Goal: Communication & Community: Answer question/provide support

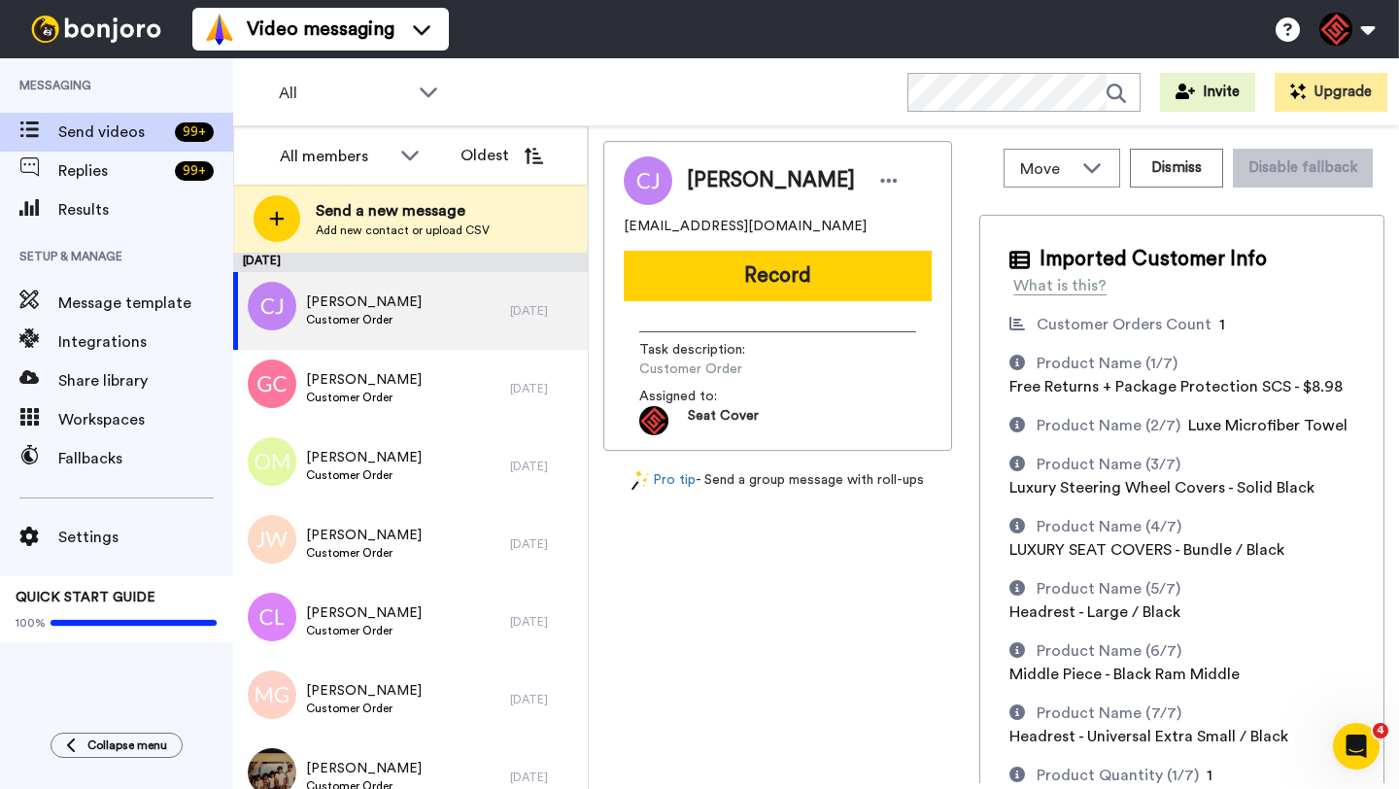
click at [719, 177] on span "[PERSON_NAME]" at bounding box center [771, 180] width 168 height 29
copy span "[PERSON_NAME]"
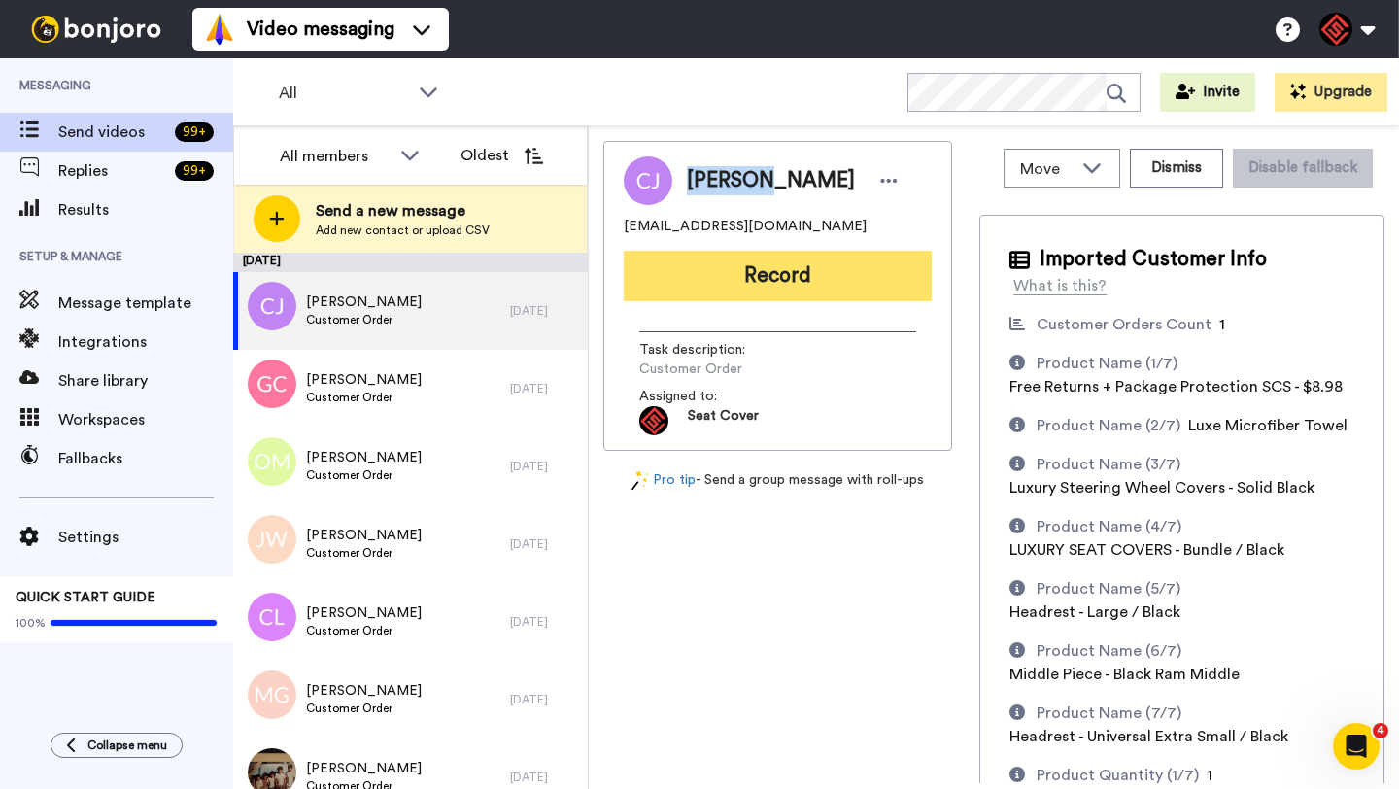
click at [798, 290] on button "Record" at bounding box center [778, 276] width 308 height 51
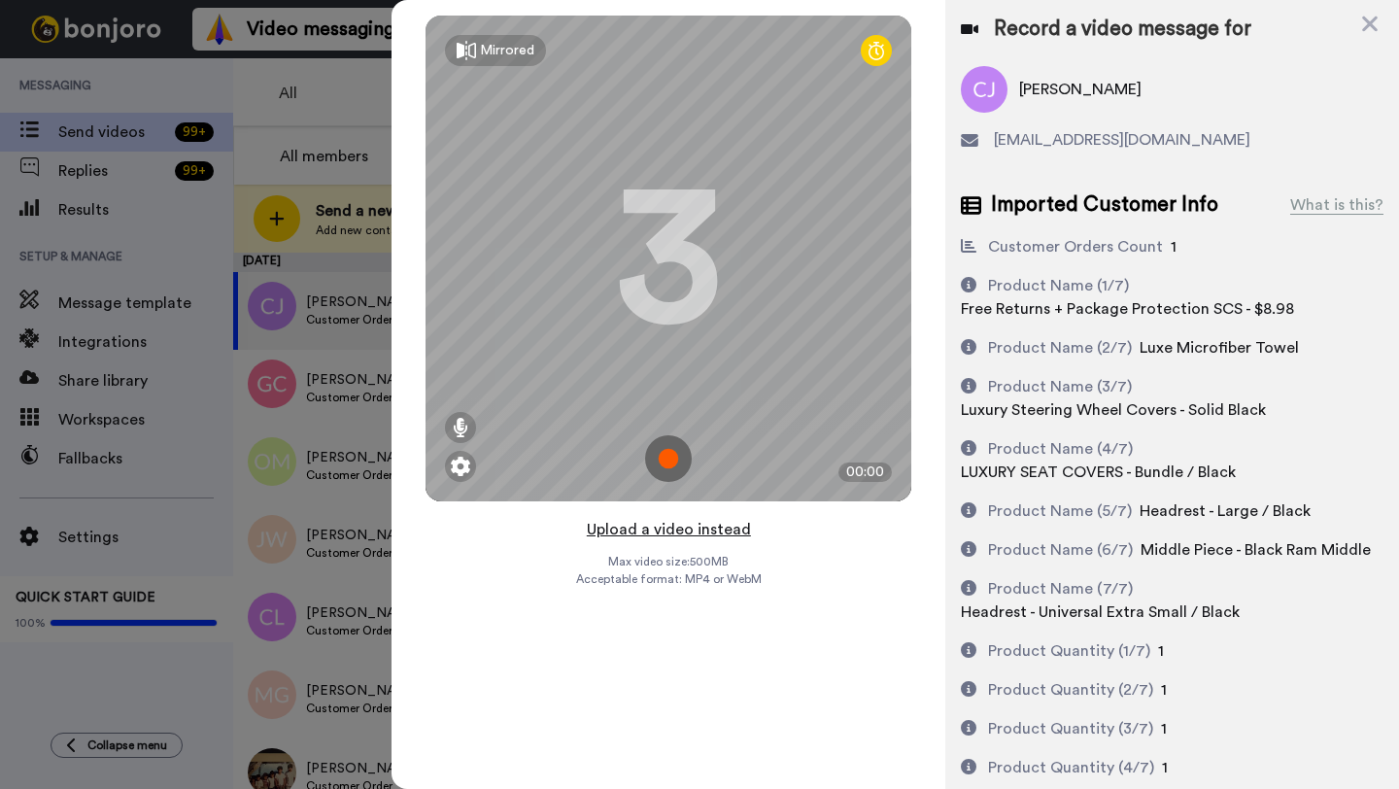
click at [655, 532] on button "Upload a video instead" at bounding box center [669, 529] width 176 height 25
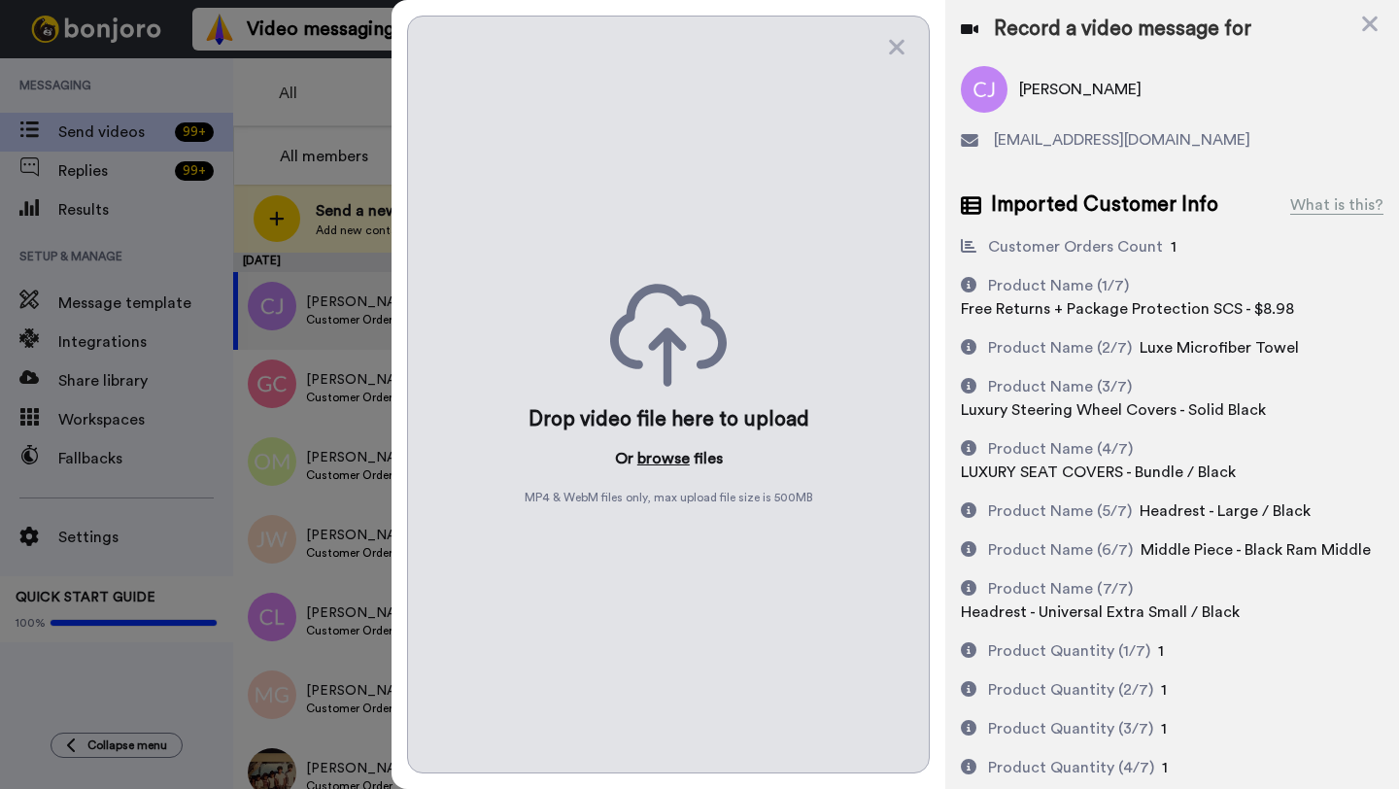
click at [671, 453] on button "browse" at bounding box center [663, 458] width 52 height 23
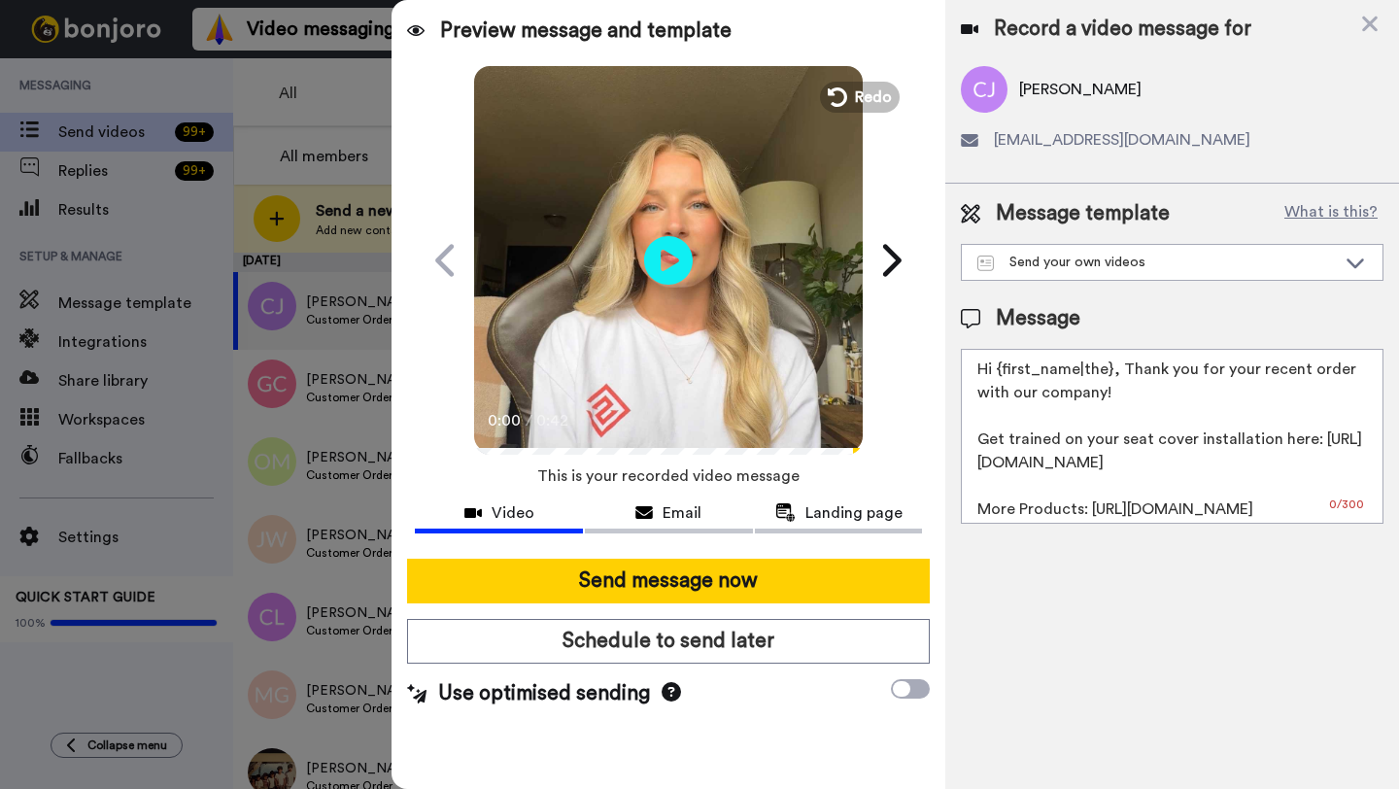
drag, startPoint x: 1110, startPoint y: 376, endPoint x: 997, endPoint y: 375, distance: 112.7
click at [997, 375] on textarea "Hi {first_name|the}, Thank you for your recent order with our company! Get trai…" at bounding box center [1172, 436] width 423 height 175
paste textarea "[PERSON_NAME]"
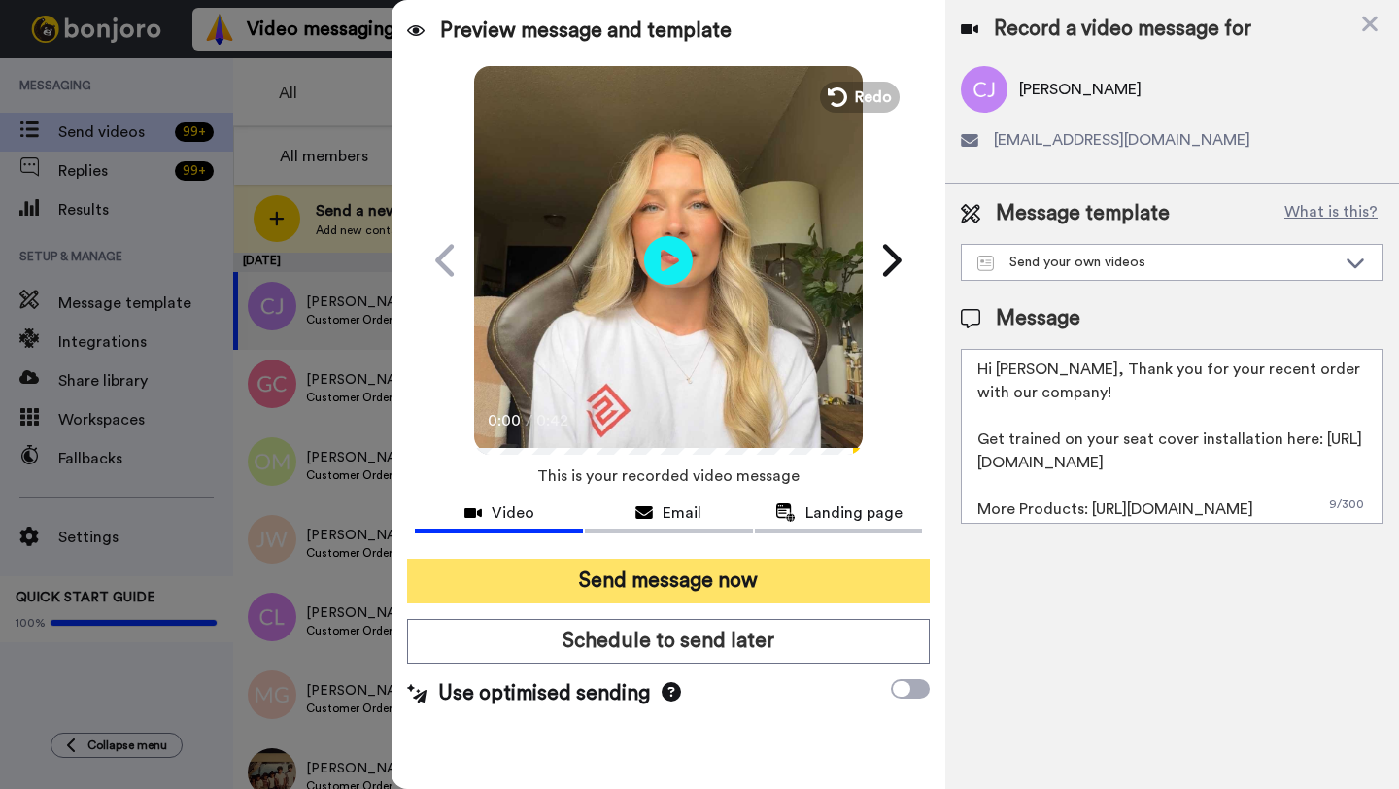
type textarea "Hi [PERSON_NAME], Thank you for your recent order with our company! Get trained…"
click at [655, 581] on button "Send message now" at bounding box center [668, 580] width 523 height 45
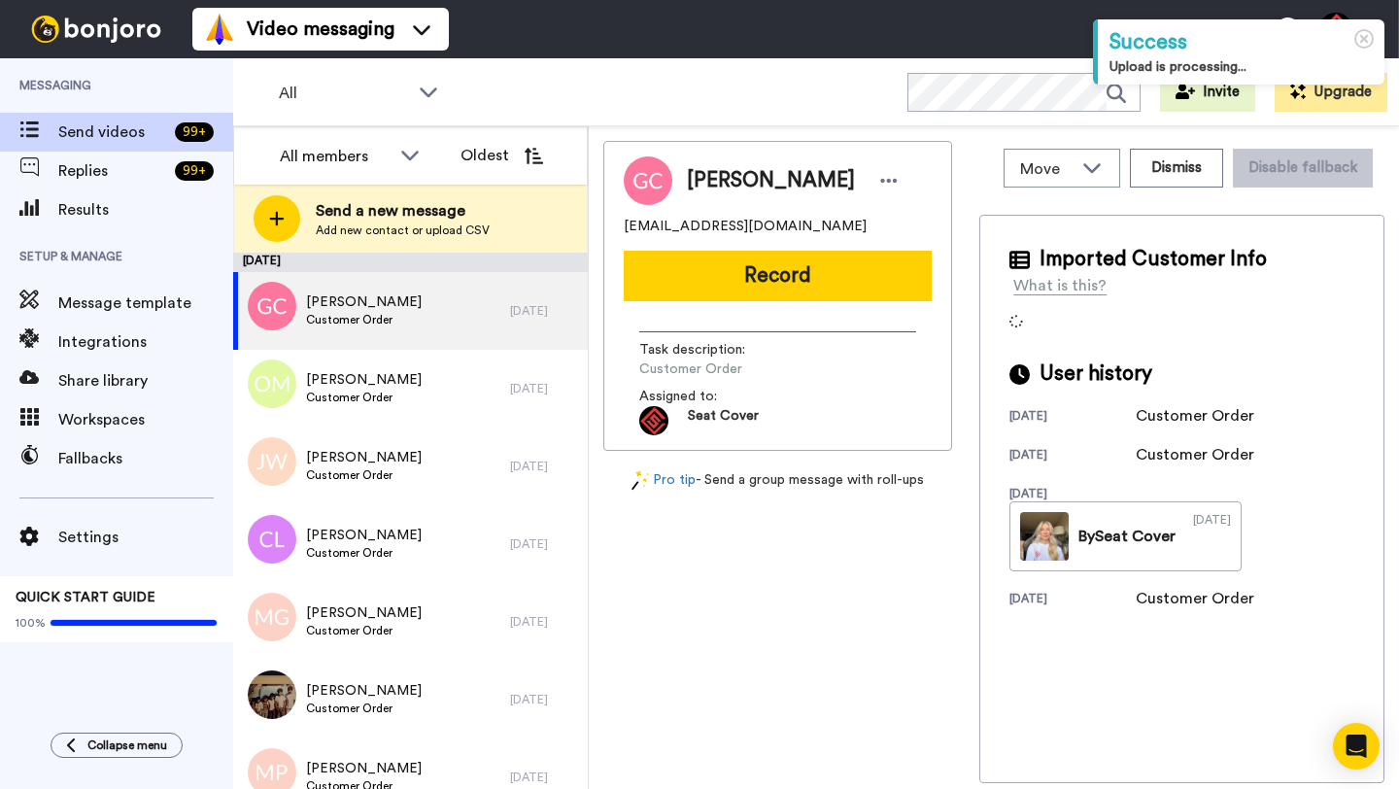
click at [719, 179] on span "[PERSON_NAME]" at bounding box center [771, 180] width 168 height 29
click at [1183, 144] on div "Move WORKSPACES View all Default Task List + Add a new workspace Dismiss Disabl…" at bounding box center [1181, 168] width 405 height 54
click at [1171, 171] on button "Dismiss" at bounding box center [1176, 168] width 93 height 39
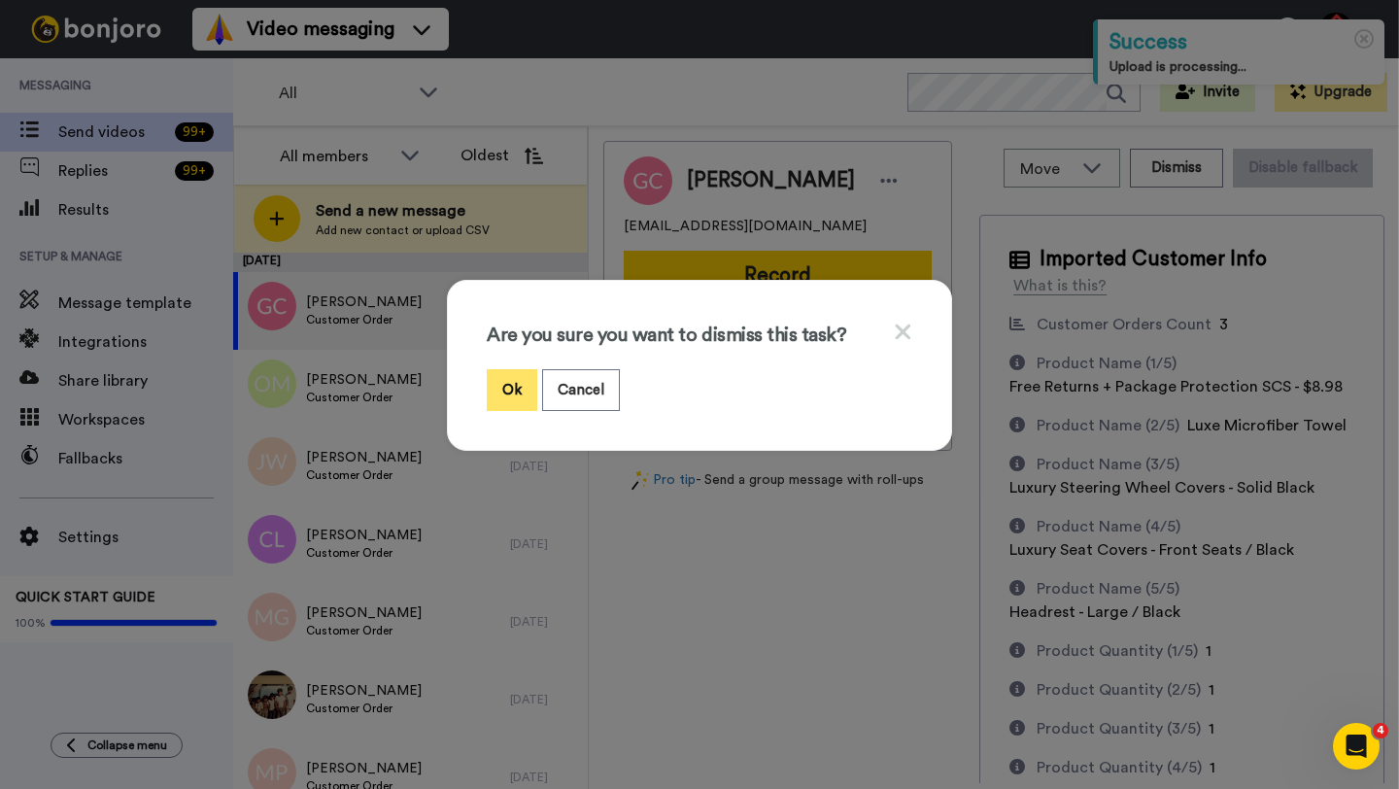
click at [510, 401] on button "Ok" at bounding box center [512, 390] width 51 height 42
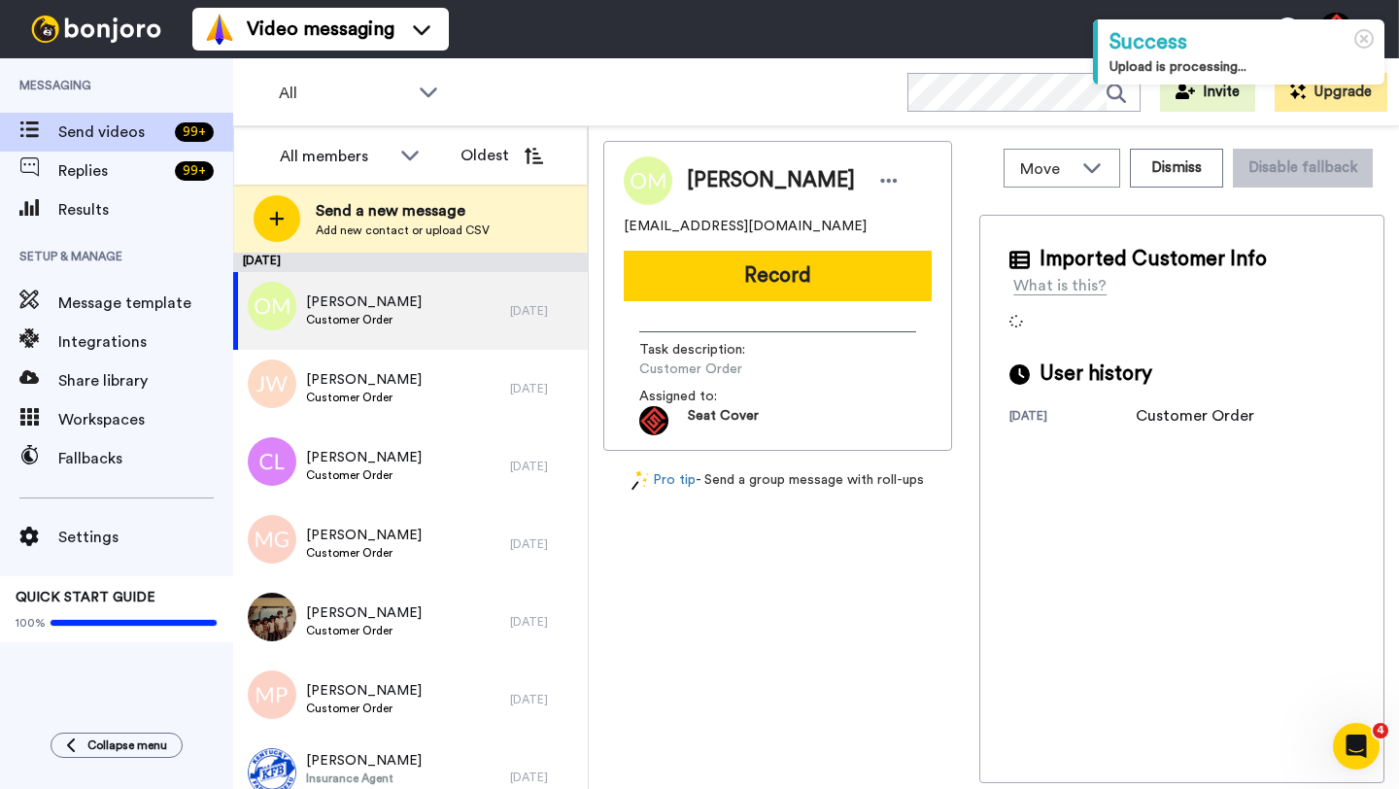
click at [715, 177] on span "Oscar Machado" at bounding box center [771, 180] width 168 height 29
copy span "Oscar"
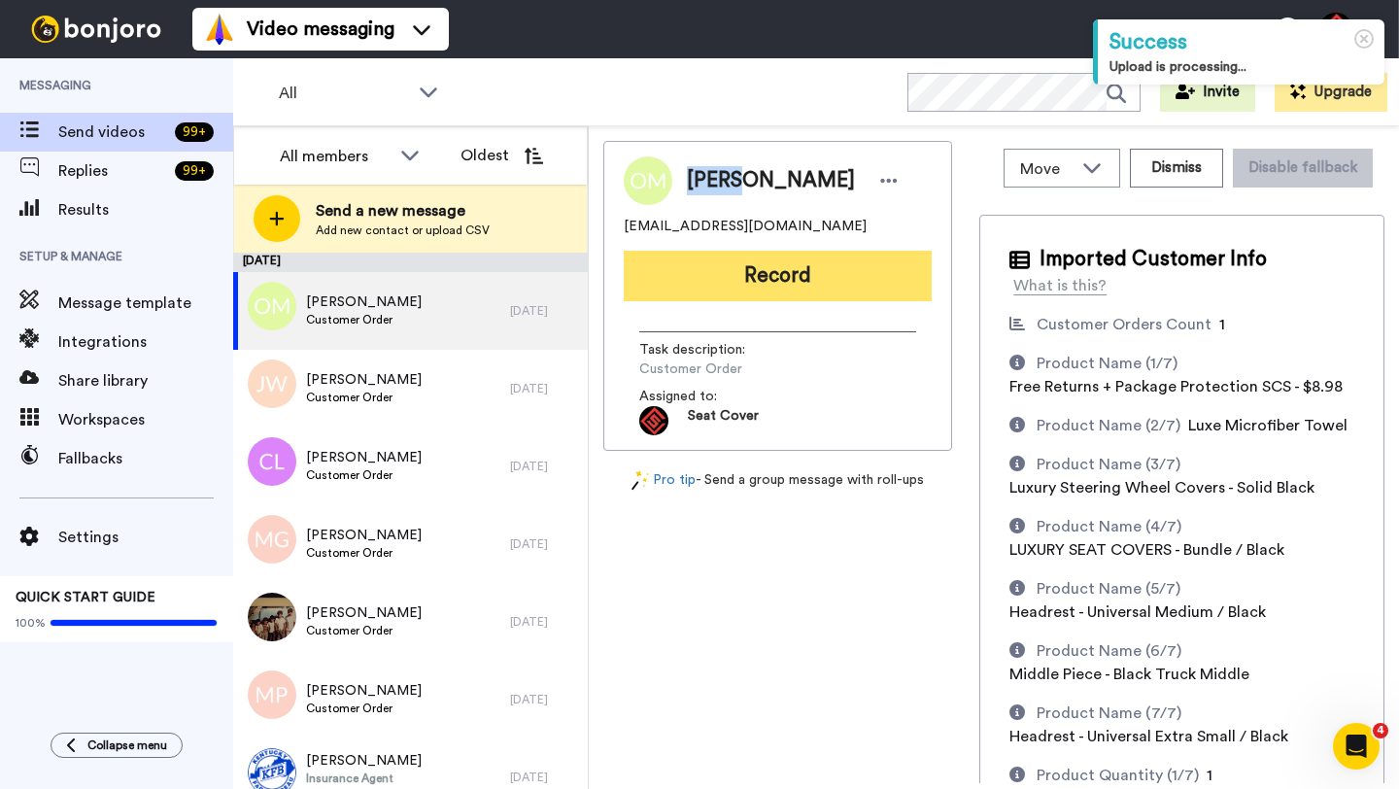
click at [738, 283] on button "Record" at bounding box center [778, 276] width 308 height 51
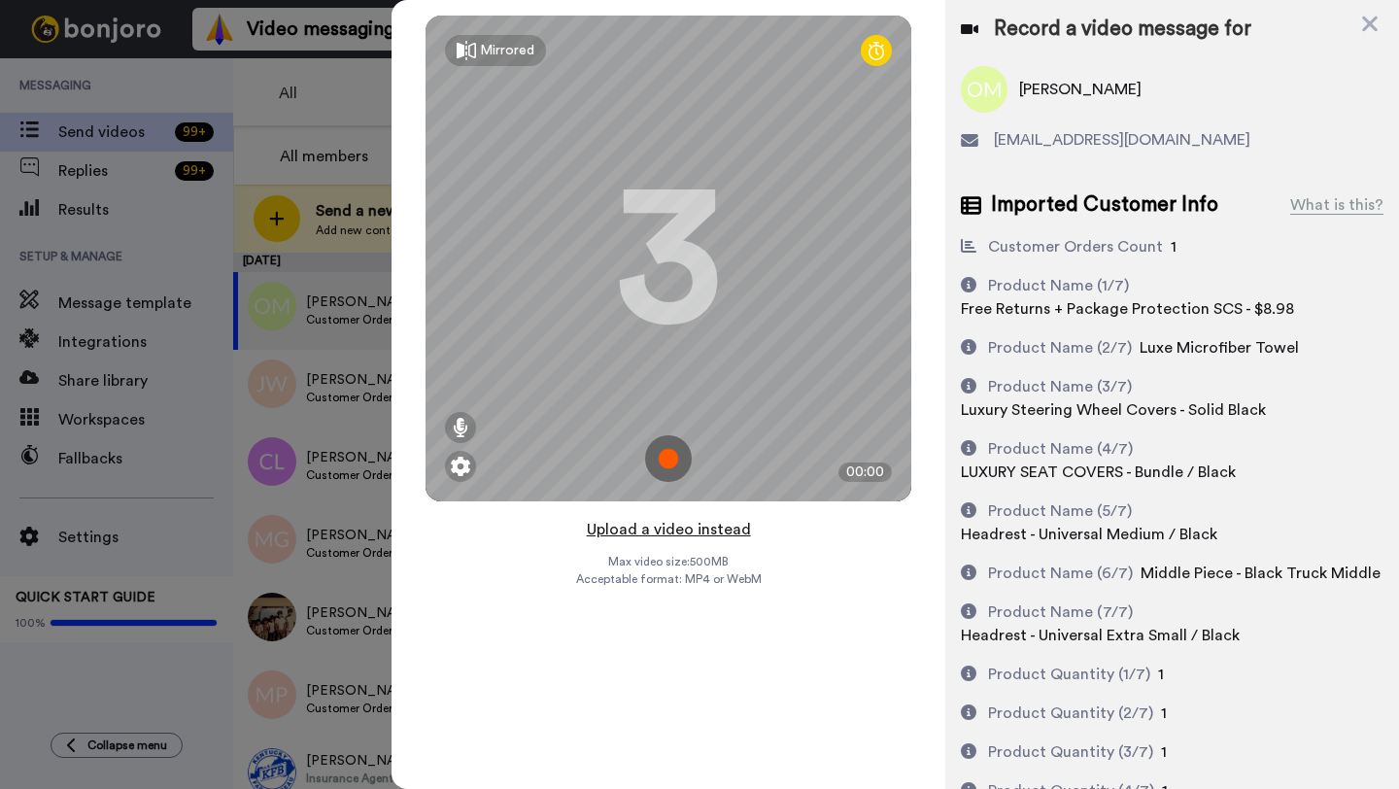
click at [672, 524] on button "Upload a video instead" at bounding box center [669, 529] width 176 height 25
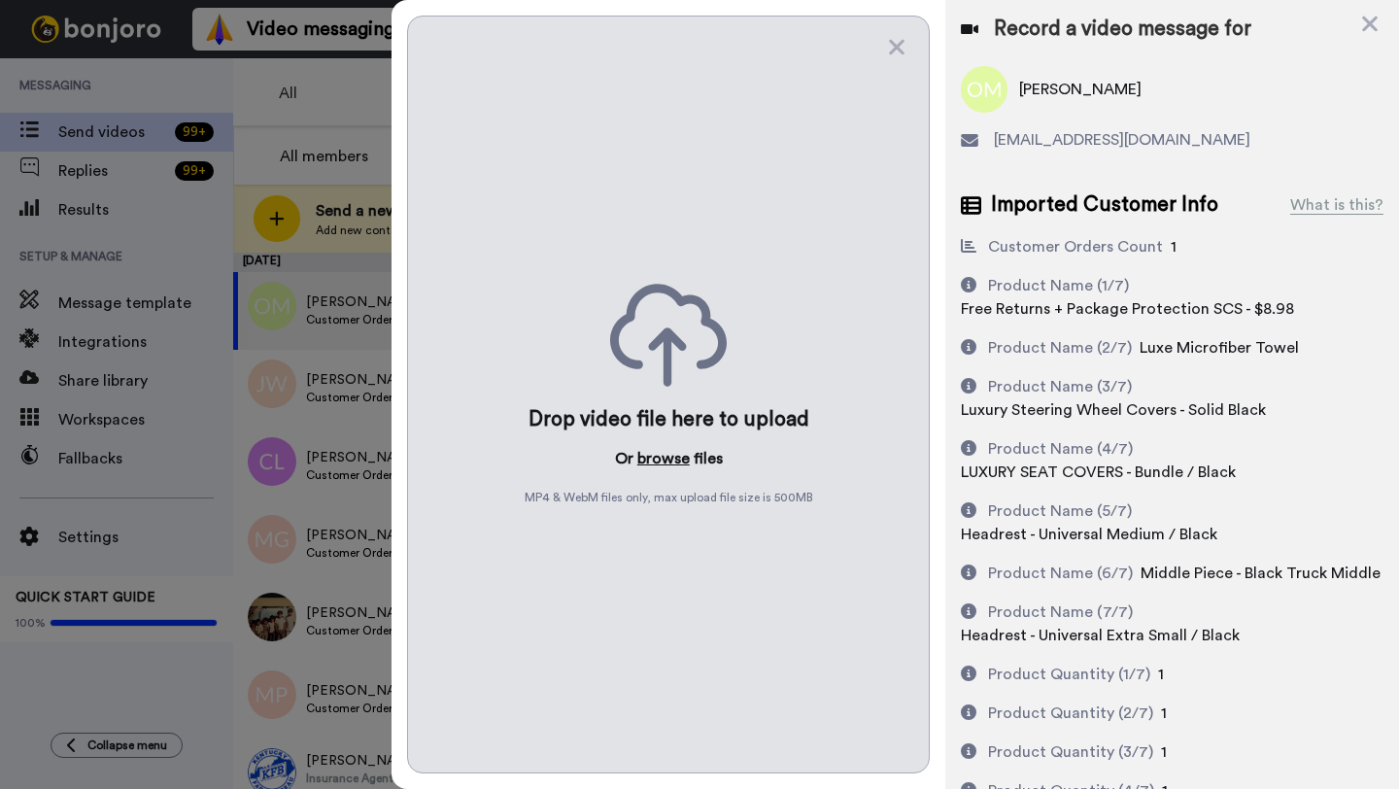
click at [665, 455] on button "browse" at bounding box center [663, 458] width 52 height 23
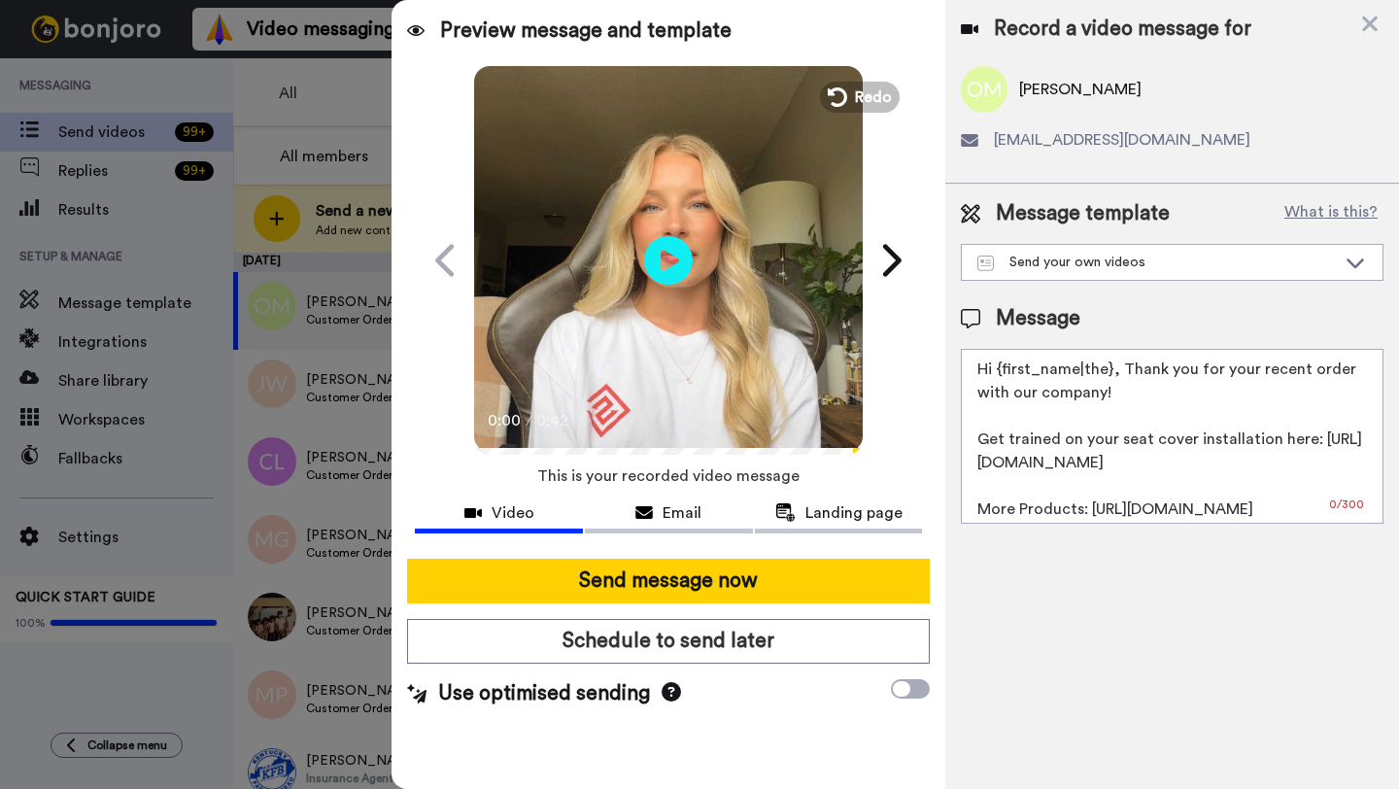
drag, startPoint x: 1108, startPoint y: 375, endPoint x: 998, endPoint y: 373, distance: 109.8
click at [998, 373] on textarea "Hi {first_name|the}, Thank you for your recent order with our company! Get trai…" at bounding box center [1172, 436] width 423 height 175
paste textarea "Oscar"
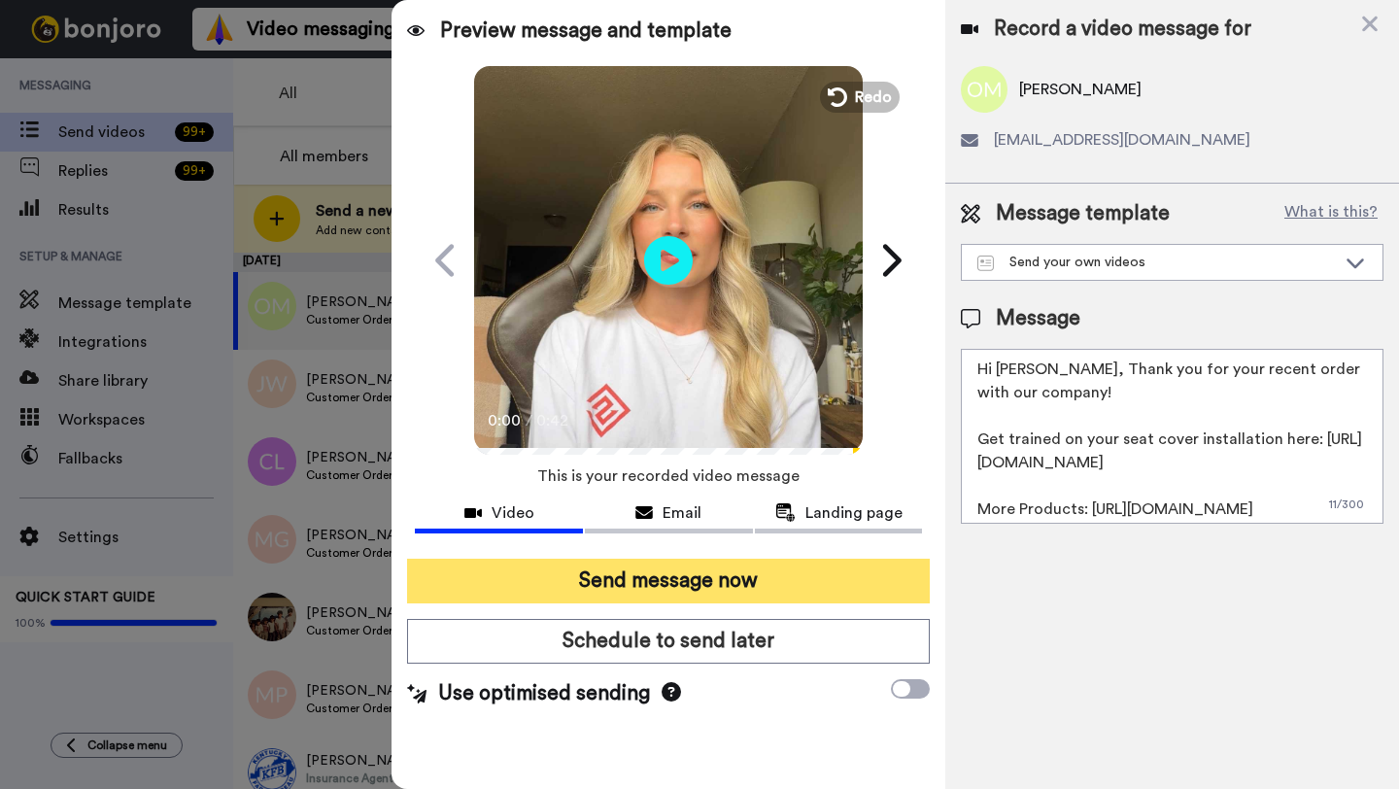
type textarea "Hi Oscar, Thank you for your recent order with our company! Get trained on your…"
click at [669, 583] on button "Send message now" at bounding box center [668, 580] width 523 height 45
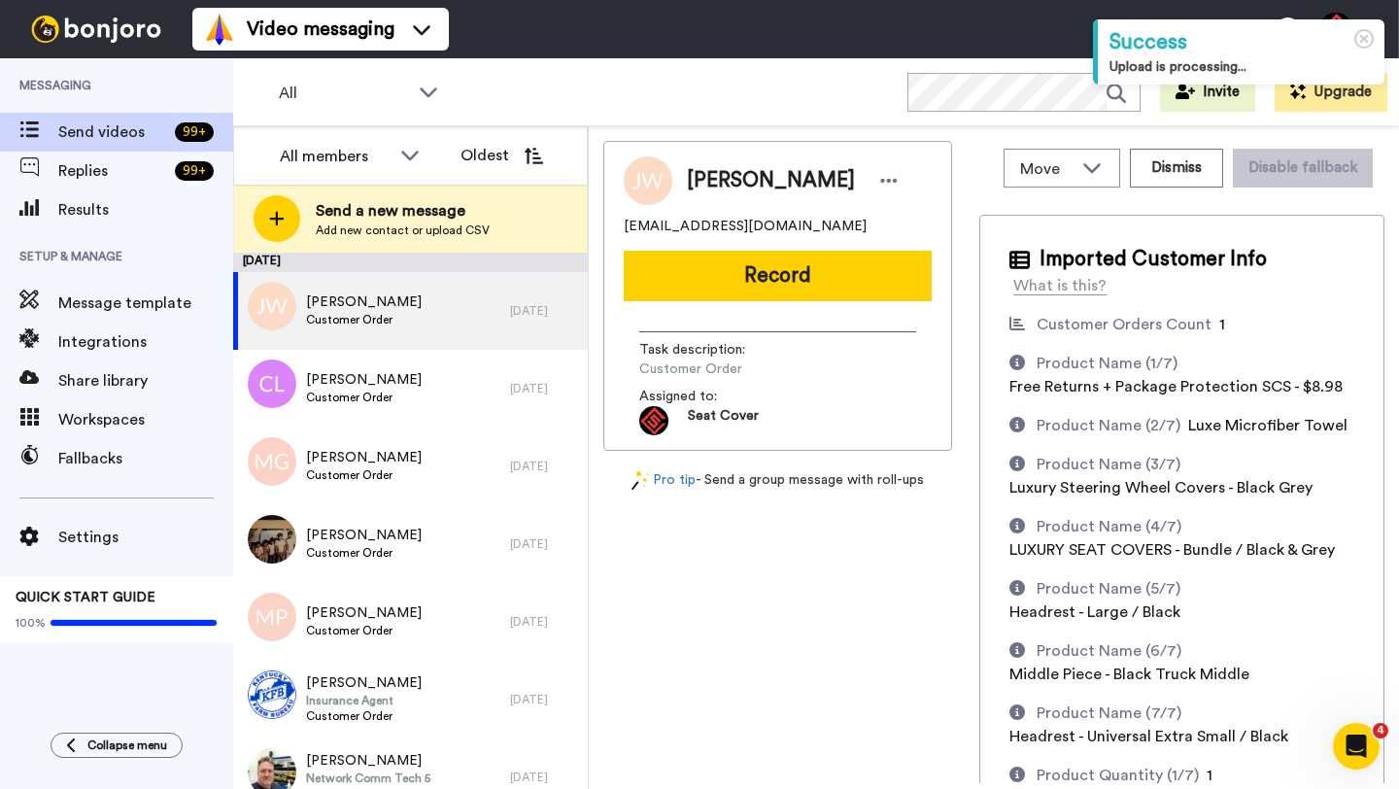
click at [704, 176] on span "[PERSON_NAME]" at bounding box center [771, 180] width 168 height 29
copy span "Jeff"
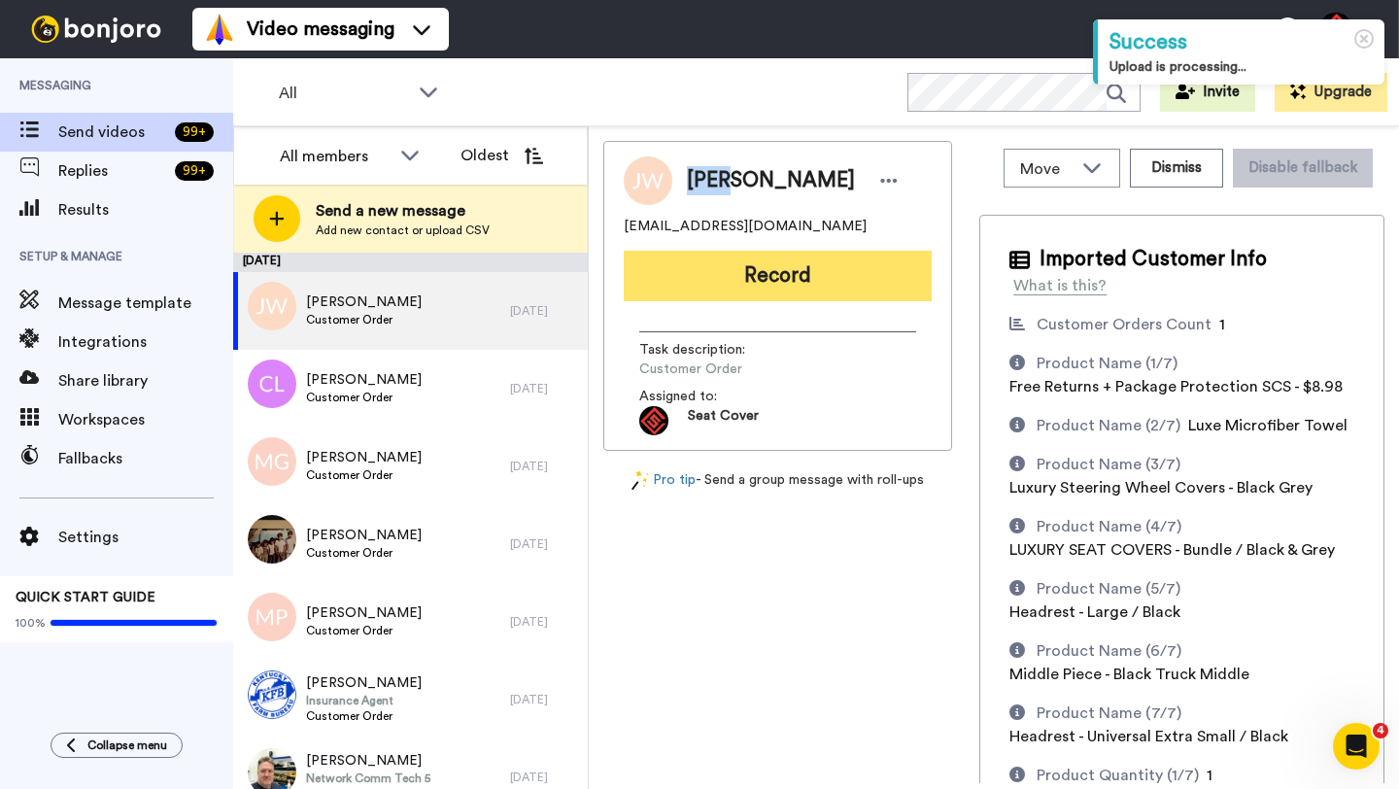
click at [788, 261] on button "Record" at bounding box center [778, 276] width 308 height 51
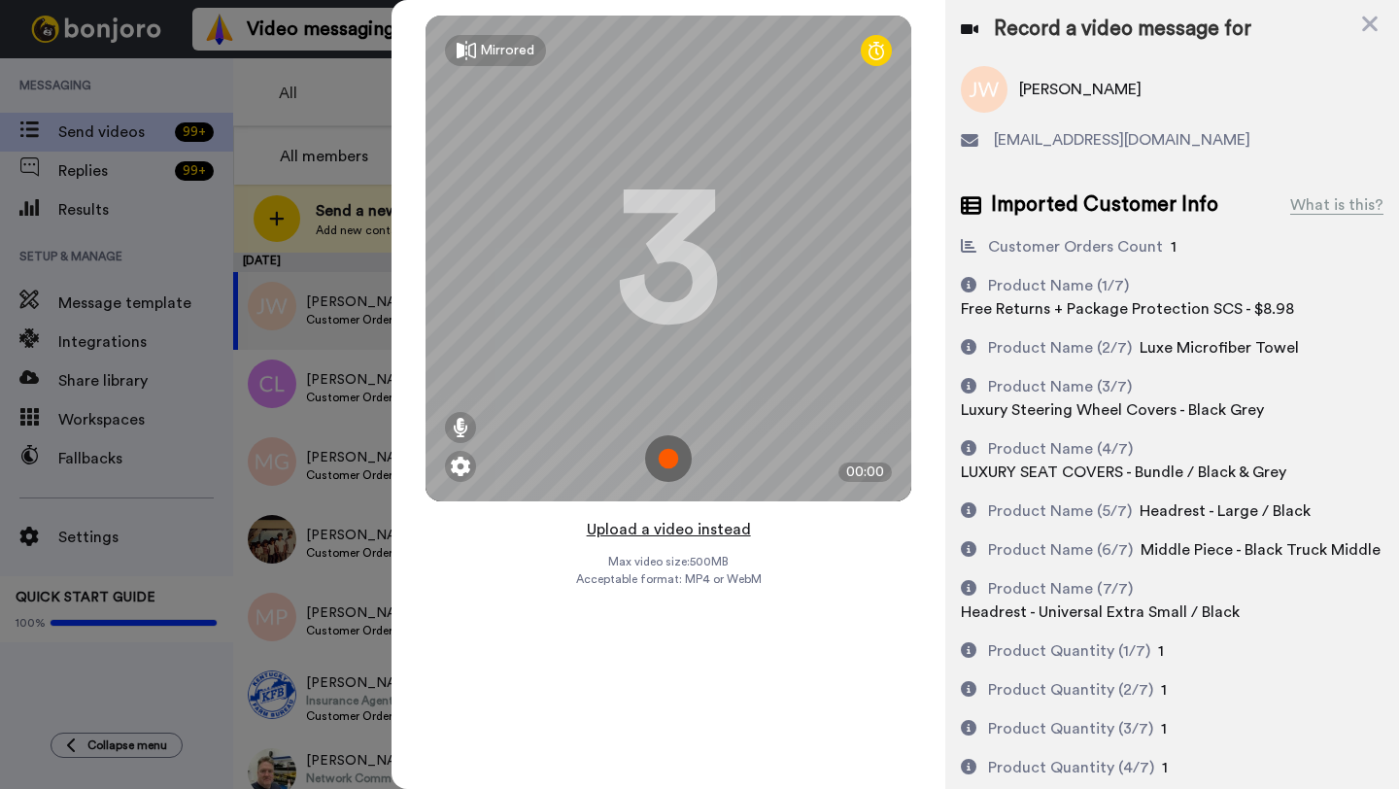
click at [679, 530] on button "Upload a video instead" at bounding box center [669, 529] width 176 height 25
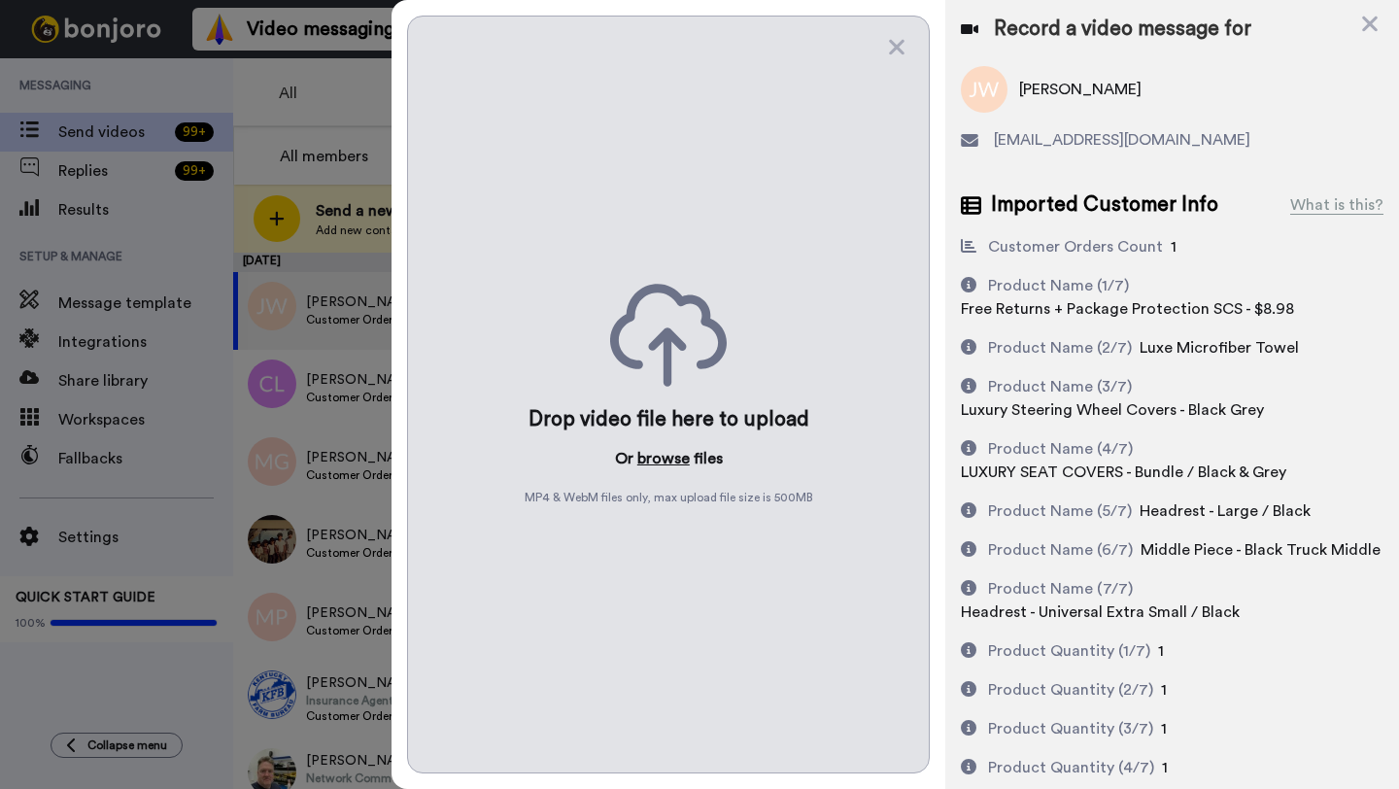
click at [654, 467] on button "browse" at bounding box center [663, 458] width 52 height 23
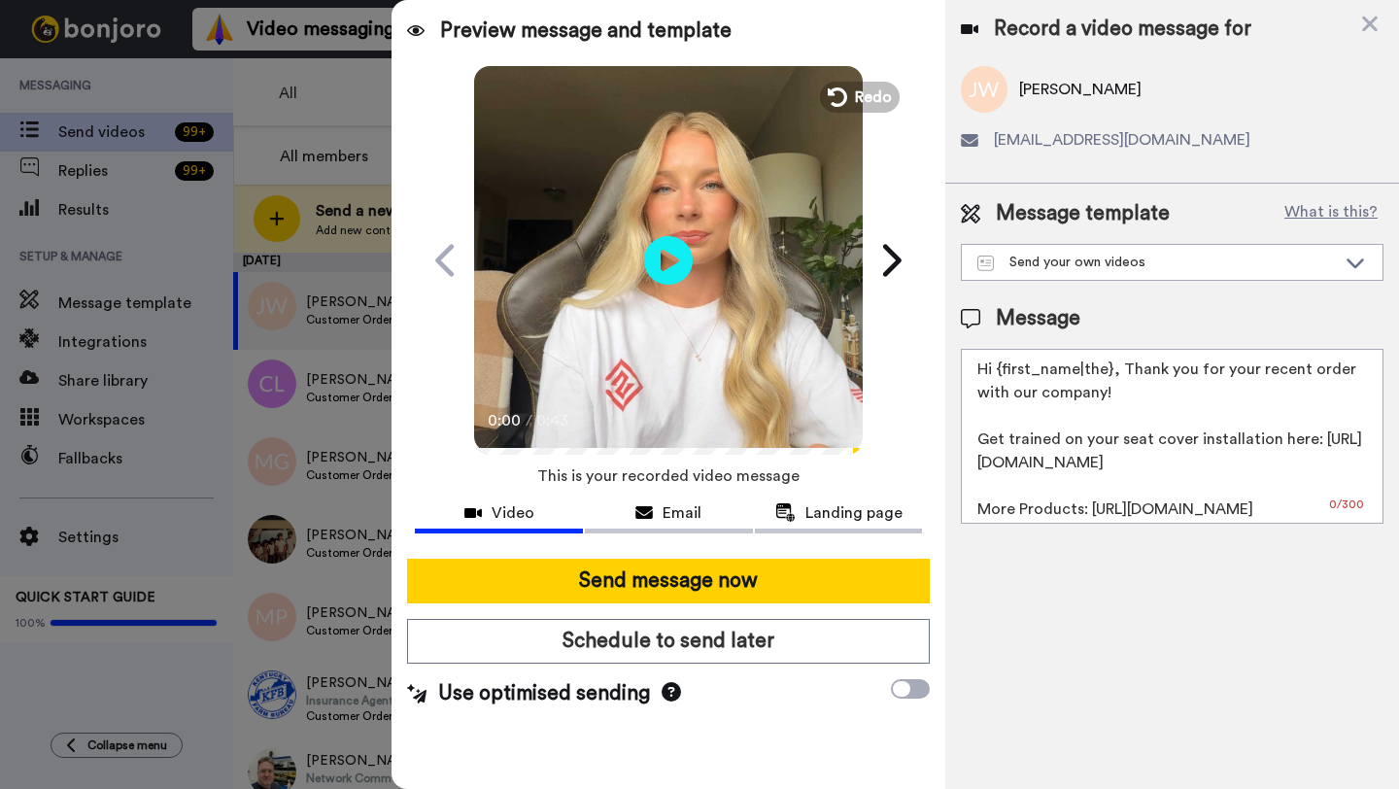
drag, startPoint x: 1108, startPoint y: 374, endPoint x: 996, endPoint y: 373, distance: 112.7
click at [996, 373] on textarea "Hi {first_name|the}, Thank you for your recent order with our company! Get trai…" at bounding box center [1172, 436] width 423 height 175
paste textarea "Jeff"
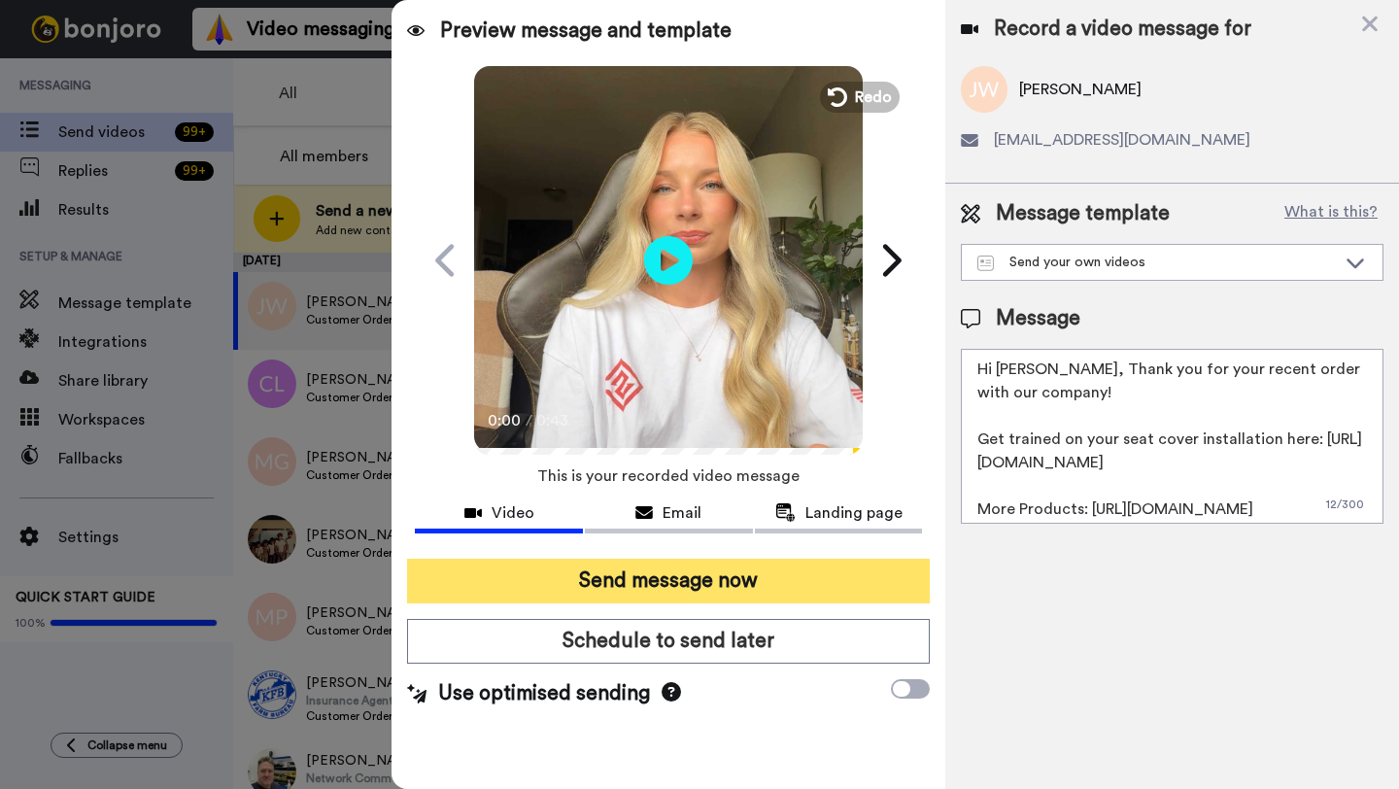
type textarea "Hi Jeff, Thank you for your recent order with our company! Get trained on your …"
click at [640, 590] on button "Send message now" at bounding box center [668, 580] width 523 height 45
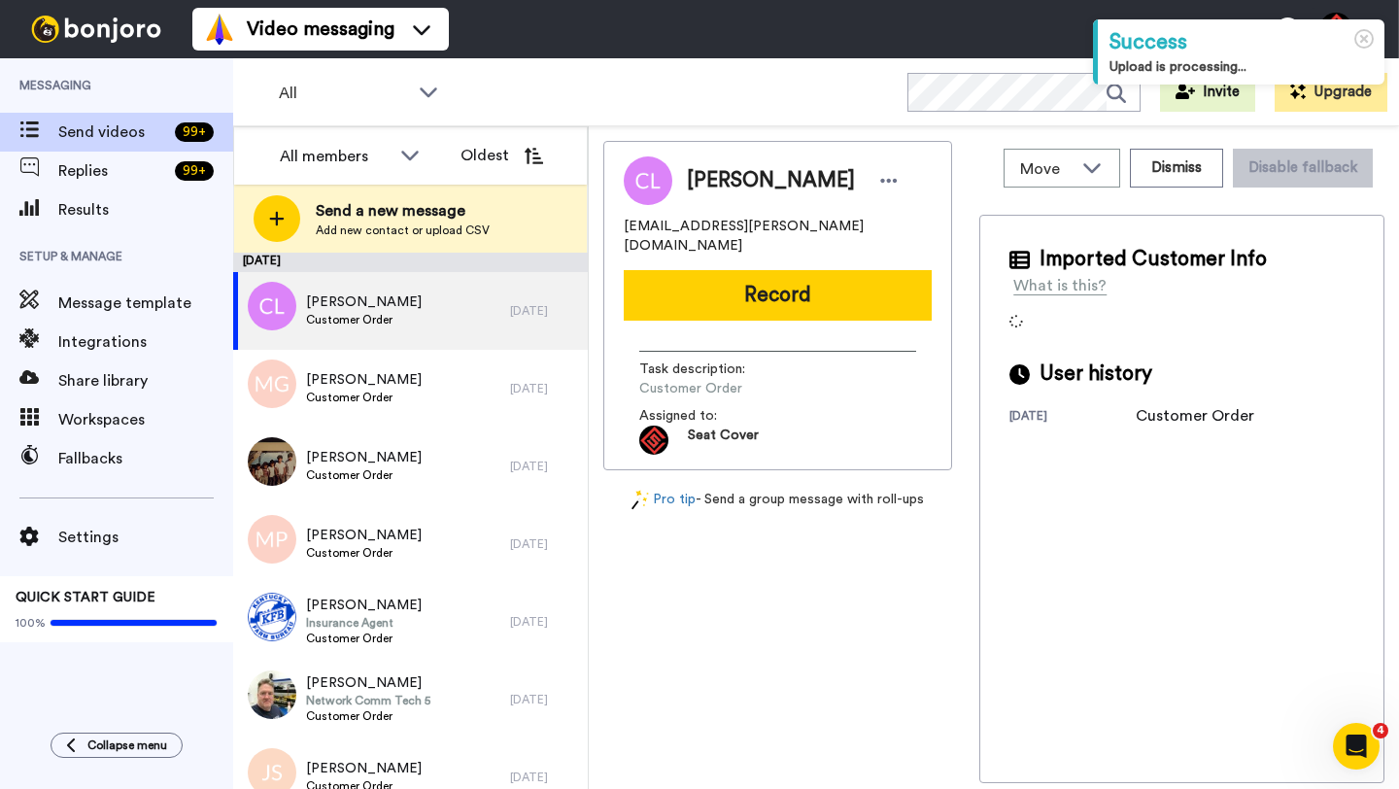
click at [720, 183] on span "[PERSON_NAME]" at bounding box center [771, 180] width 168 height 29
copy span "Carmen"
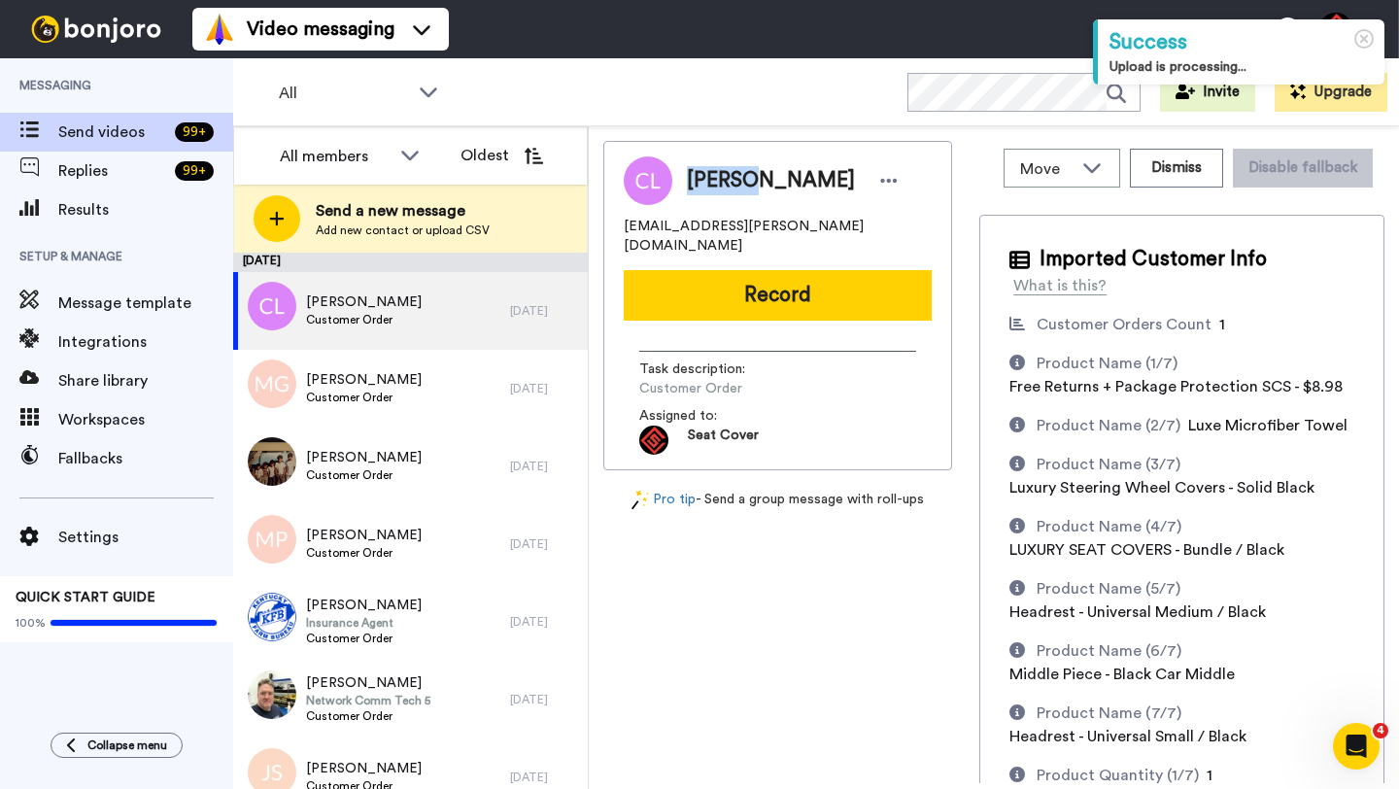
click at [729, 290] on button "Record" at bounding box center [778, 295] width 308 height 51
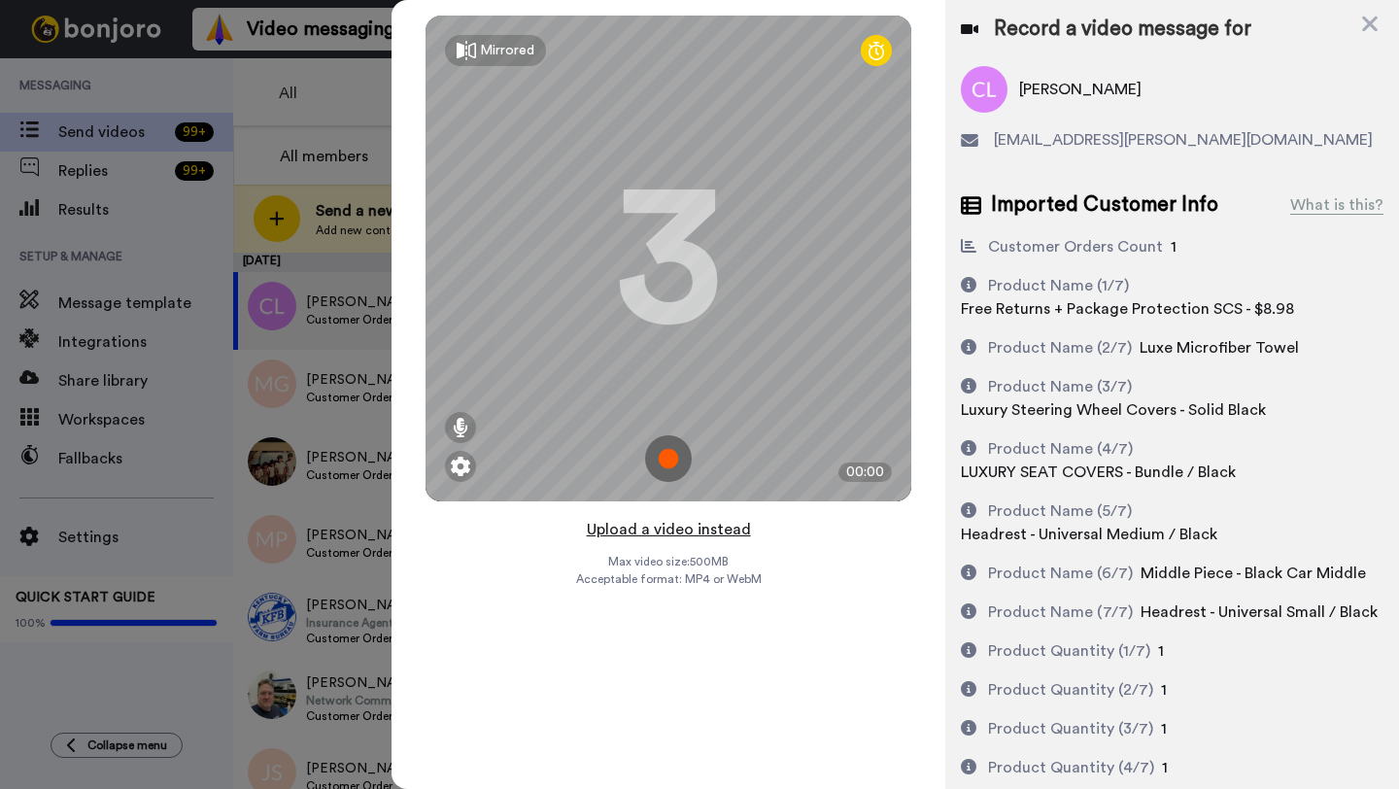
click at [658, 526] on button "Upload a video instead" at bounding box center [669, 529] width 176 height 25
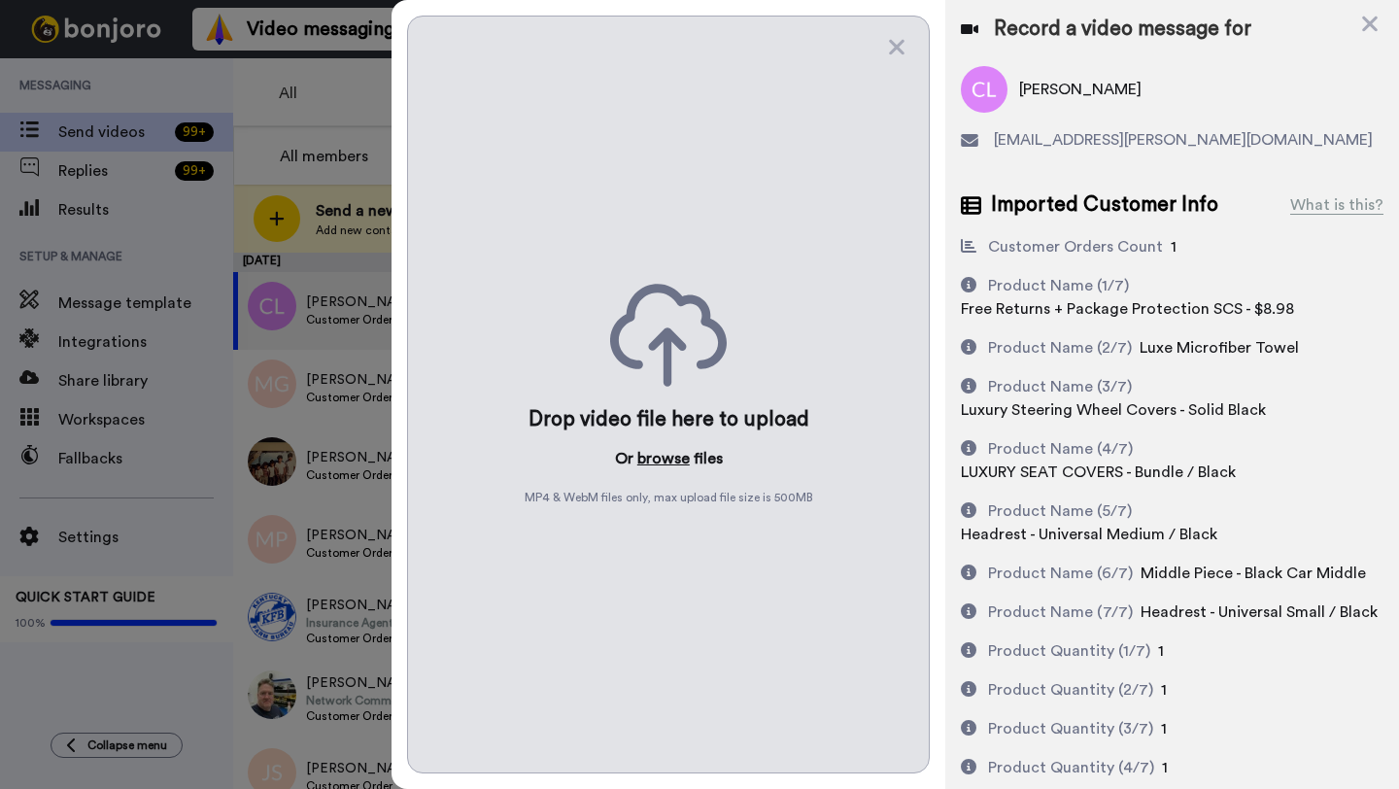
click at [667, 461] on button "browse" at bounding box center [663, 458] width 52 height 23
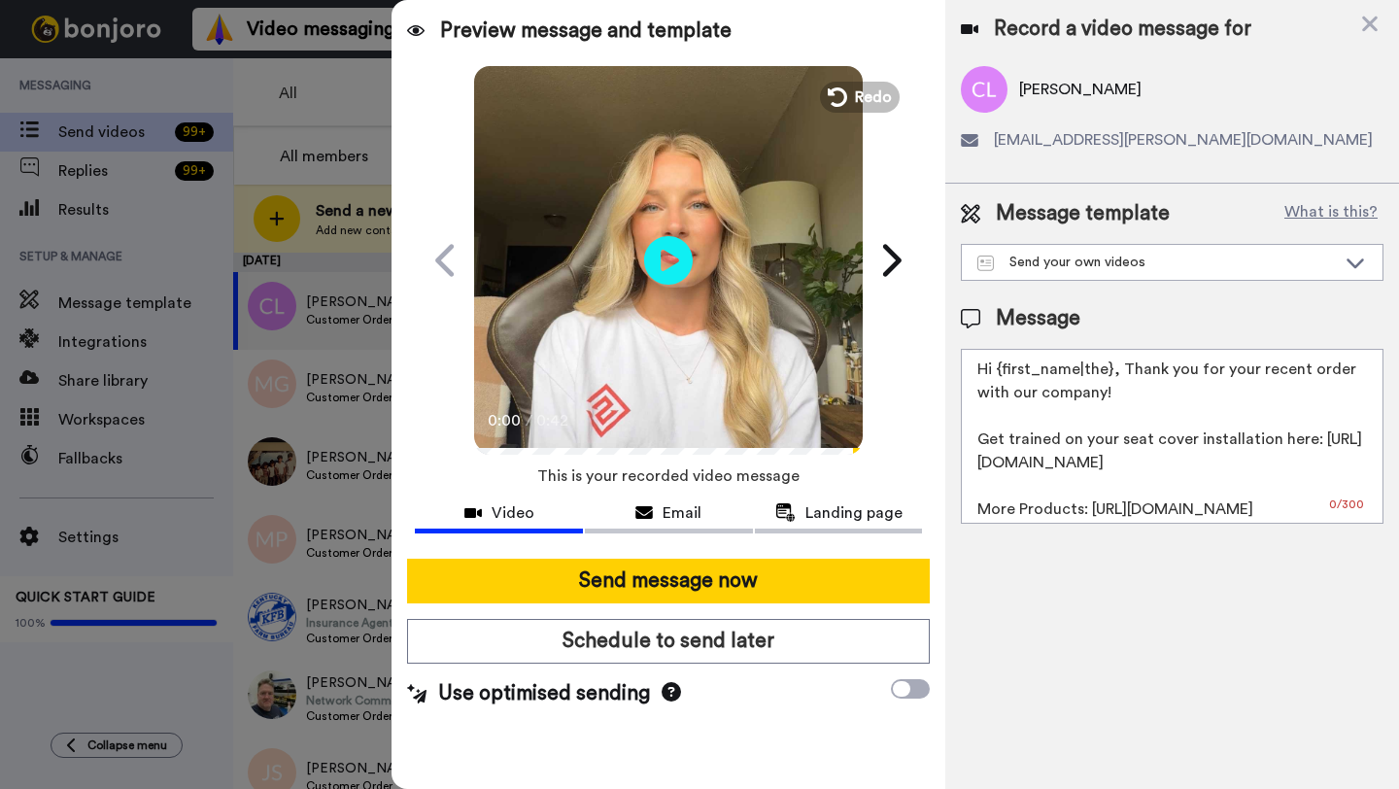
drag, startPoint x: 1107, startPoint y: 374, endPoint x: 998, endPoint y: 369, distance: 108.9
click at [998, 369] on textarea "Hi {first_name|the}, Thank you for your recent order with our company! Get trai…" at bounding box center [1172, 436] width 423 height 175
paste textarea "Carmen"
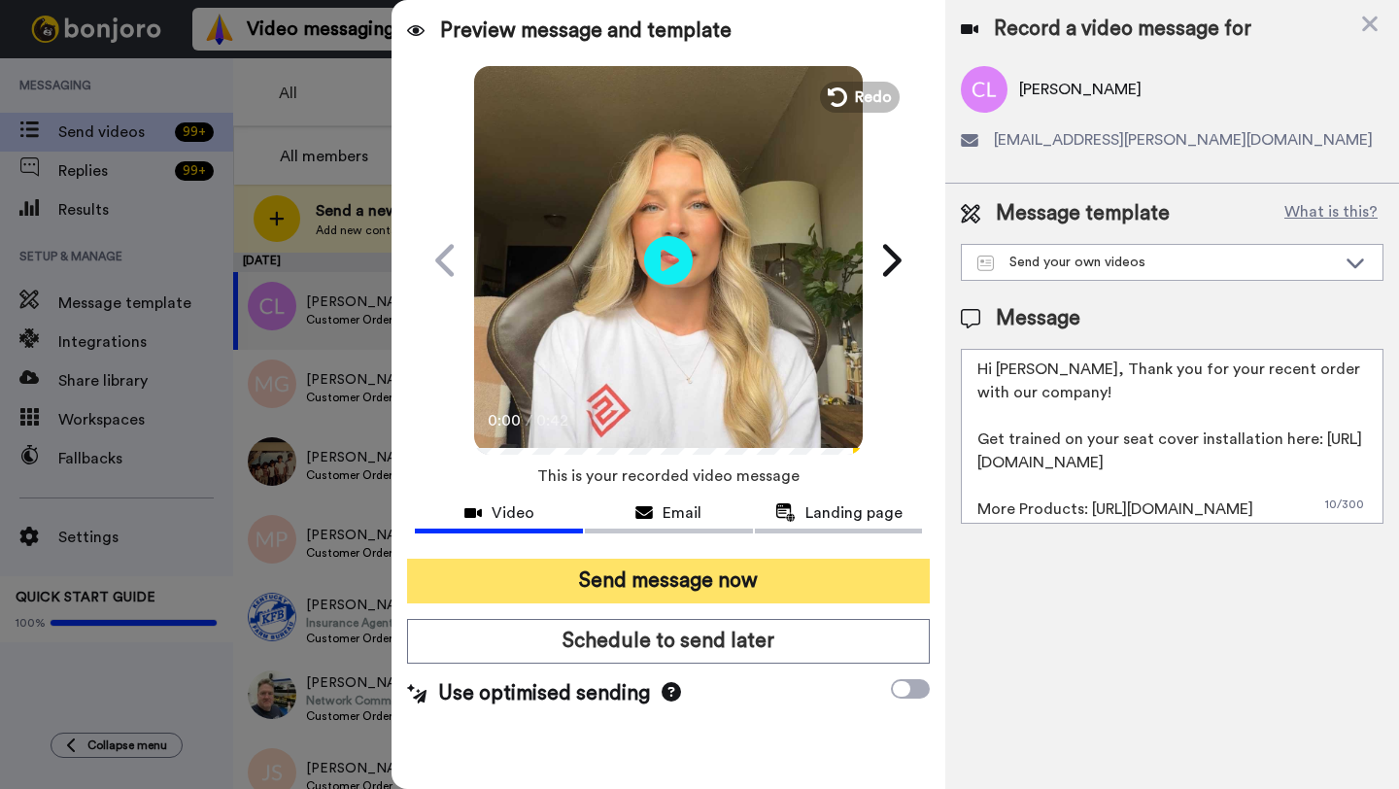
type textarea "Hi Carmen, Thank you for your recent order with our company! Get trained on you…"
click at [718, 581] on button "Send message now" at bounding box center [668, 580] width 523 height 45
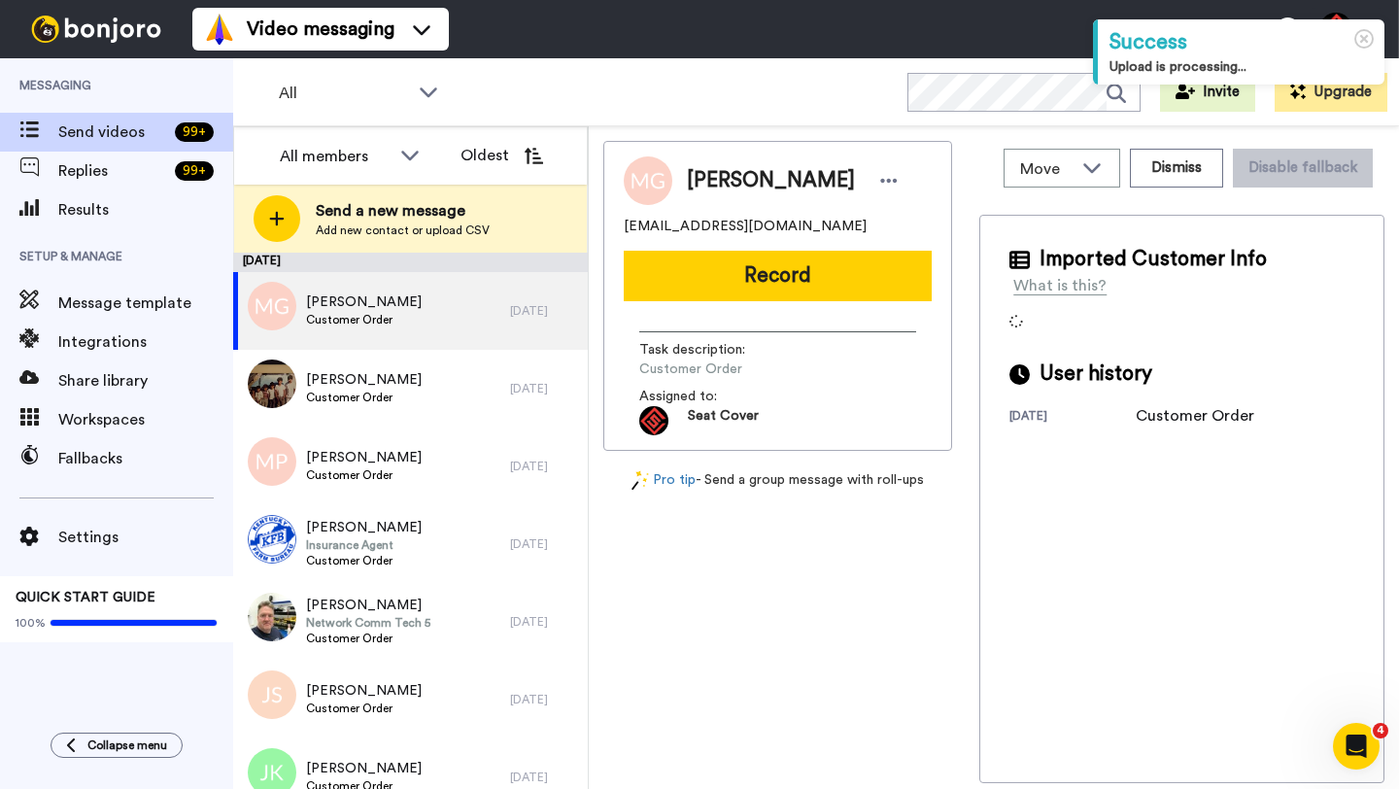
click at [720, 181] on span "Morgan Guzman" at bounding box center [771, 180] width 168 height 29
copy span "Morgan"
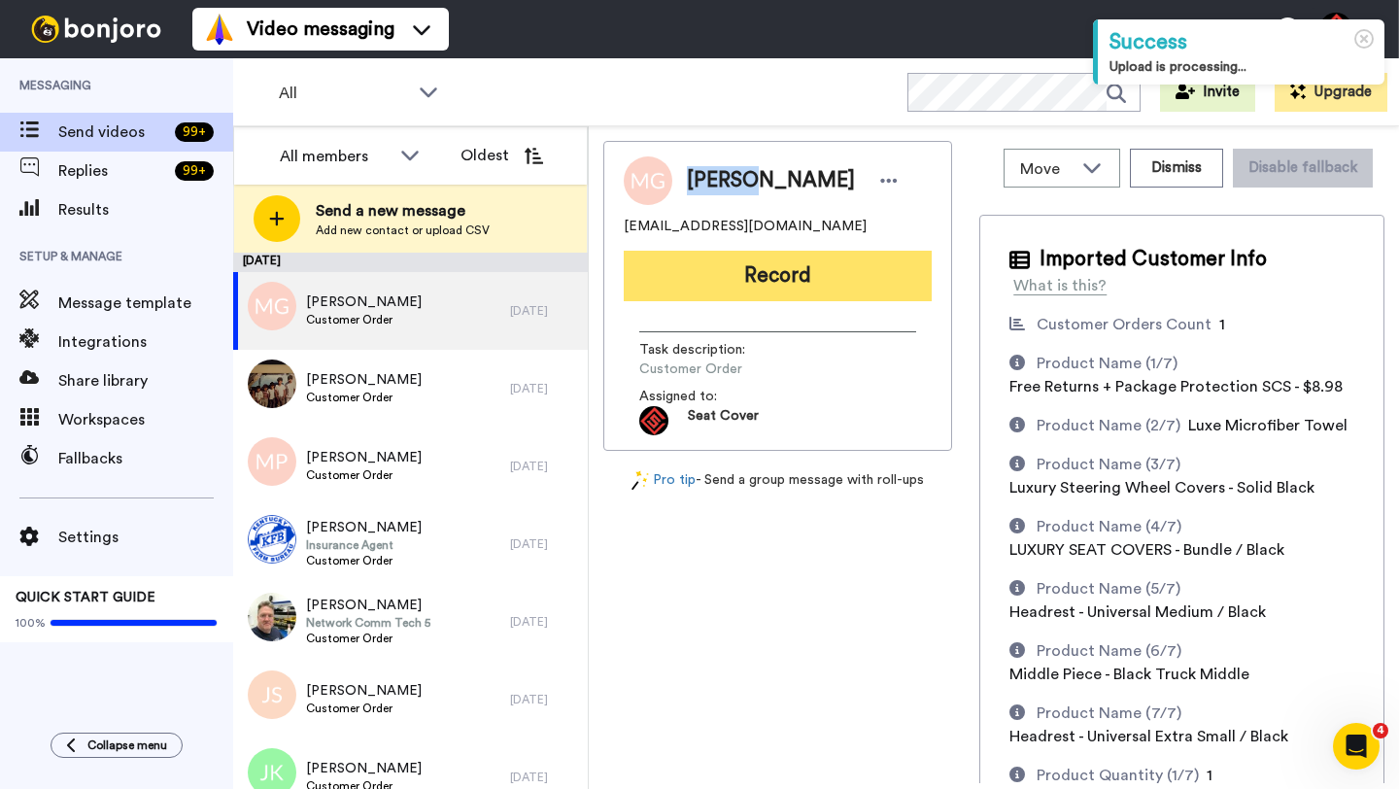
click at [751, 269] on button "Record" at bounding box center [778, 276] width 308 height 51
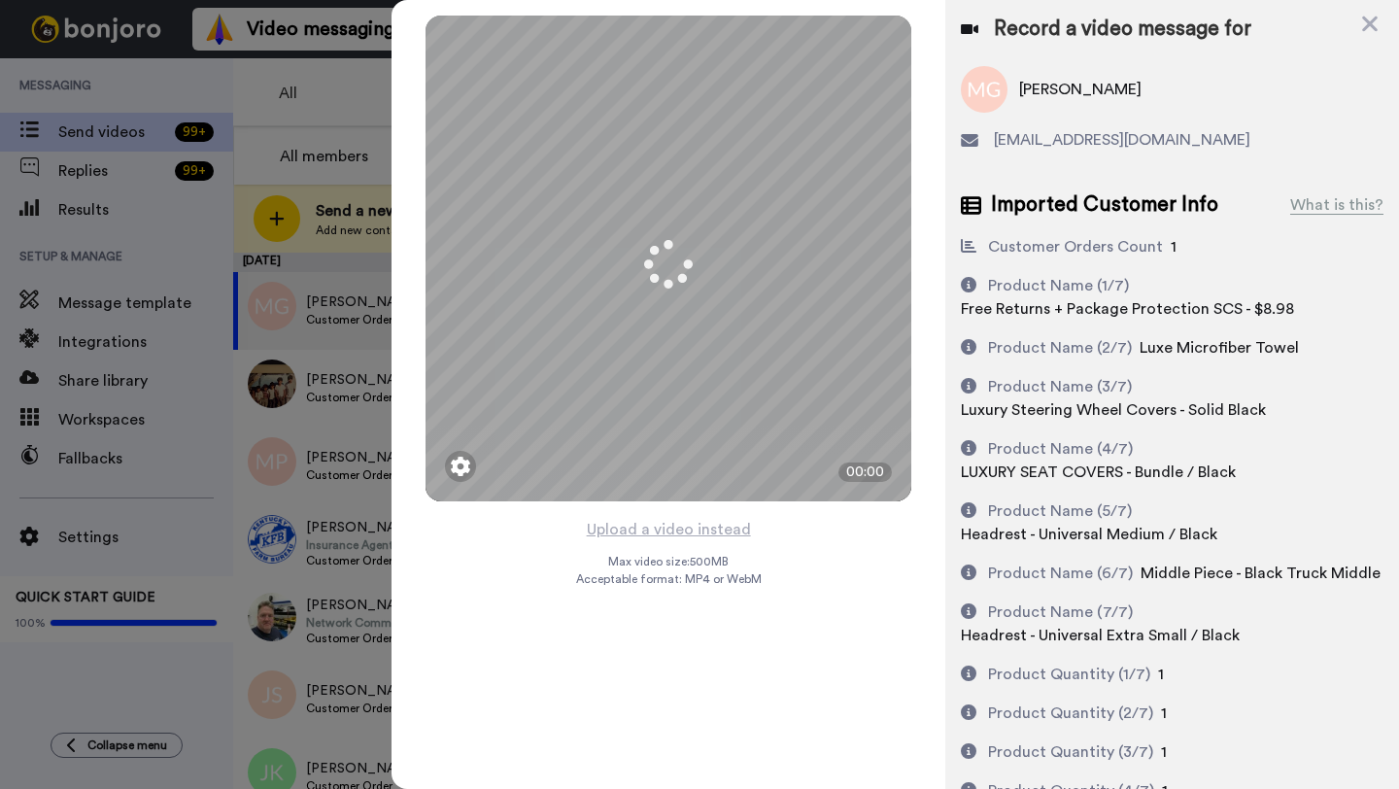
click at [676, 524] on button "Upload a video instead" at bounding box center [669, 529] width 176 height 25
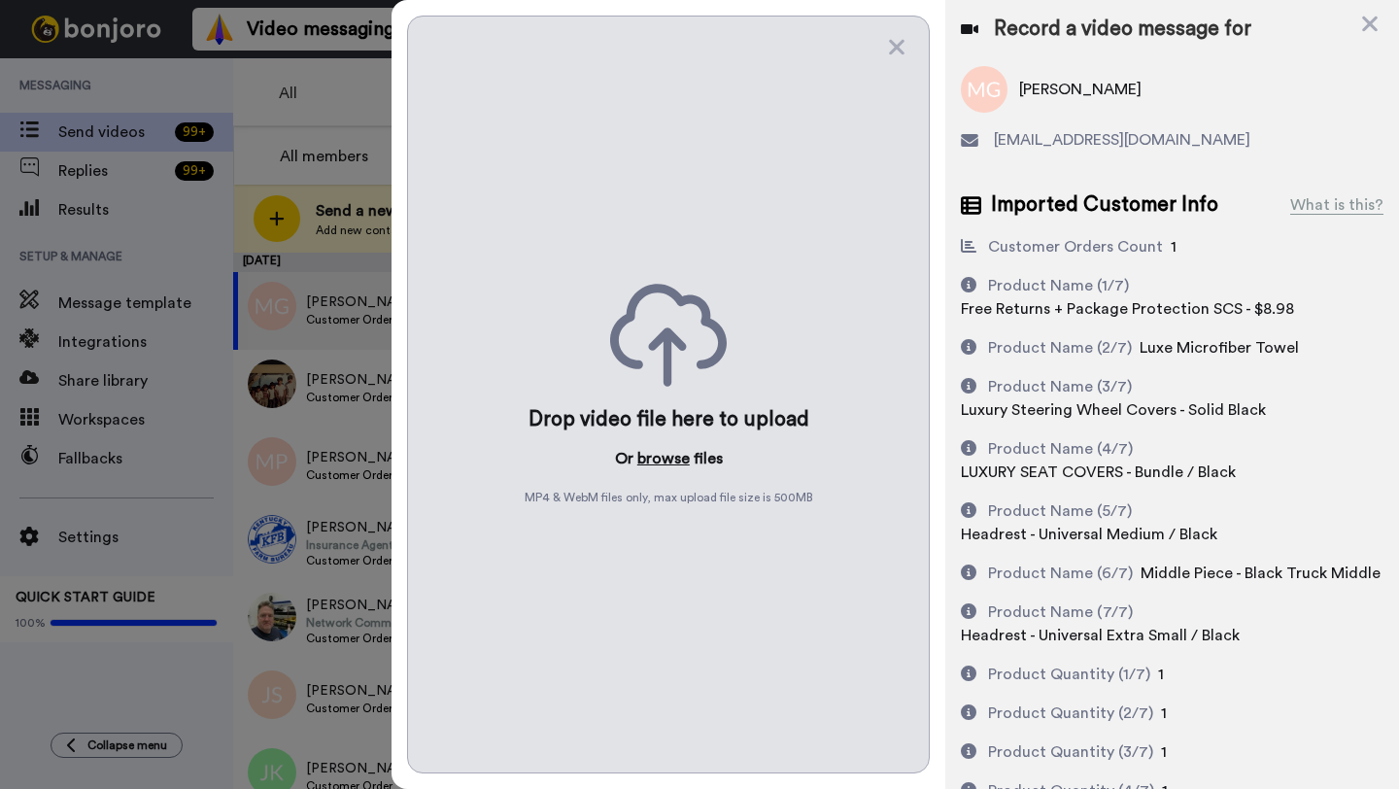
click at [661, 450] on button "browse" at bounding box center [663, 458] width 52 height 23
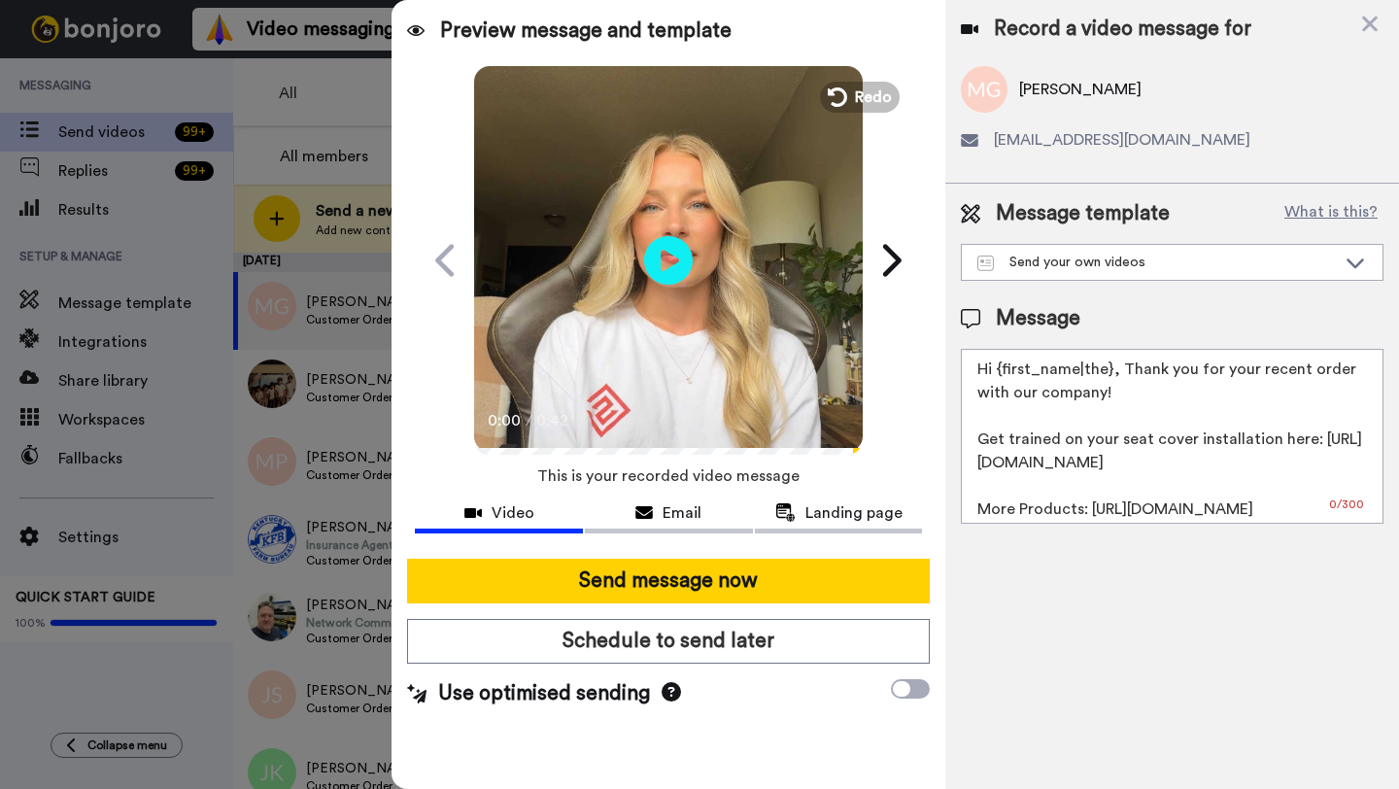
drag, startPoint x: 1108, startPoint y: 373, endPoint x: 1006, endPoint y: 370, distance: 102.0
click at [1006, 370] on textarea "Hi {first_name|the}, Thank you for your recent order with our company! Get trai…" at bounding box center [1172, 436] width 423 height 175
paste textarea "Morgan"
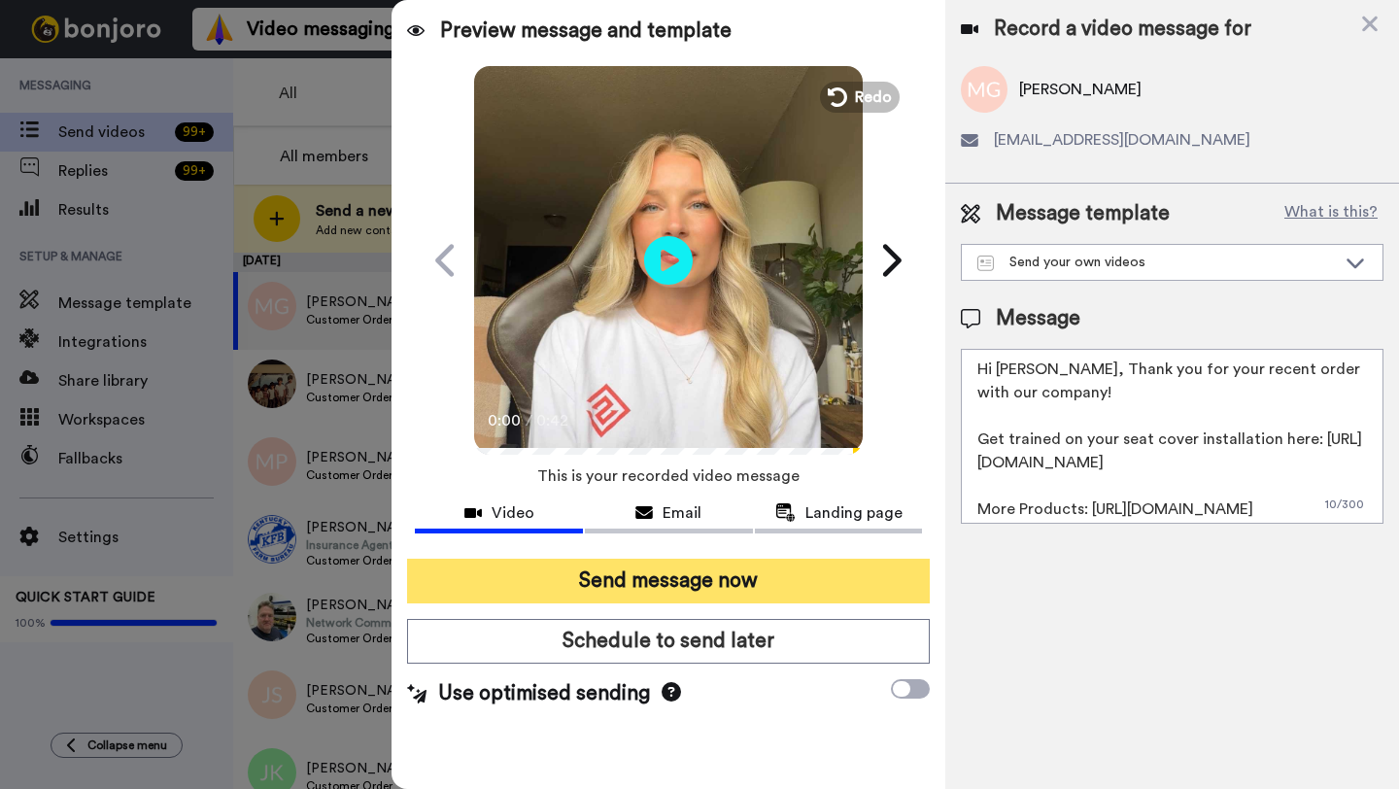
type textarea "Hi Morgan, Thank you for your recent order with our company! Get trained on you…"
click at [767, 589] on button "Send message now" at bounding box center [668, 580] width 523 height 45
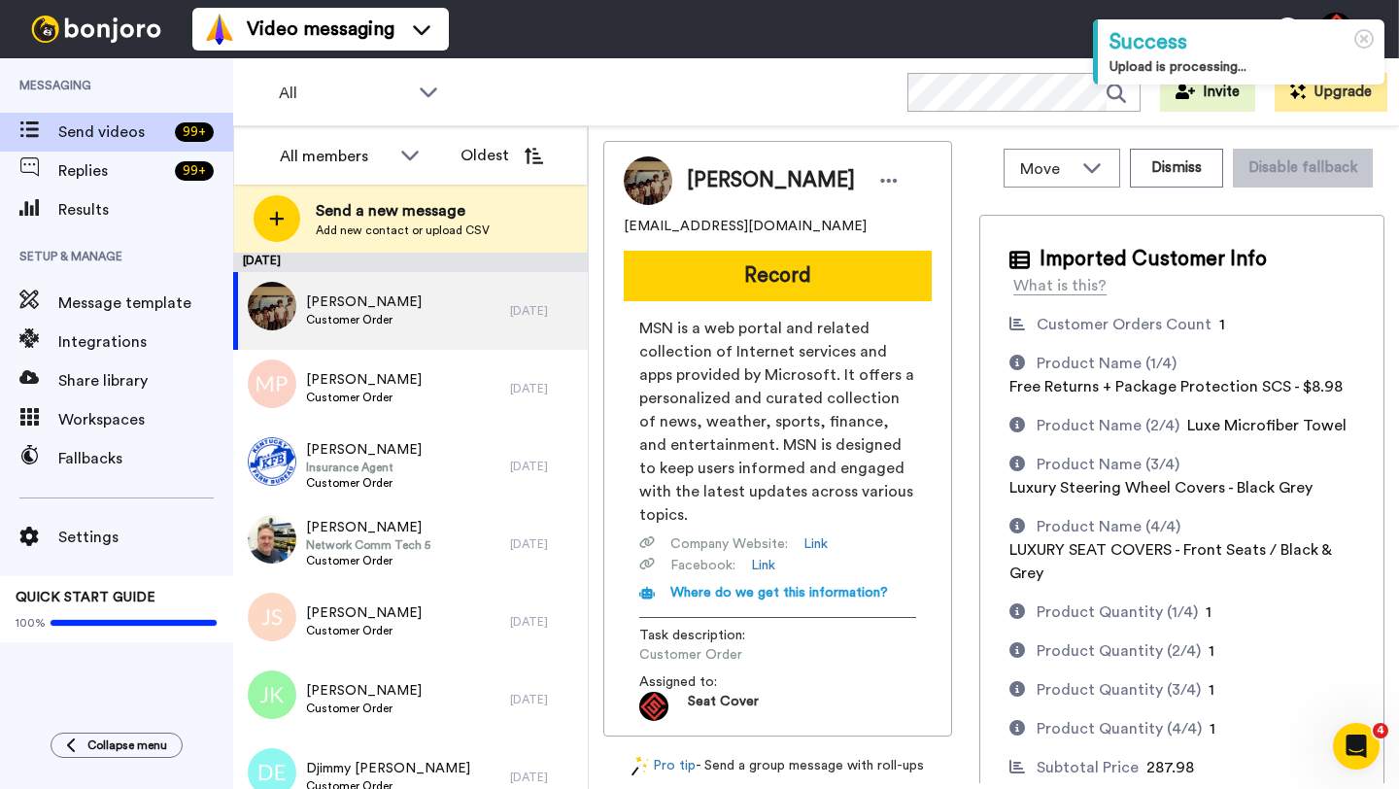
click at [729, 172] on span "[PERSON_NAME]" at bounding box center [771, 180] width 168 height 29
click at [729, 172] on span "Arthur Newcomb" at bounding box center [771, 180] width 168 height 29
copy span "Arthur"
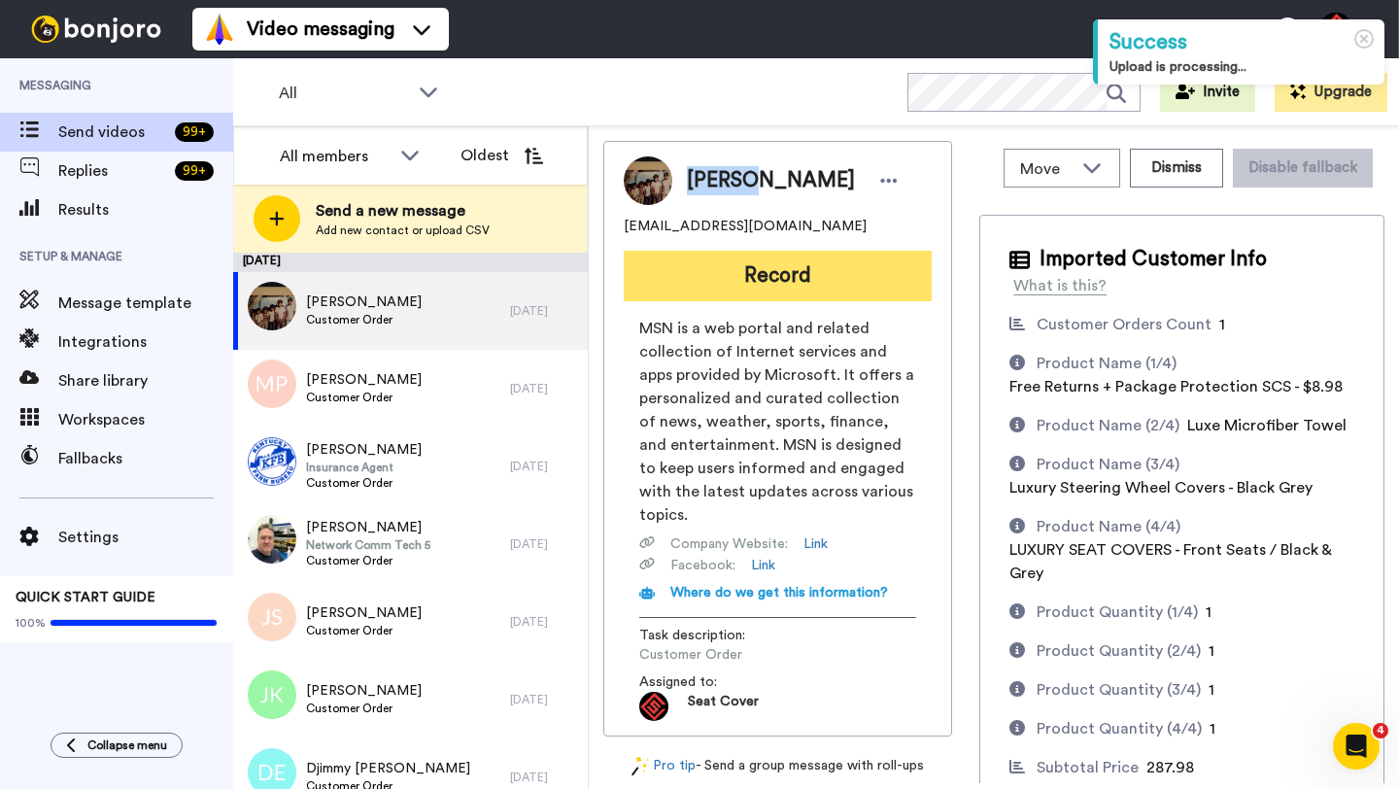
click at [759, 284] on button "Record" at bounding box center [778, 276] width 308 height 51
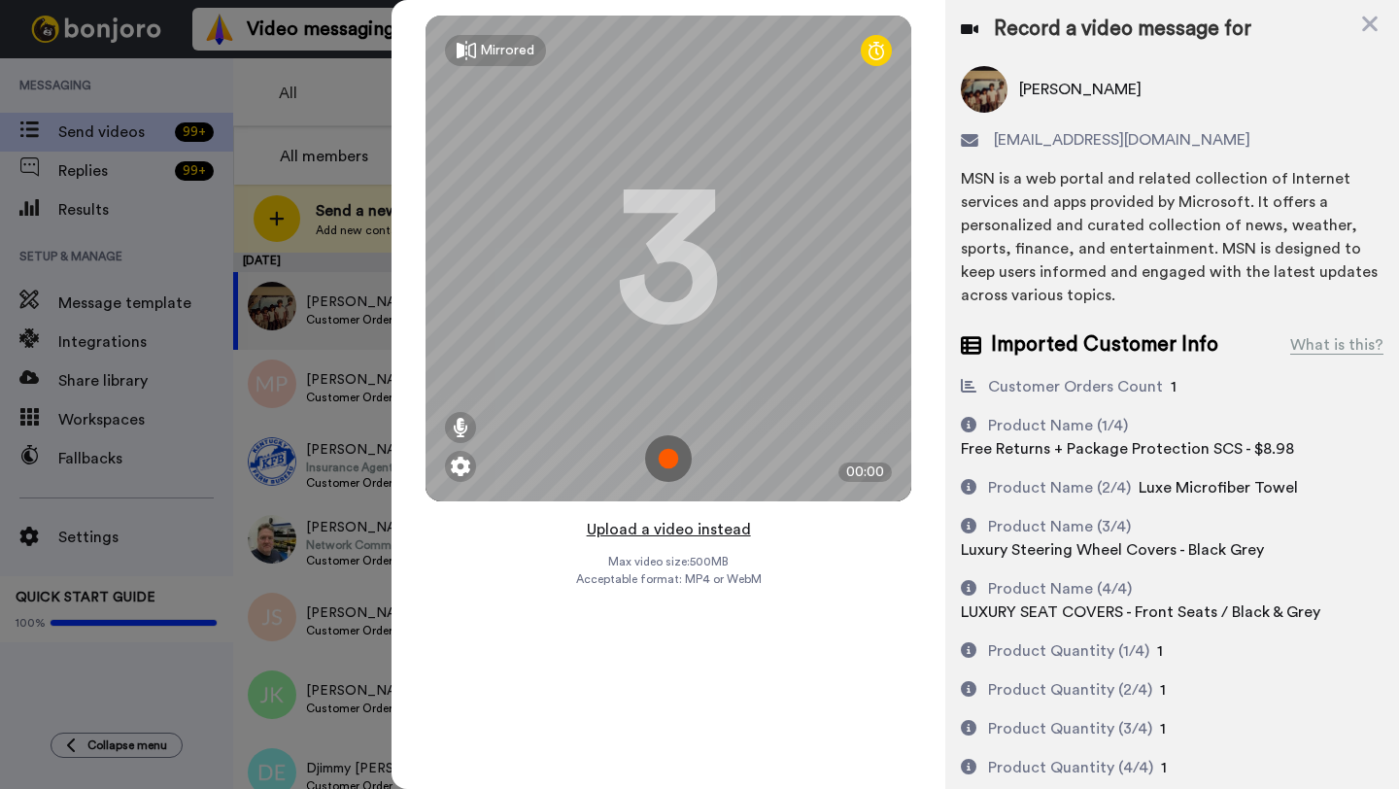
click at [664, 528] on button "Upload a video instead" at bounding box center [669, 529] width 176 height 25
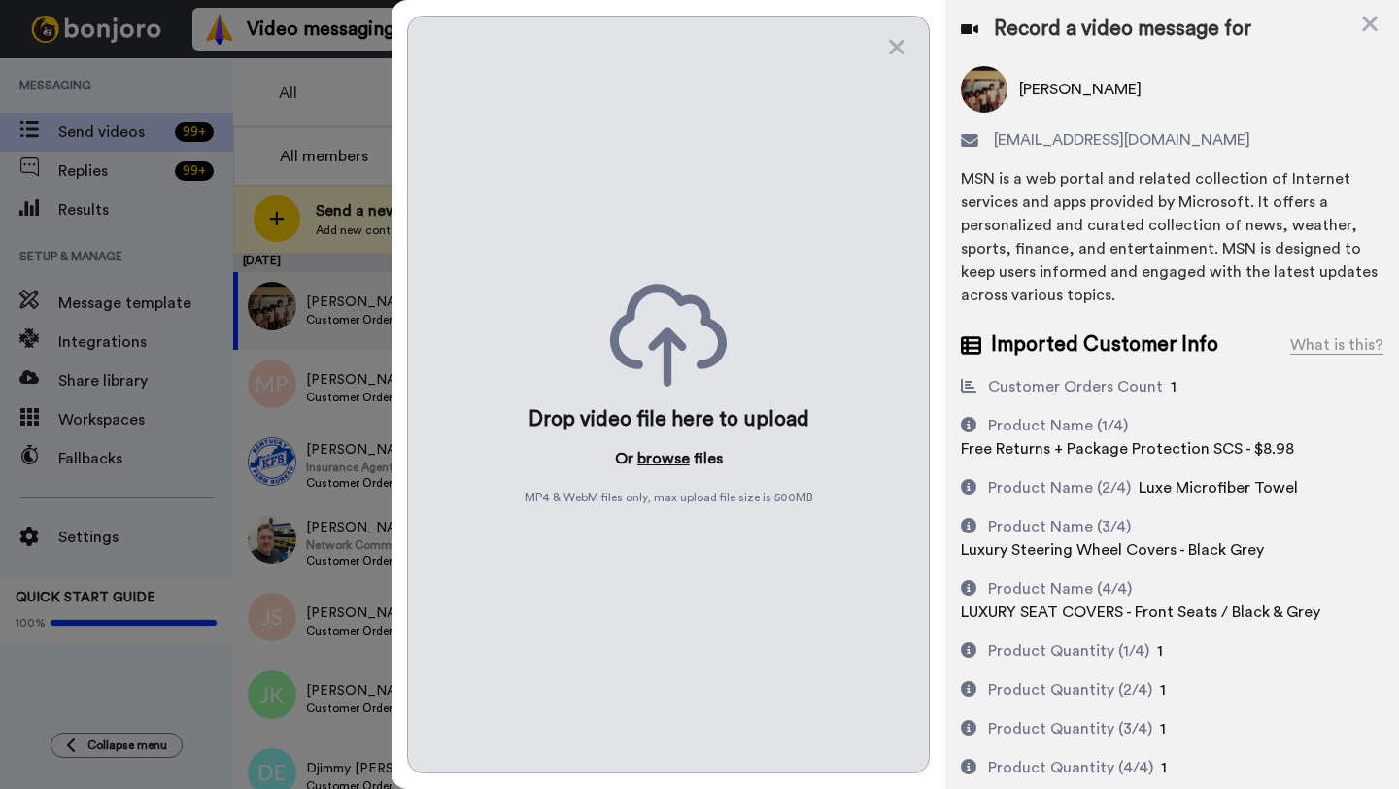
click at [667, 464] on button "browse" at bounding box center [663, 458] width 52 height 23
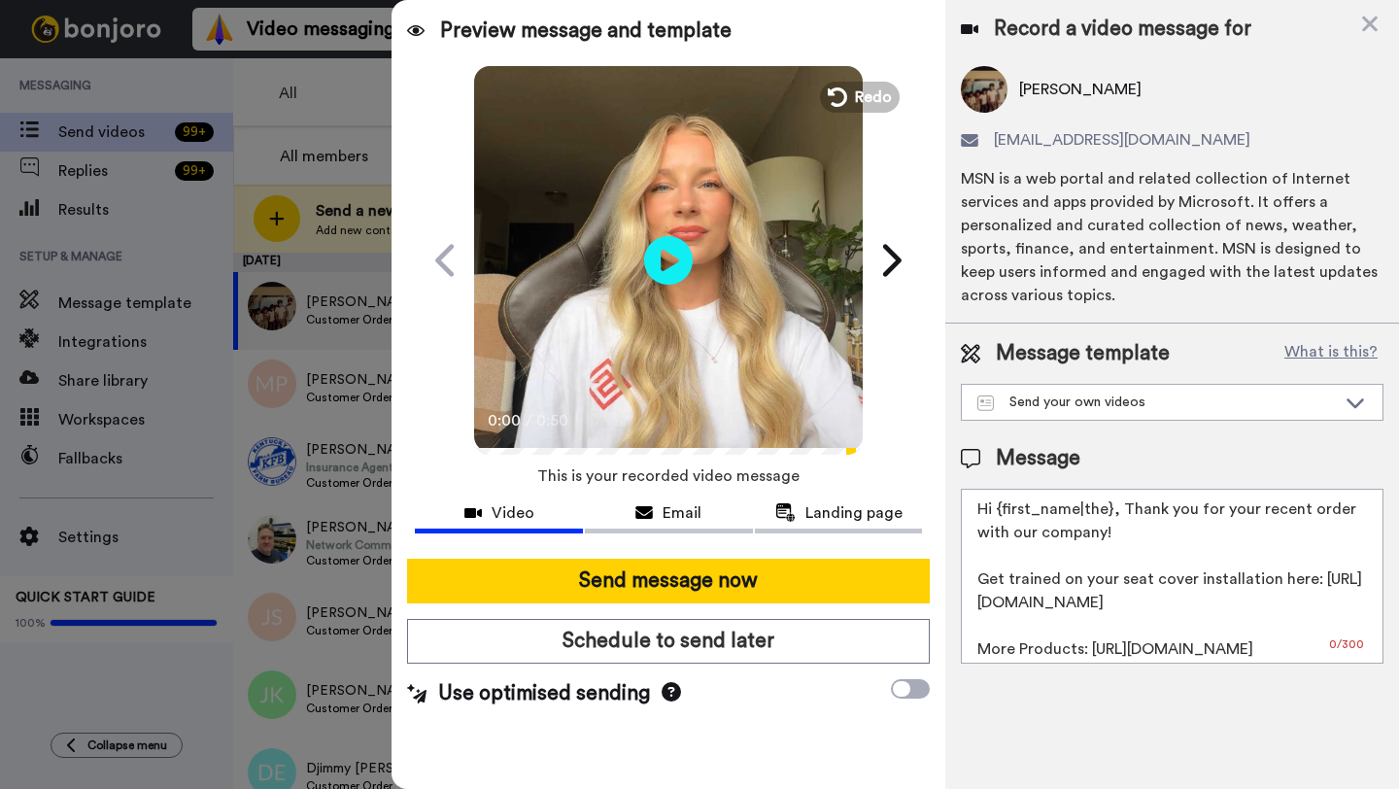
drag, startPoint x: 1109, startPoint y: 514, endPoint x: 995, endPoint y: 510, distance: 114.7
click at [995, 510] on textarea "Hi {first_name|the}, Thank you for your recent order with our company! Get trai…" at bounding box center [1172, 576] width 423 height 175
paste textarea "Arthur"
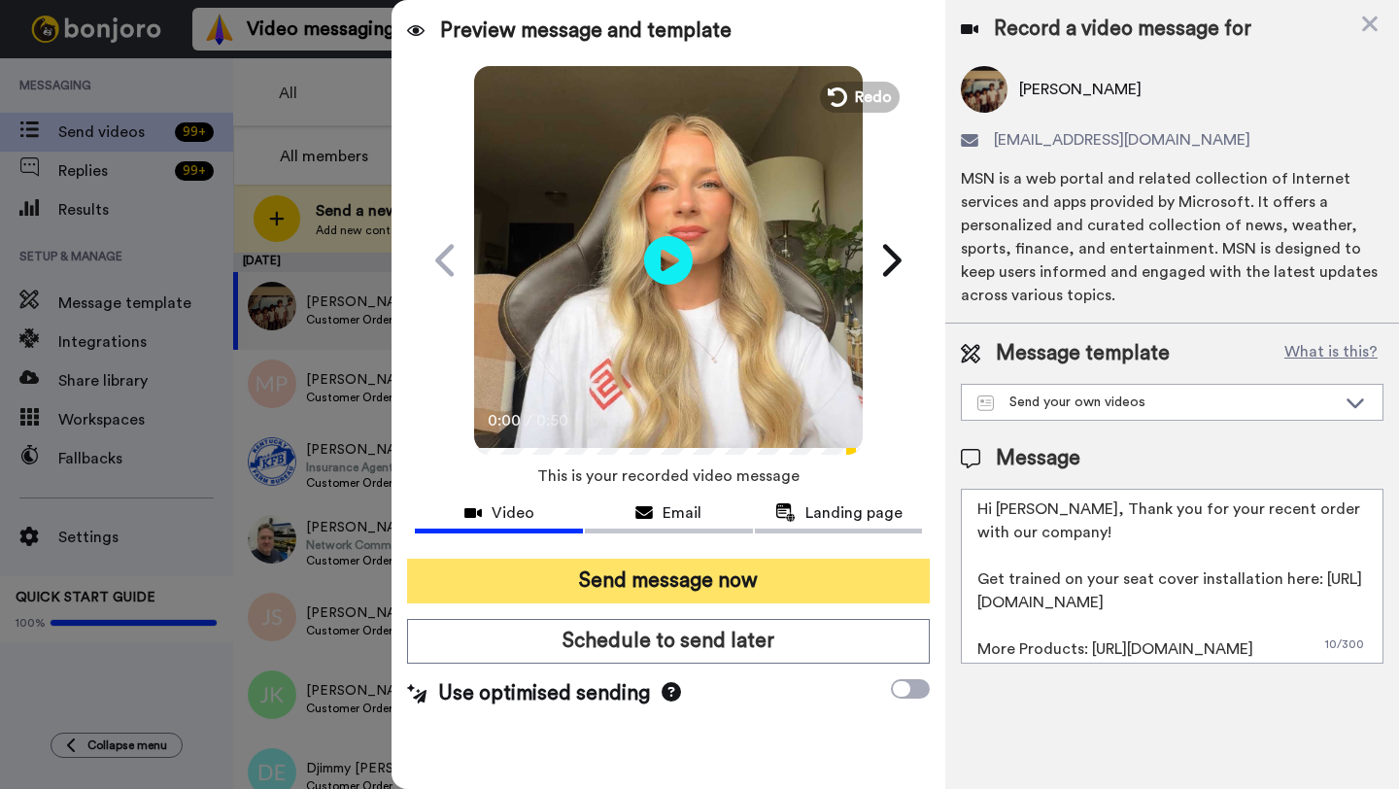
type textarea "Hi Arthur, Thank you for your recent order with our company! Get trained on you…"
click at [718, 592] on button "Send message now" at bounding box center [668, 580] width 523 height 45
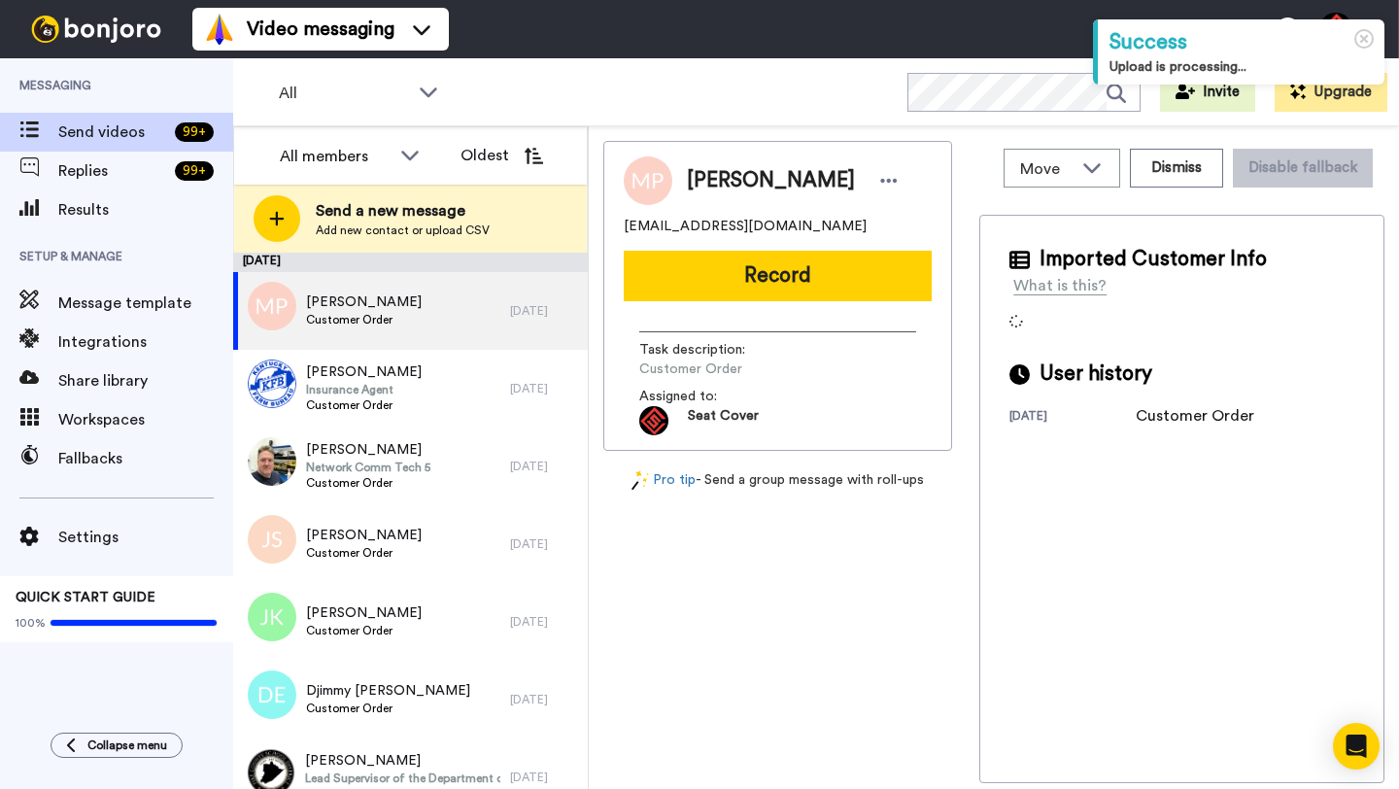
click at [707, 185] on span "[PERSON_NAME]" at bounding box center [771, 180] width 168 height 29
copy span "[PERSON_NAME]"
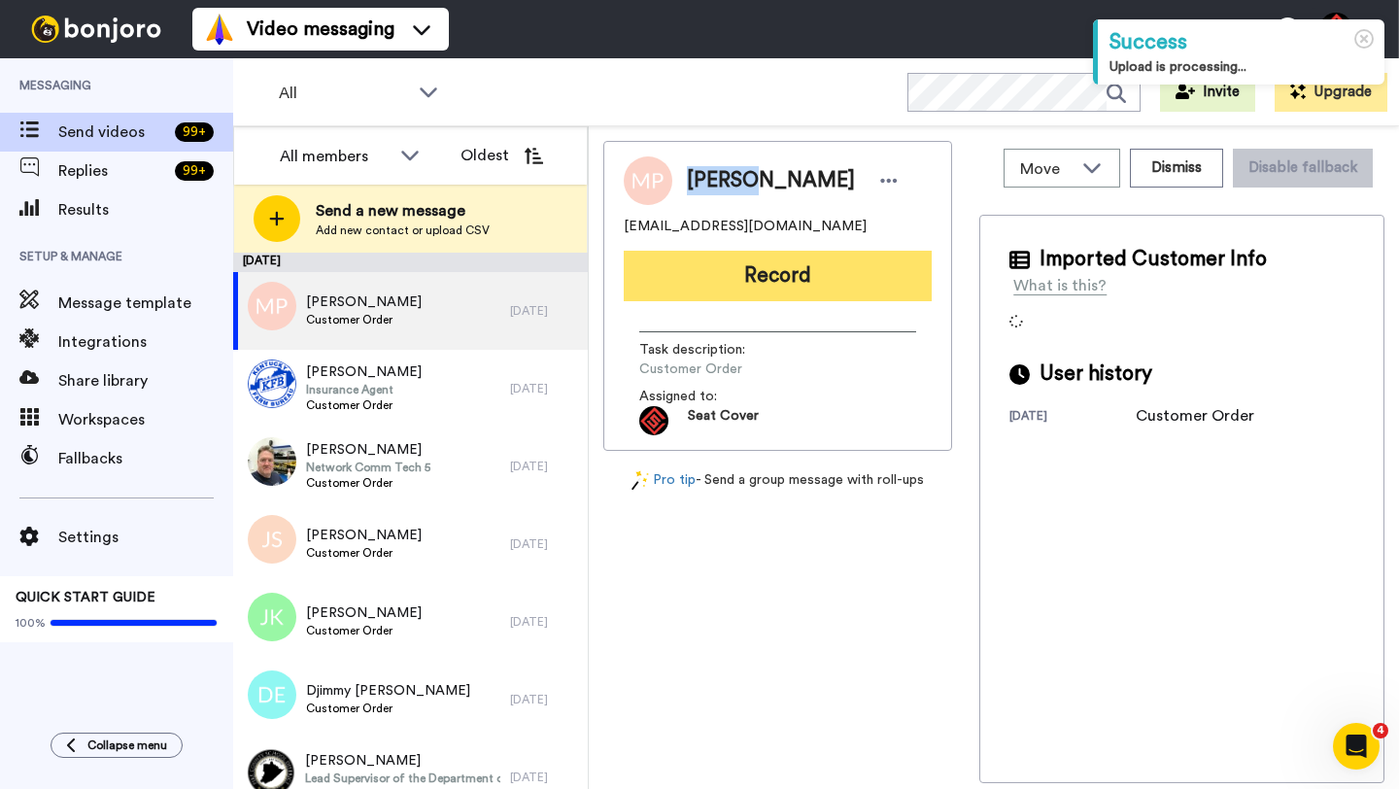
click at [771, 289] on button "Record" at bounding box center [778, 276] width 308 height 51
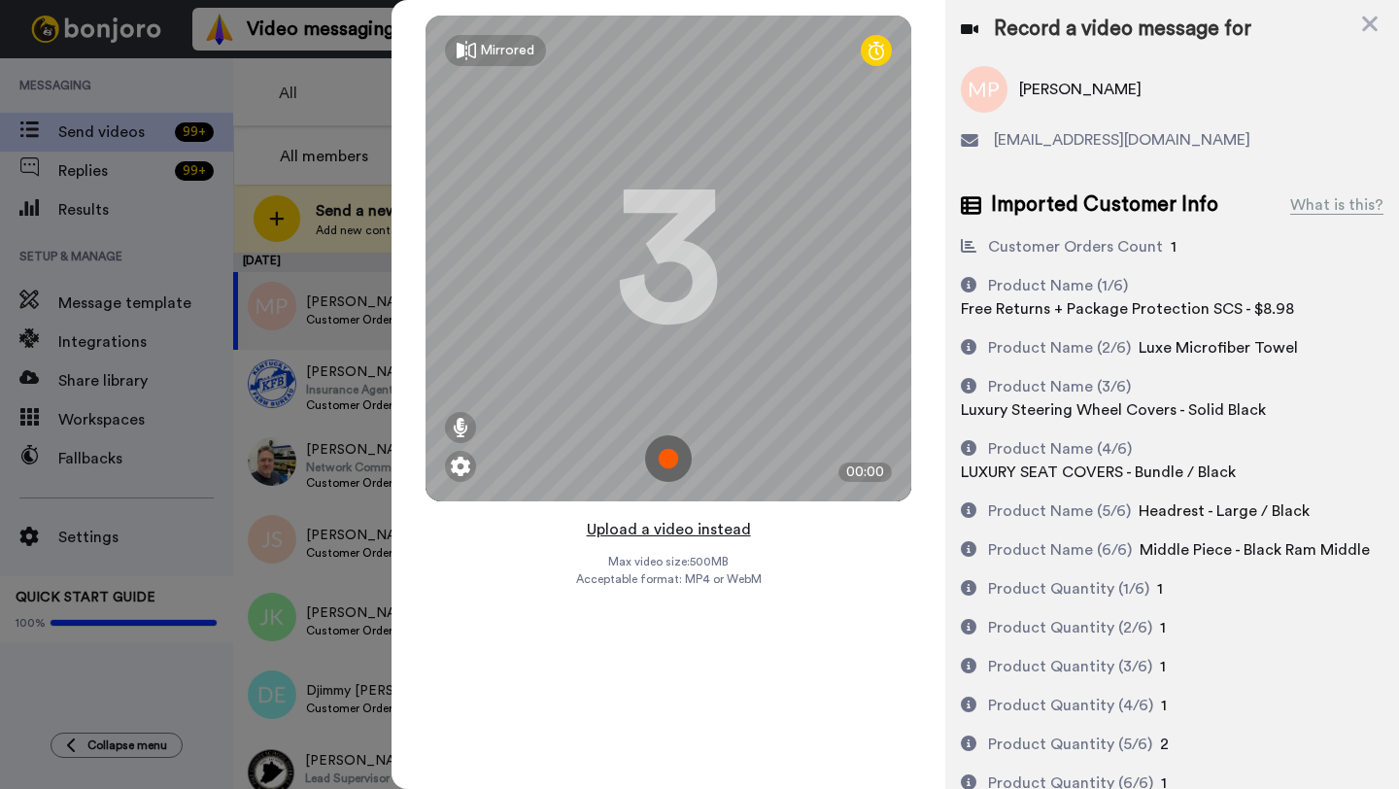
click at [659, 531] on button "Upload a video instead" at bounding box center [669, 529] width 176 height 25
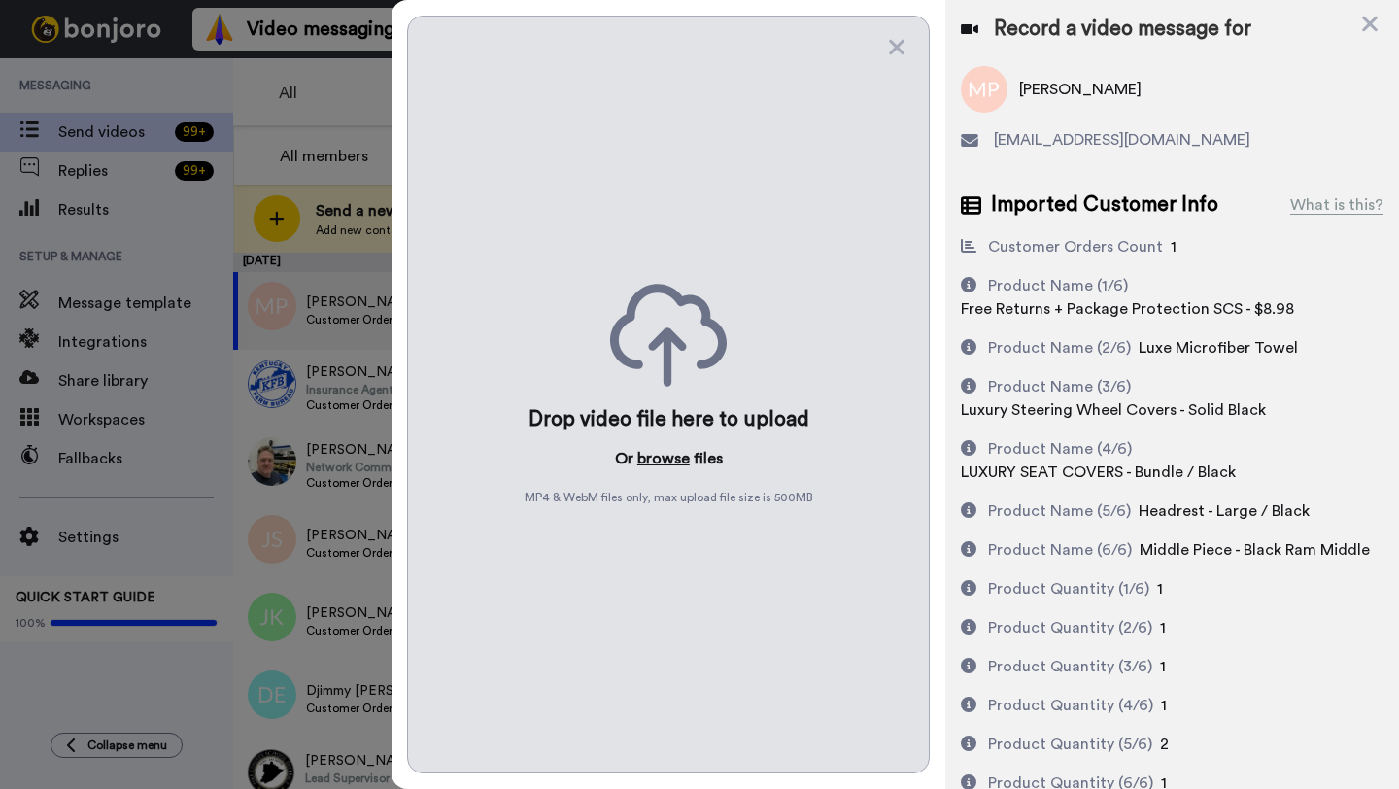
click at [658, 462] on button "browse" at bounding box center [663, 458] width 52 height 23
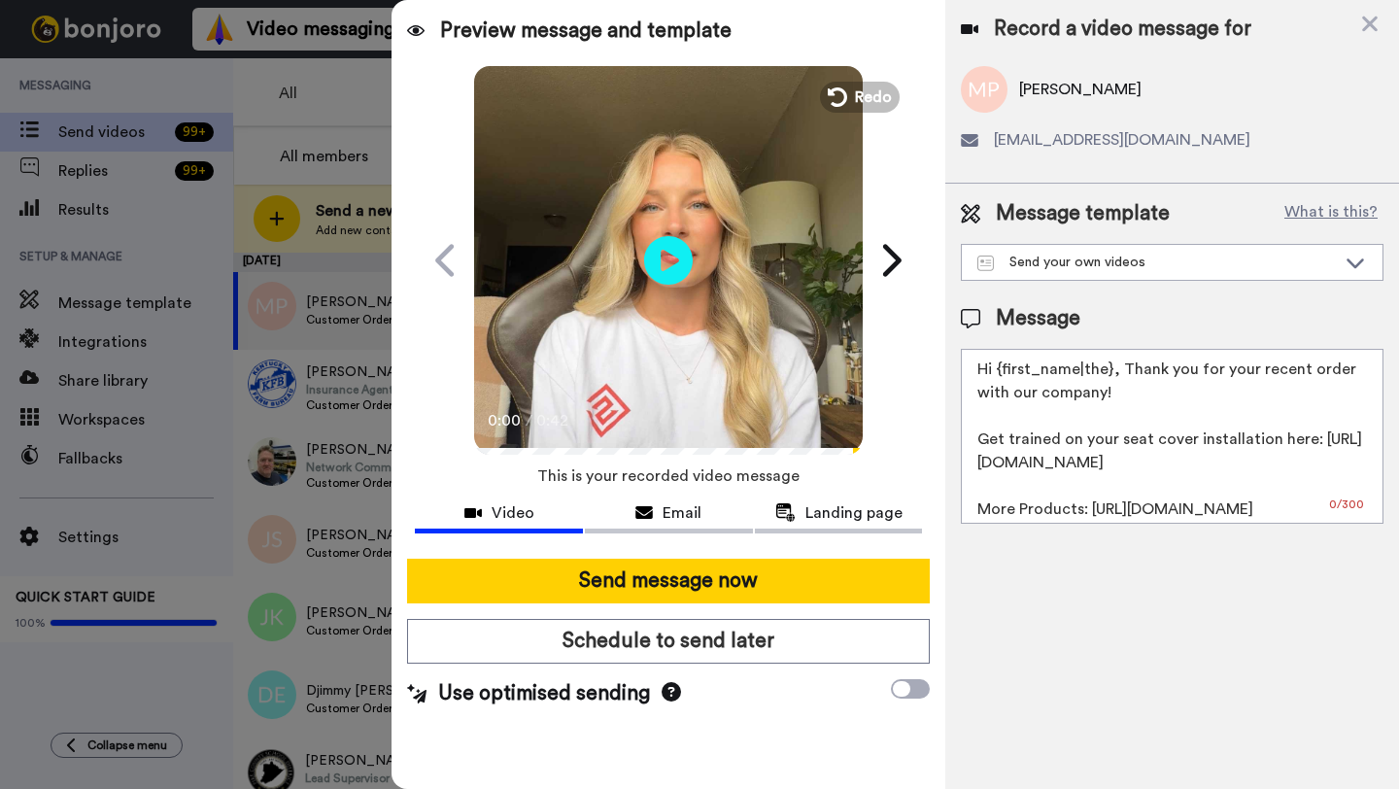
drag, startPoint x: 1107, startPoint y: 372, endPoint x: 997, endPoint y: 370, distance: 110.7
click at [997, 370] on textarea "Hi {first_name|the}, Thank you for your recent order with our company! Get trai…" at bounding box center [1172, 436] width 423 height 175
paste textarea "[PERSON_NAME]"
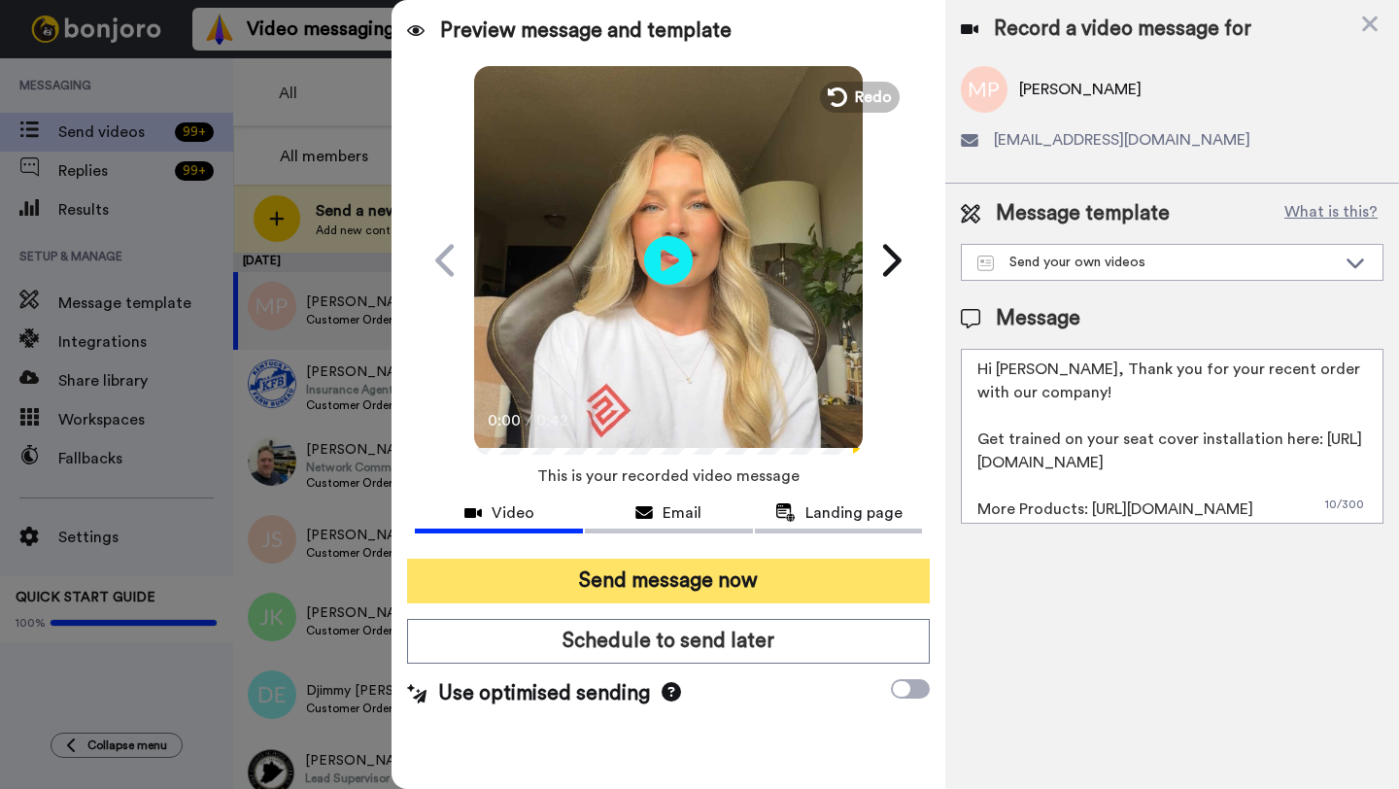
type textarea "Hi [PERSON_NAME], Thank you for your recent order with our company! Get trained…"
click at [660, 581] on button "Send message now" at bounding box center [668, 580] width 523 height 45
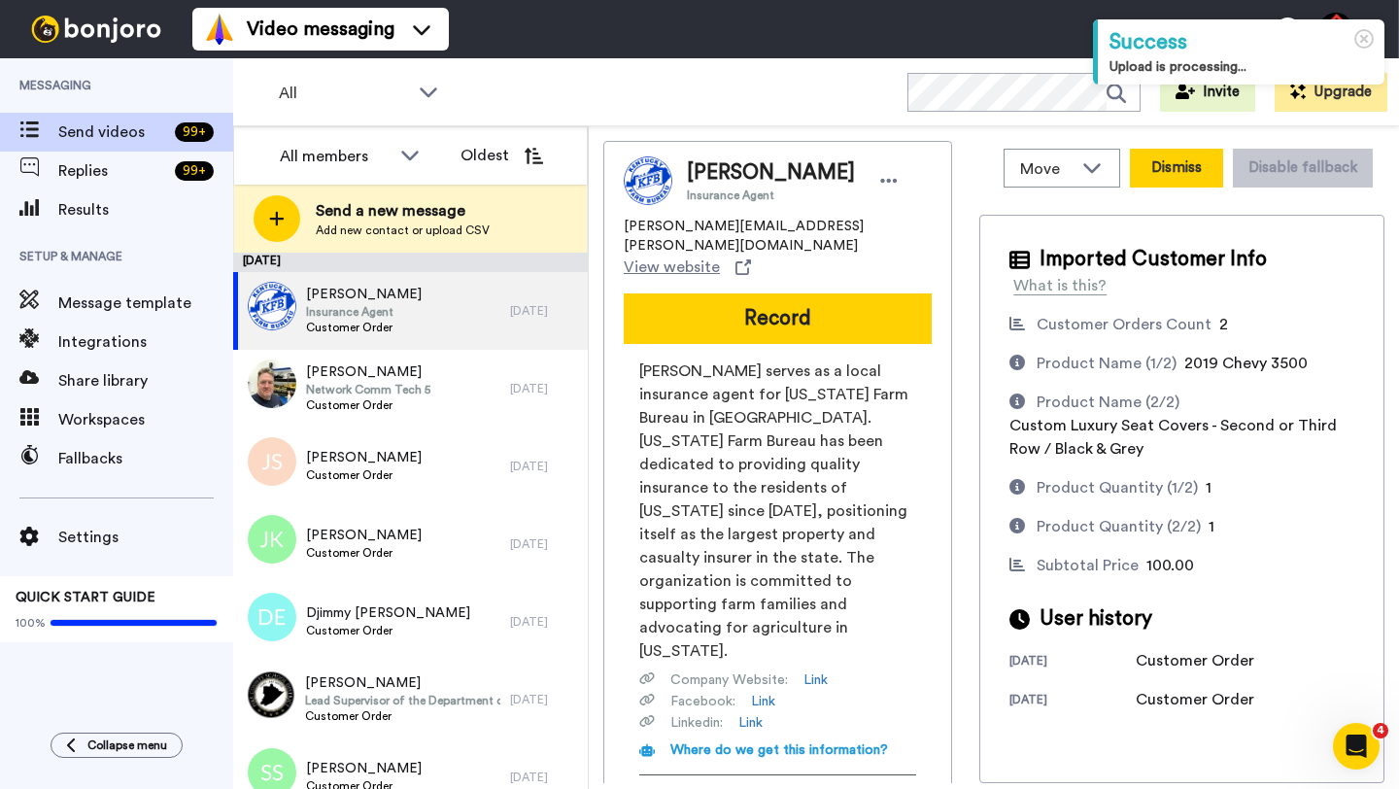
click at [1177, 166] on button "Dismiss" at bounding box center [1176, 168] width 93 height 39
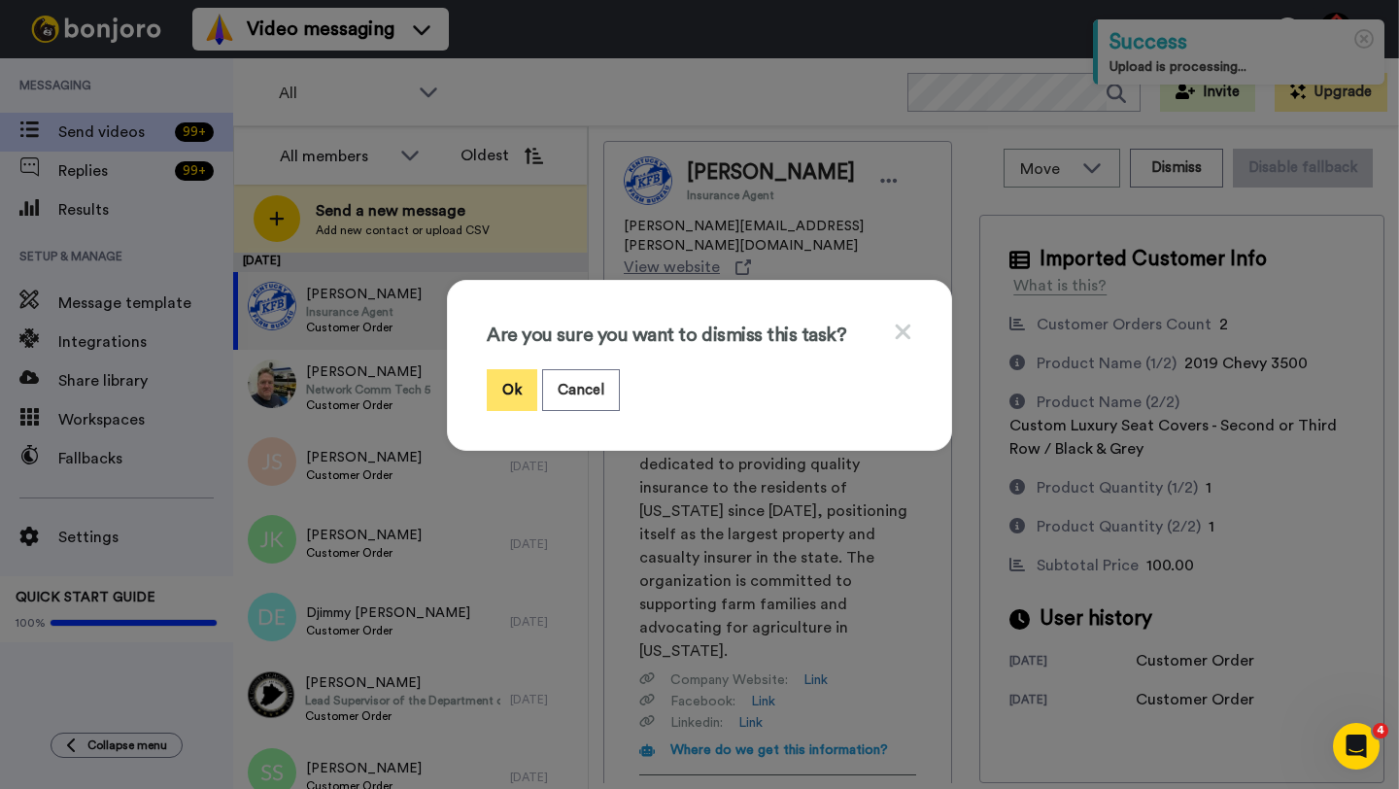
click at [508, 381] on button "Ok" at bounding box center [512, 390] width 51 height 42
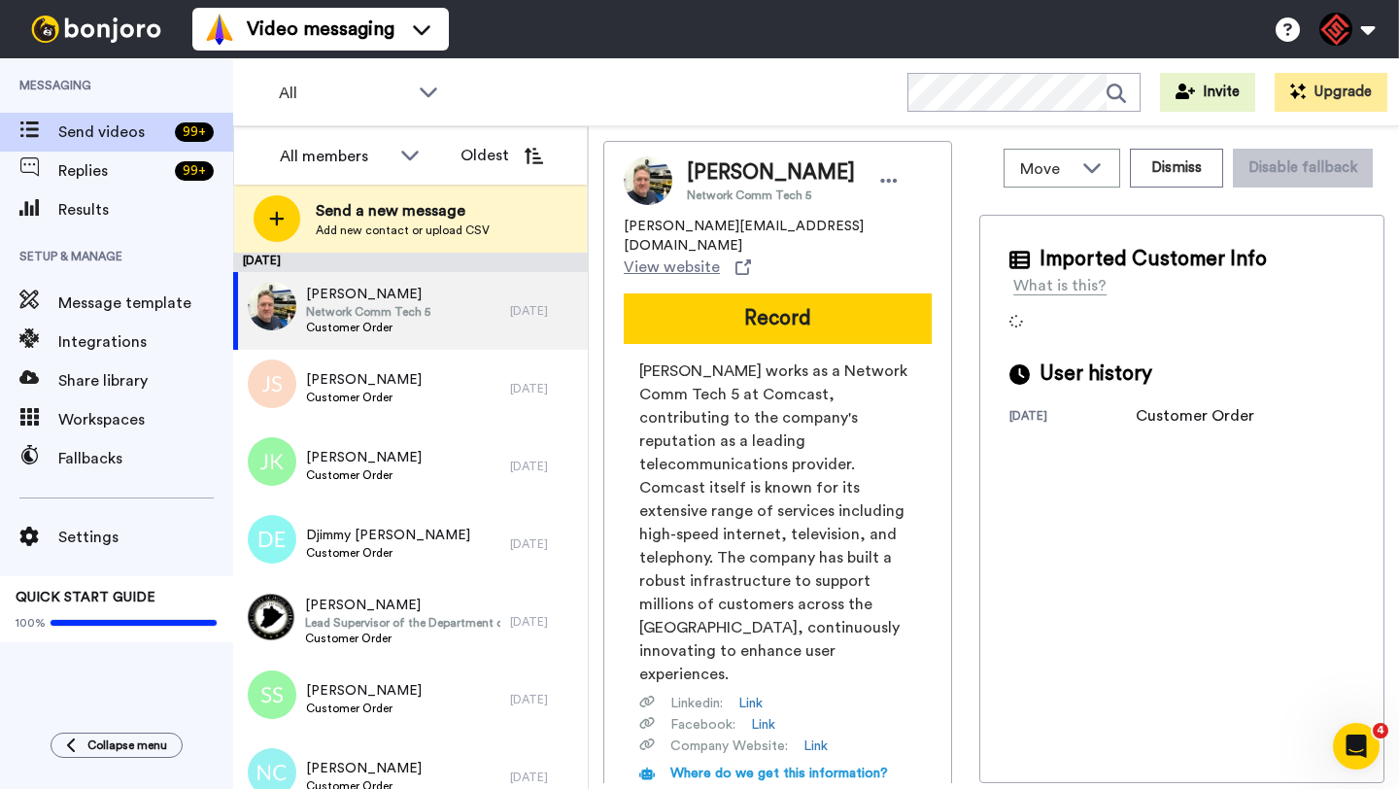
click at [692, 183] on span "Gary Levite" at bounding box center [771, 172] width 168 height 29
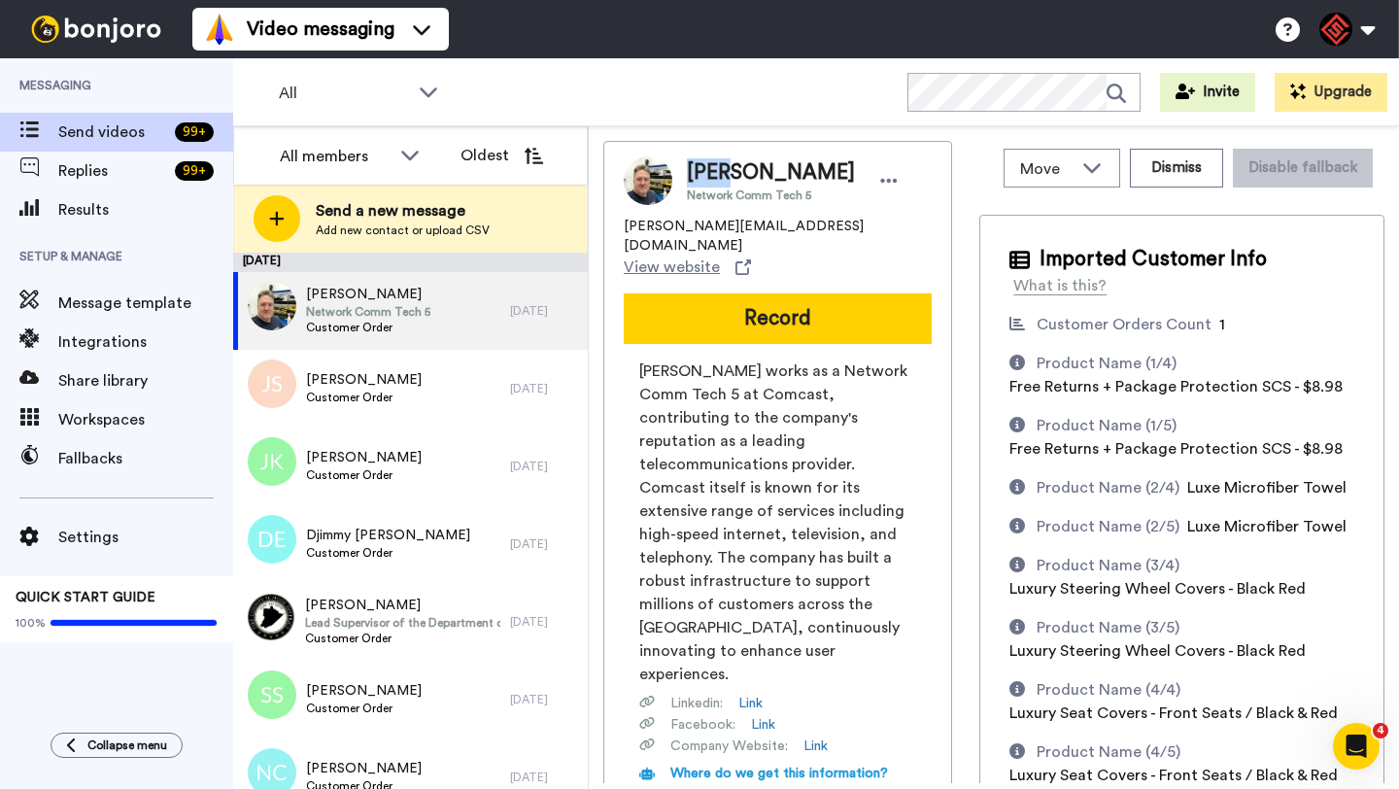
copy span "Gary"
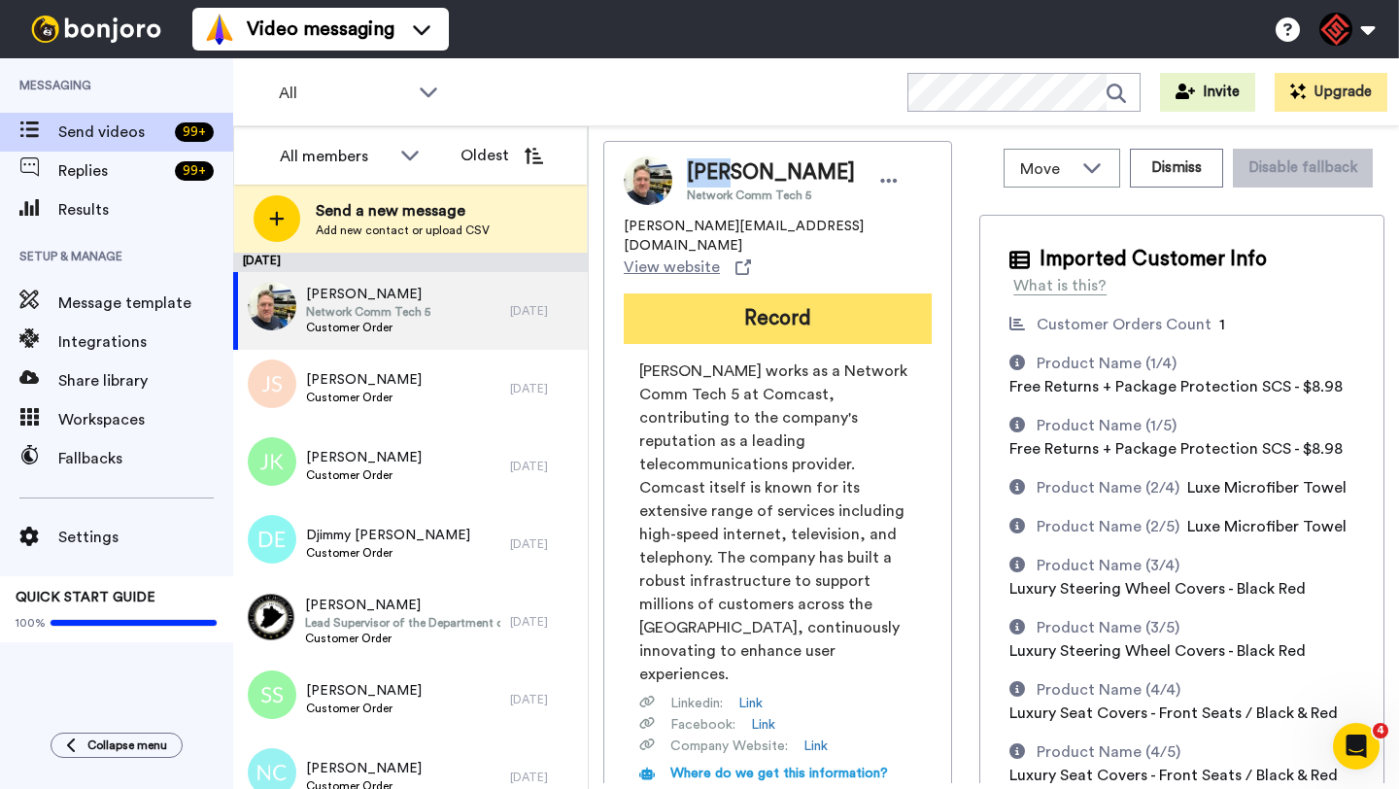
click at [803, 293] on button "Record" at bounding box center [778, 318] width 308 height 51
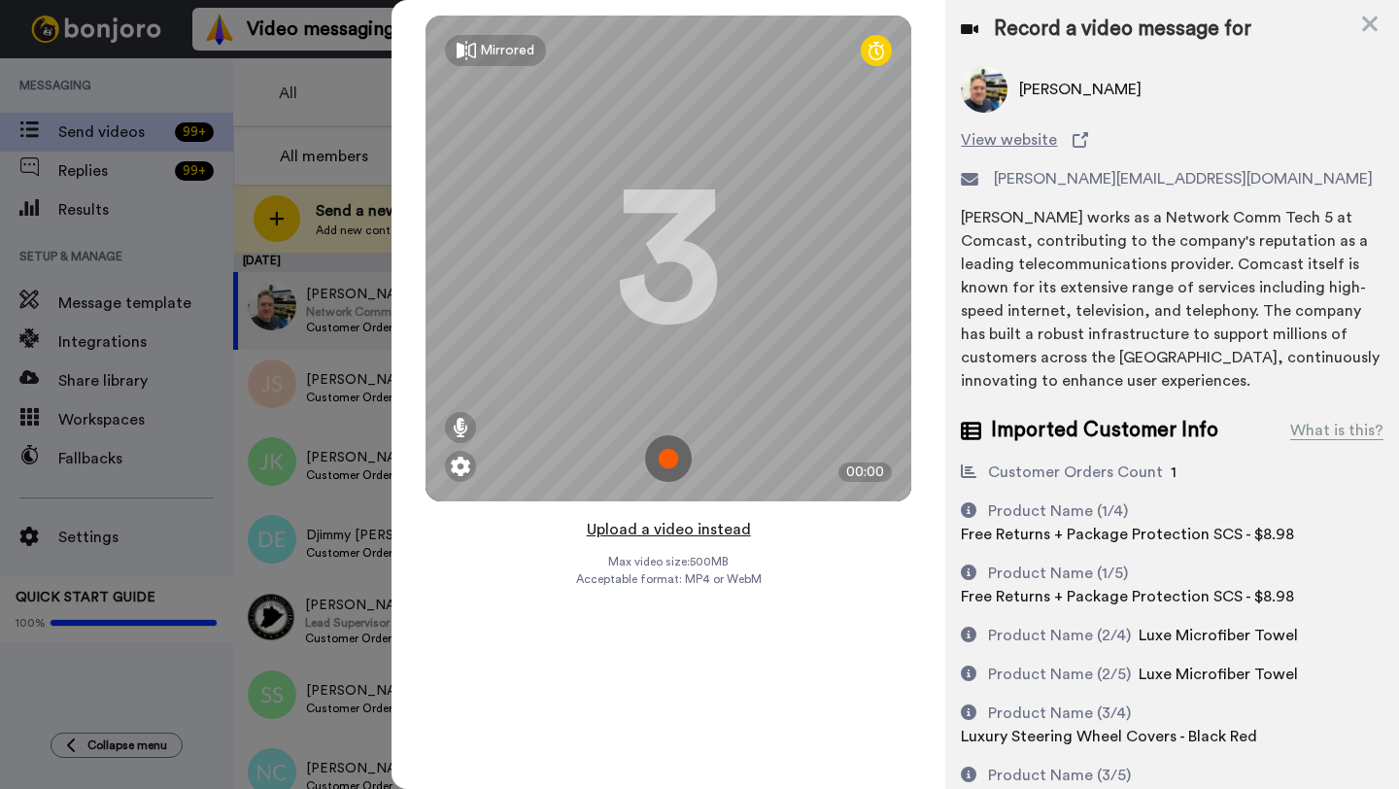
click at [671, 527] on button "Upload a video instead" at bounding box center [669, 529] width 176 height 25
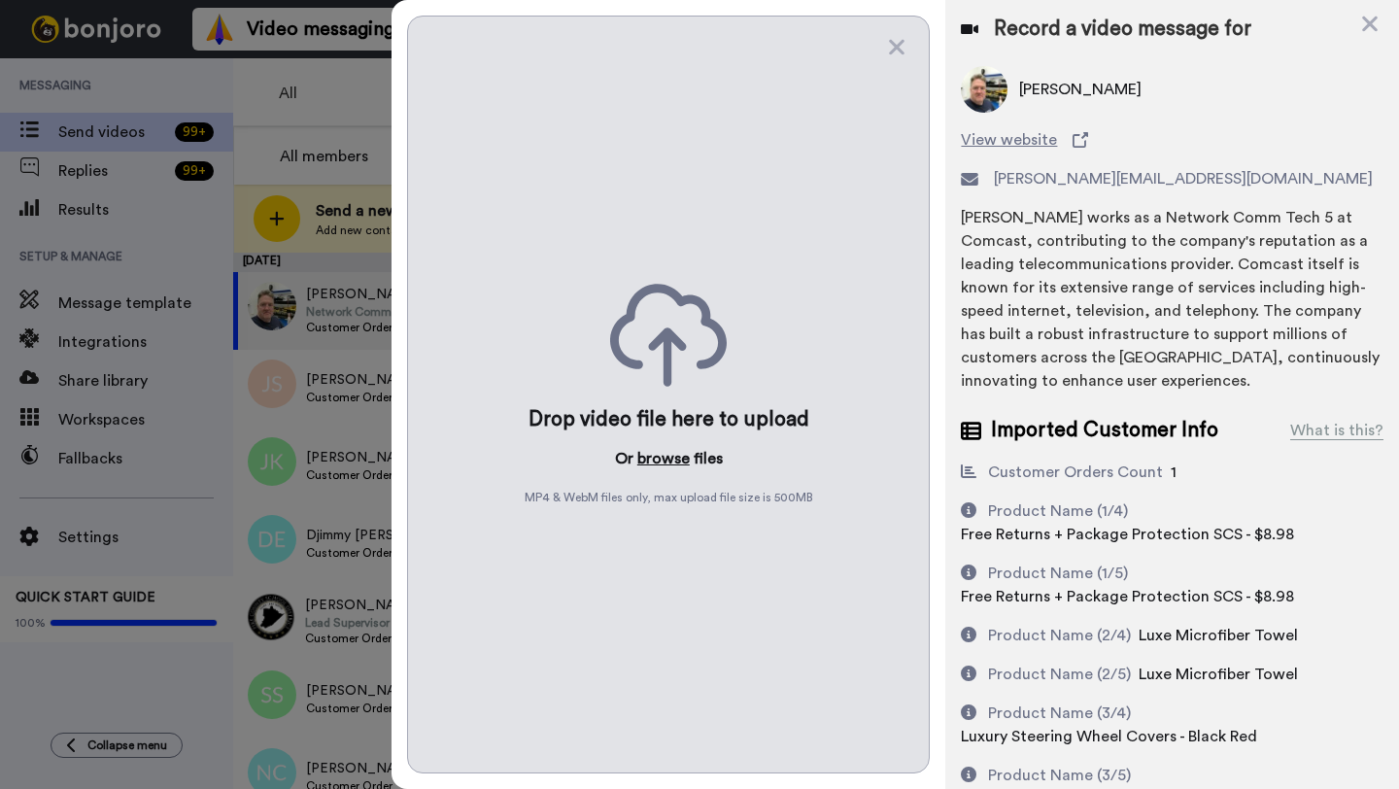
click at [674, 456] on button "browse" at bounding box center [663, 458] width 52 height 23
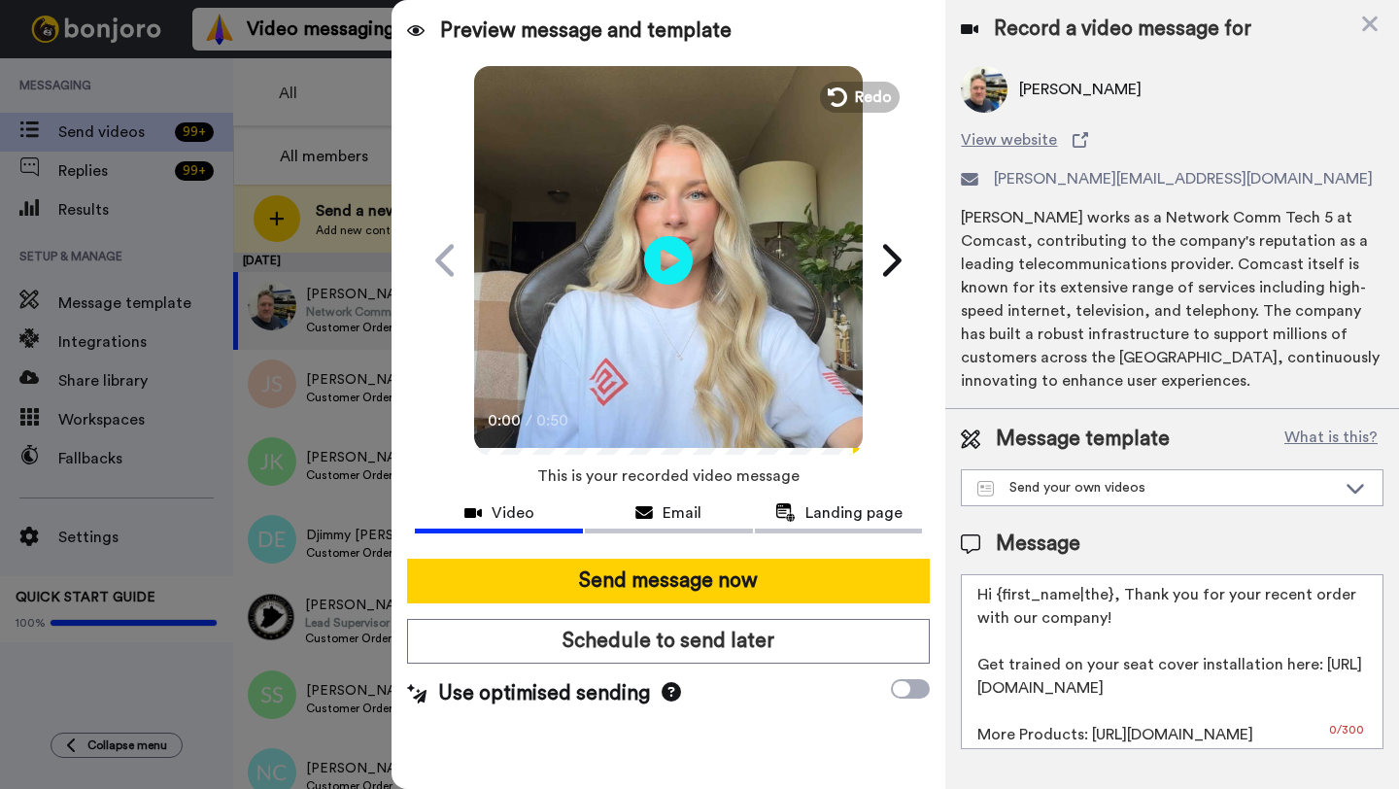
drag, startPoint x: 1110, startPoint y: 600, endPoint x: 994, endPoint y: 596, distance: 116.6
click at [994, 596] on textarea "Hi {first_name|the}, Thank you for your recent order with our company! Get trai…" at bounding box center [1172, 661] width 423 height 175
paste textarea "Gary"
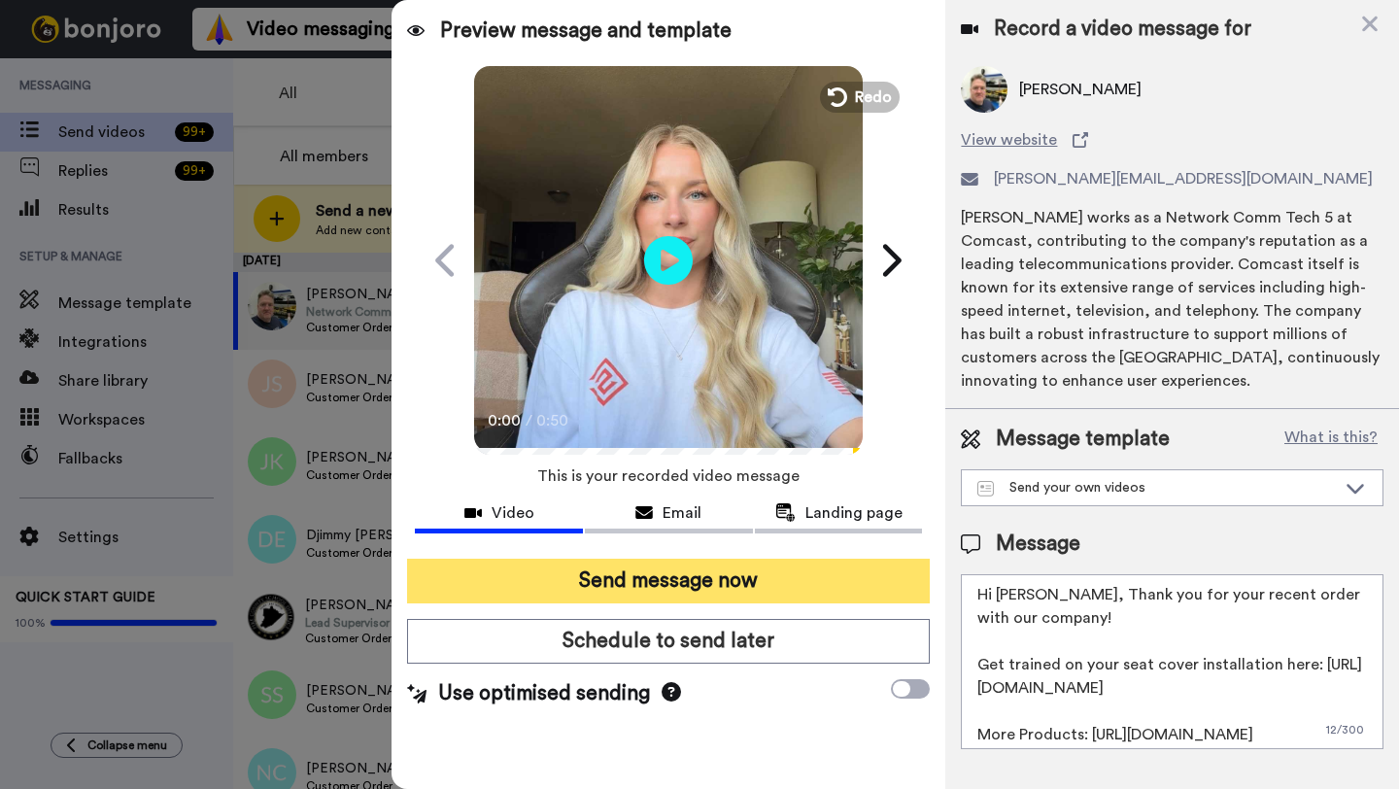
type textarea "Hi Gary, Thank you for your recent order with our company! Get trained on your …"
click at [830, 576] on button "Send message now" at bounding box center [668, 580] width 523 height 45
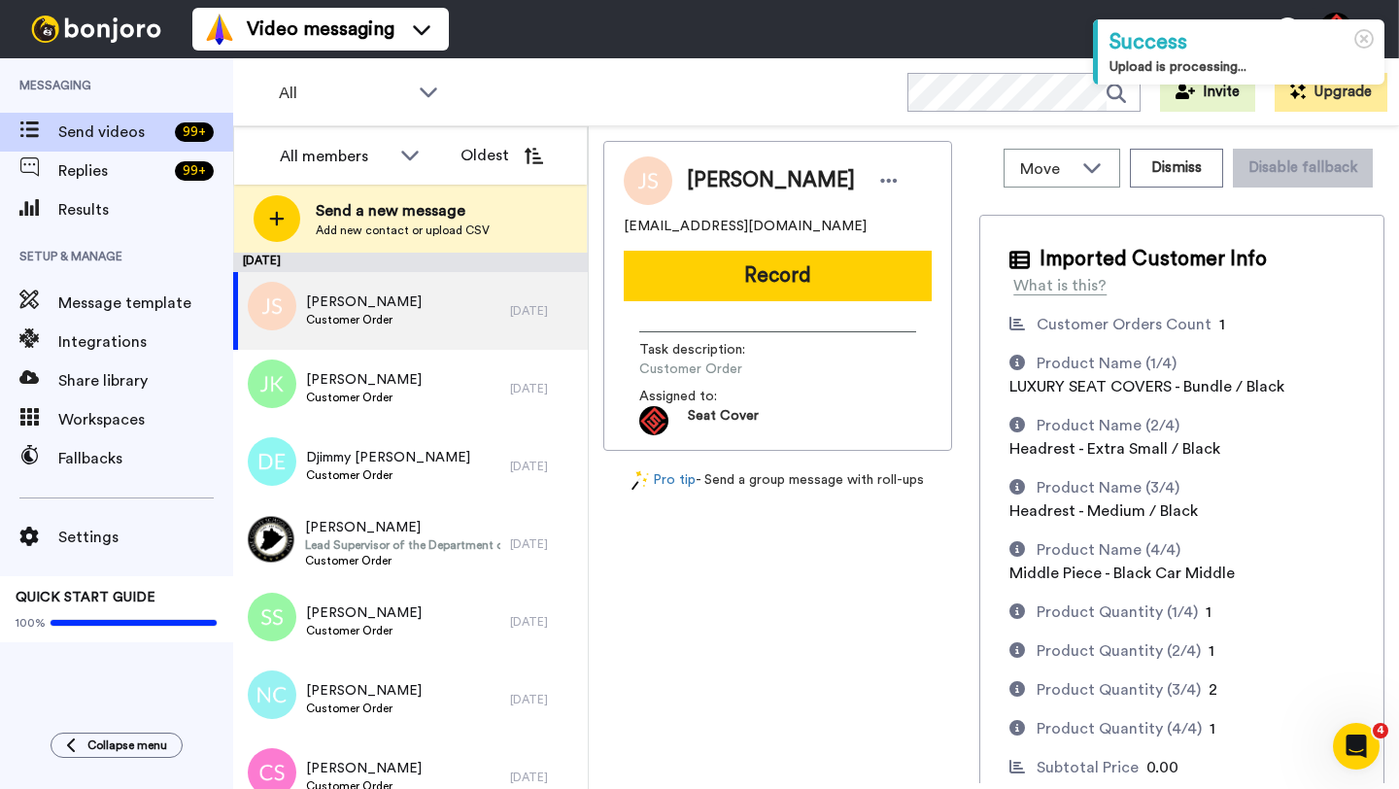
click at [696, 186] on span "[PERSON_NAME]" at bounding box center [771, 180] width 168 height 29
copy span "JJ"
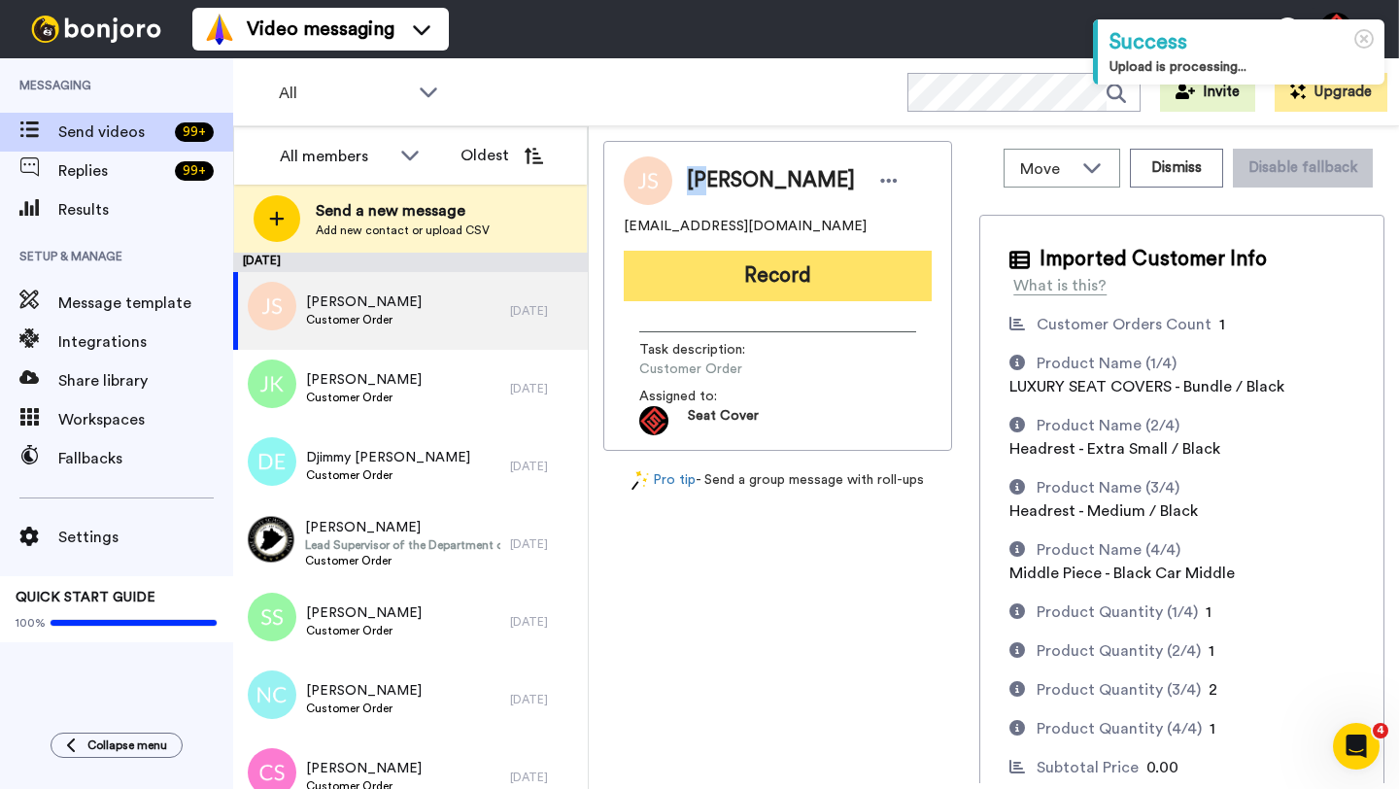
click at [718, 262] on button "Record" at bounding box center [778, 276] width 308 height 51
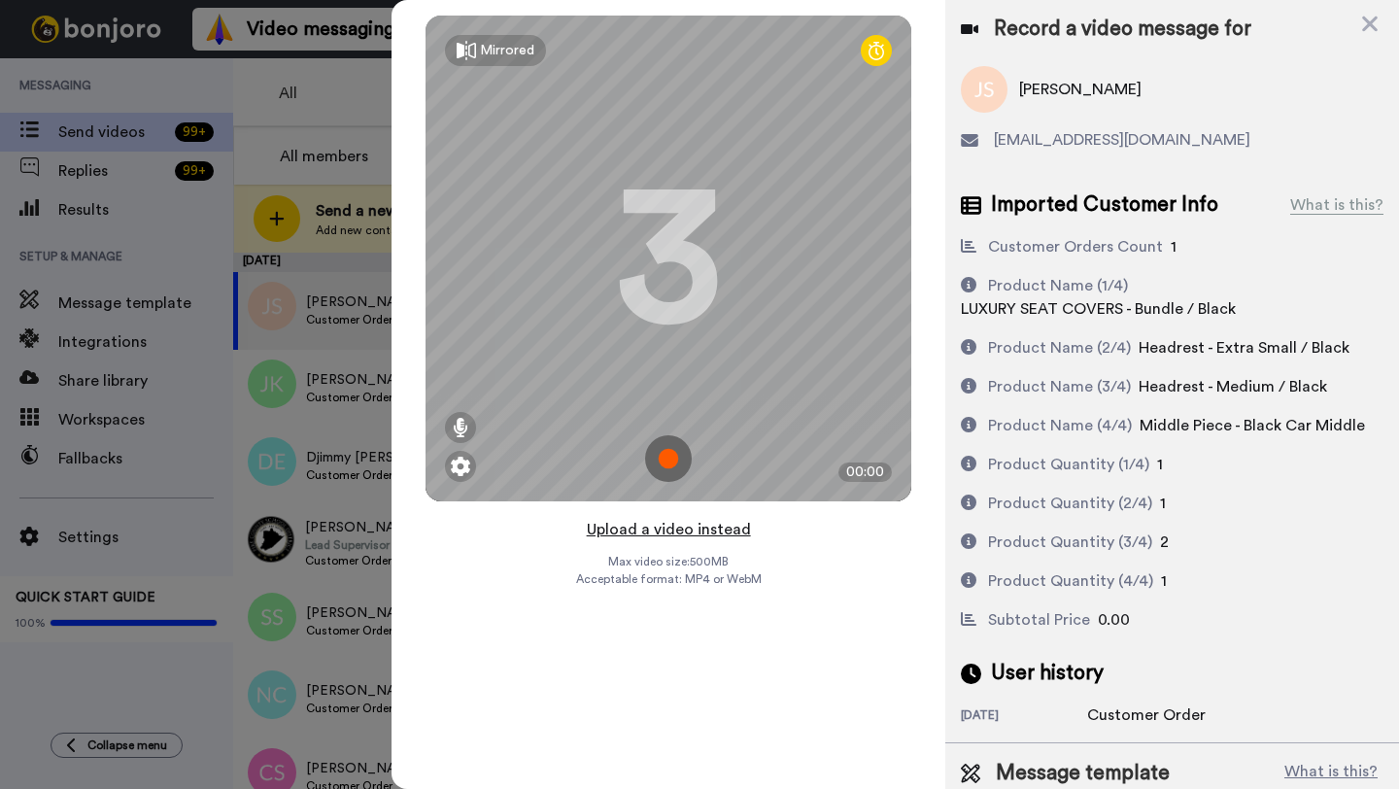
click at [659, 527] on button "Upload a video instead" at bounding box center [669, 529] width 176 height 25
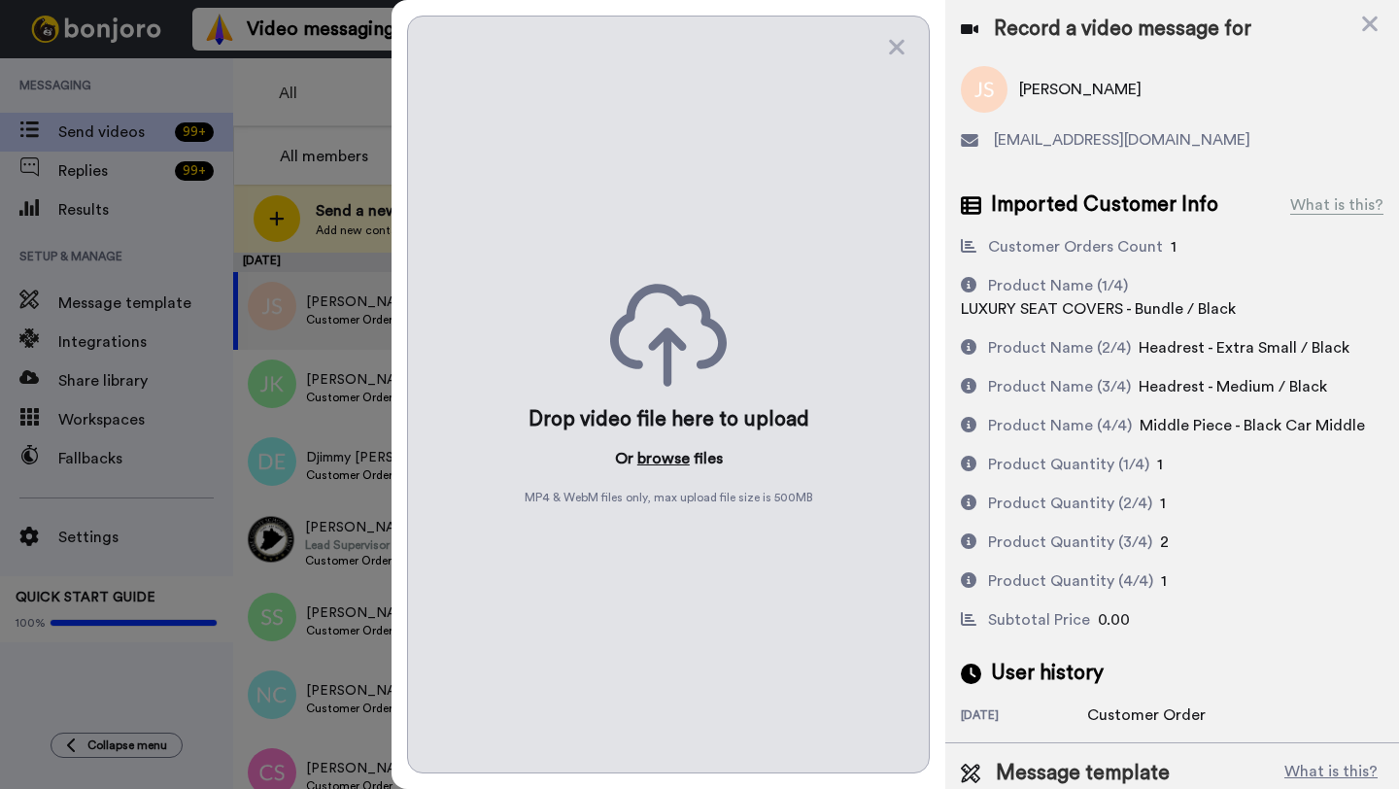
click at [668, 455] on button "browse" at bounding box center [663, 458] width 52 height 23
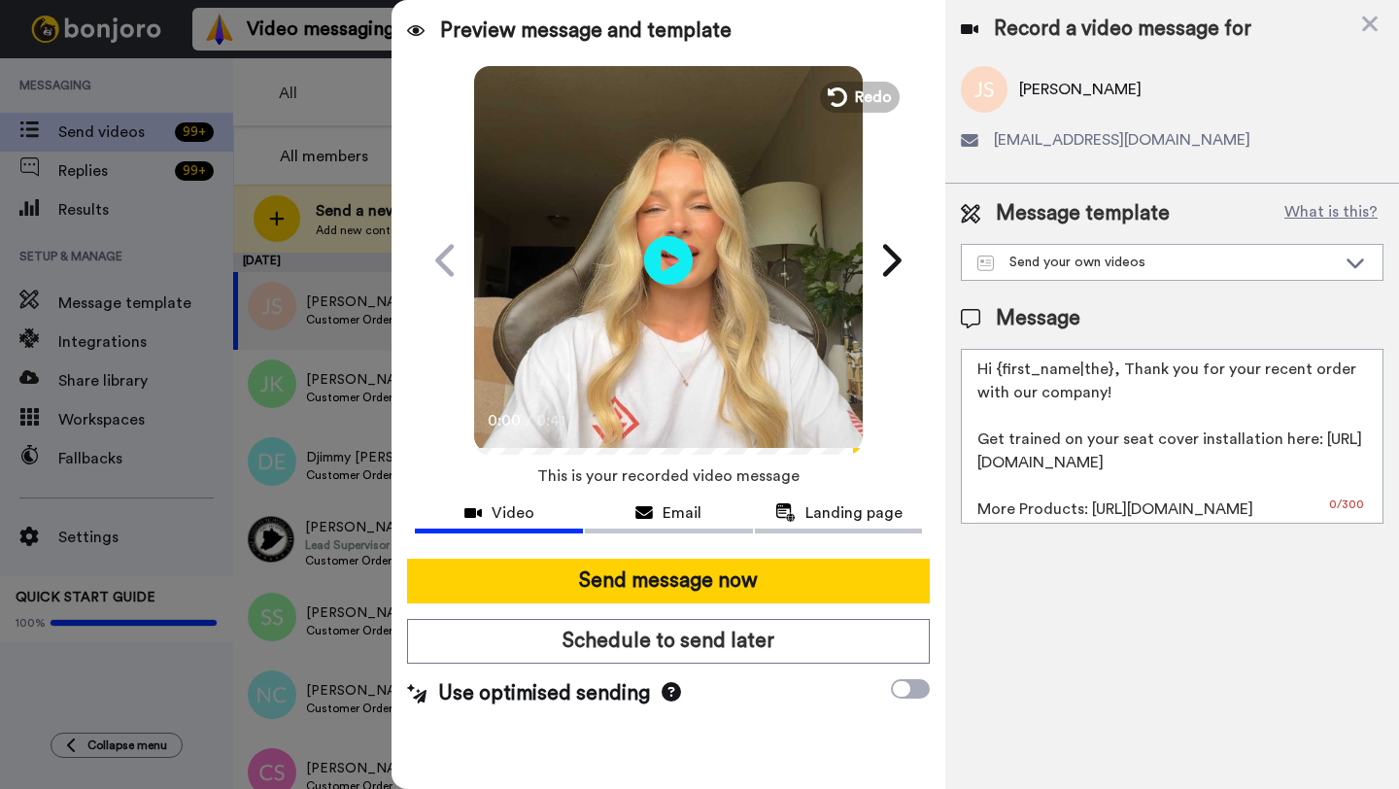
drag, startPoint x: 1111, startPoint y: 373, endPoint x: 999, endPoint y: 370, distance: 111.7
click at [999, 370] on textarea "Hi {first_name|the}, Thank you for your recent order with our company! Get trai…" at bounding box center [1172, 436] width 423 height 175
paste textarea "JJ"
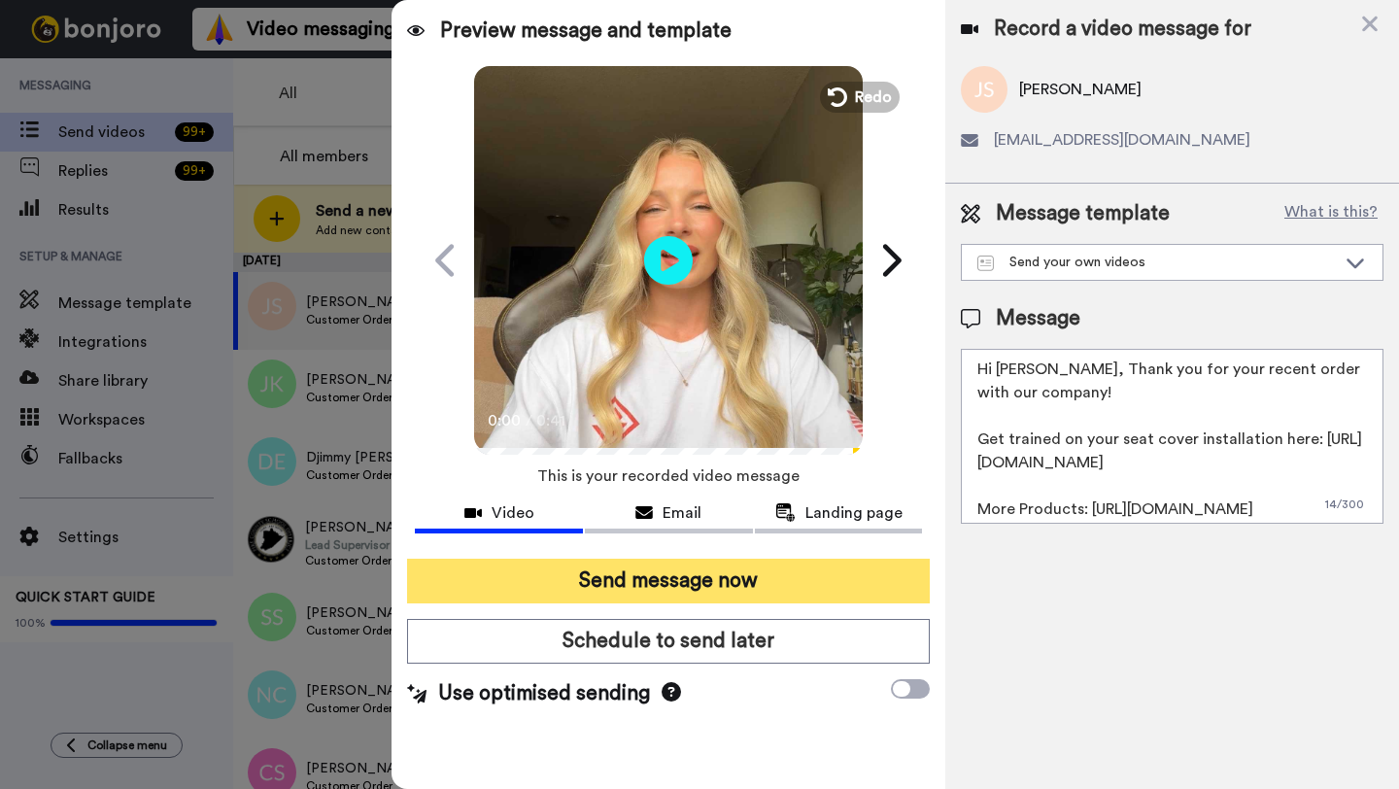
type textarea "Hi JJ, Thank you for your recent order with our company! Get trained on your se…"
click at [779, 590] on button "Send message now" at bounding box center [668, 580] width 523 height 45
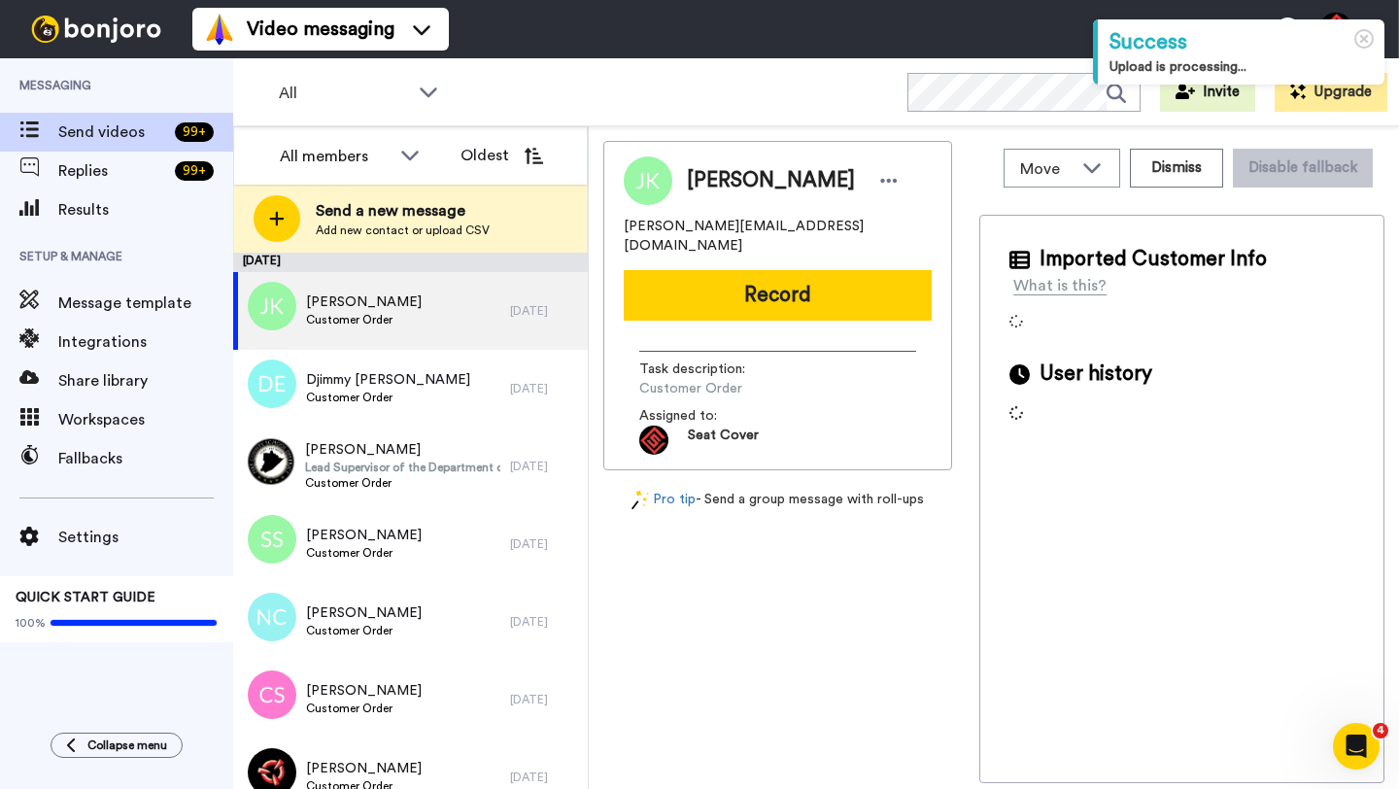
click at [713, 186] on span "Justin Kirby" at bounding box center [771, 180] width 168 height 29
copy span "Justin"
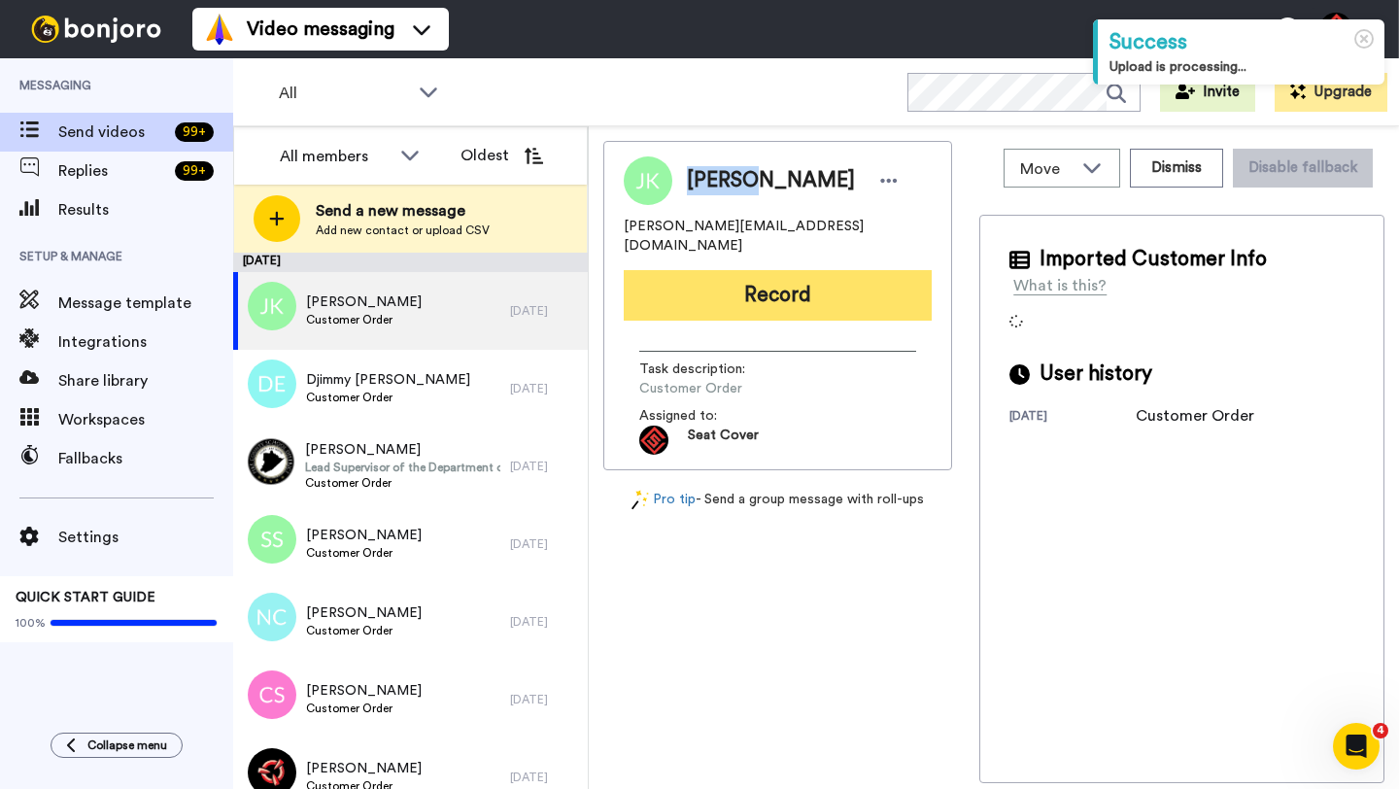
click at [751, 289] on button "Record" at bounding box center [778, 295] width 308 height 51
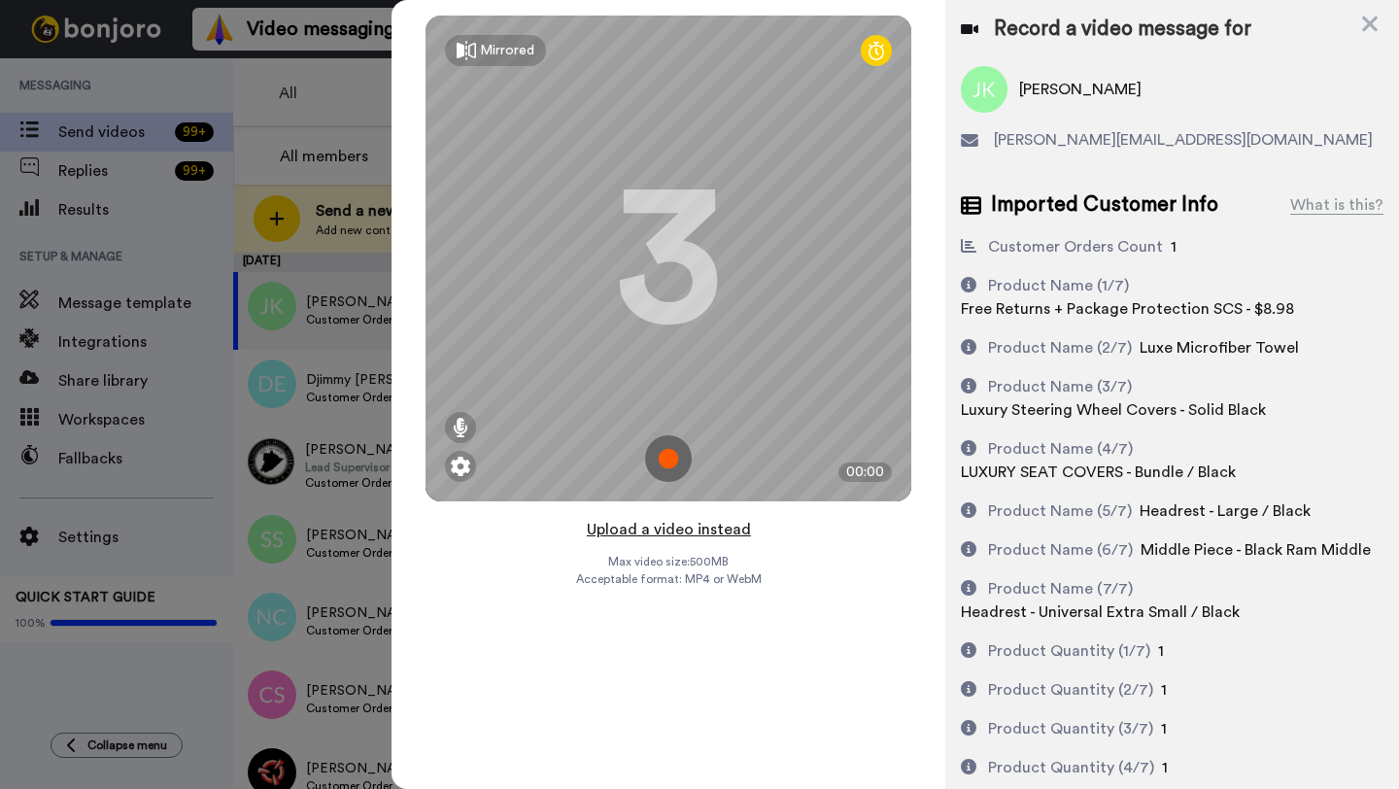
click at [673, 528] on button "Upload a video instead" at bounding box center [669, 529] width 176 height 25
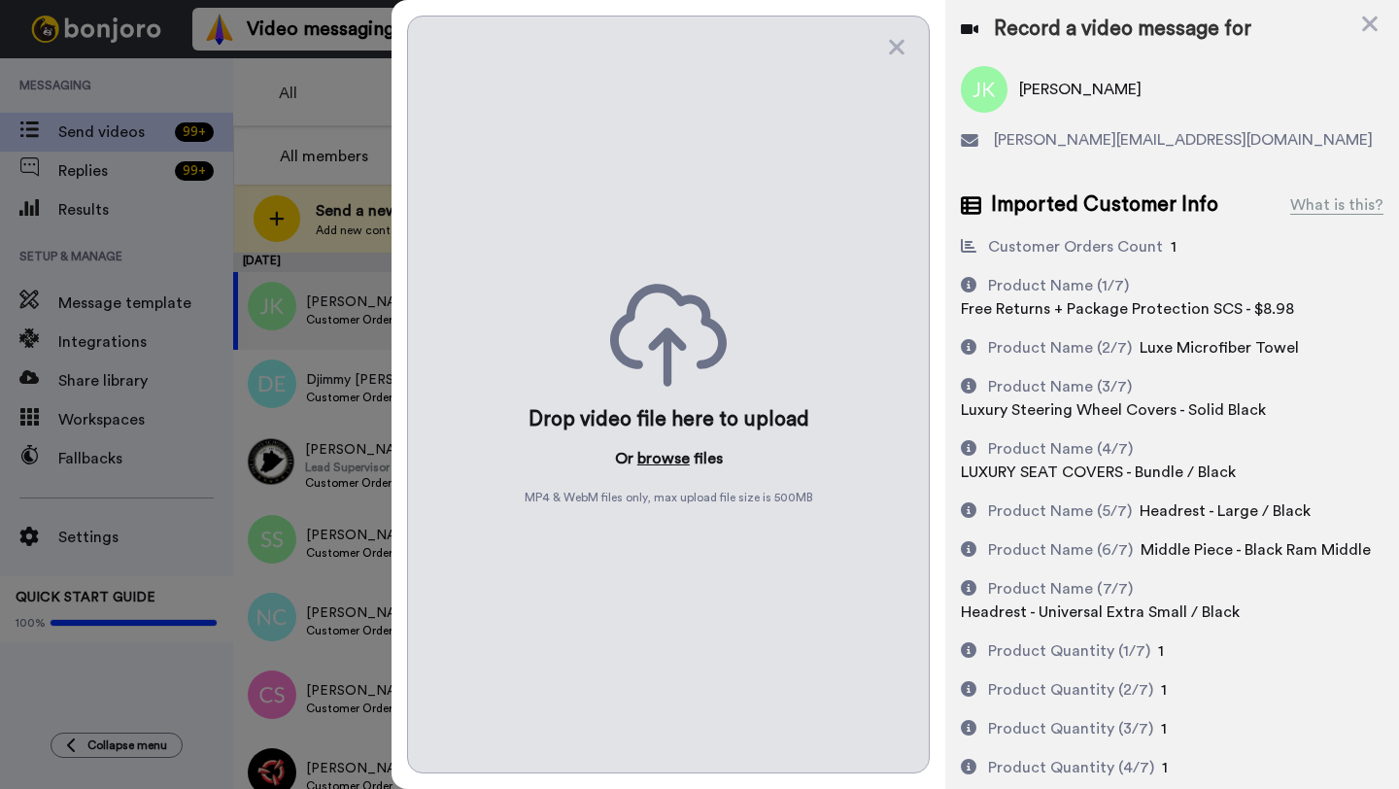
click at [664, 454] on button "browse" at bounding box center [663, 458] width 52 height 23
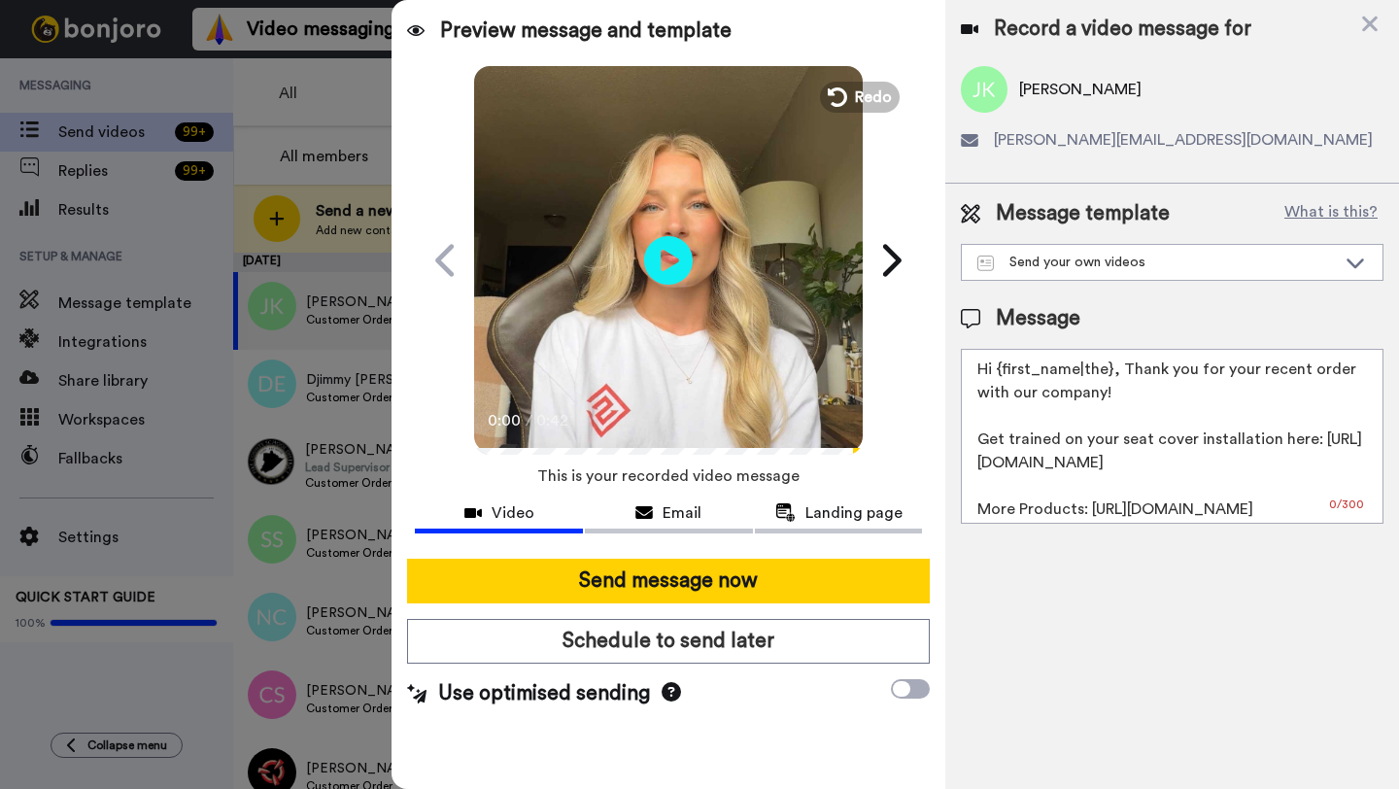
drag, startPoint x: 1107, startPoint y: 374, endPoint x: 1001, endPoint y: 372, distance: 105.9
click at [1001, 372] on textarea "Hi {first_name|the}, Thank you for your recent order with our company! Get trai…" at bounding box center [1172, 436] width 423 height 175
paste textarea "Justin"
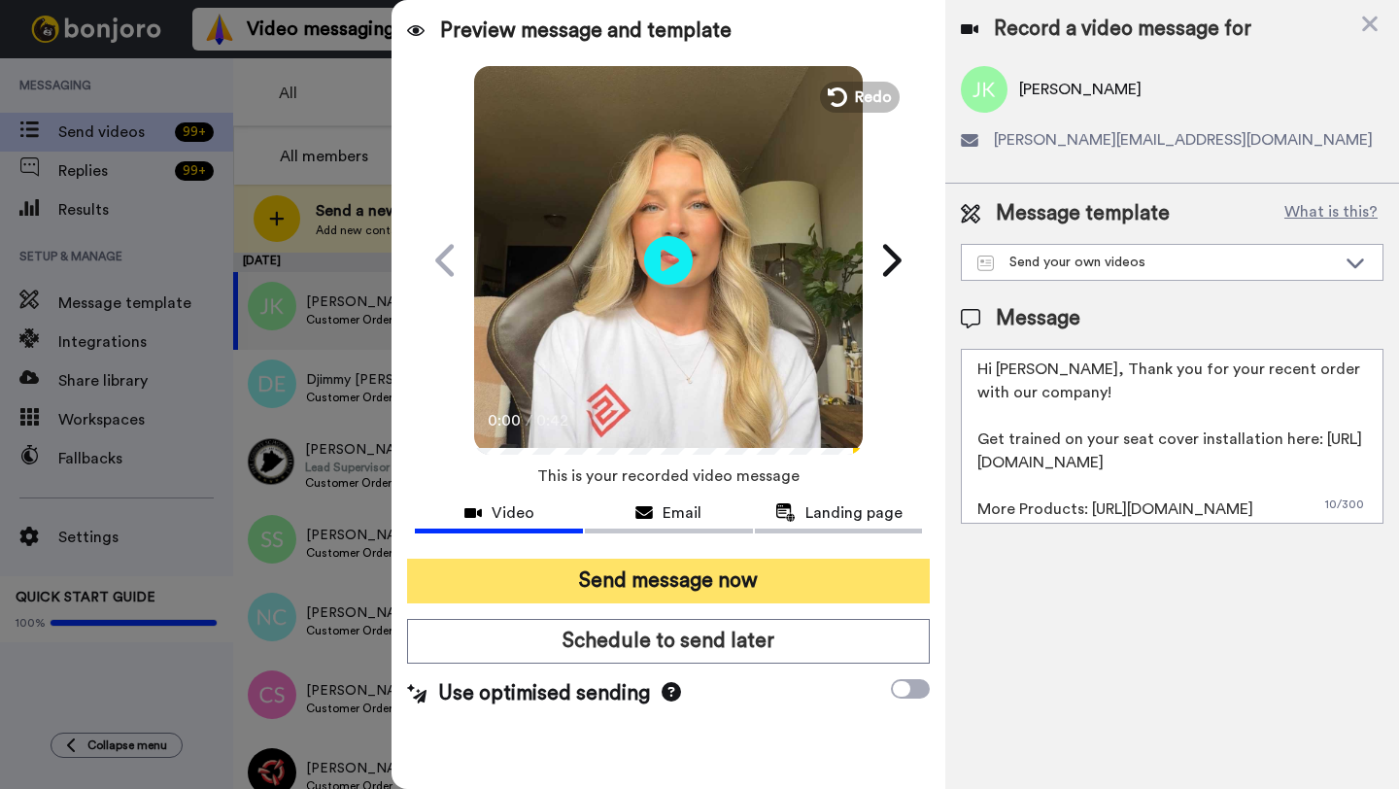
type textarea "Hi Justin, Thank you for your recent order with our company! Get trained on you…"
click at [770, 586] on button "Send message now" at bounding box center [668, 580] width 523 height 45
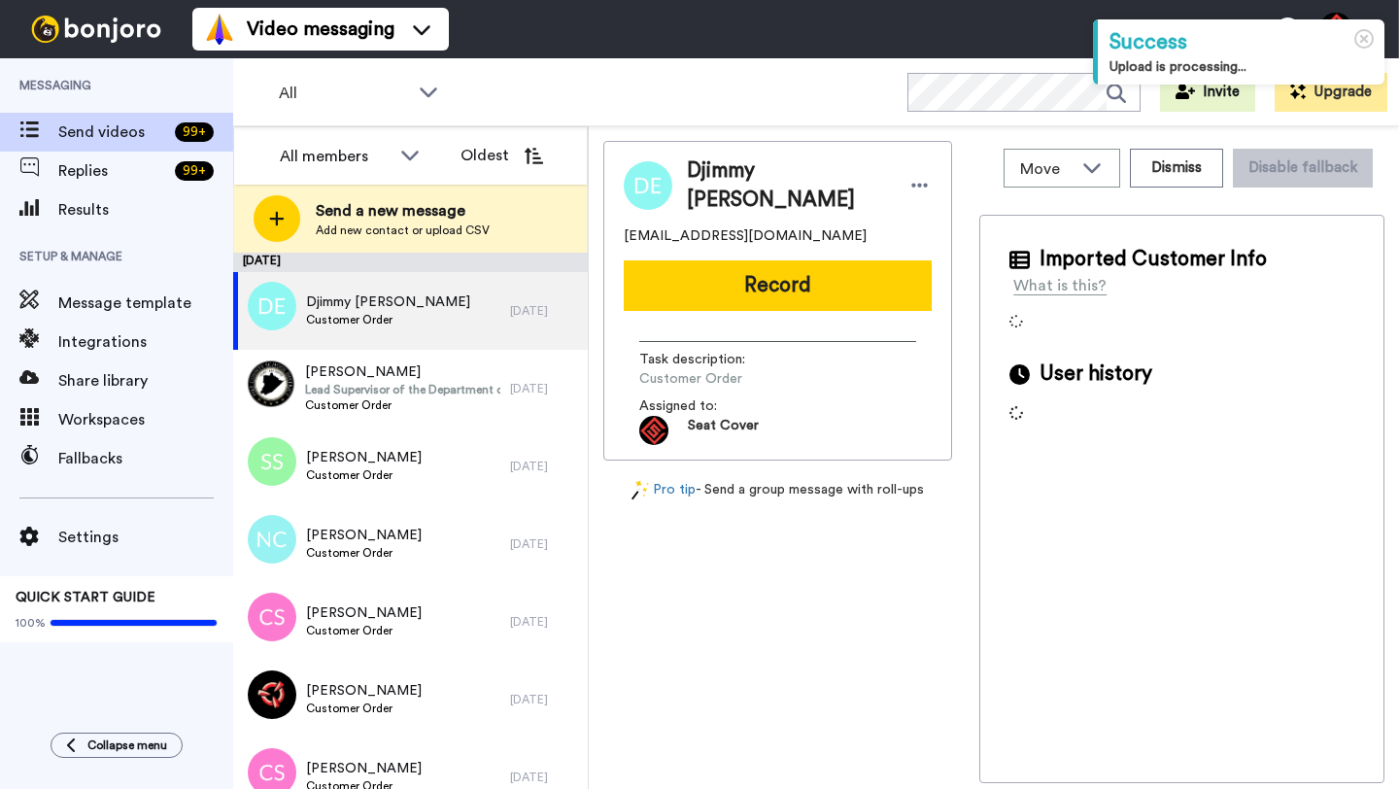
click at [728, 183] on span "Djimmy [PERSON_NAME]" at bounding box center [787, 185] width 201 height 58
copy span "Djimmy"
click at [815, 314] on div "Djimmy [PERSON_NAME] [EMAIL_ADDRESS][DOMAIN_NAME] Record Task description : Cus…" at bounding box center [777, 301] width 349 height 320
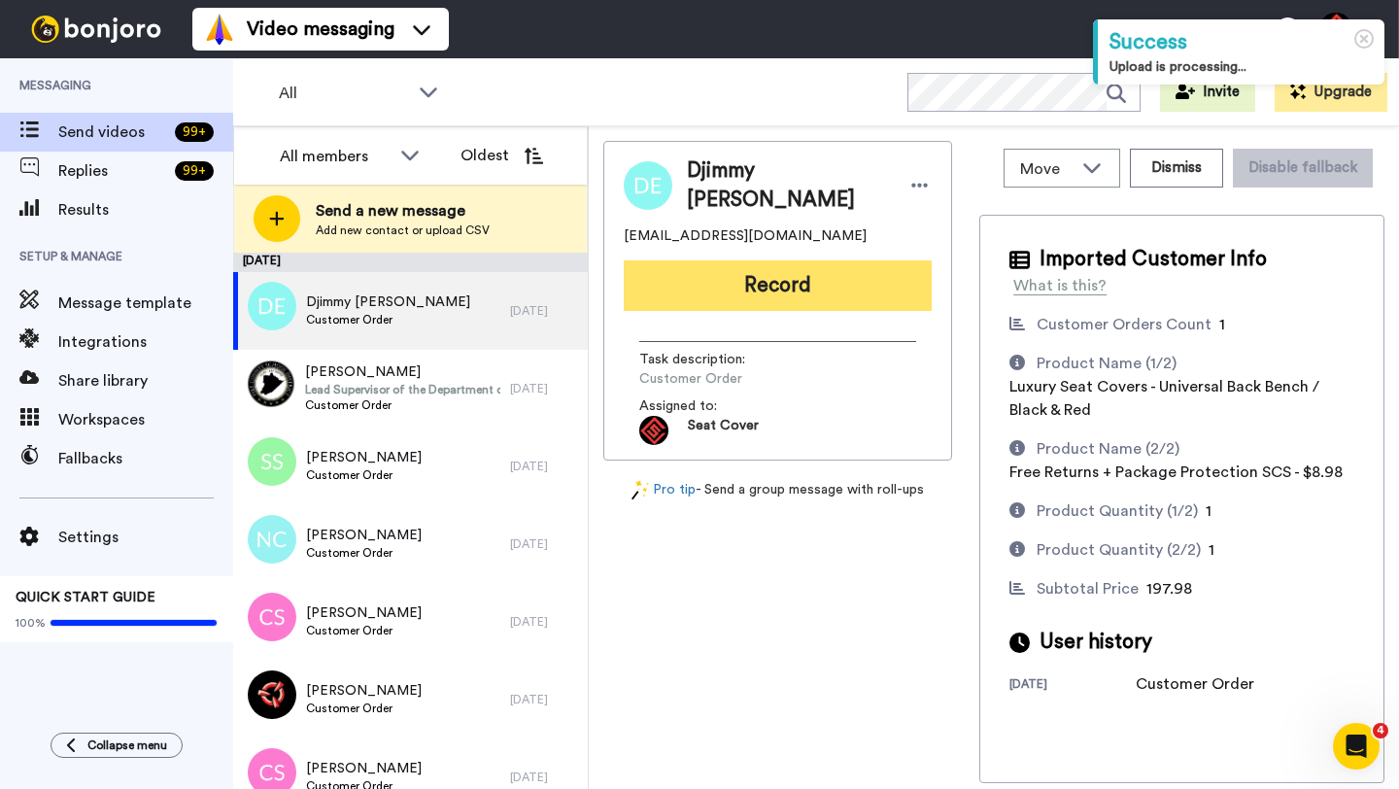
click at [806, 287] on button "Record" at bounding box center [778, 285] width 308 height 51
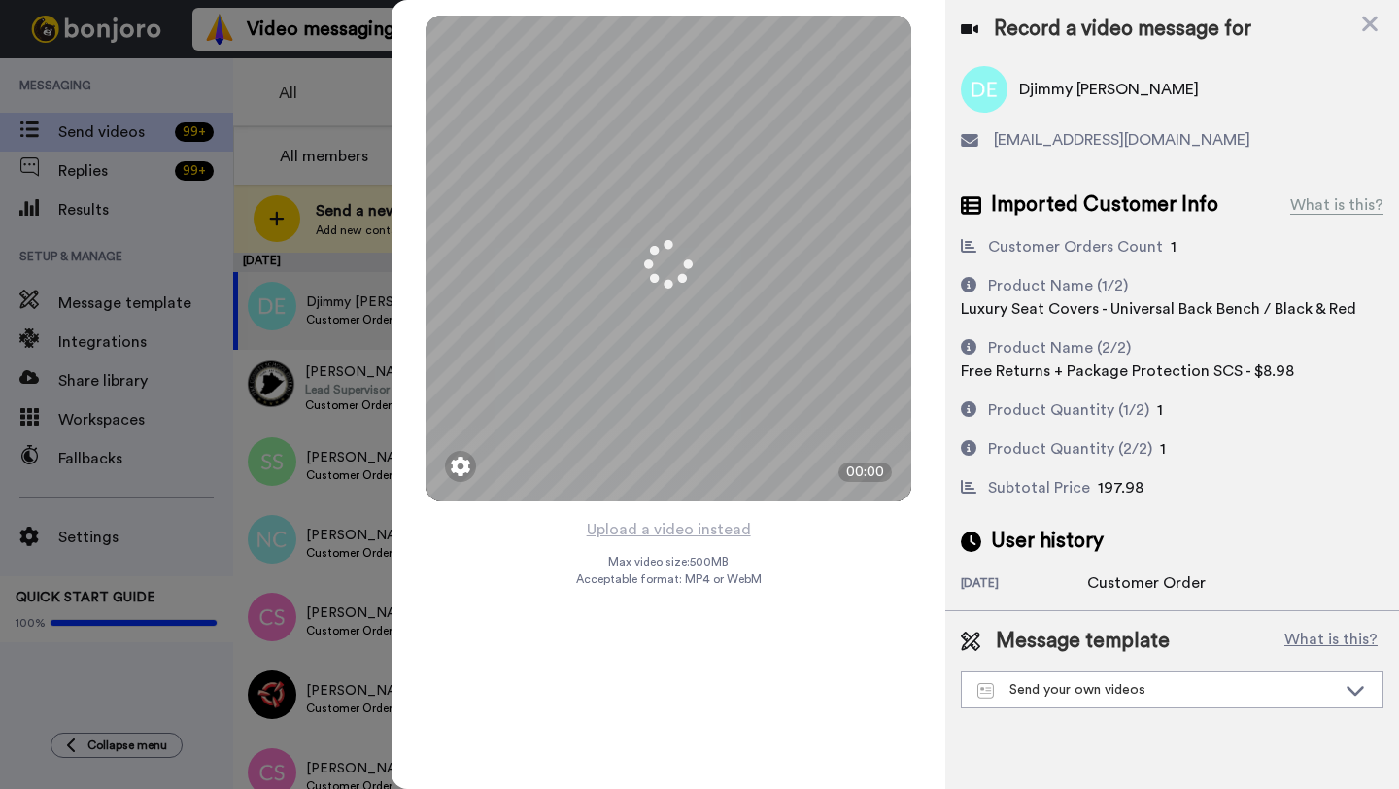
click at [1359, 18] on div "Record a video message for" at bounding box center [1172, 29] width 423 height 27
click at [1372, 24] on icon at bounding box center [1369, 24] width 19 height 24
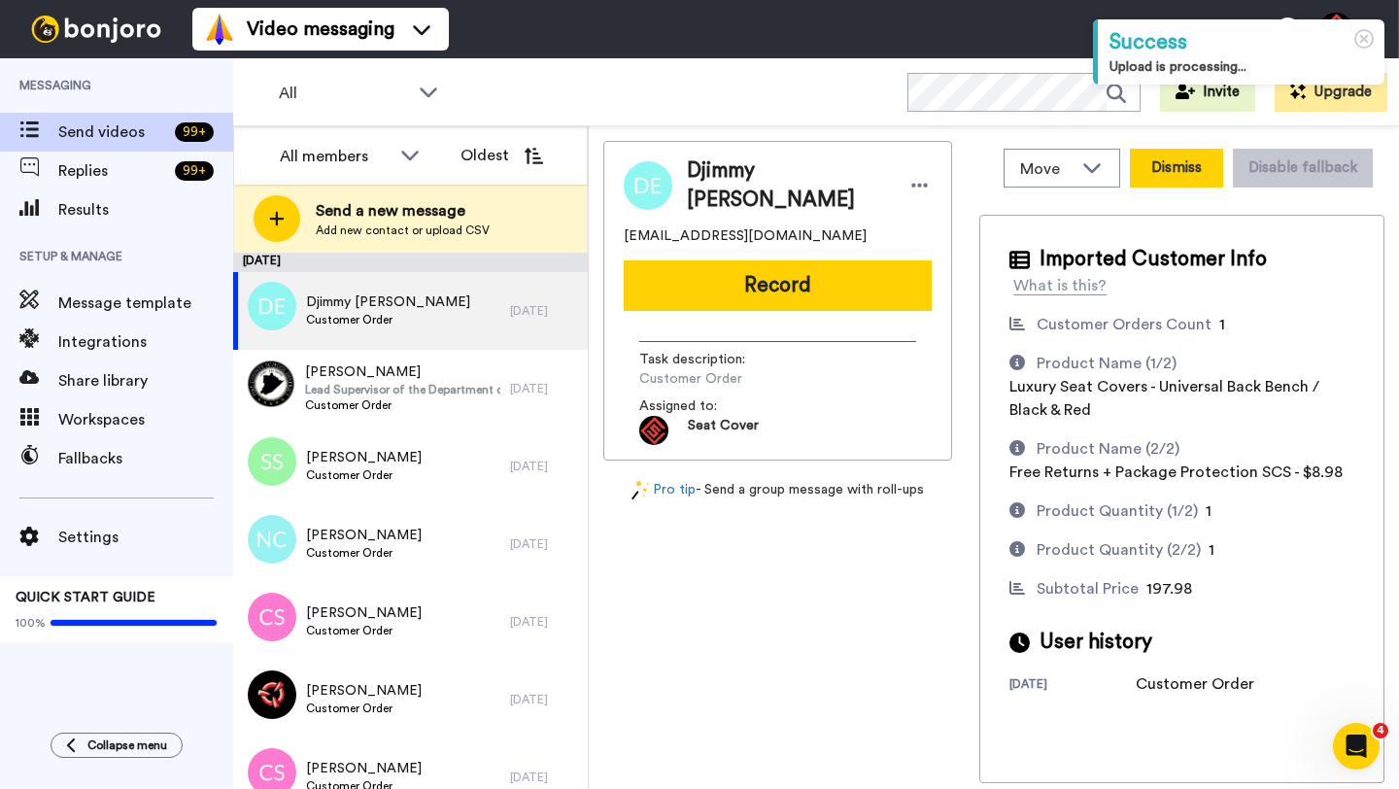
click at [1174, 169] on button "Dismiss" at bounding box center [1176, 168] width 93 height 39
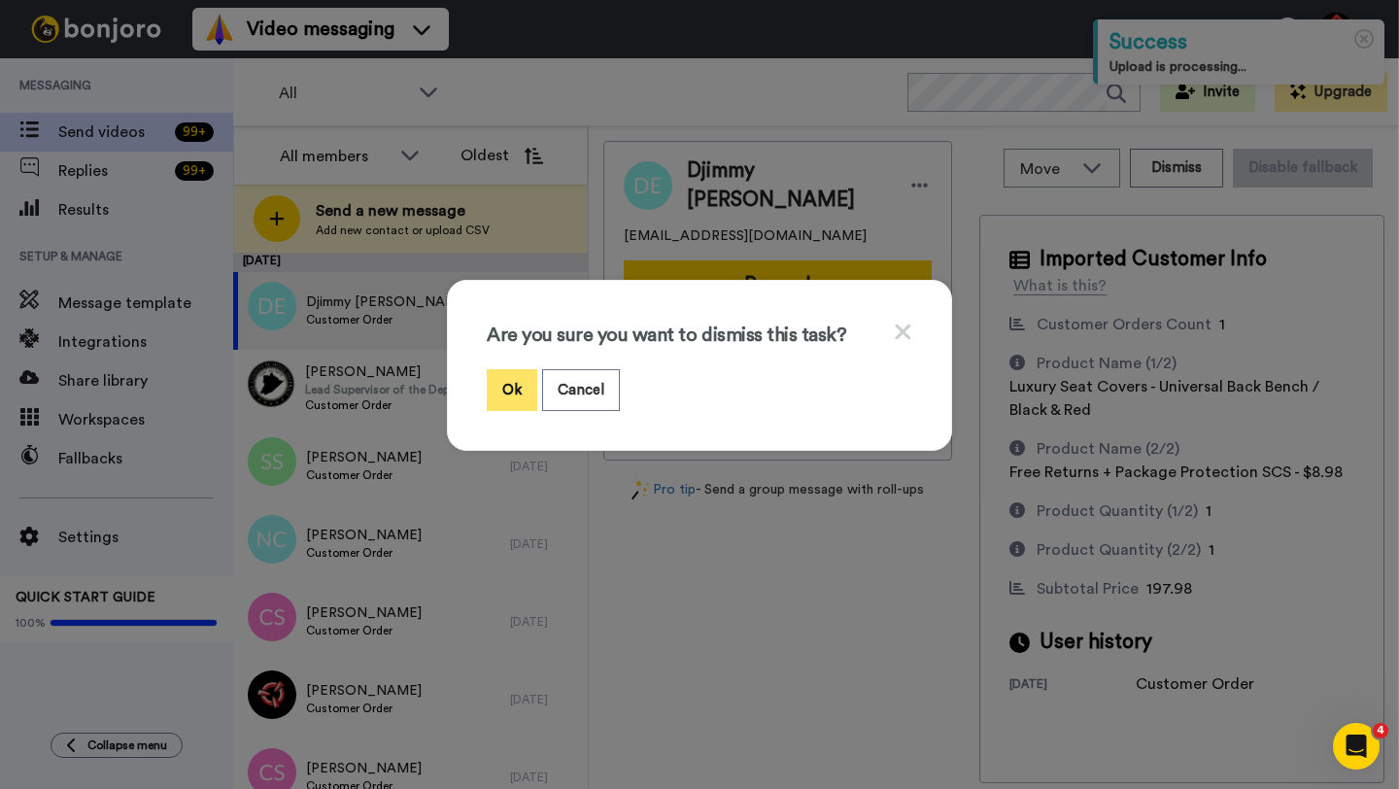
click at [504, 389] on button "Ok" at bounding box center [512, 390] width 51 height 42
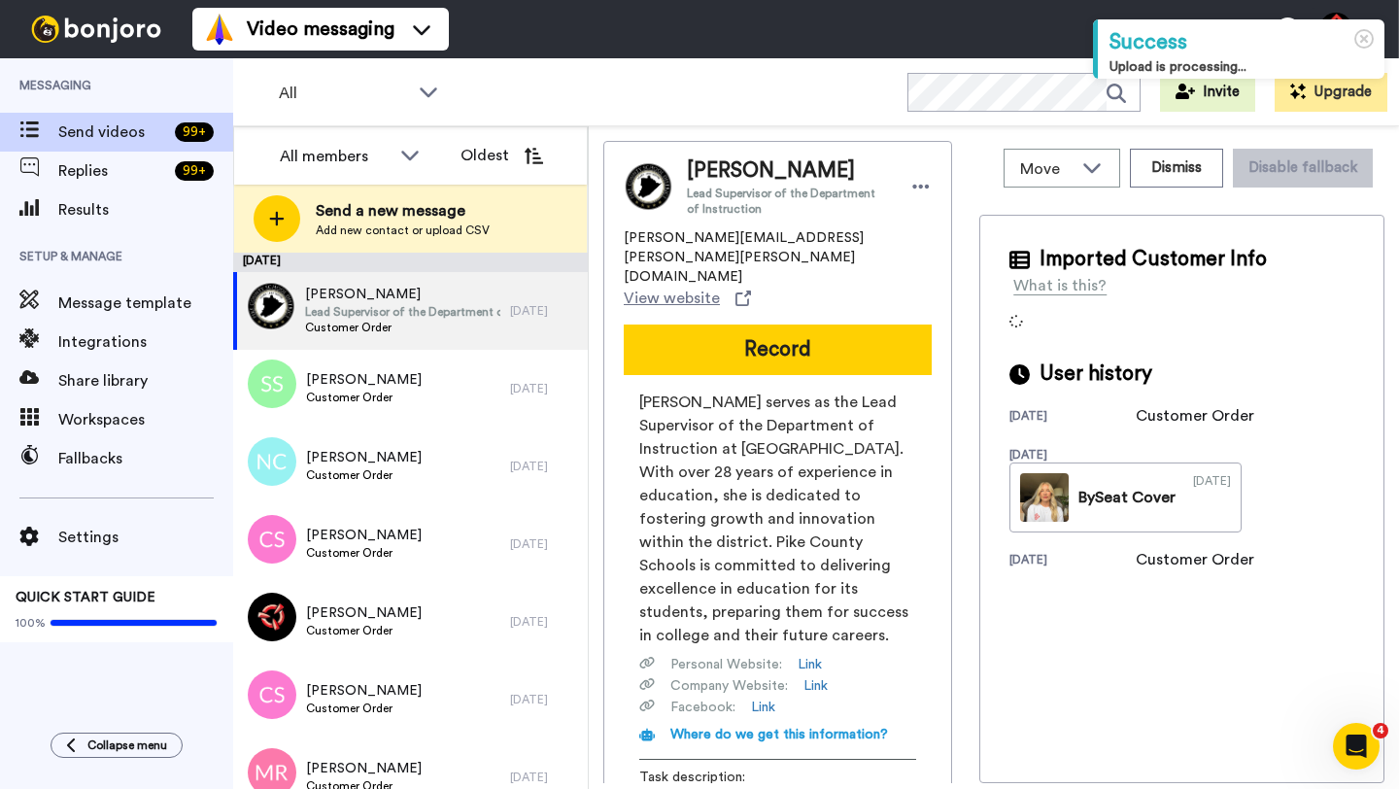
click at [705, 176] on span "[PERSON_NAME]" at bounding box center [788, 170] width 203 height 29
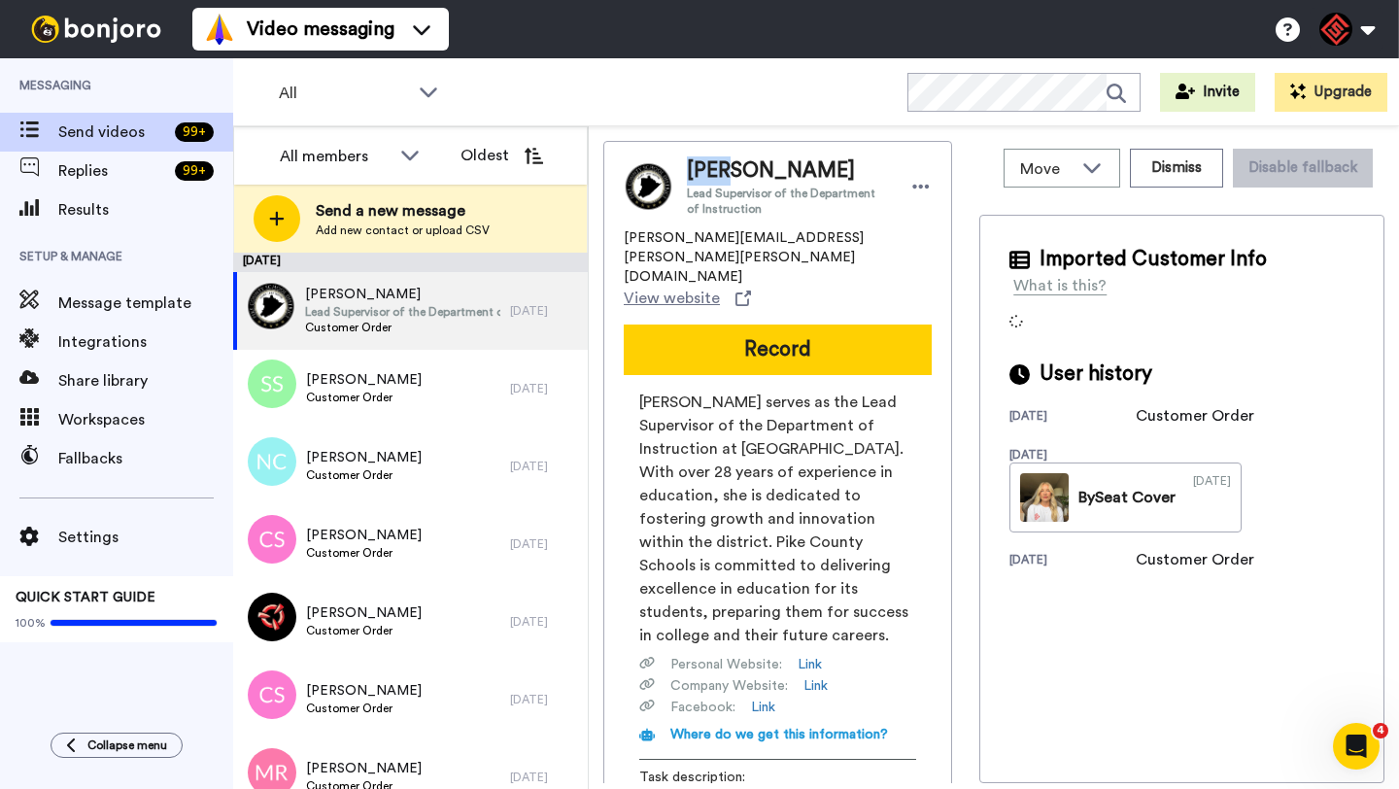
copy span "[PERSON_NAME]"
click at [1182, 178] on button "Dismiss" at bounding box center [1176, 168] width 93 height 39
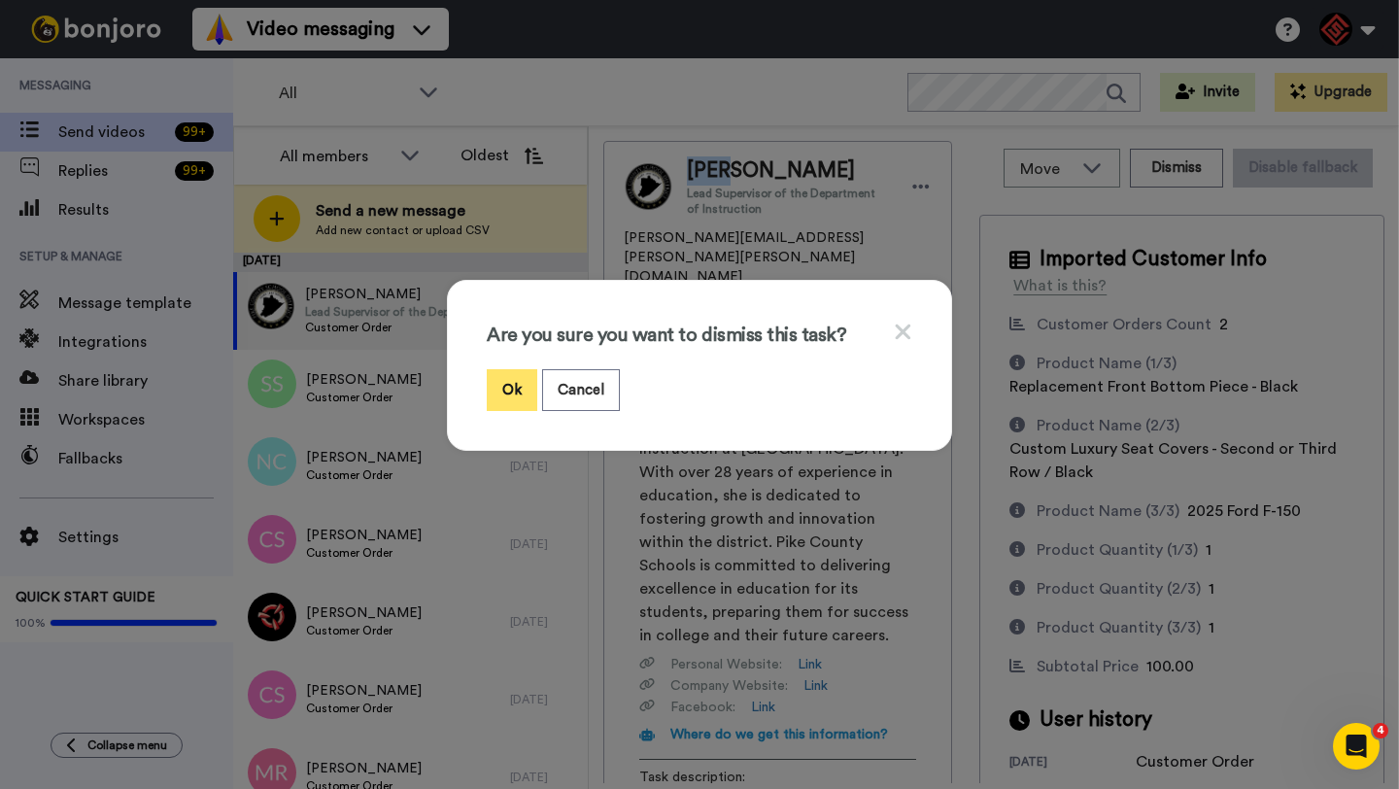
click at [517, 377] on button "Ok" at bounding box center [512, 390] width 51 height 42
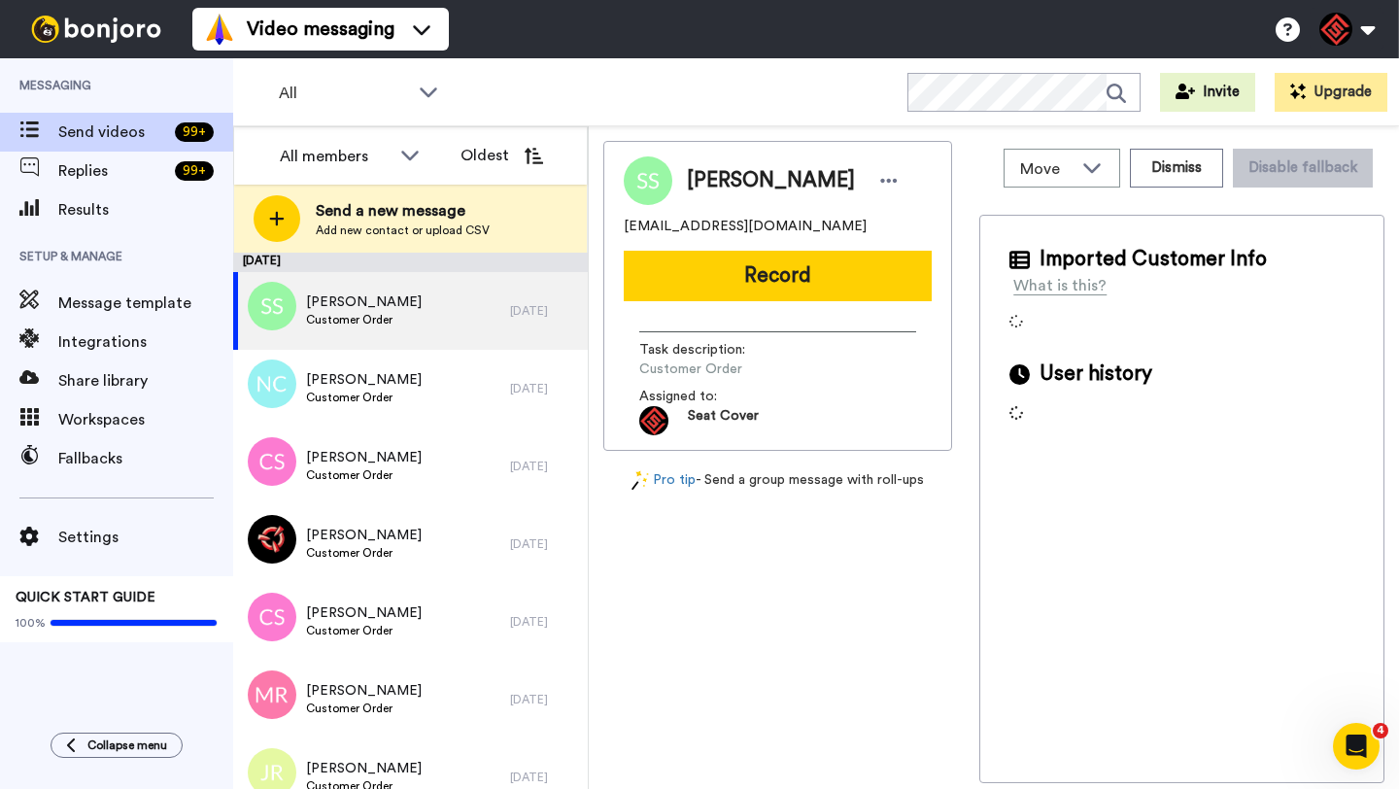
click at [703, 187] on span "Sharon Sloyer" at bounding box center [771, 180] width 168 height 29
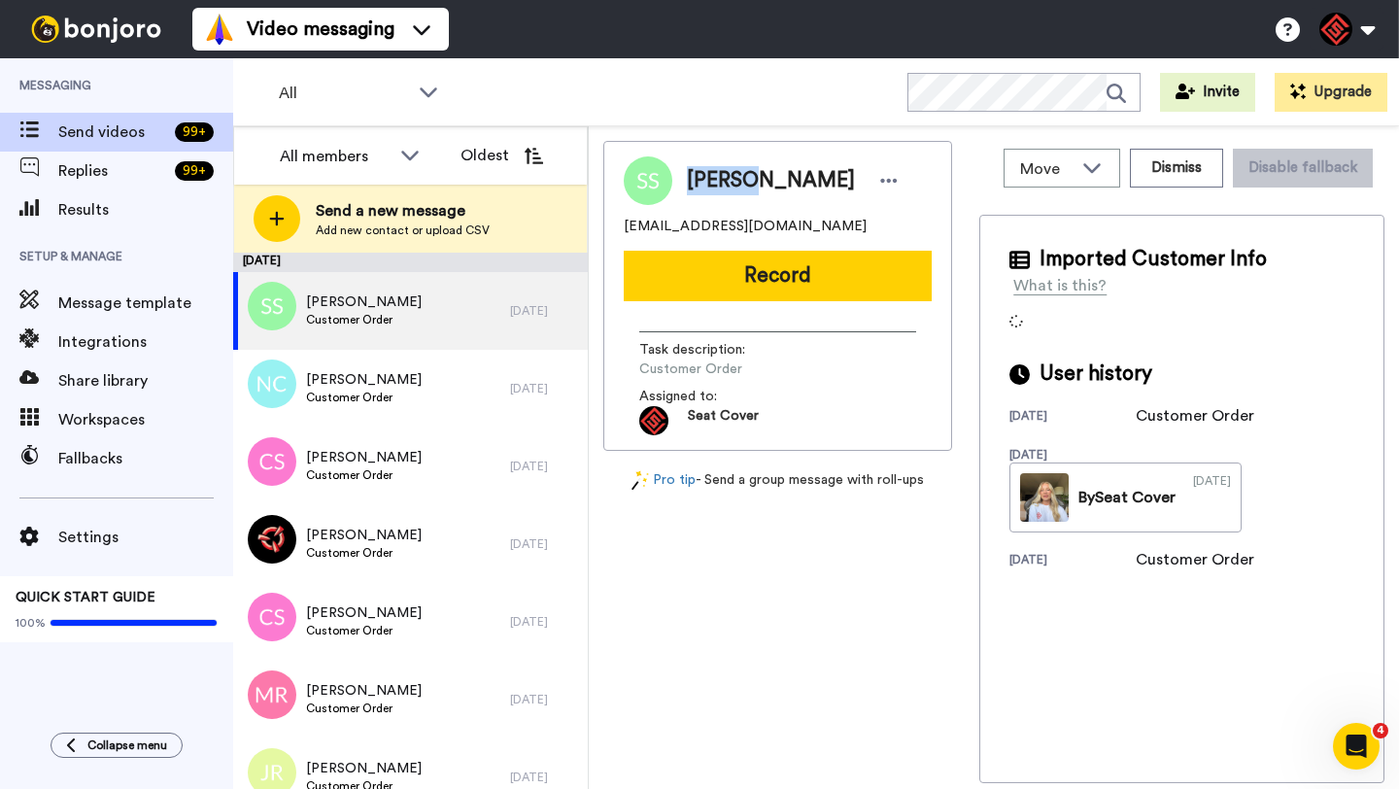
click at [703, 187] on span "Sharon Sloyer" at bounding box center [771, 180] width 168 height 29
copy span "Sharon"
click at [1157, 168] on button "Dismiss" at bounding box center [1176, 168] width 93 height 39
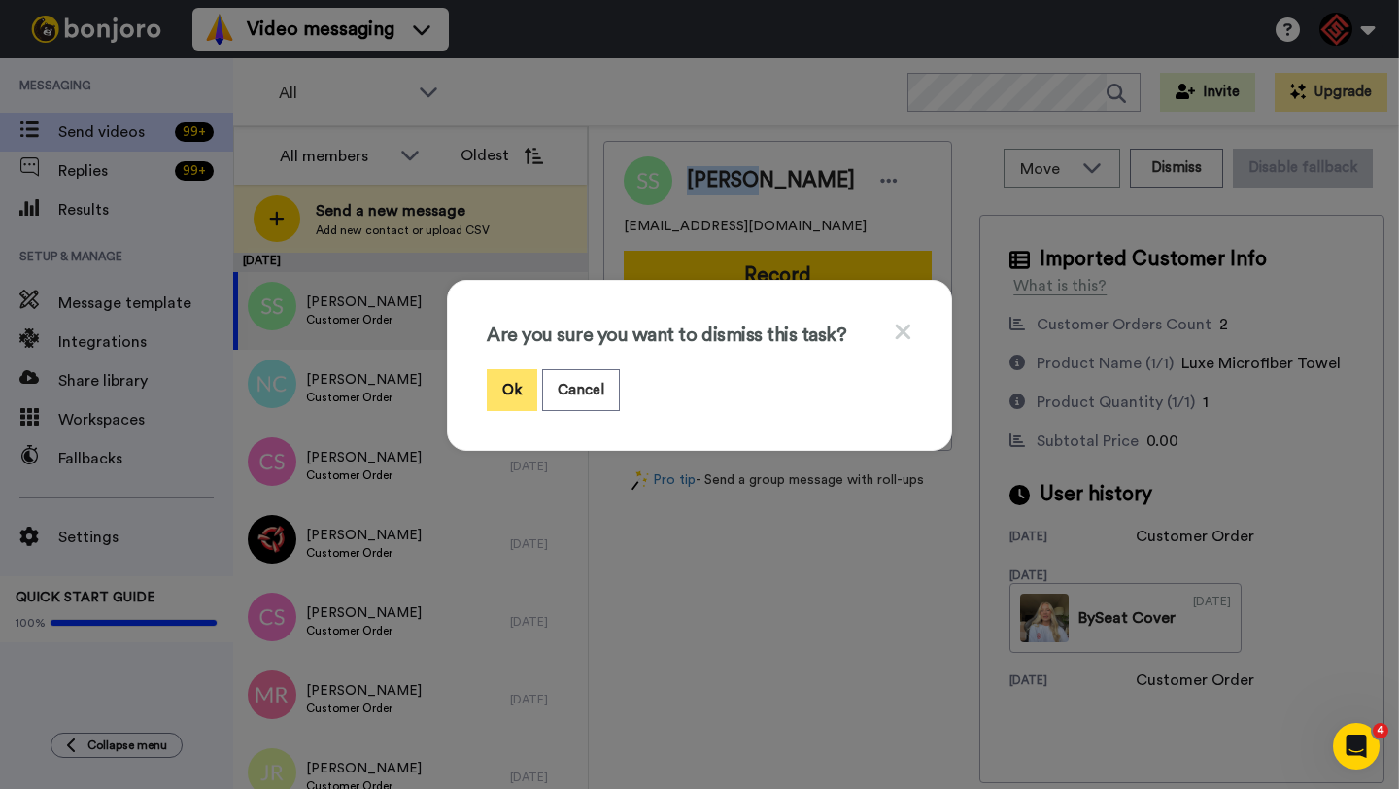
click at [487, 400] on button "Ok" at bounding box center [512, 390] width 51 height 42
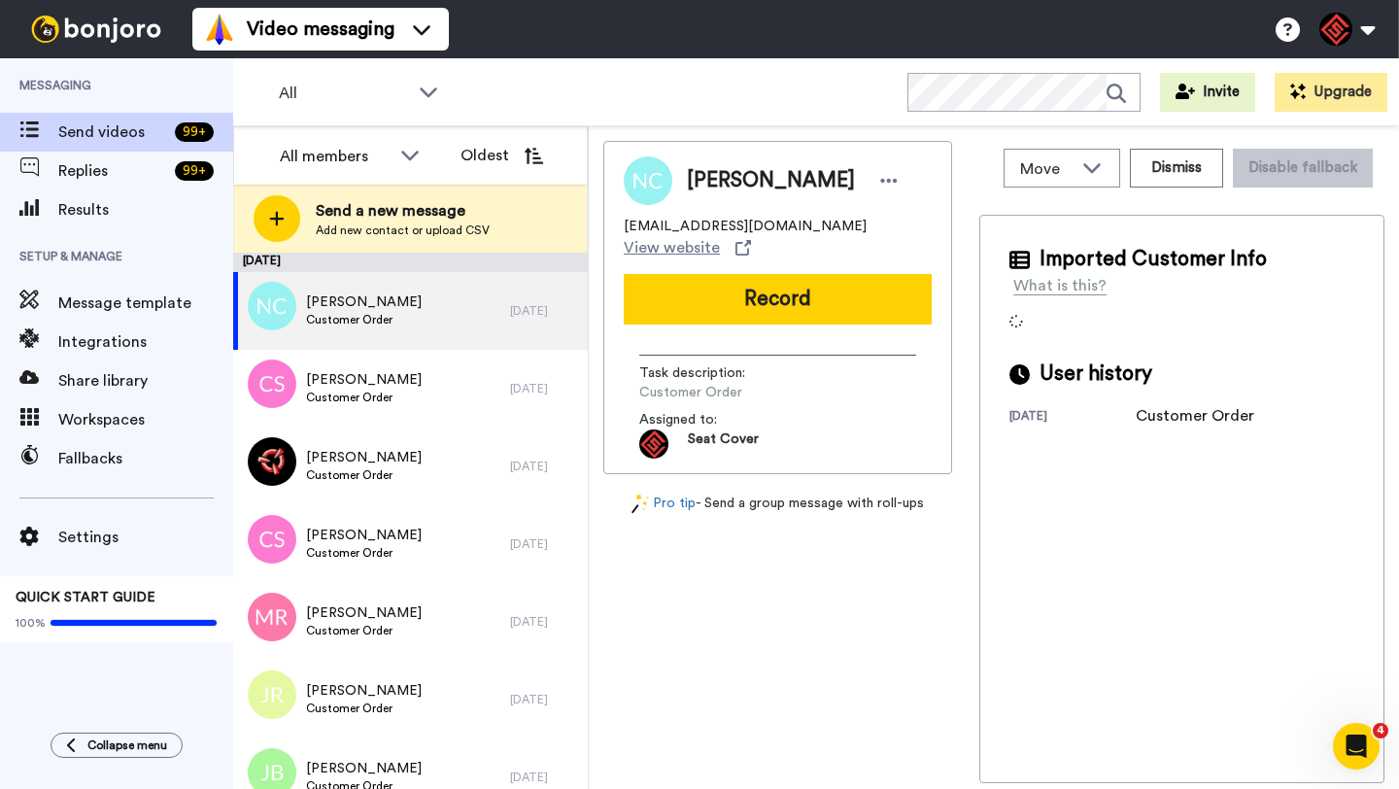
click at [702, 184] on span "Noah Carreno" at bounding box center [771, 180] width 168 height 29
copy span "Noah"
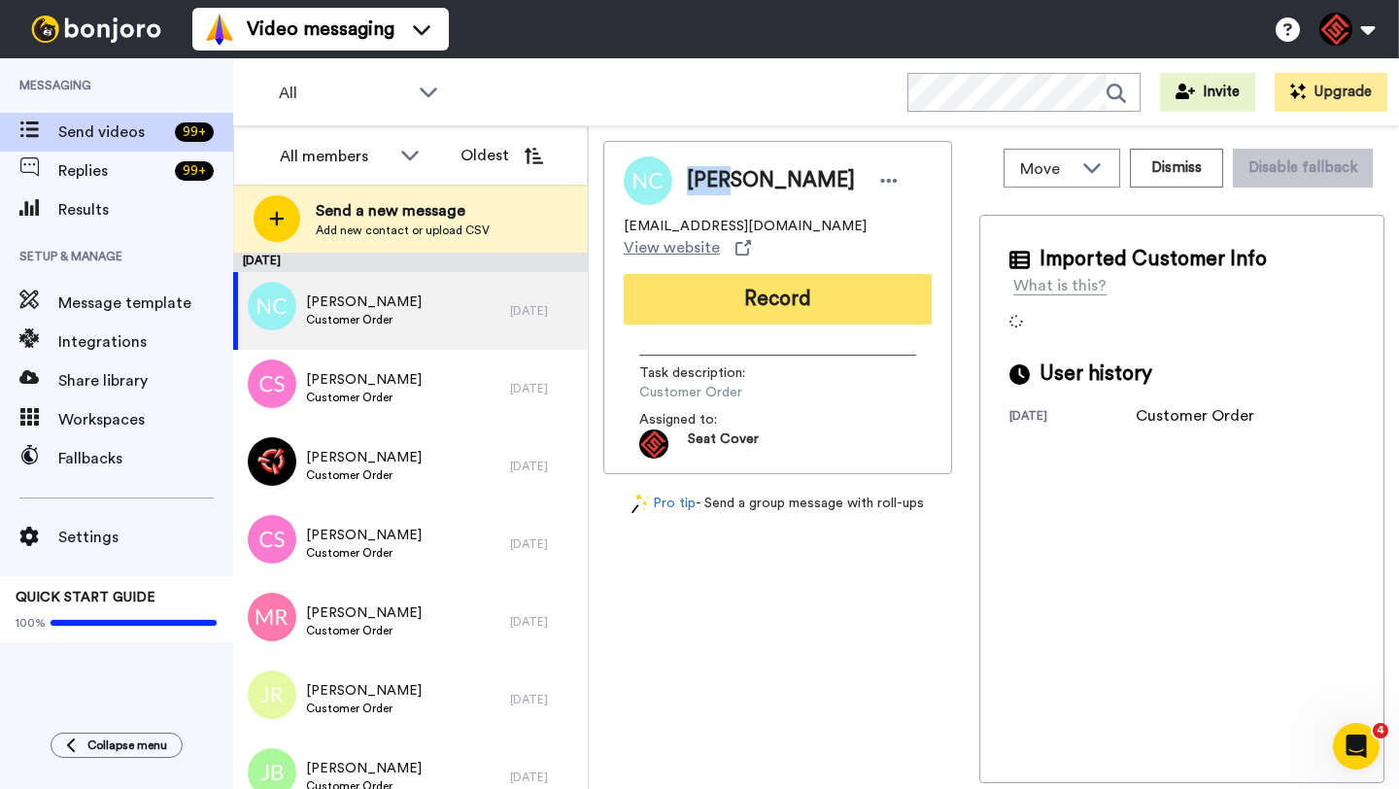
click at [844, 289] on button "Record" at bounding box center [778, 299] width 308 height 51
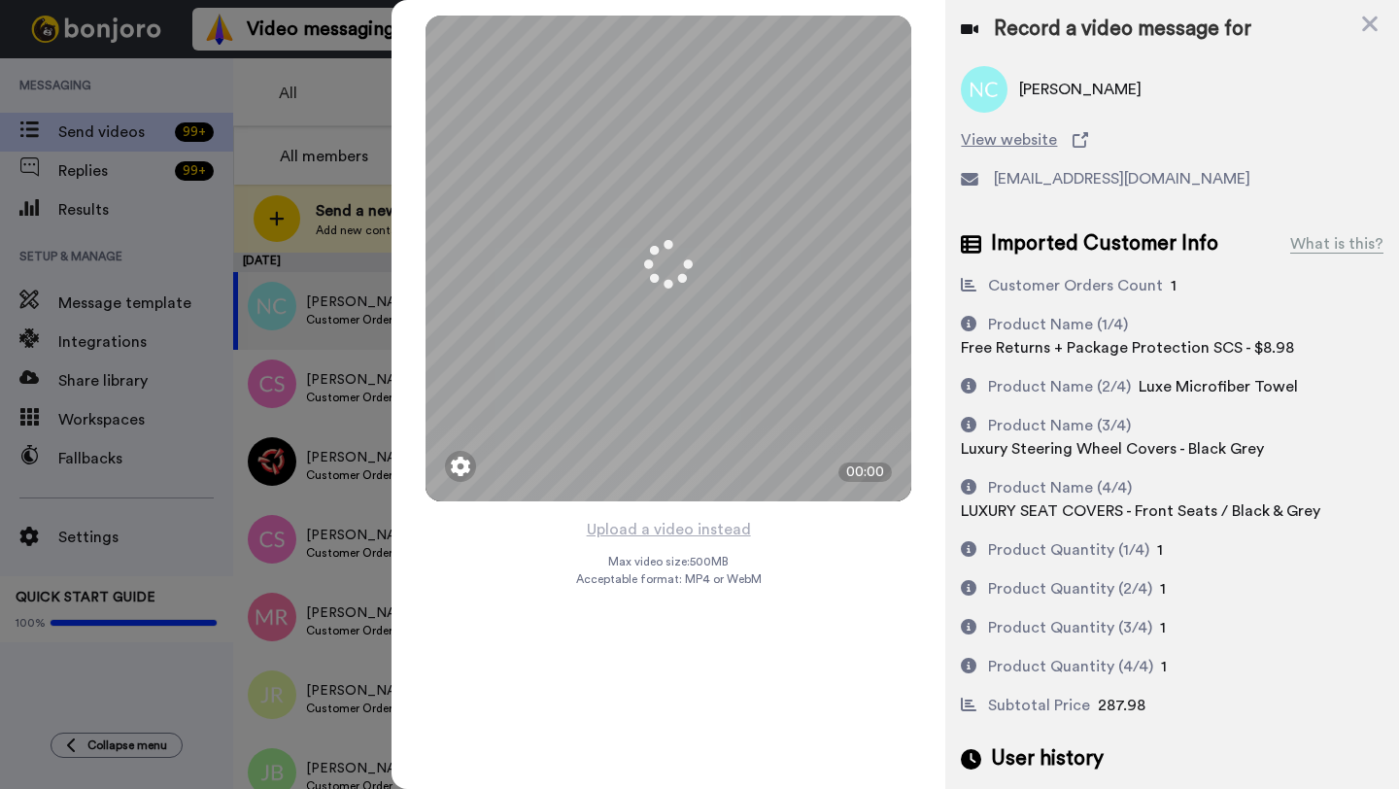
click at [660, 530] on button "Upload a video instead" at bounding box center [669, 529] width 176 height 25
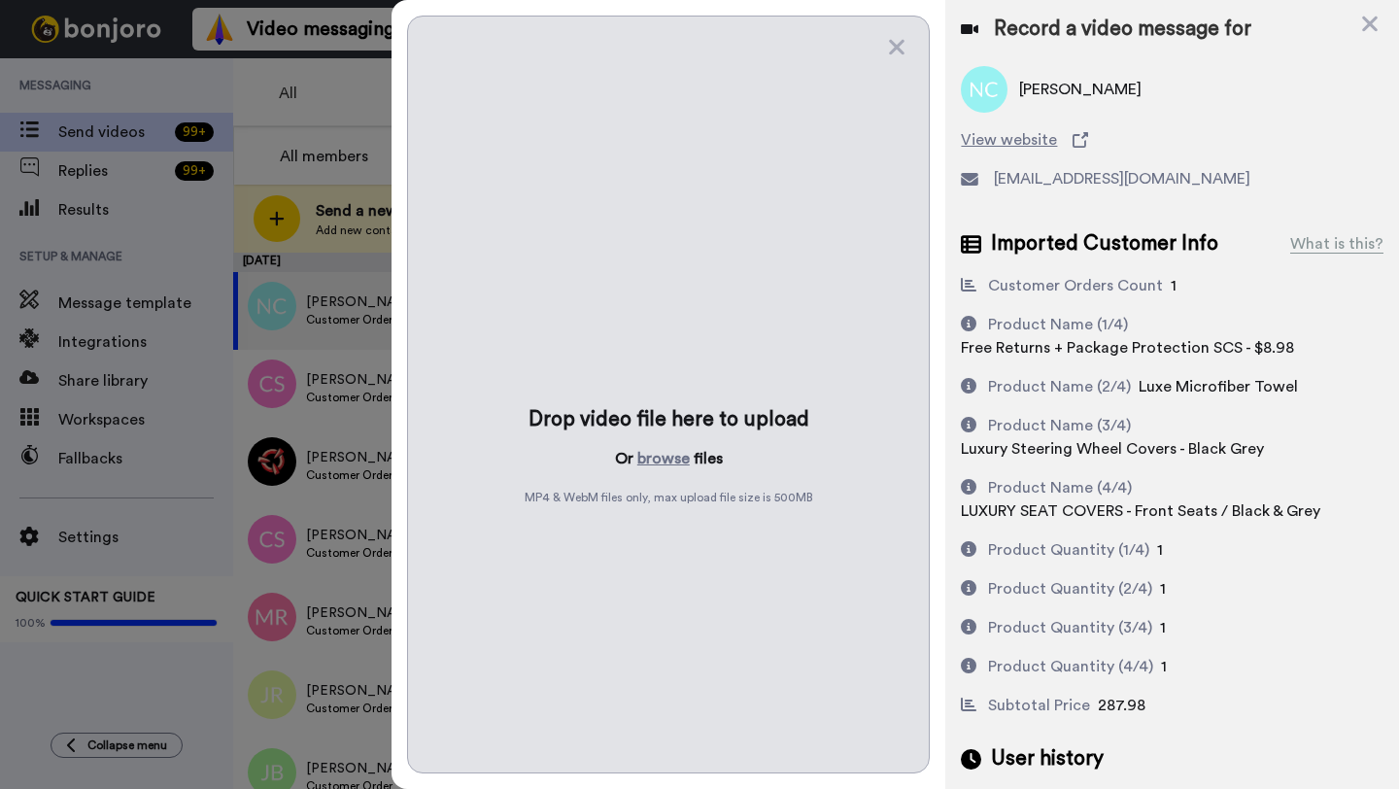
click at [656, 471] on div "Drop video file here to upload Or browse files MP4 & WebM files only, max uploa…" at bounding box center [668, 395] width 523 height 758
click at [656, 466] on button "browse" at bounding box center [663, 458] width 52 height 23
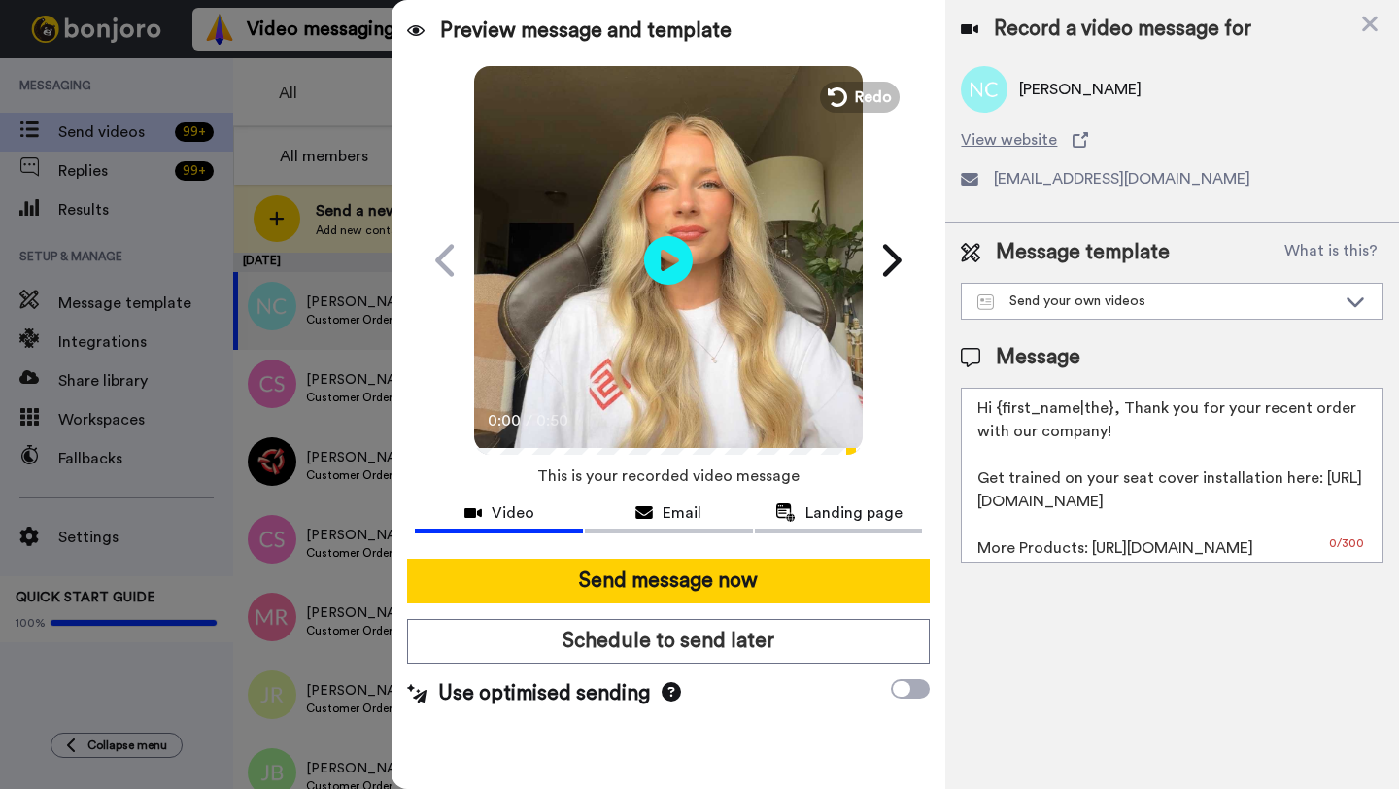
drag, startPoint x: 1109, startPoint y: 416, endPoint x: 996, endPoint y: 414, distance: 113.7
click at [996, 414] on textarea "Hi {first_name|the}, Thank you for your recent order with our company! Get trai…" at bounding box center [1172, 475] width 423 height 175
paste textarea "Noah"
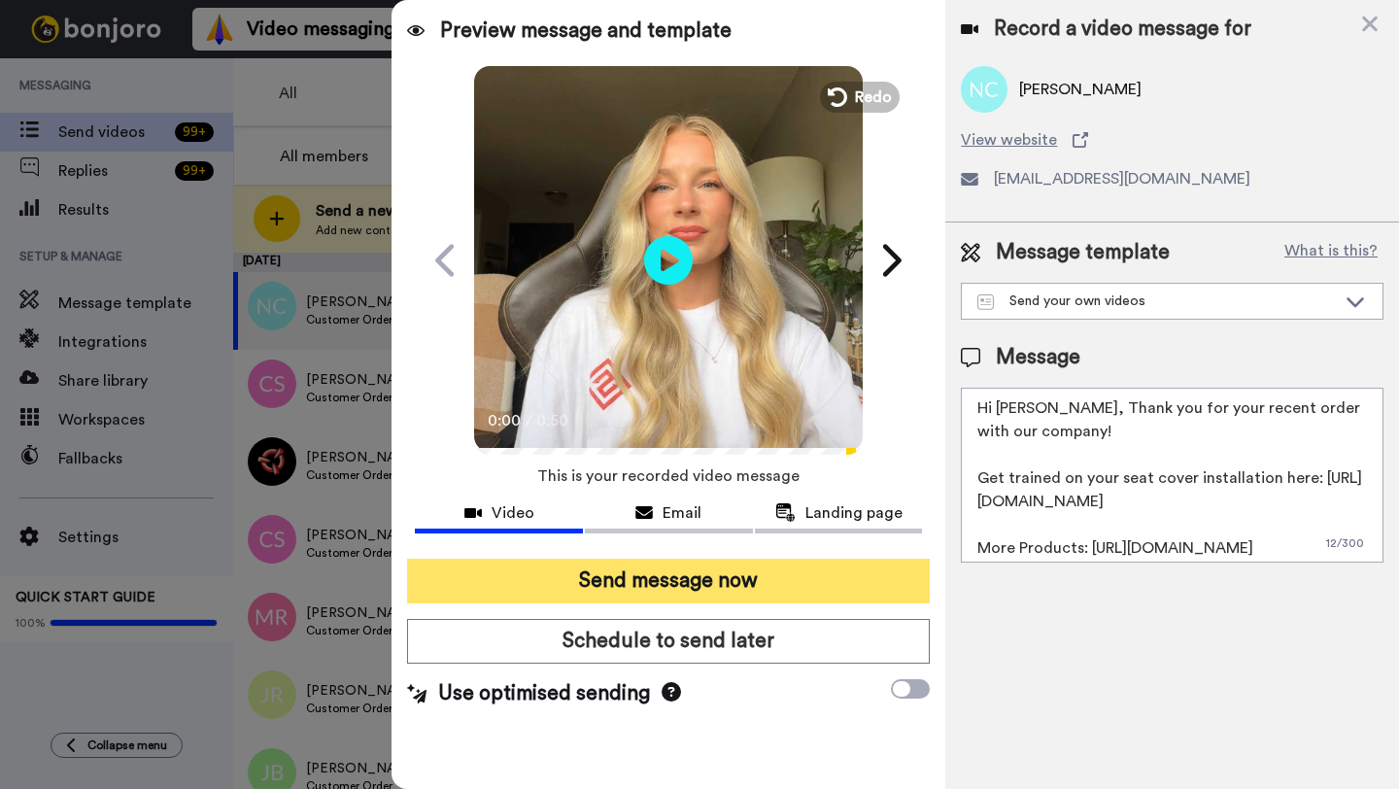
type textarea "Hi Noah, Thank you for your recent order with our company! Get trained on your …"
click at [734, 589] on button "Send message now" at bounding box center [668, 580] width 523 height 45
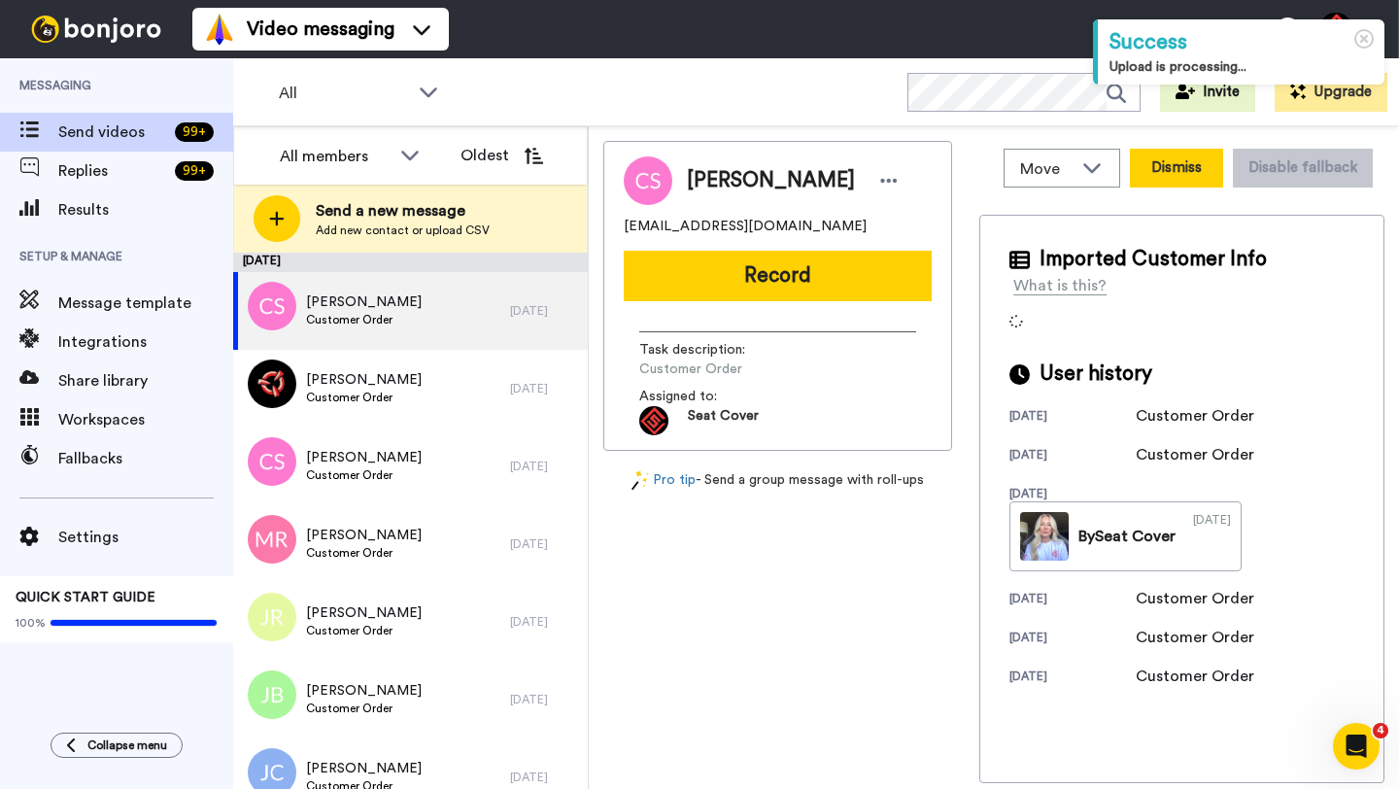
click at [1165, 165] on button "Dismiss" at bounding box center [1176, 168] width 93 height 39
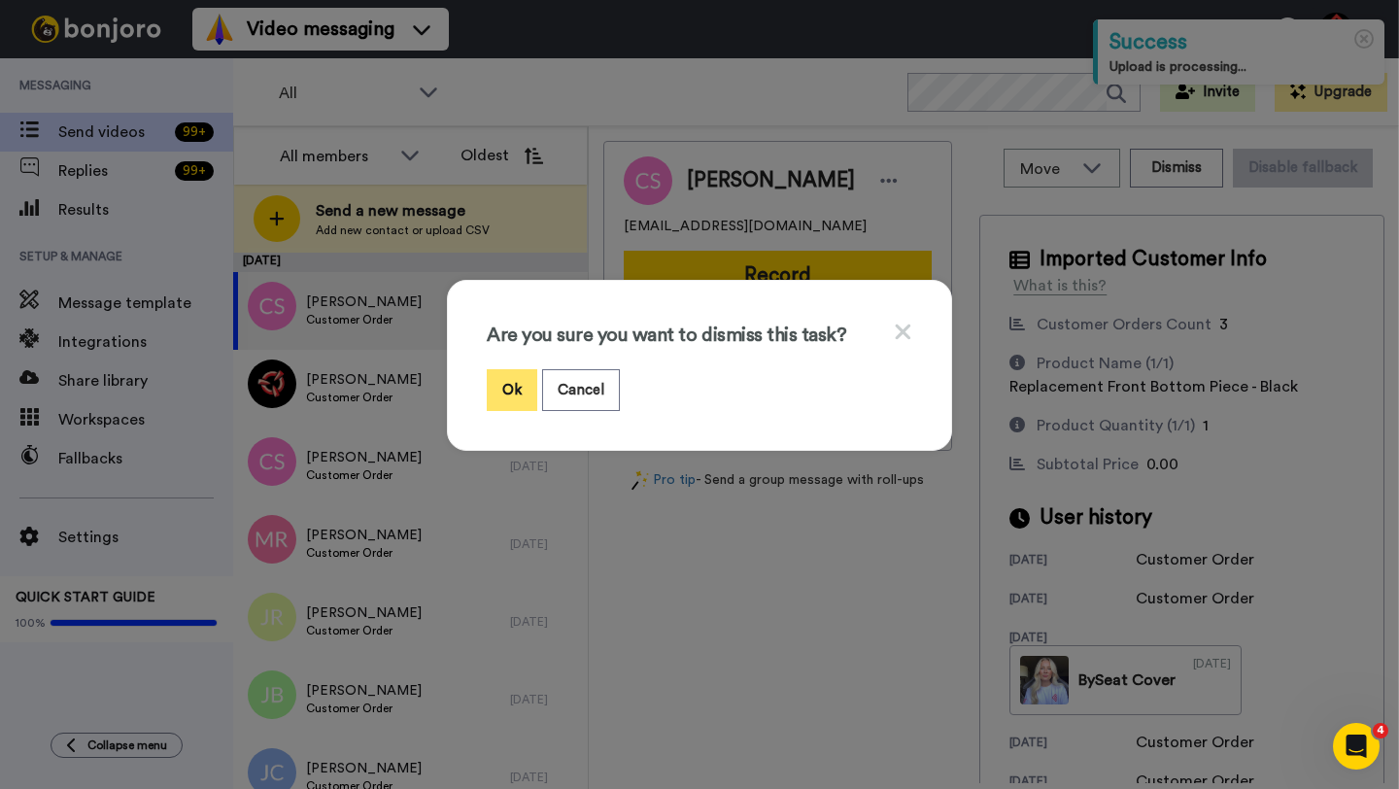
click at [506, 387] on button "Ok" at bounding box center [512, 390] width 51 height 42
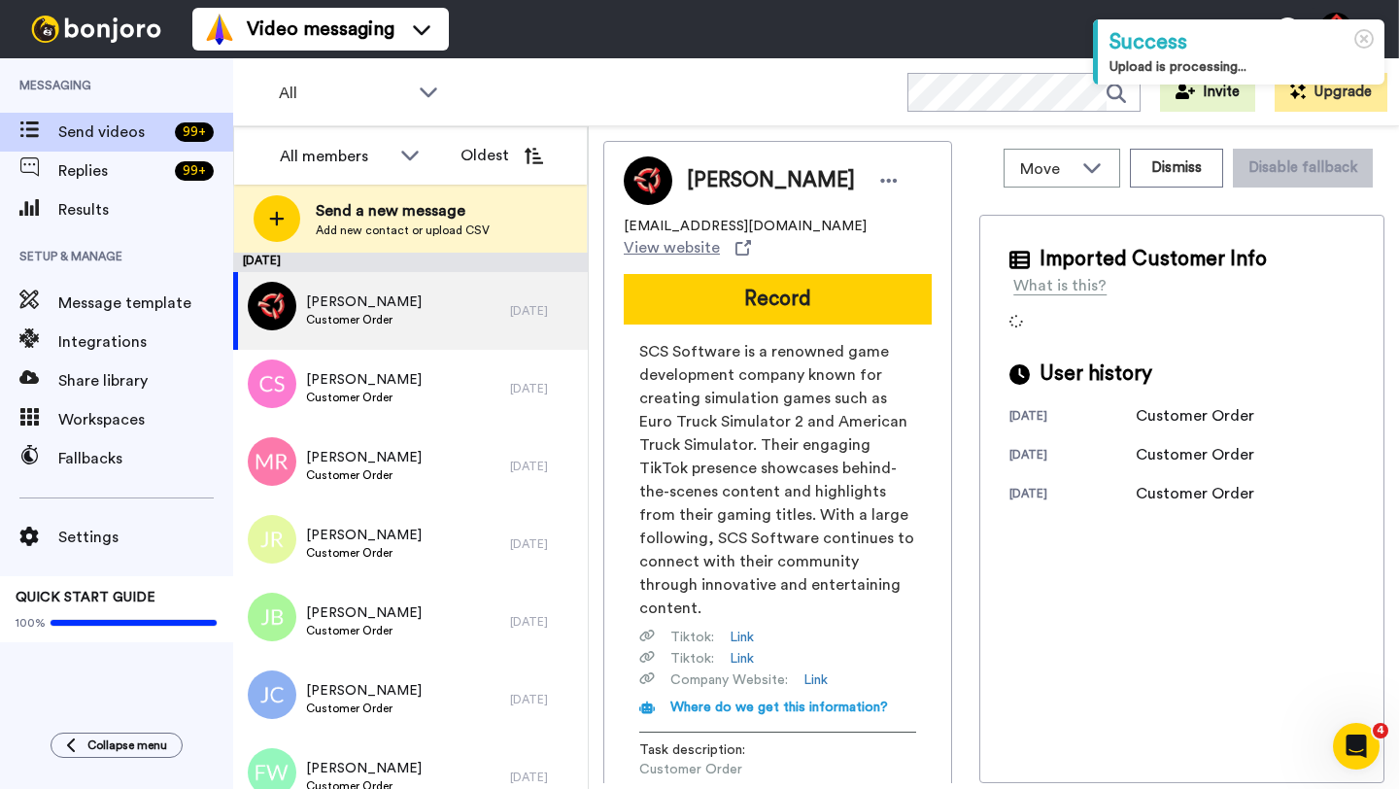
click at [700, 192] on span "Steven Greenlee" at bounding box center [771, 180] width 168 height 29
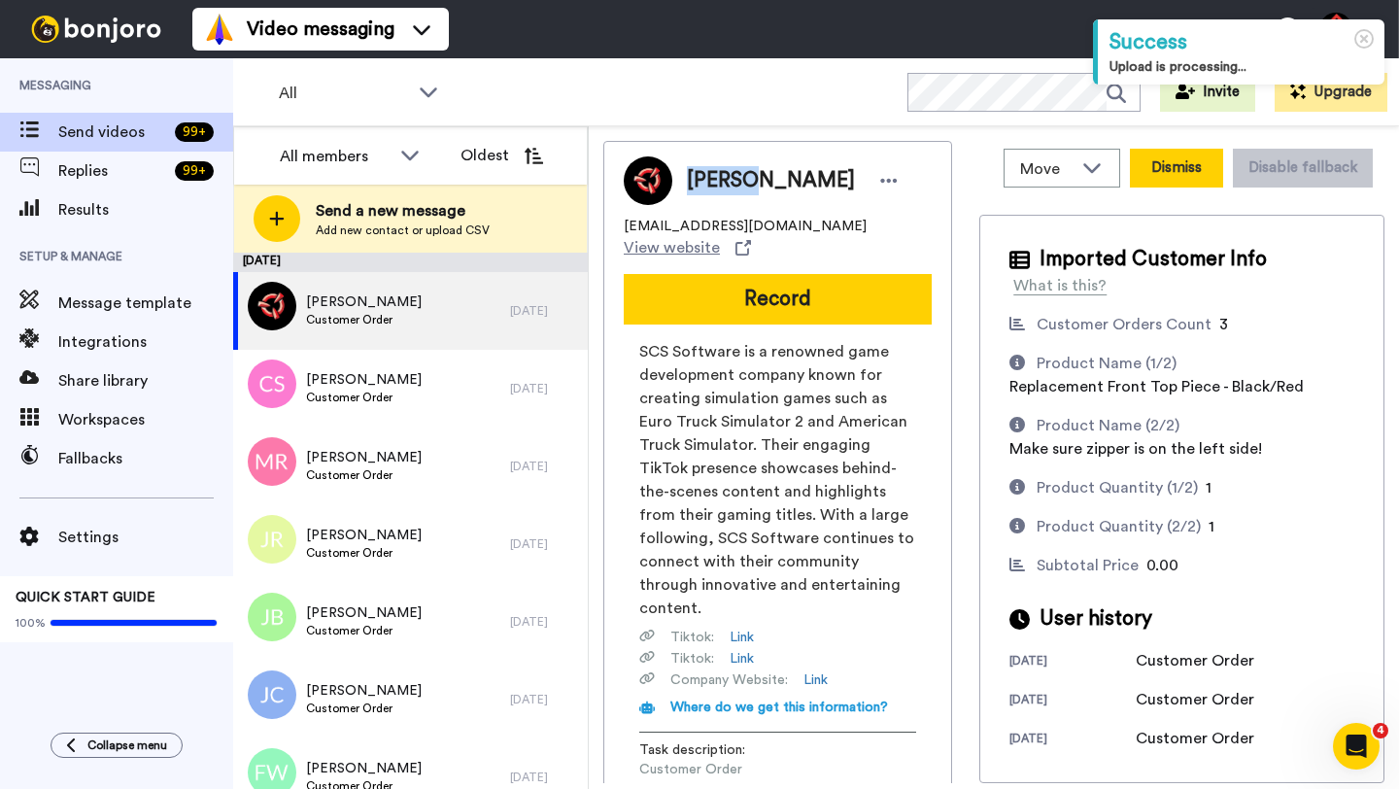
click at [1223, 173] on button "Dismiss" at bounding box center [1176, 168] width 93 height 39
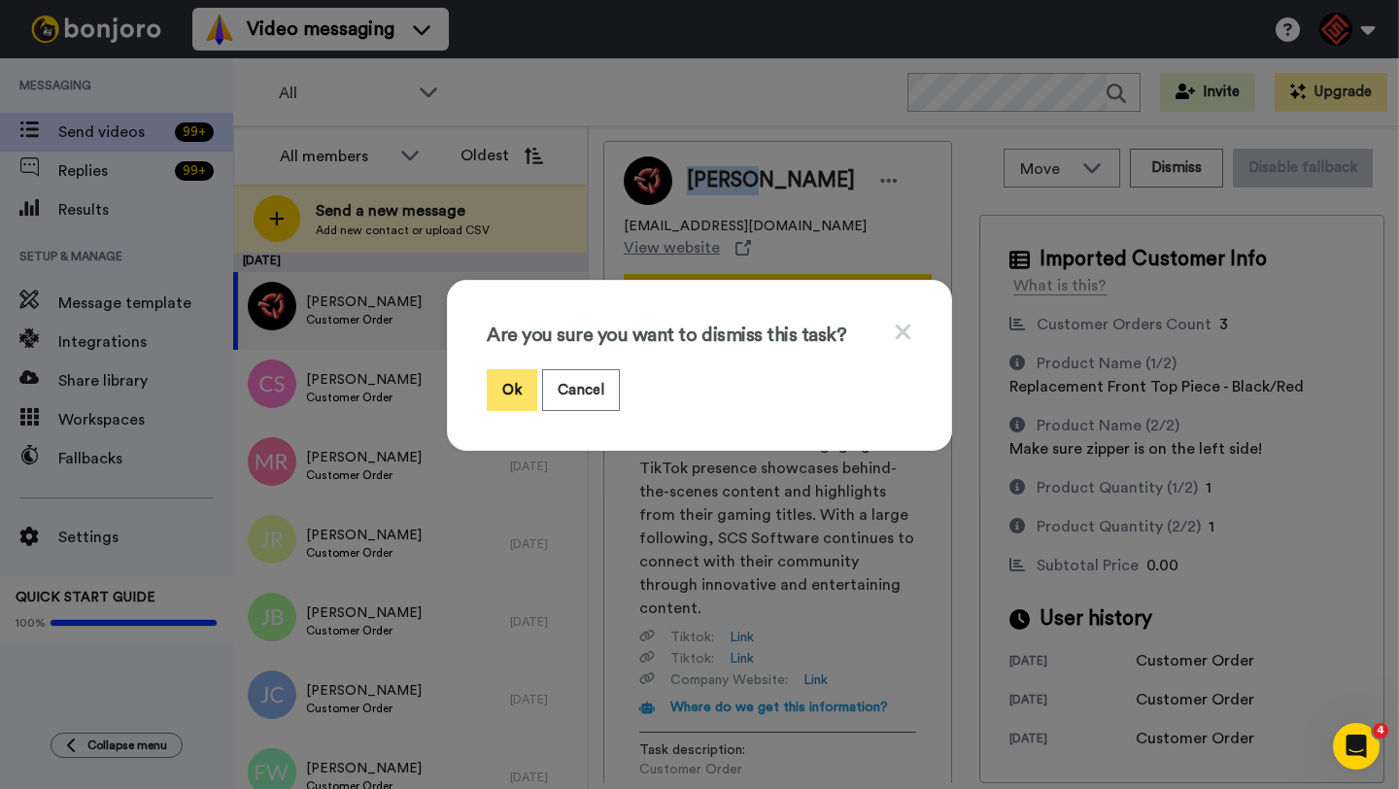
click at [520, 389] on button "Ok" at bounding box center [512, 390] width 51 height 42
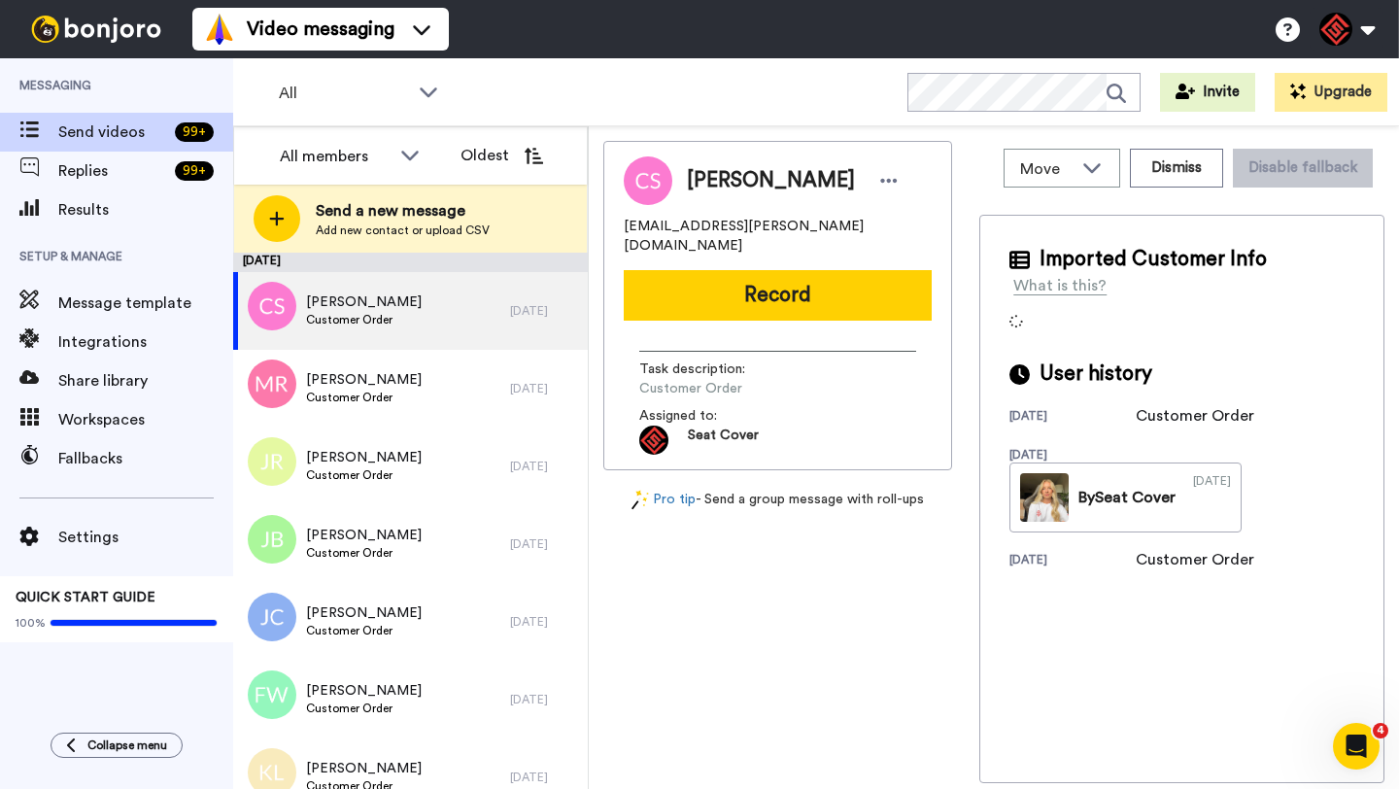
click at [716, 181] on span "Callen Stephens" at bounding box center [771, 180] width 168 height 29
click at [1165, 177] on button "Dismiss" at bounding box center [1176, 168] width 93 height 39
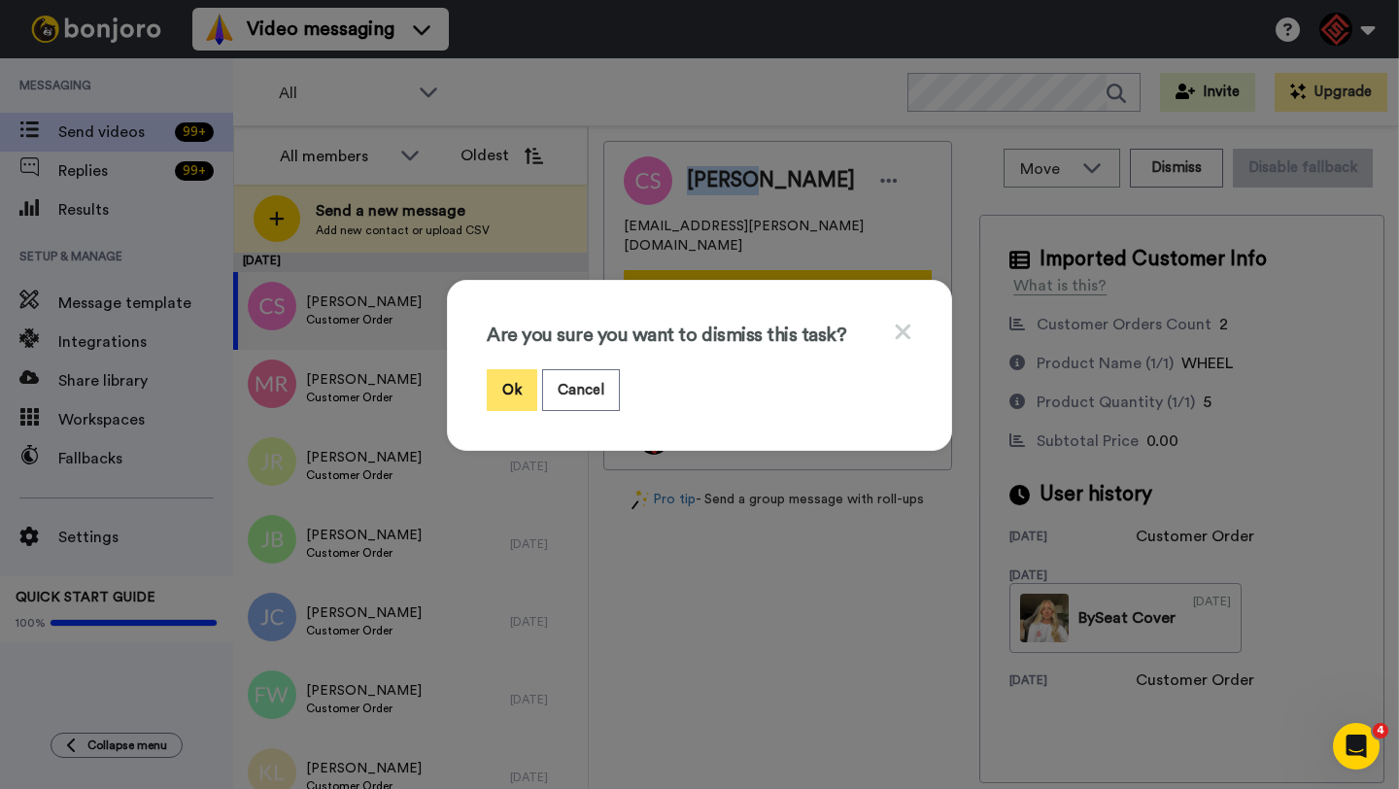
click at [512, 385] on button "Ok" at bounding box center [512, 390] width 51 height 42
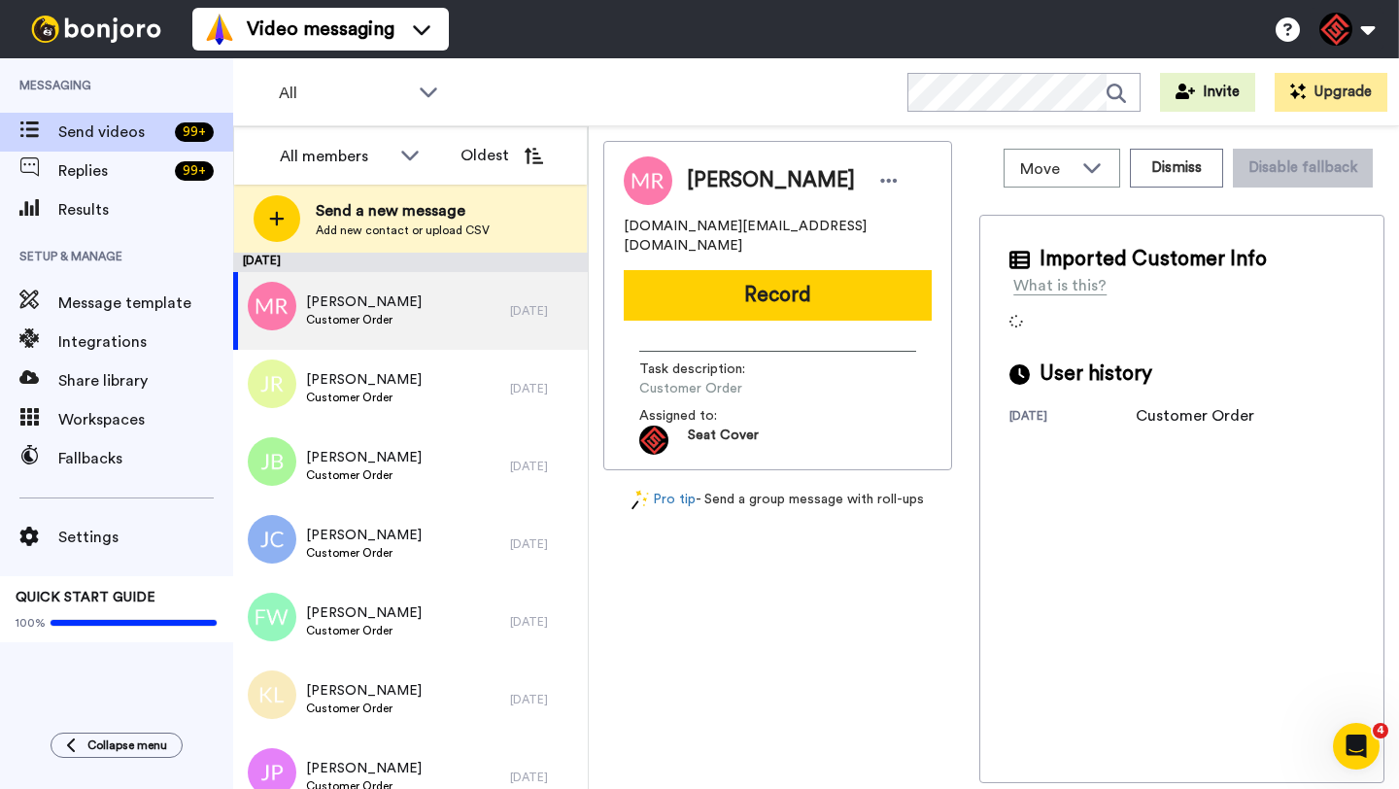
click at [704, 186] on span "Matt Roberts" at bounding box center [771, 180] width 168 height 29
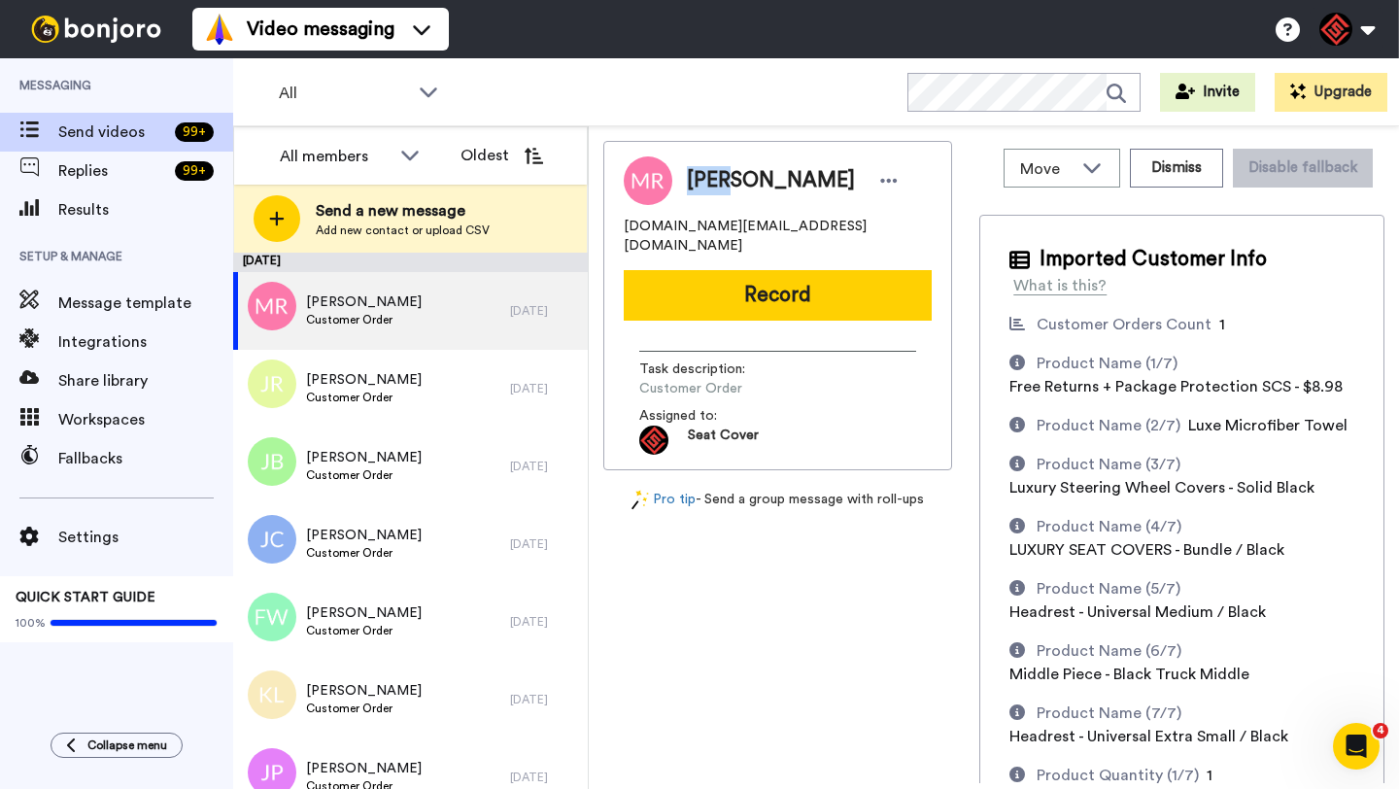
copy span "Matt"
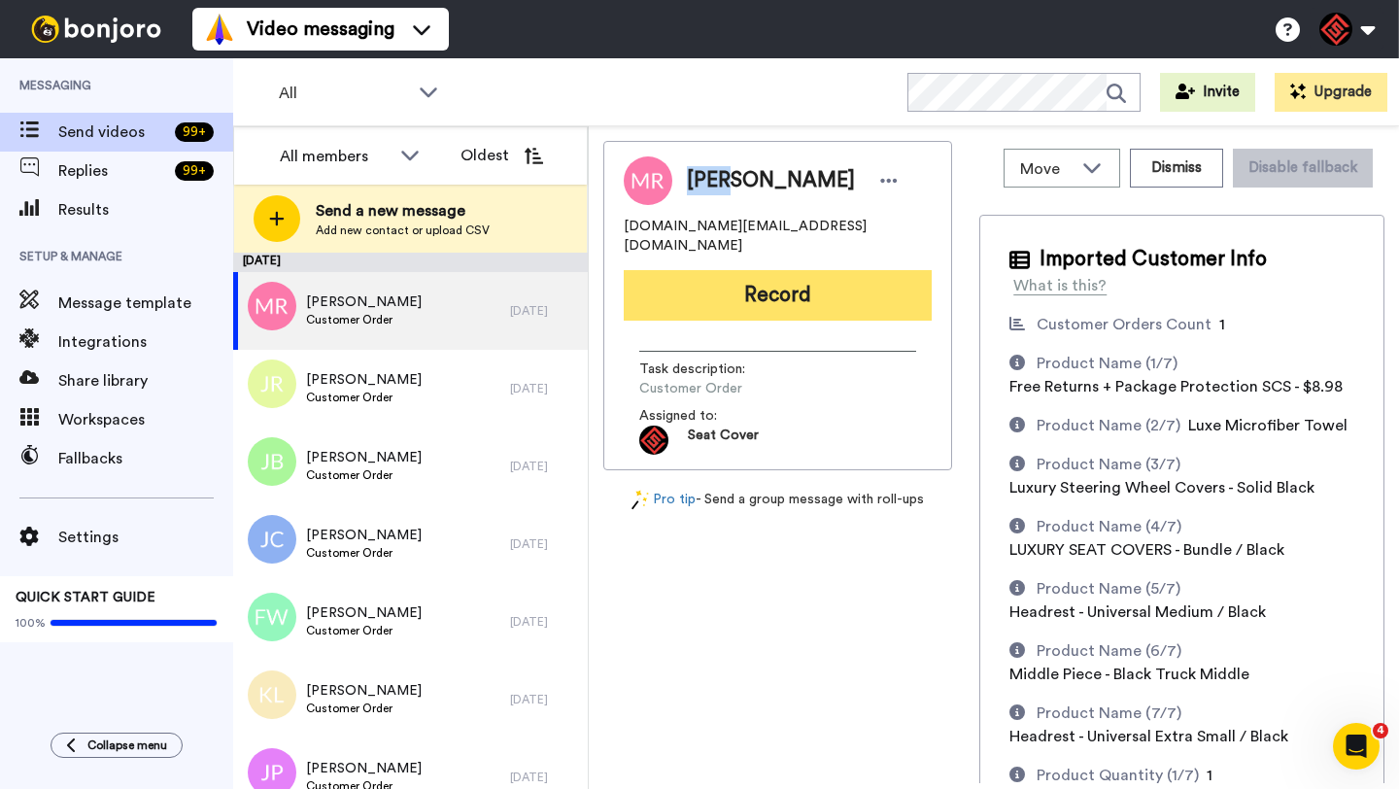
click at [733, 270] on button "Record" at bounding box center [778, 295] width 308 height 51
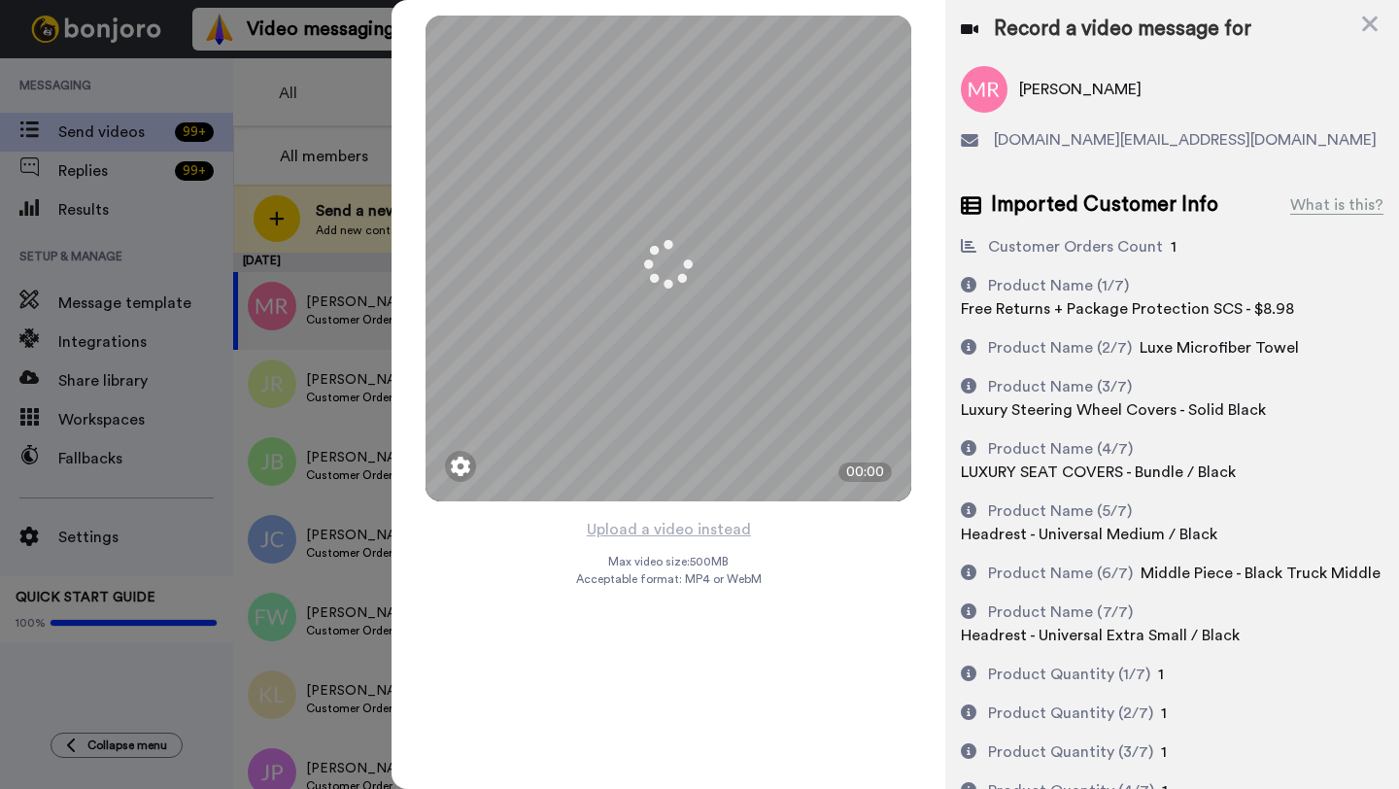
click at [666, 528] on button "Upload a video instead" at bounding box center [669, 529] width 176 height 25
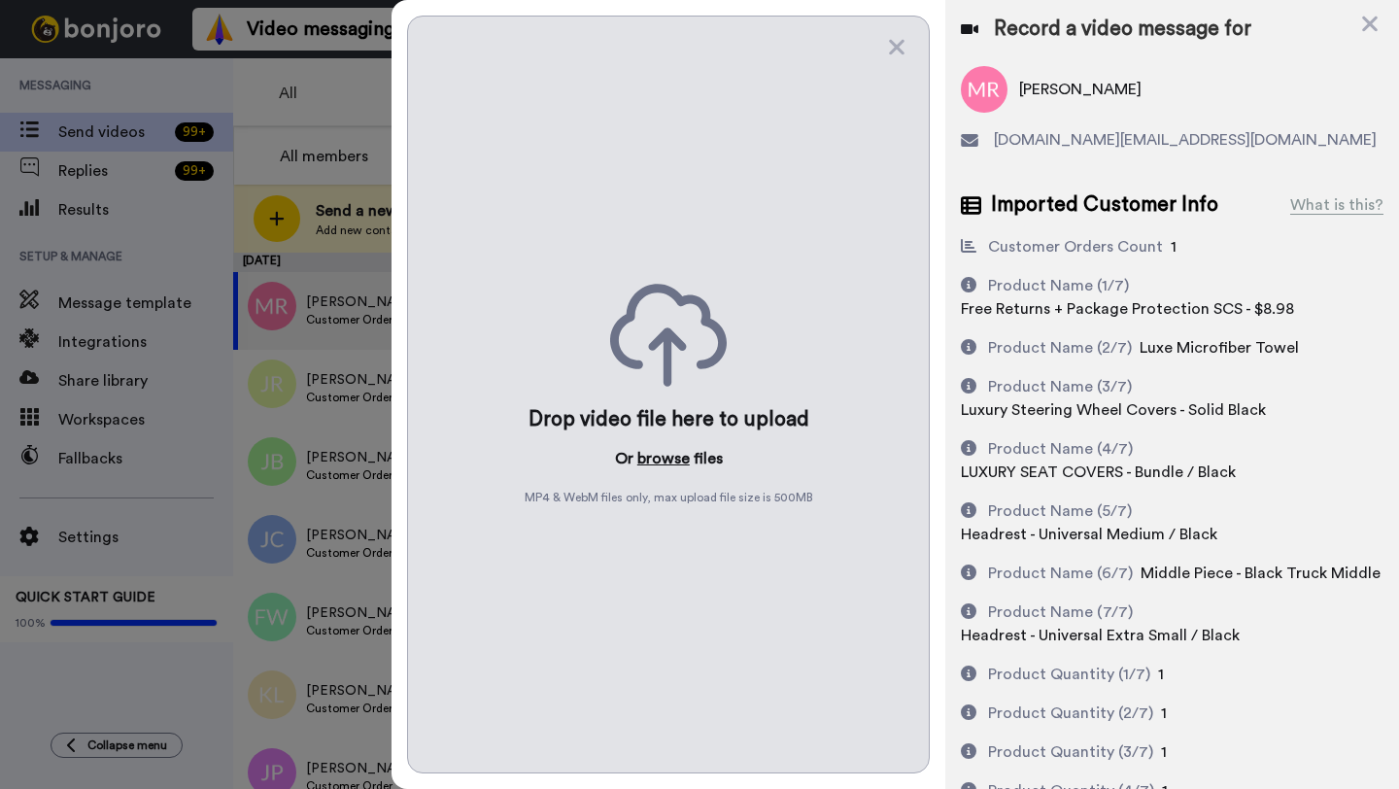
click at [653, 467] on button "browse" at bounding box center [663, 458] width 52 height 23
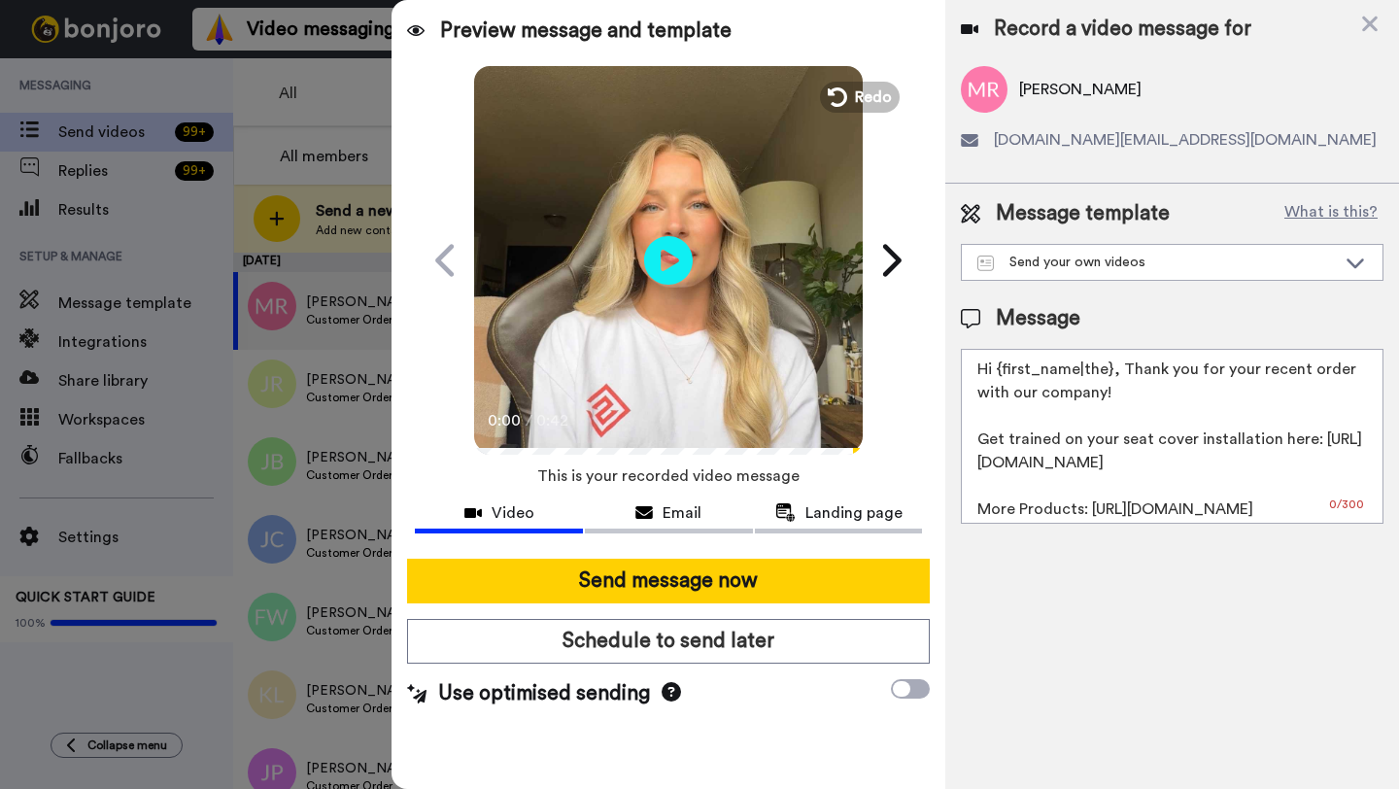
drag, startPoint x: 1113, startPoint y: 372, endPoint x: 1004, endPoint y: 368, distance: 108.9
click at [1004, 368] on textarea "Hi {first_name|the}, Thank you for your recent order with our company! Get trai…" at bounding box center [1172, 436] width 423 height 175
paste textarea "Matt"
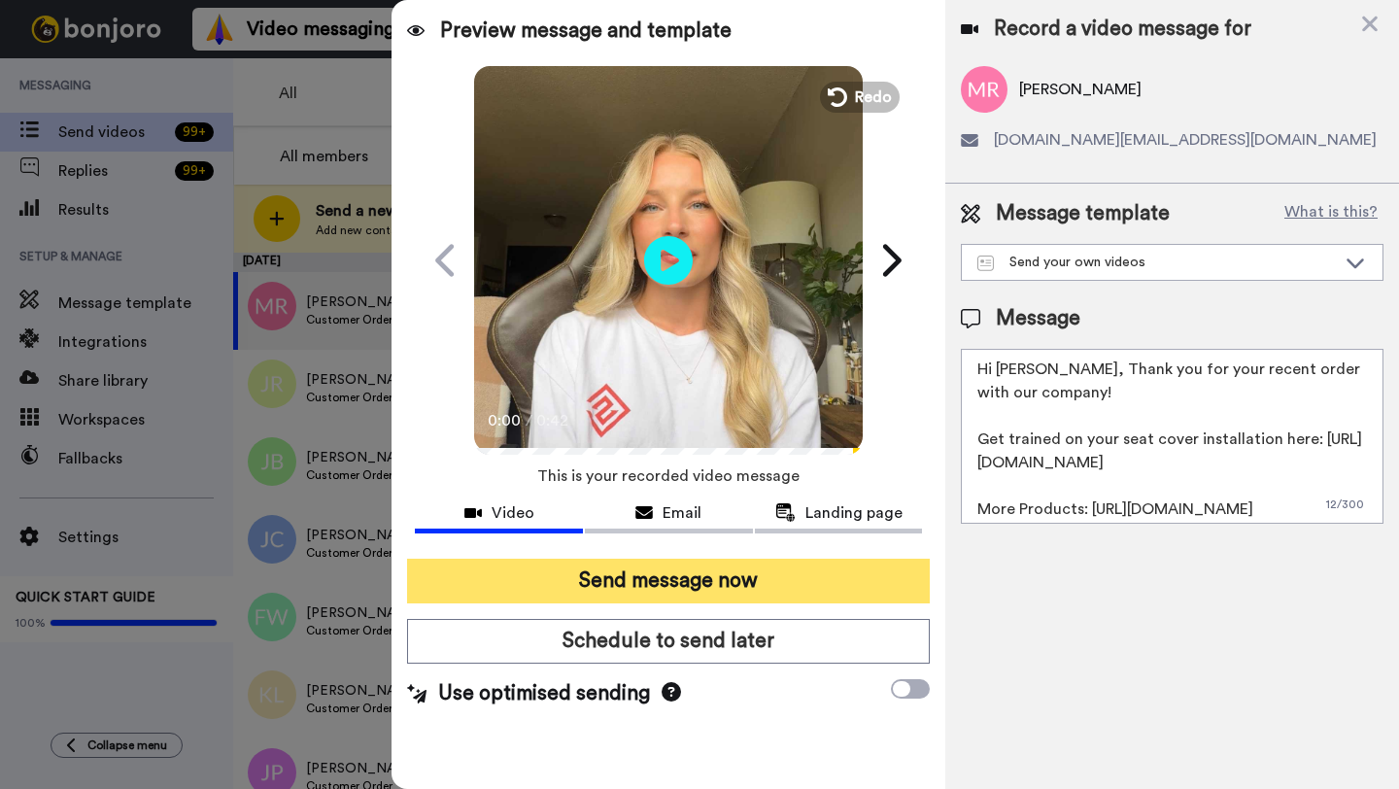
type textarea "Hi Matt, Thank you for your recent order with our company! Get trained on your …"
click at [732, 594] on button "Send message now" at bounding box center [668, 580] width 523 height 45
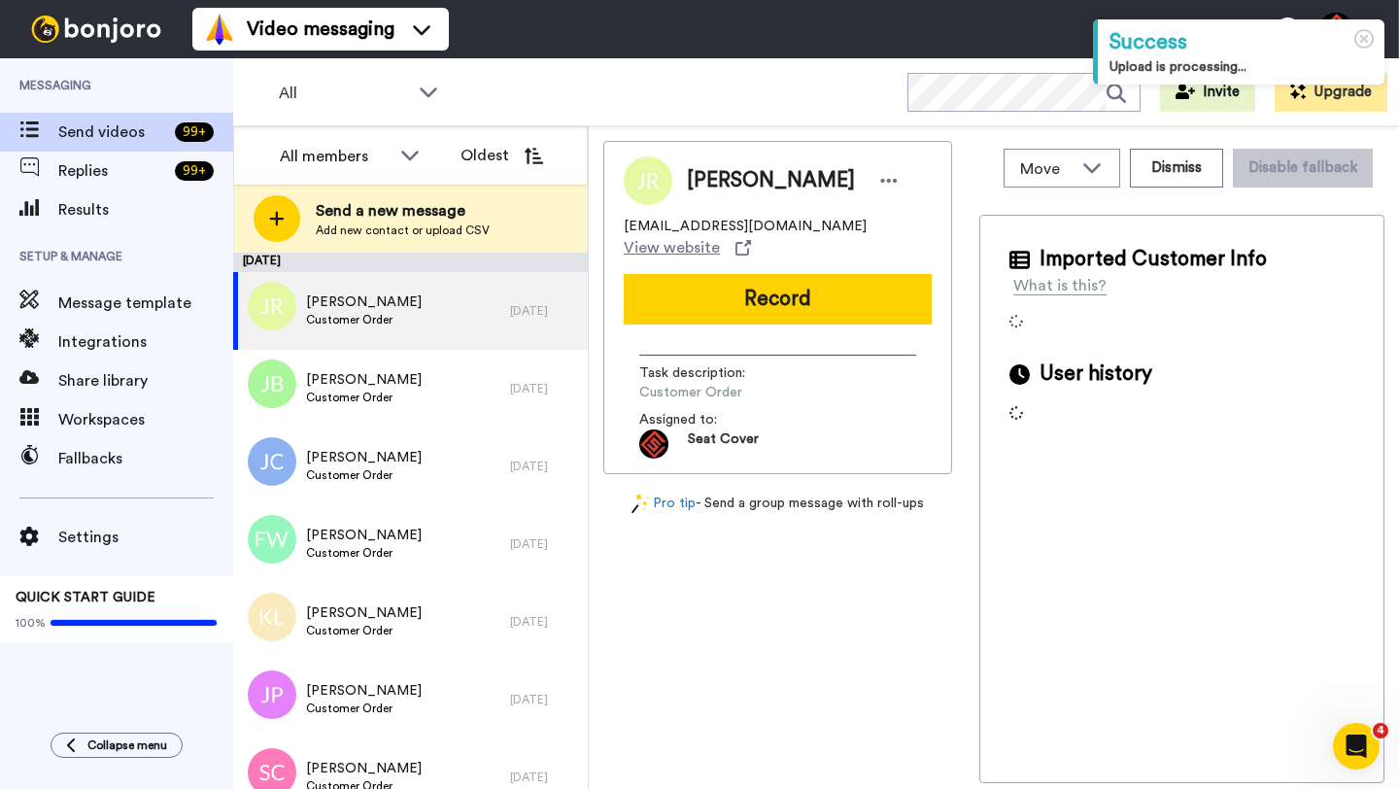
click at [699, 180] on span "[PERSON_NAME]" at bounding box center [771, 180] width 168 height 29
copy span "[PERSON_NAME]"
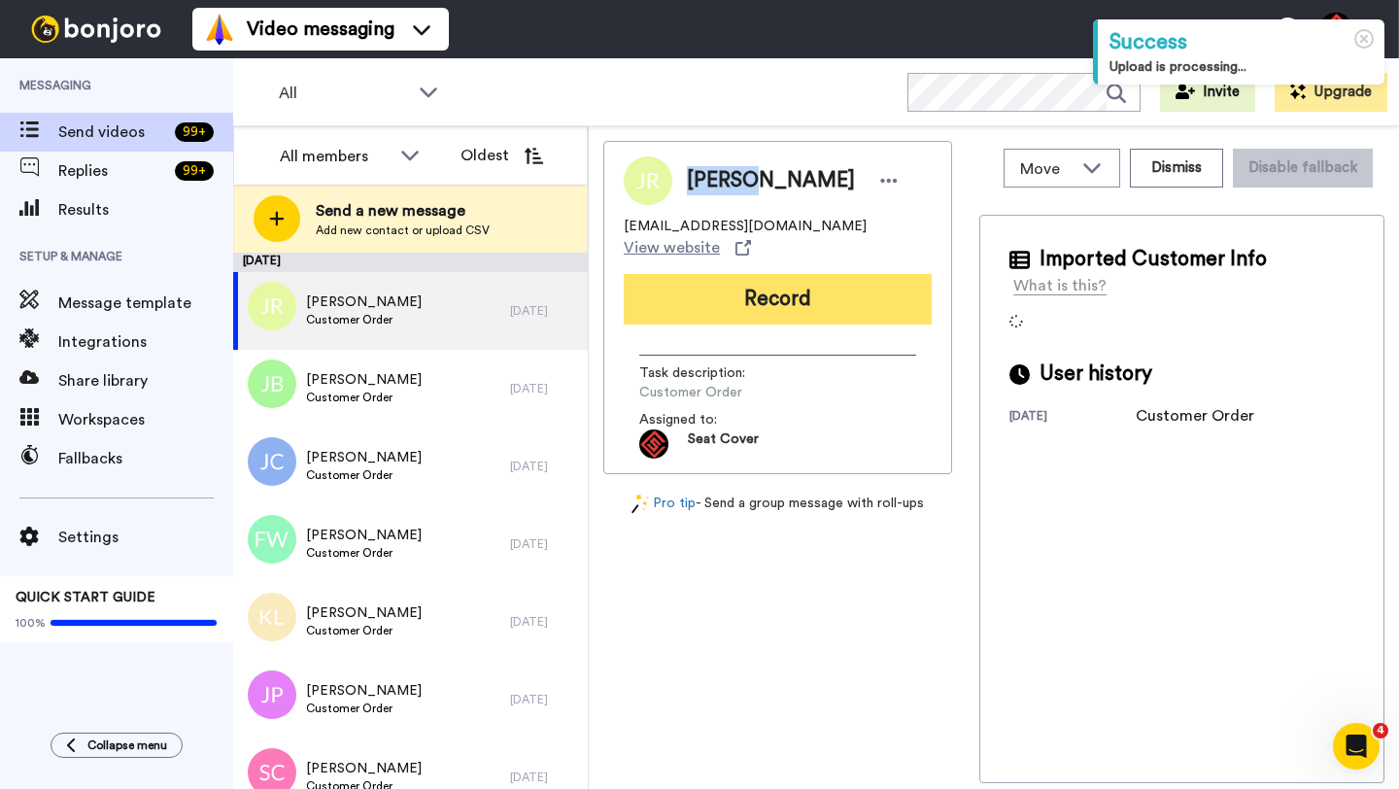
click at [764, 278] on button "Record" at bounding box center [778, 299] width 308 height 51
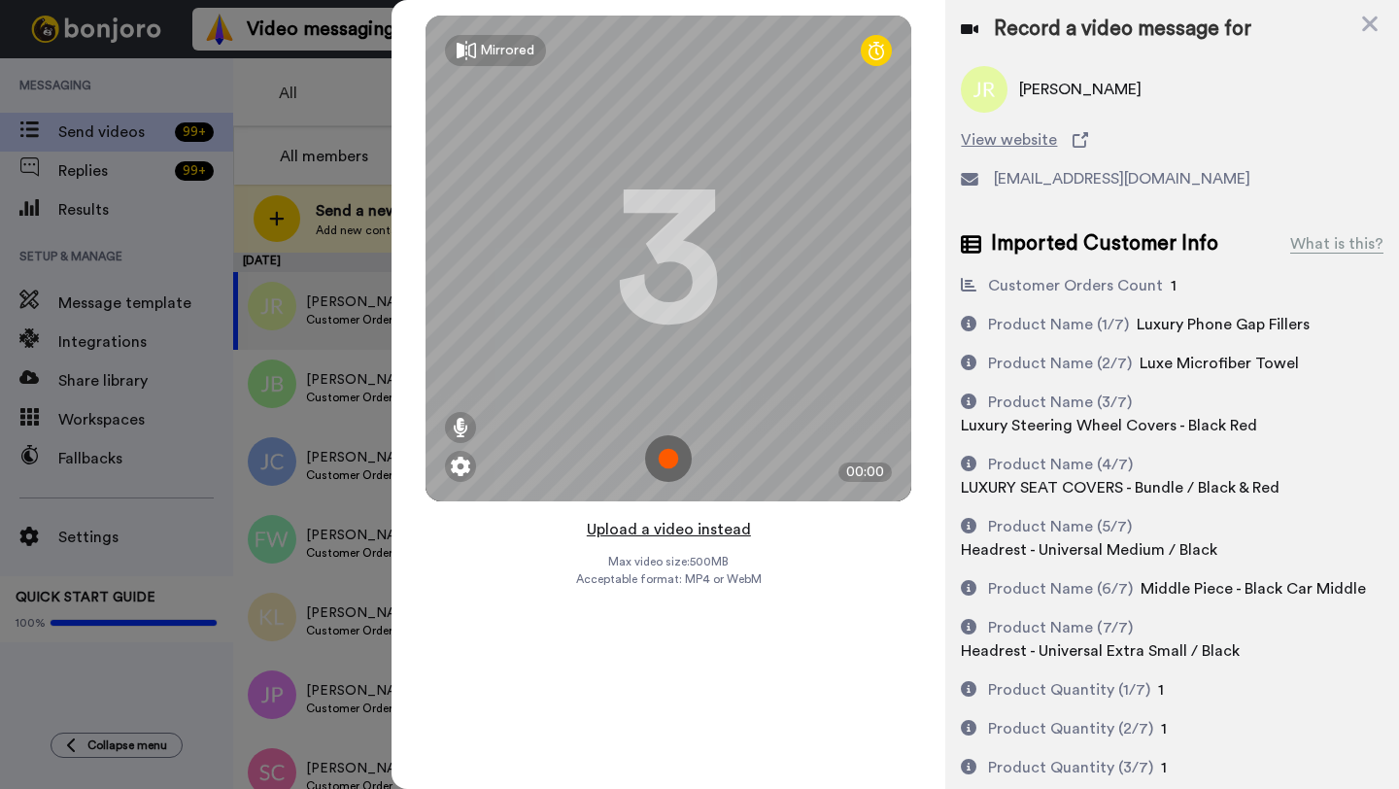
click at [668, 525] on button "Upload a video instead" at bounding box center [669, 529] width 176 height 25
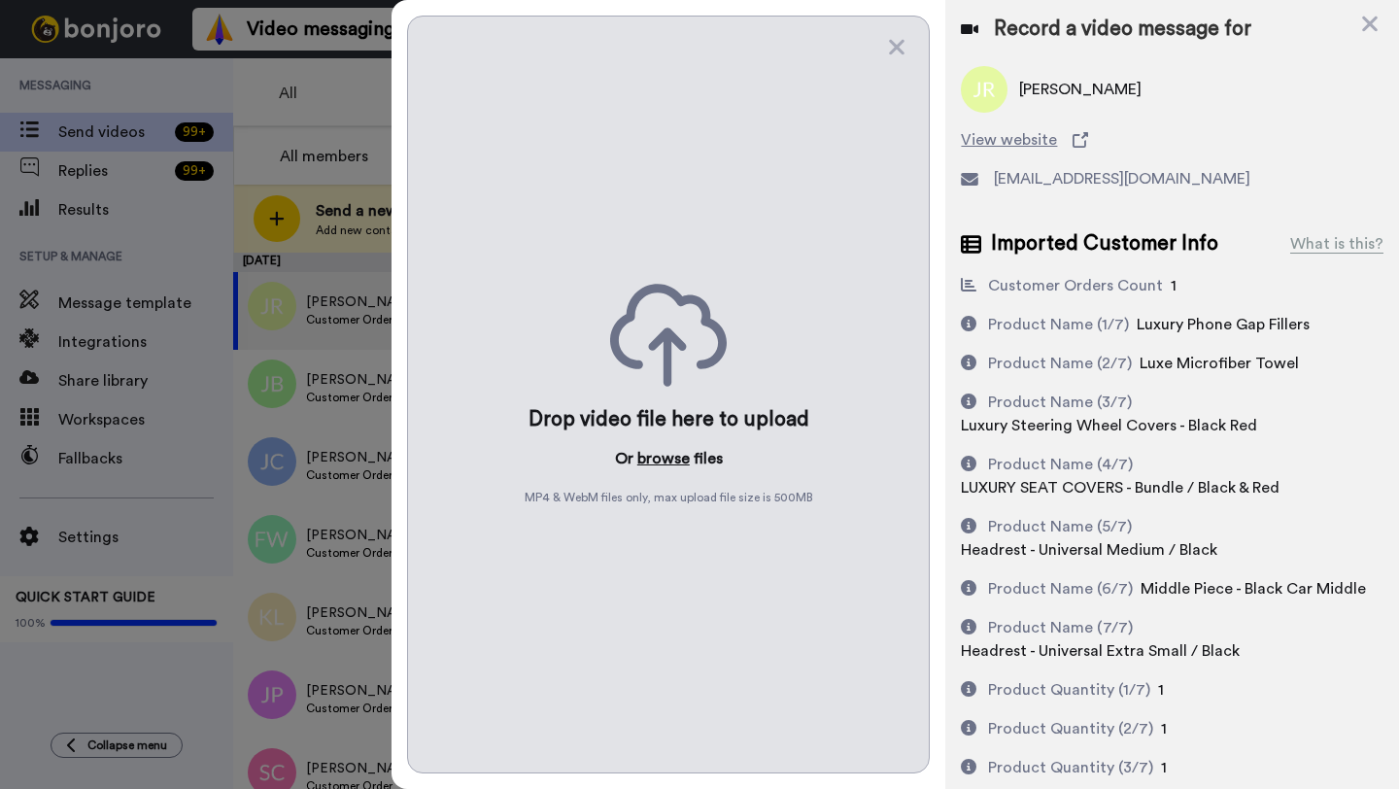
click at [659, 463] on button "browse" at bounding box center [663, 458] width 52 height 23
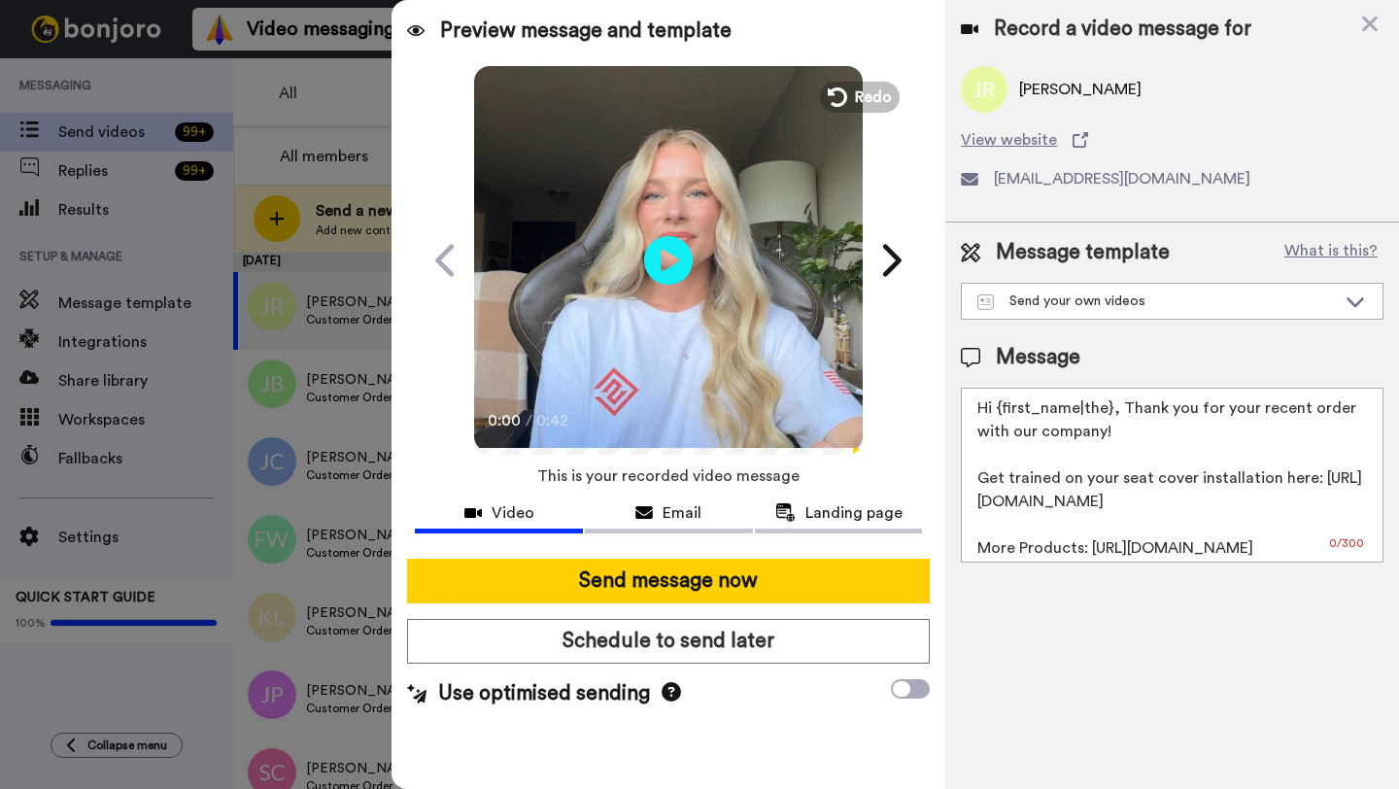
drag, startPoint x: 1110, startPoint y: 412, endPoint x: 999, endPoint y: 411, distance: 110.7
click at [999, 411] on textarea "Hi {first_name|the}, Thank you for your recent order with our company! Get trai…" at bounding box center [1172, 475] width 423 height 175
paste textarea "Joseph"
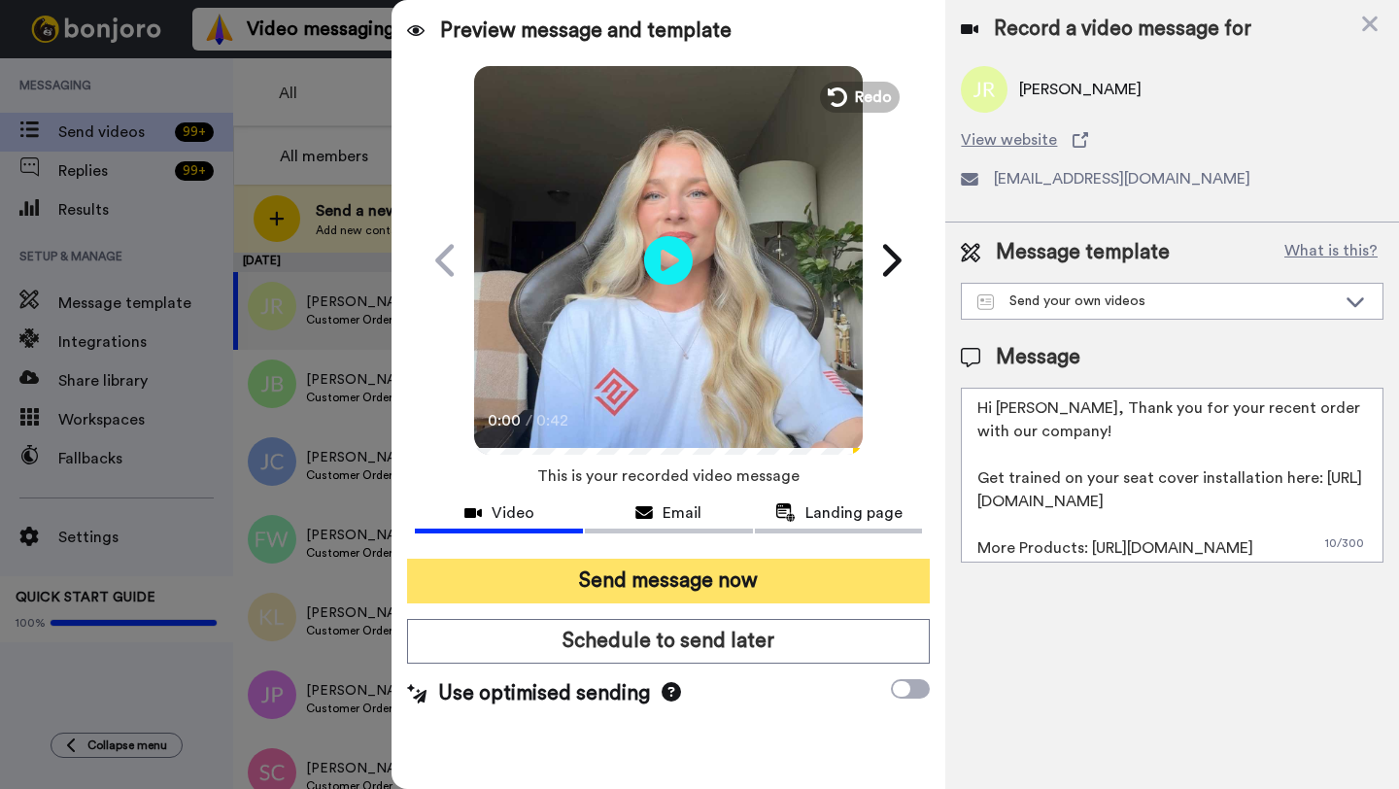
type textarea "Hi Joseph, Thank you for your recent order with our company! Get trained on you…"
click at [767, 580] on button "Send message now" at bounding box center [668, 580] width 523 height 45
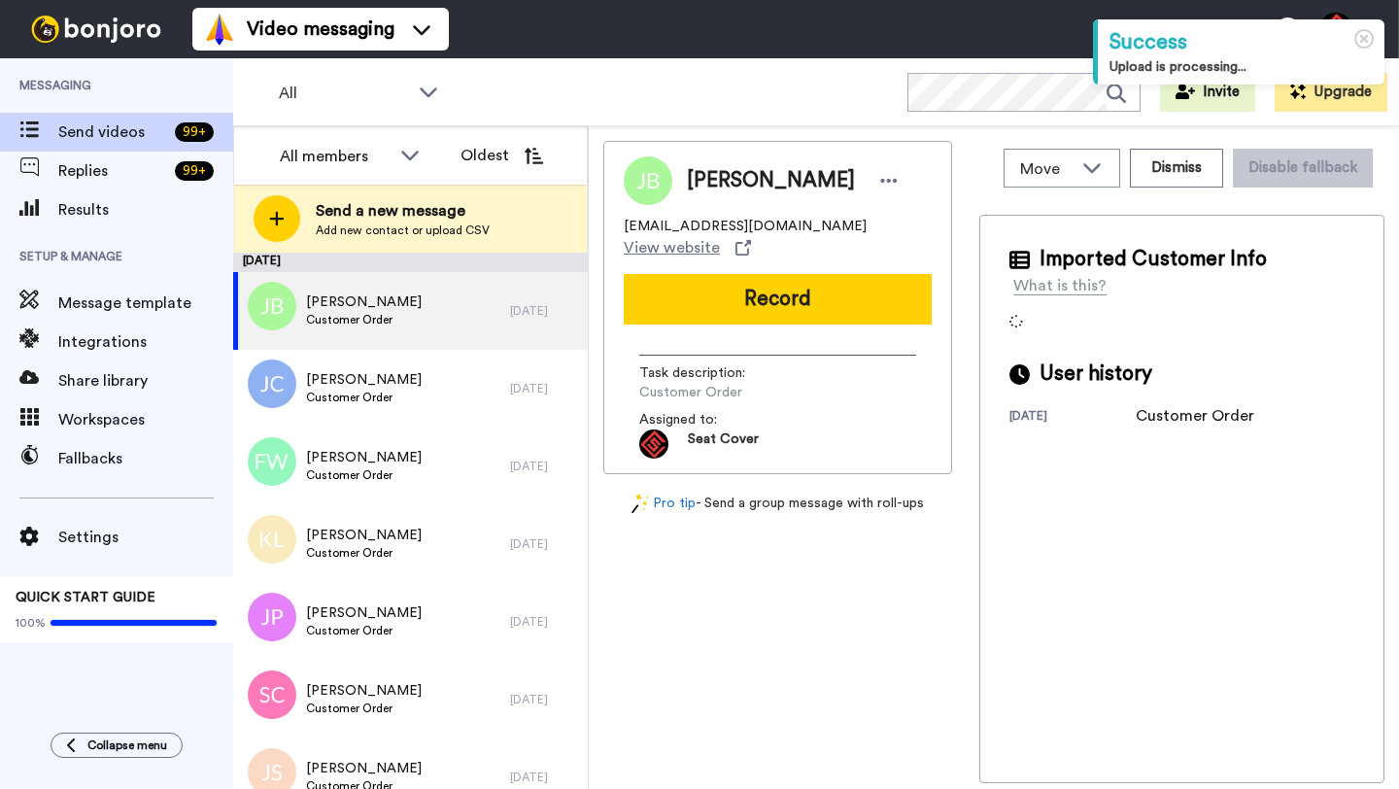
click at [701, 182] on span "Joy Bell" at bounding box center [771, 180] width 168 height 29
copy span "Joy"
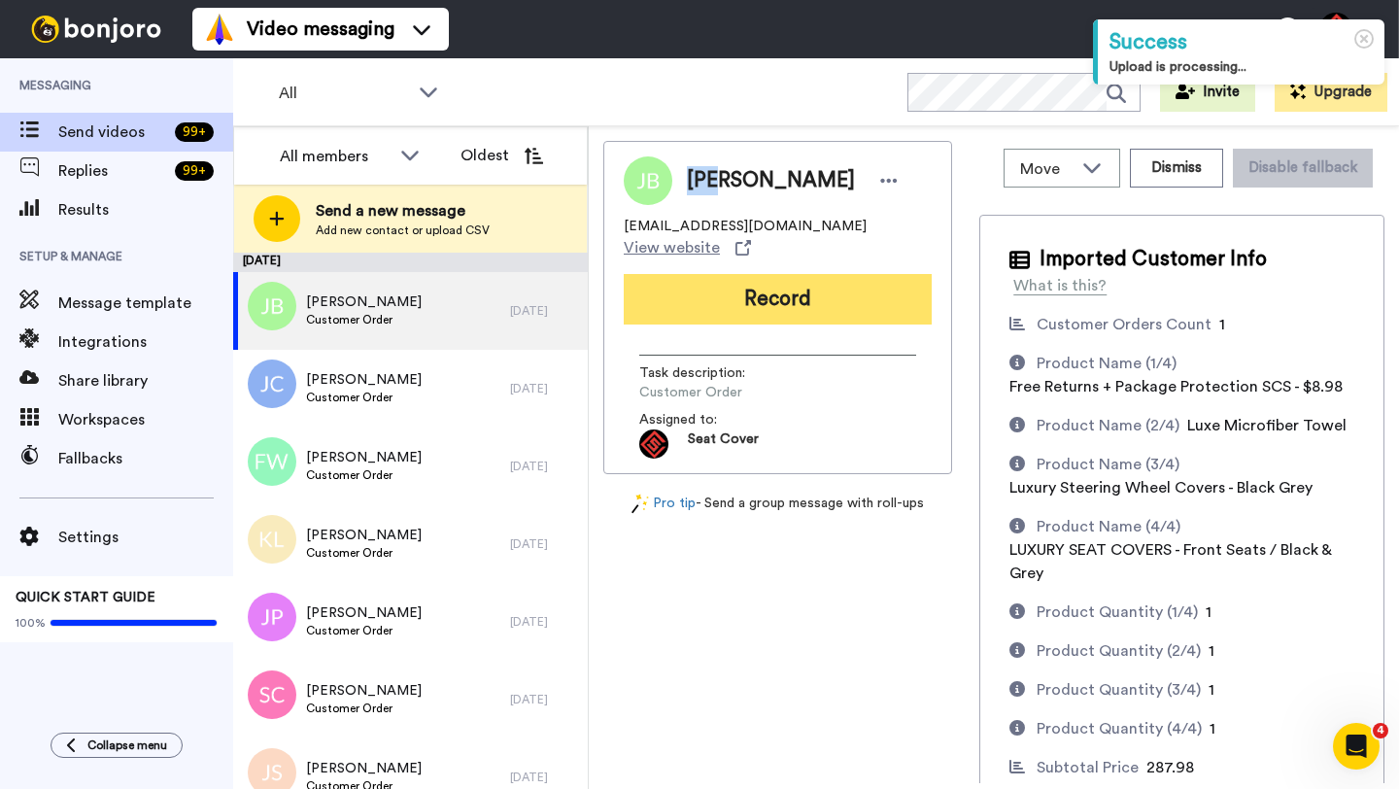
click at [757, 279] on button "Record" at bounding box center [778, 299] width 308 height 51
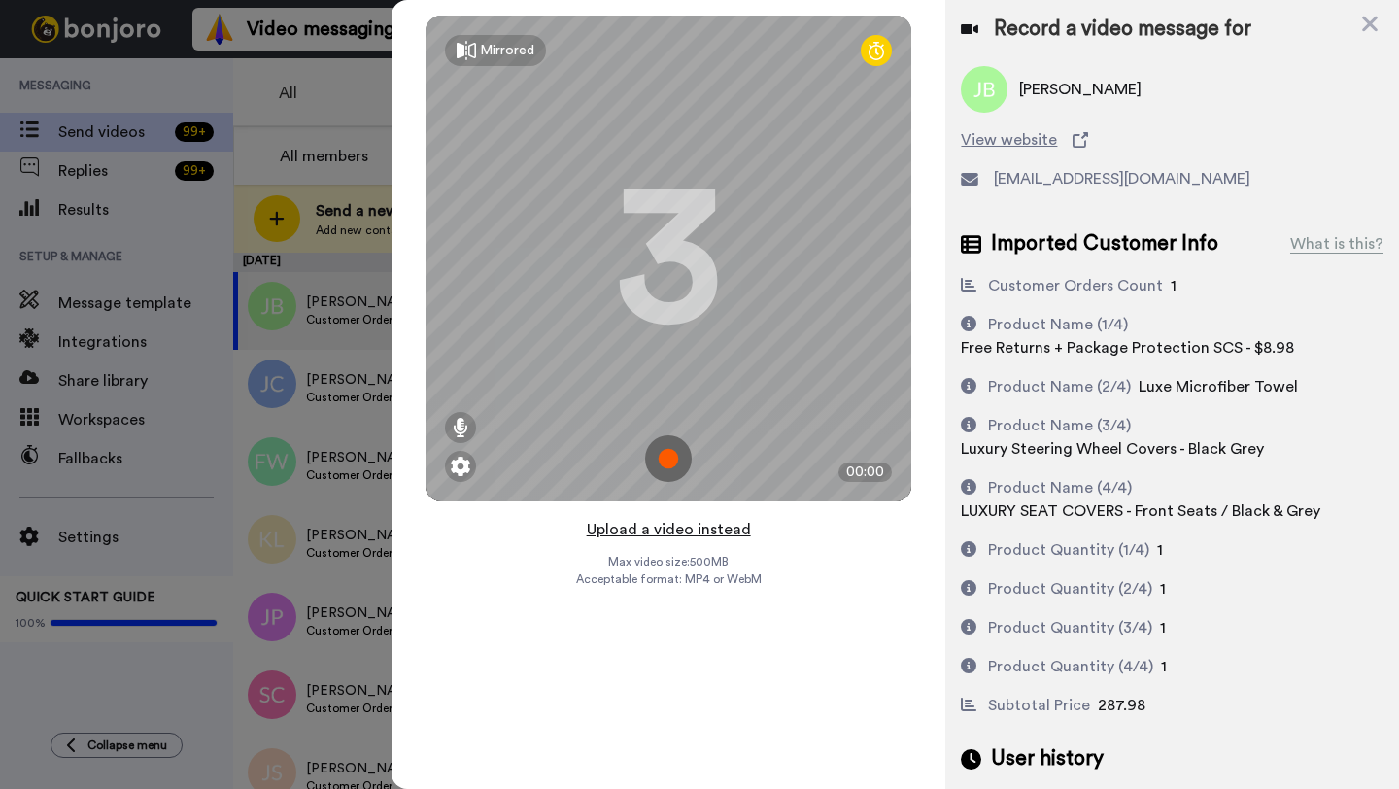
click at [670, 529] on button "Upload a video instead" at bounding box center [669, 529] width 176 height 25
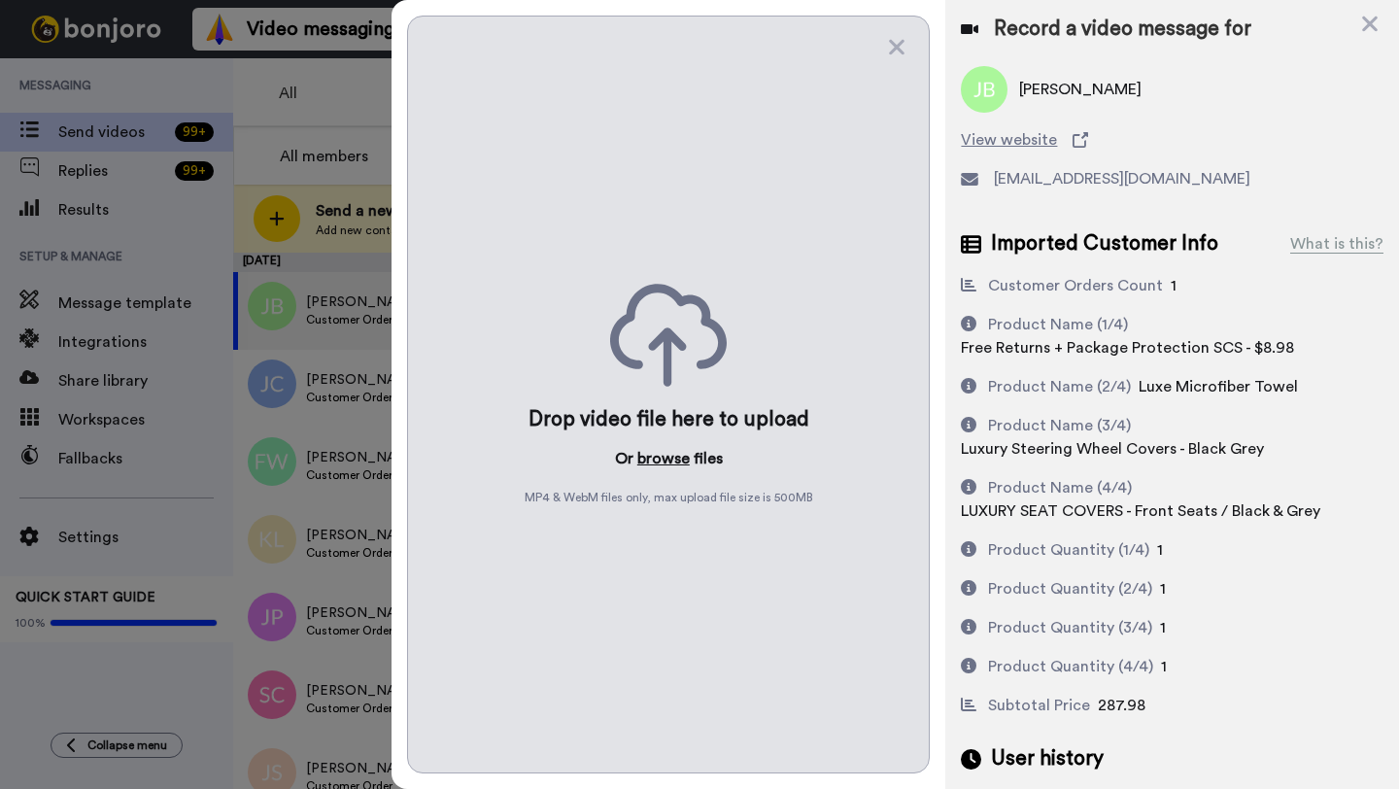
click at [672, 452] on button "browse" at bounding box center [663, 458] width 52 height 23
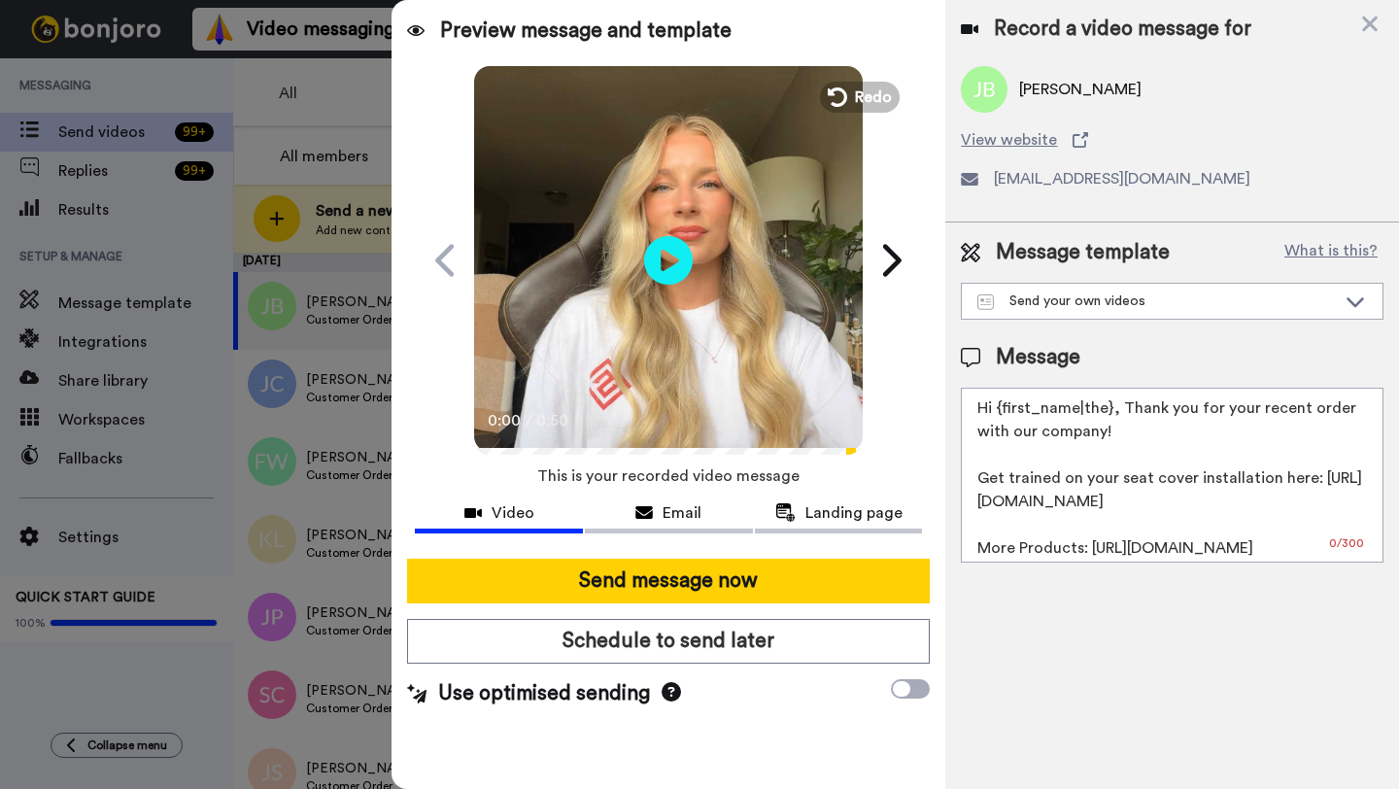
drag, startPoint x: 1110, startPoint y: 412, endPoint x: 997, endPoint y: 411, distance: 112.7
click at [997, 411] on textarea "Hi {first_name|the}, Thank you for your recent order with our company! Get trai…" at bounding box center [1172, 475] width 423 height 175
paste textarea "Joy"
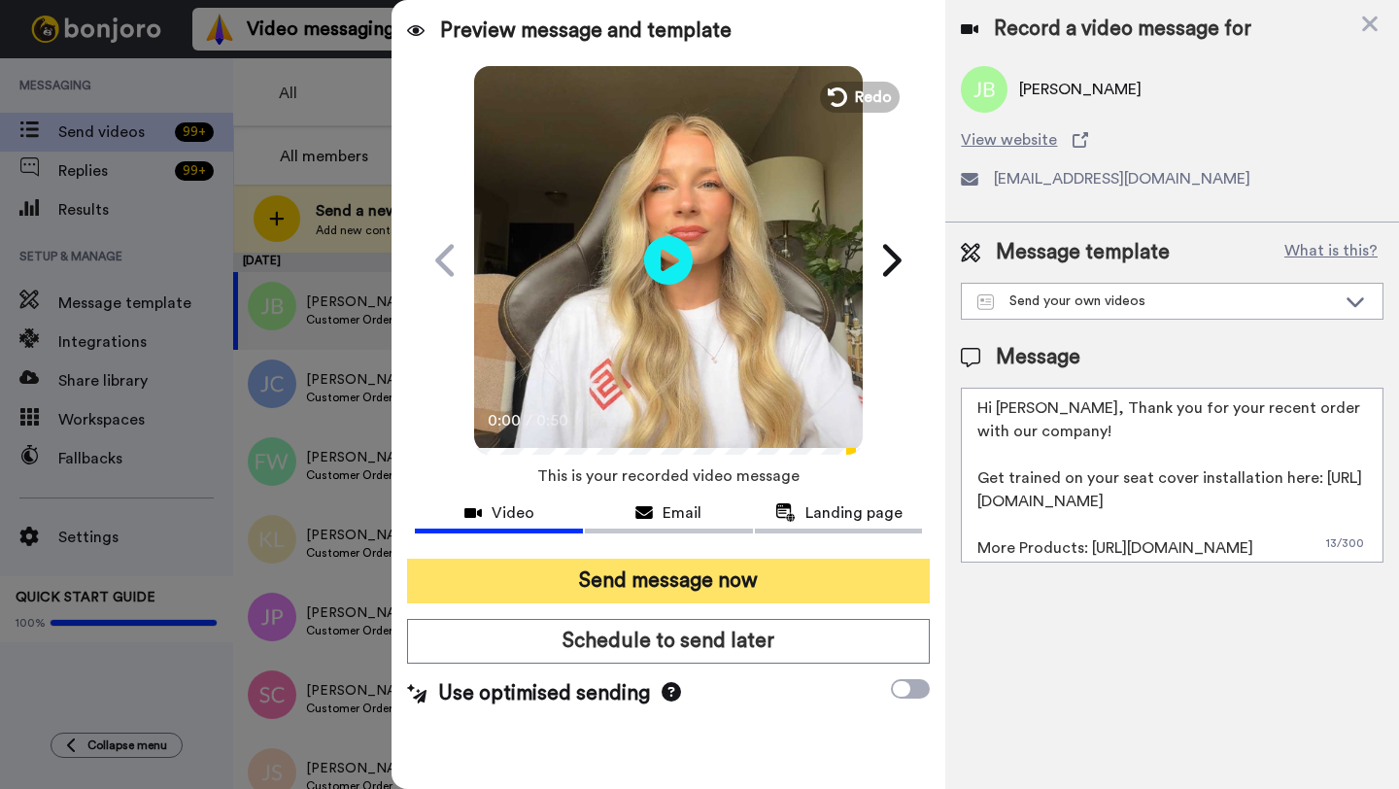
type textarea "Hi Joy, Thank you for your recent order with our company! Get trained on your s…"
click at [778, 579] on button "Send message now" at bounding box center [668, 580] width 523 height 45
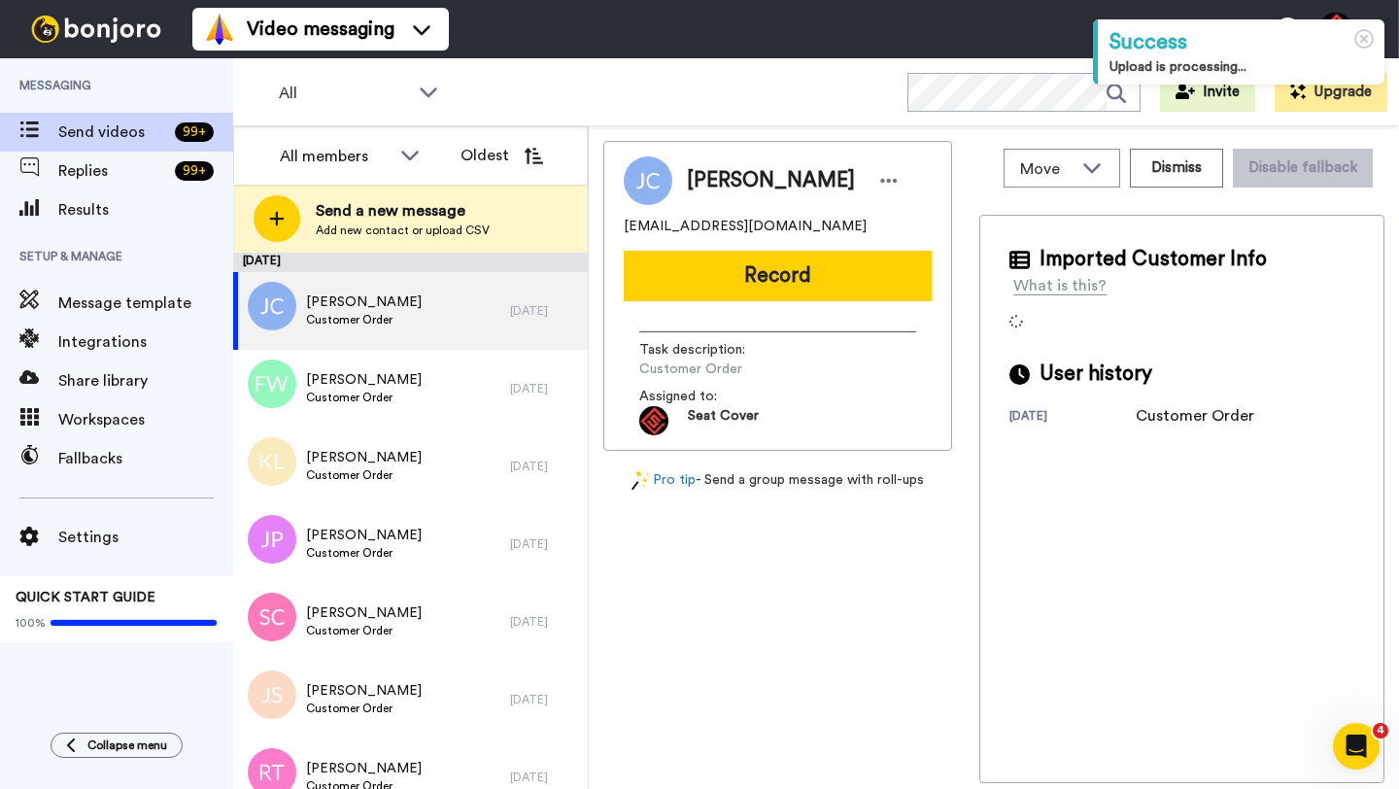
click at [721, 183] on span "[PERSON_NAME]" at bounding box center [771, 180] width 168 height 29
copy span "[PERSON_NAME]"
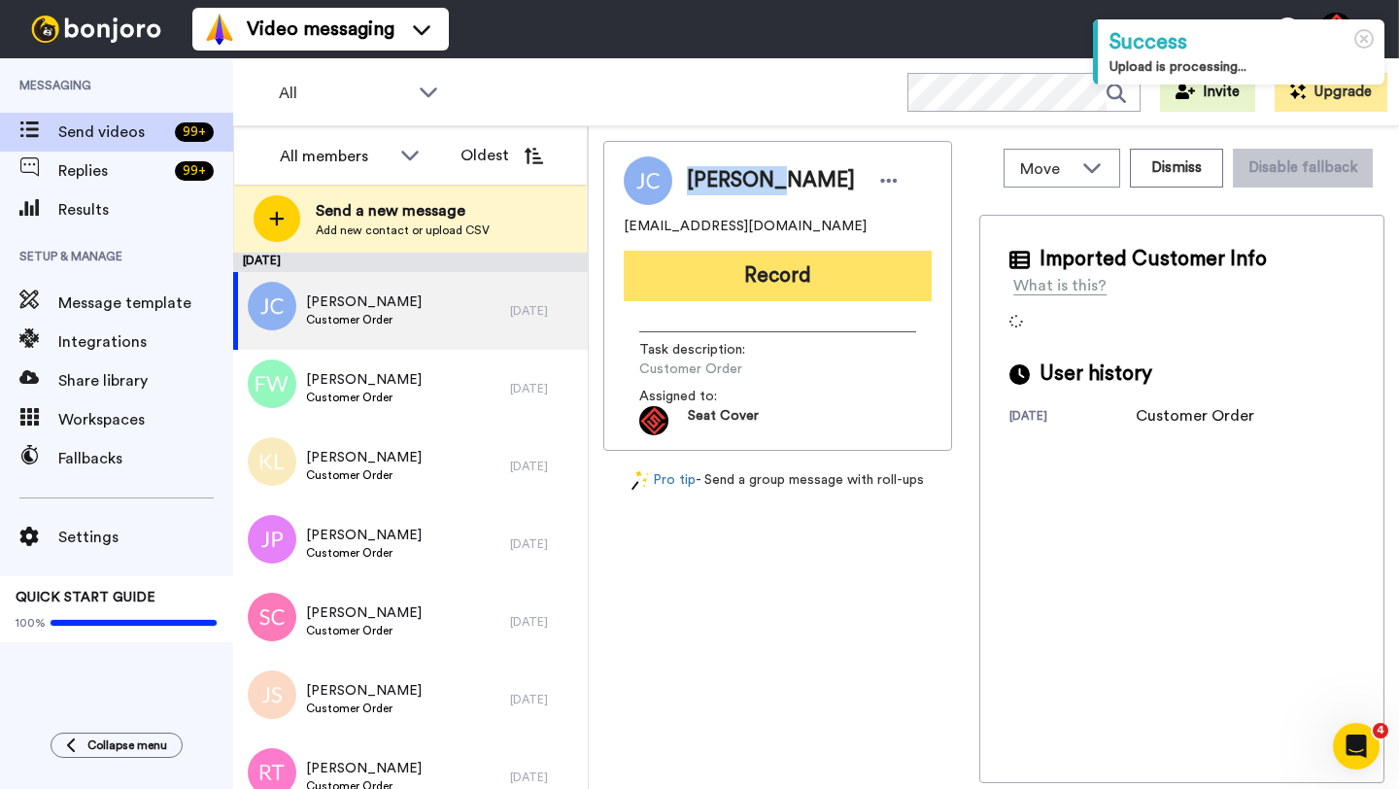
click at [779, 275] on button "Record" at bounding box center [778, 276] width 308 height 51
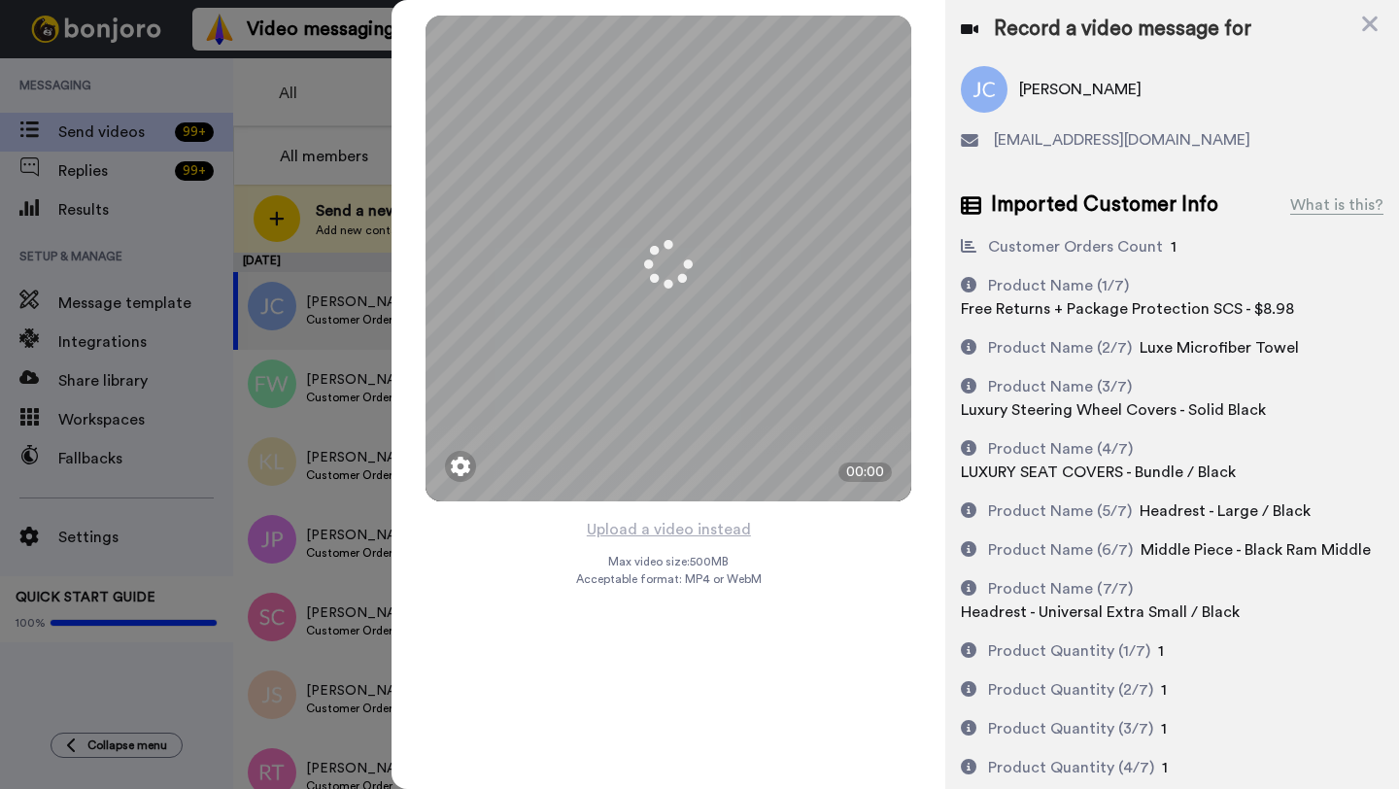
click at [680, 529] on button "Upload a video instead" at bounding box center [669, 529] width 176 height 25
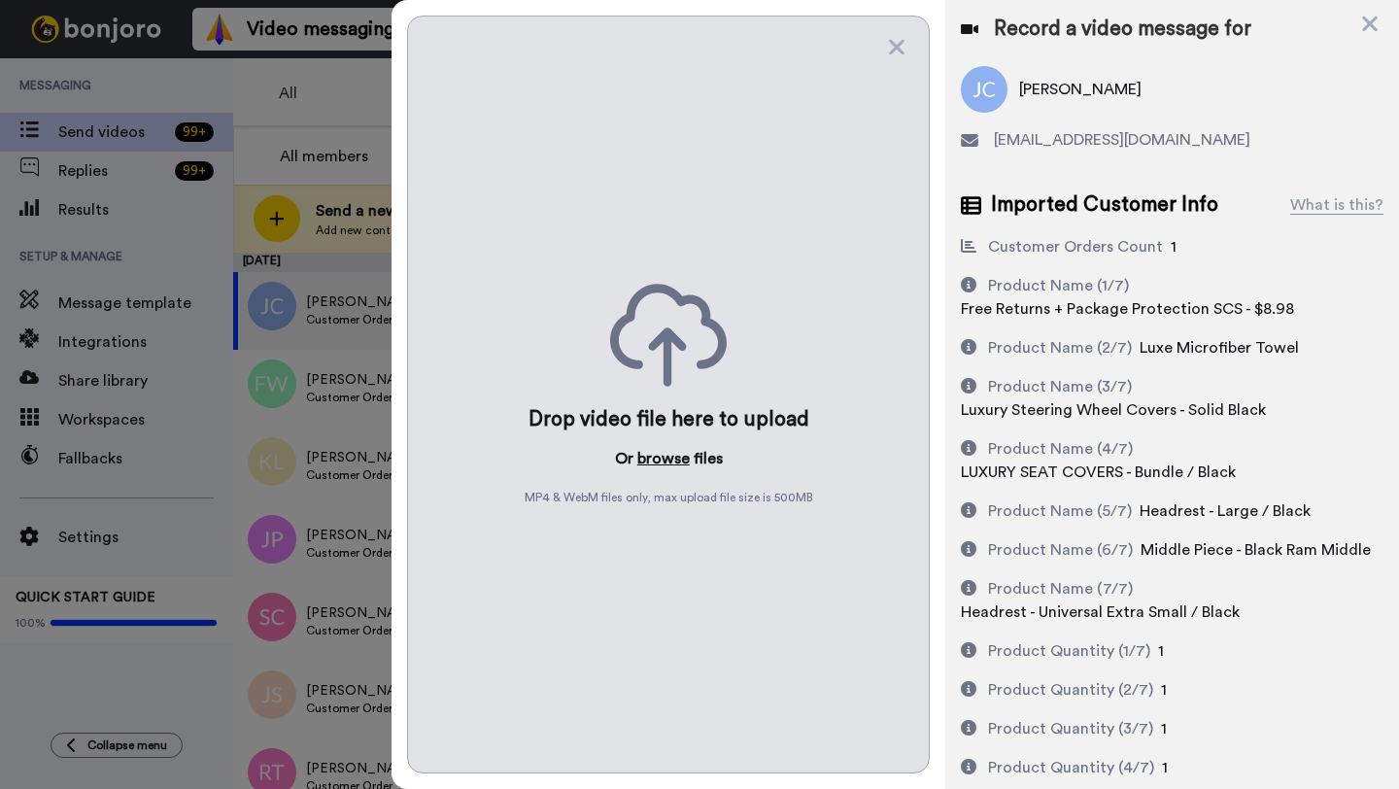
click at [665, 457] on button "browse" at bounding box center [663, 458] width 52 height 23
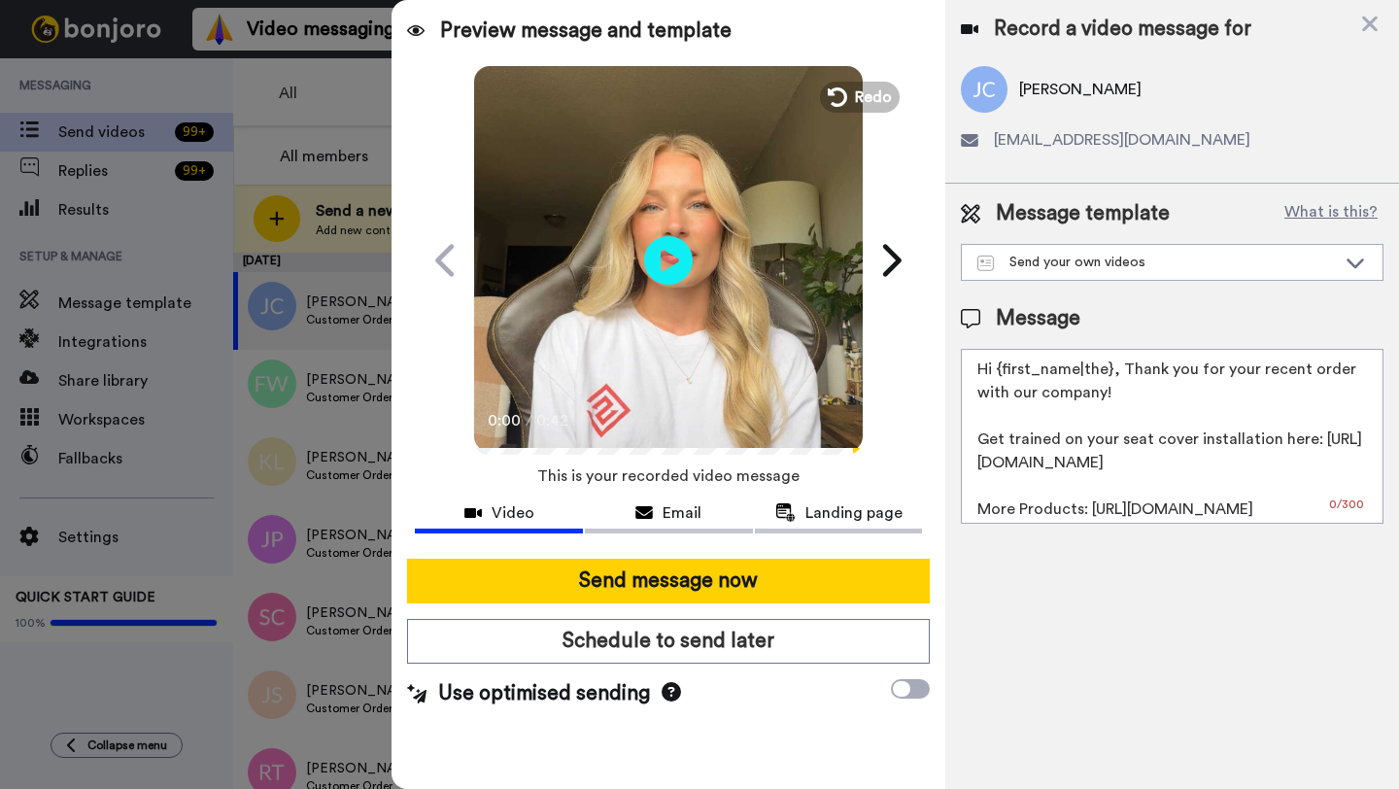
drag, startPoint x: 1105, startPoint y: 373, endPoint x: 1078, endPoint y: 373, distance: 27.2
click at [1078, 373] on textarea "Hi {first_name|the}, Thank you for your recent order with our company! Get trai…" at bounding box center [1172, 436] width 423 height 175
drag, startPoint x: 1108, startPoint y: 376, endPoint x: 997, endPoint y: 374, distance: 111.7
click at [997, 374] on textarea "Hi {first_name|the}, Thank you for your recent order with our company! Get trai…" at bounding box center [1172, 436] width 423 height 175
paste textarea "Jonathan"
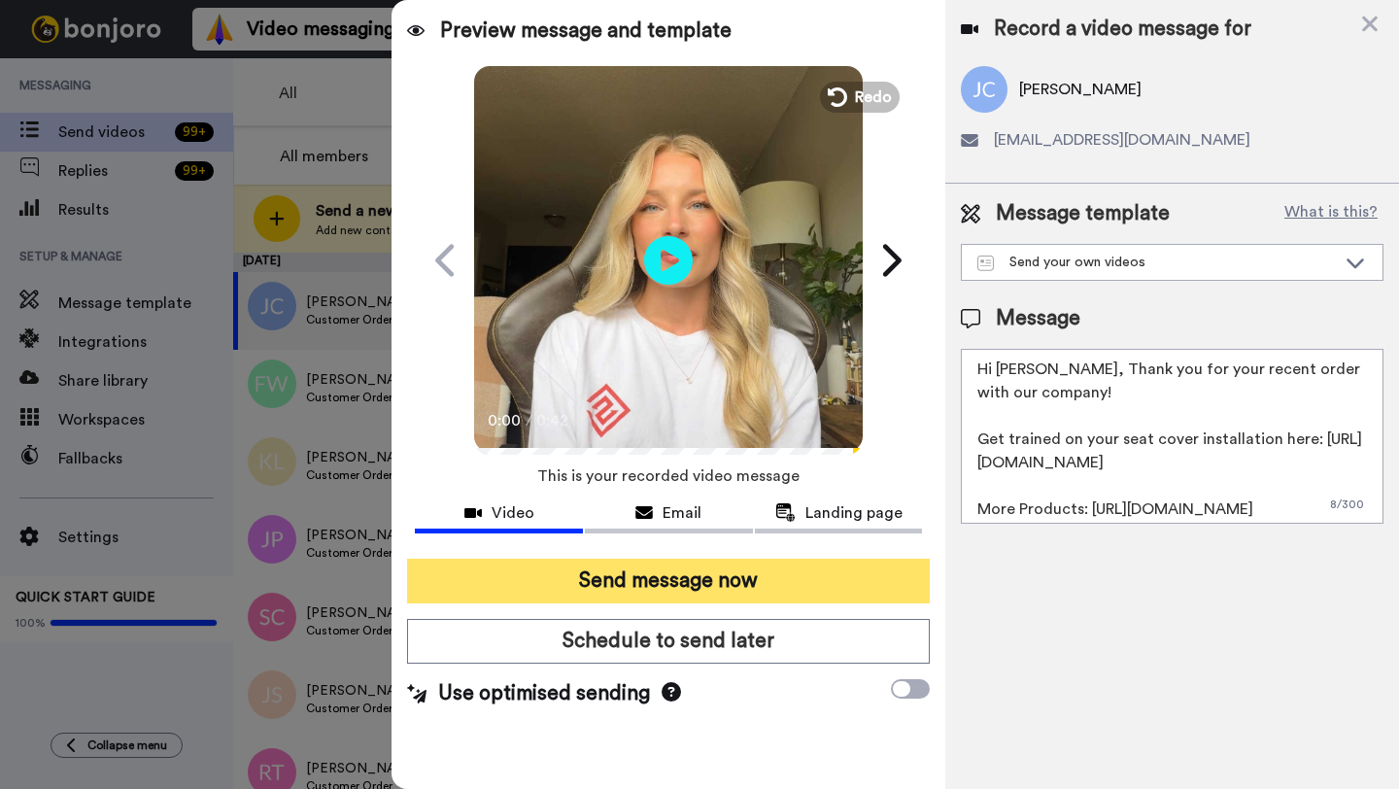
type textarea "Hi Jonathan, Thank you for your recent order with our company! Get trained on y…"
click at [674, 573] on button "Send message now" at bounding box center [668, 580] width 523 height 45
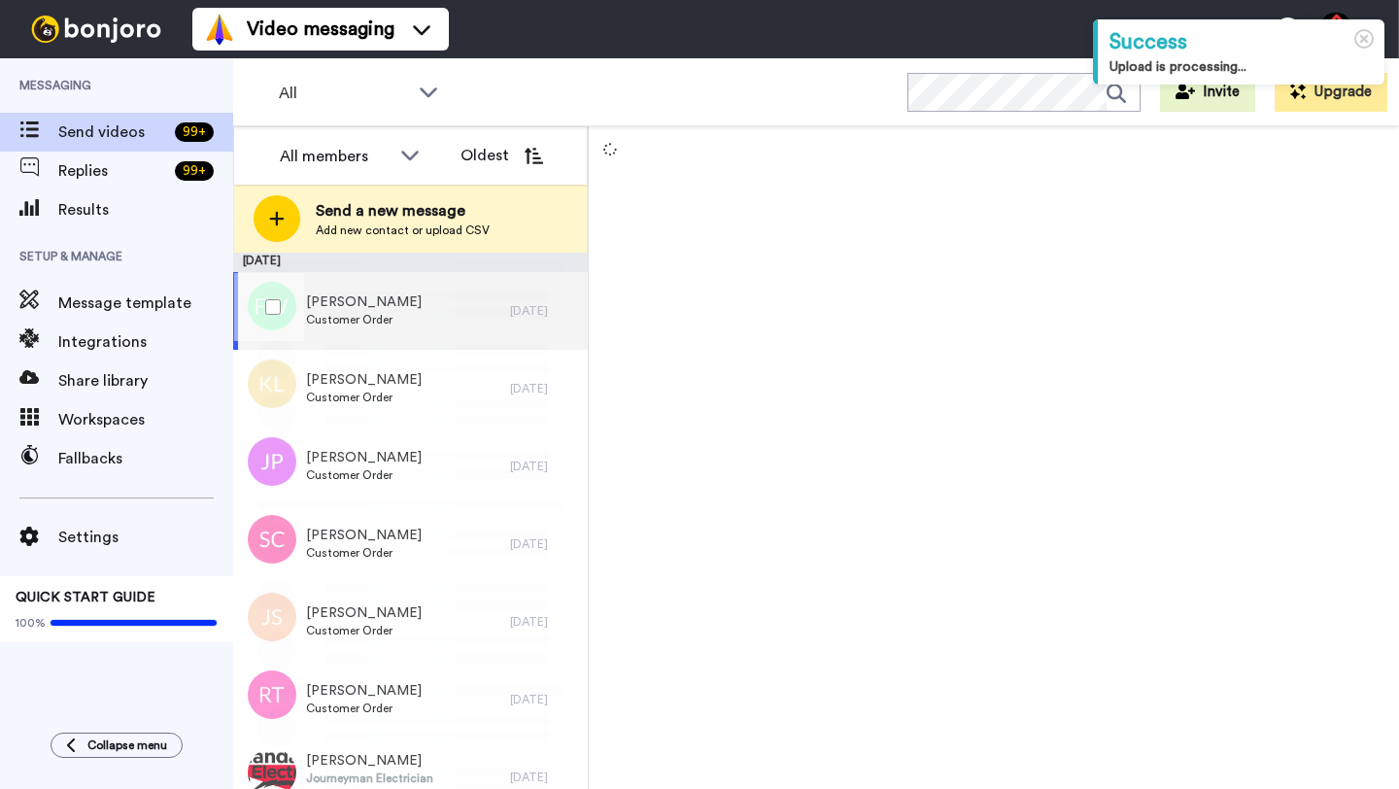
click at [475, 314] on div "[PERSON_NAME] Customer Order" at bounding box center [371, 311] width 277 height 78
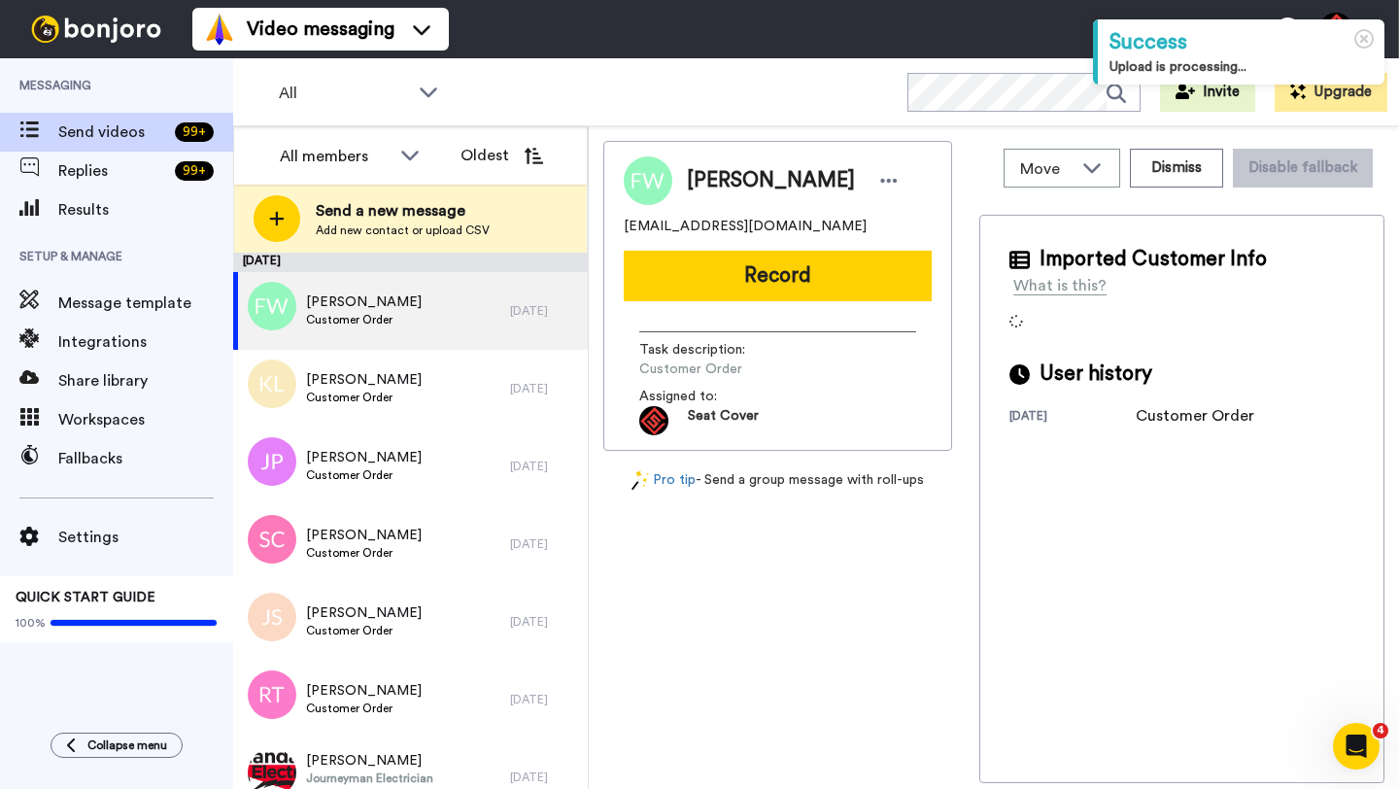
click at [719, 185] on span "[PERSON_NAME]" at bounding box center [771, 180] width 168 height 29
copy span "[PERSON_NAME]"
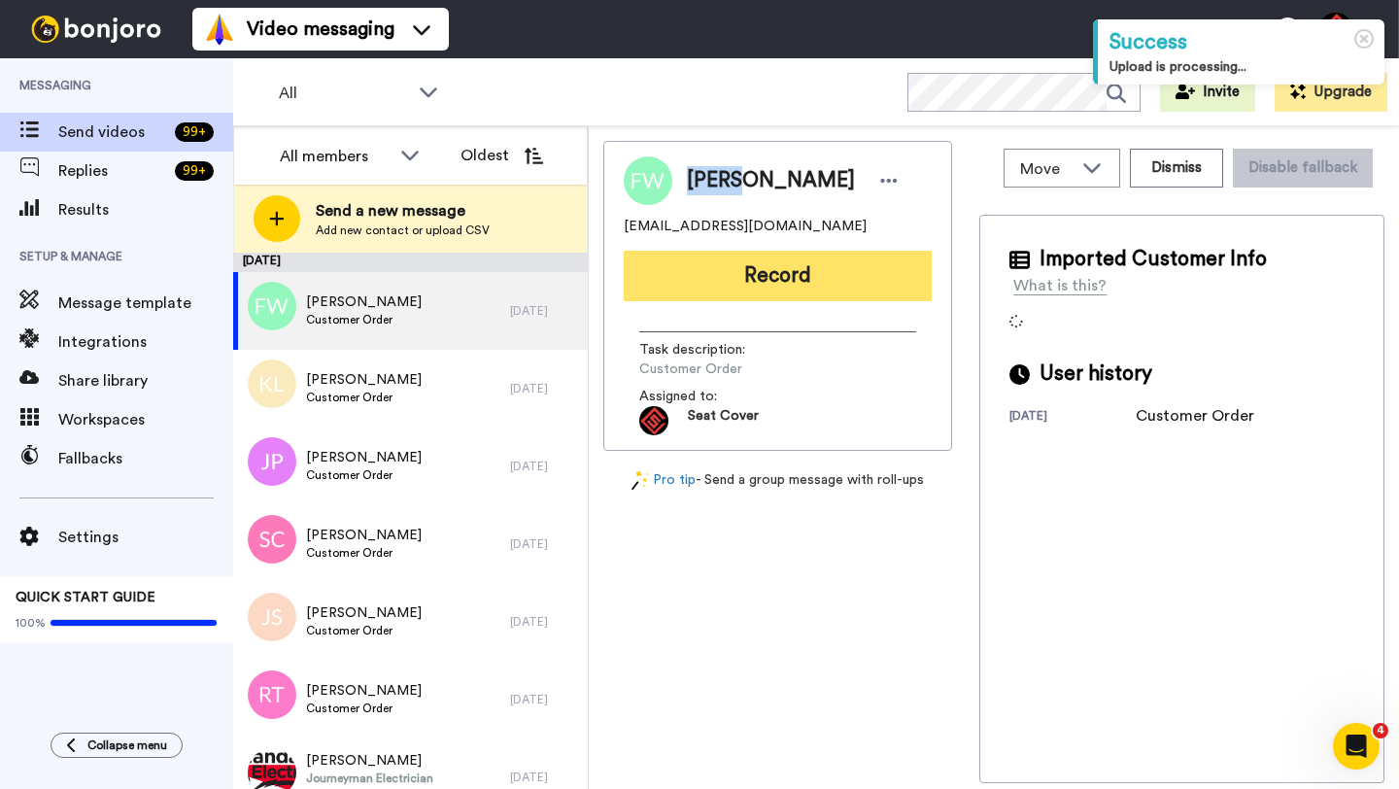
click at [803, 283] on button "Record" at bounding box center [778, 276] width 308 height 51
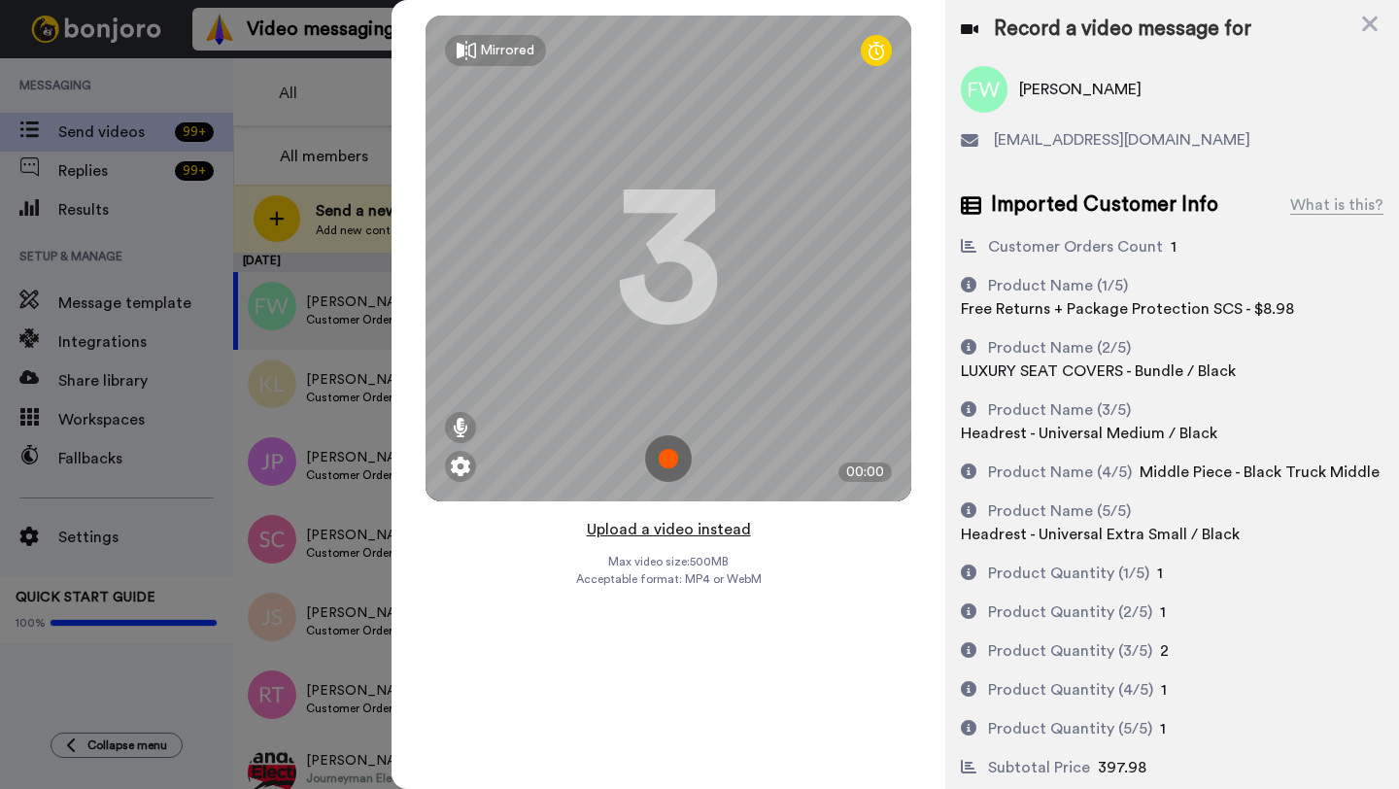
click at [670, 530] on button "Upload a video instead" at bounding box center [669, 529] width 176 height 25
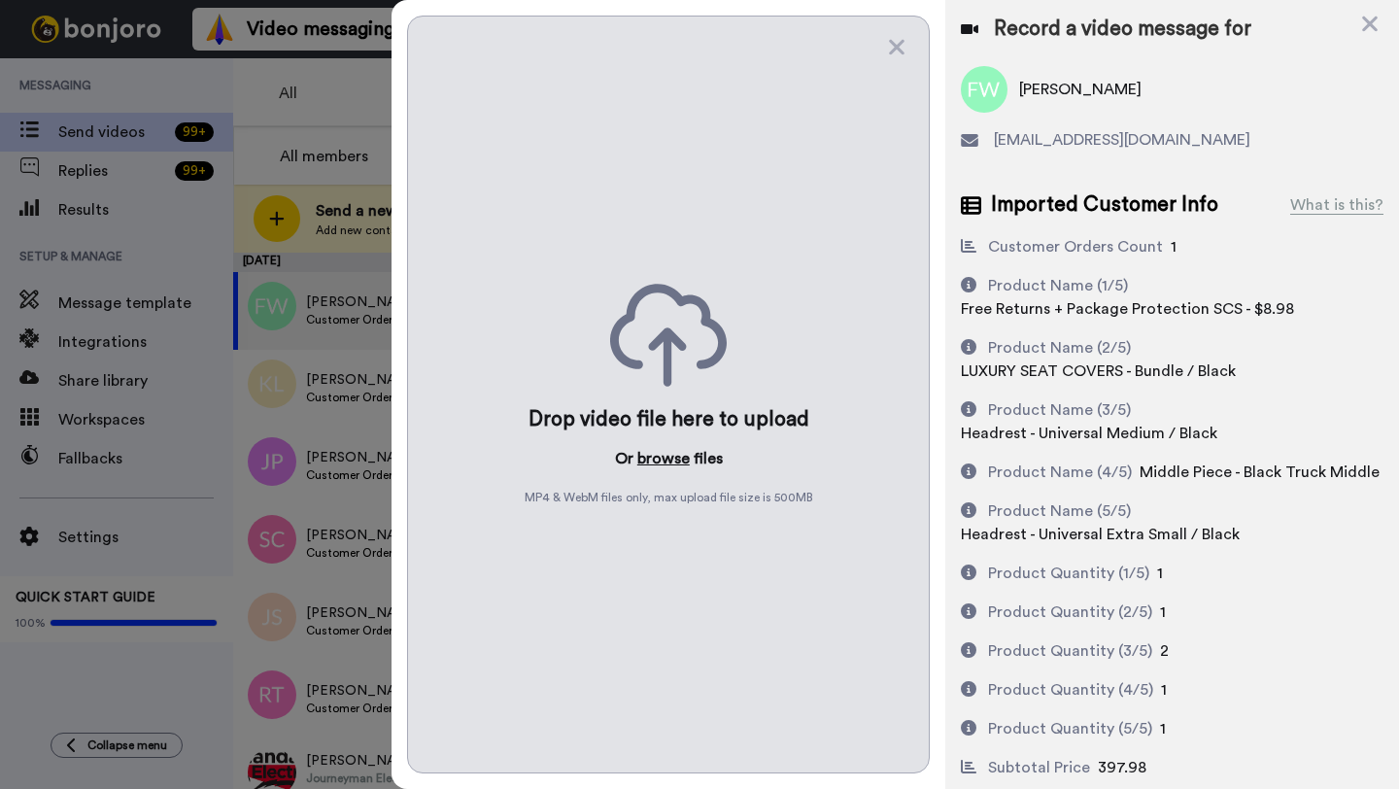
click at [651, 456] on button "browse" at bounding box center [663, 458] width 52 height 23
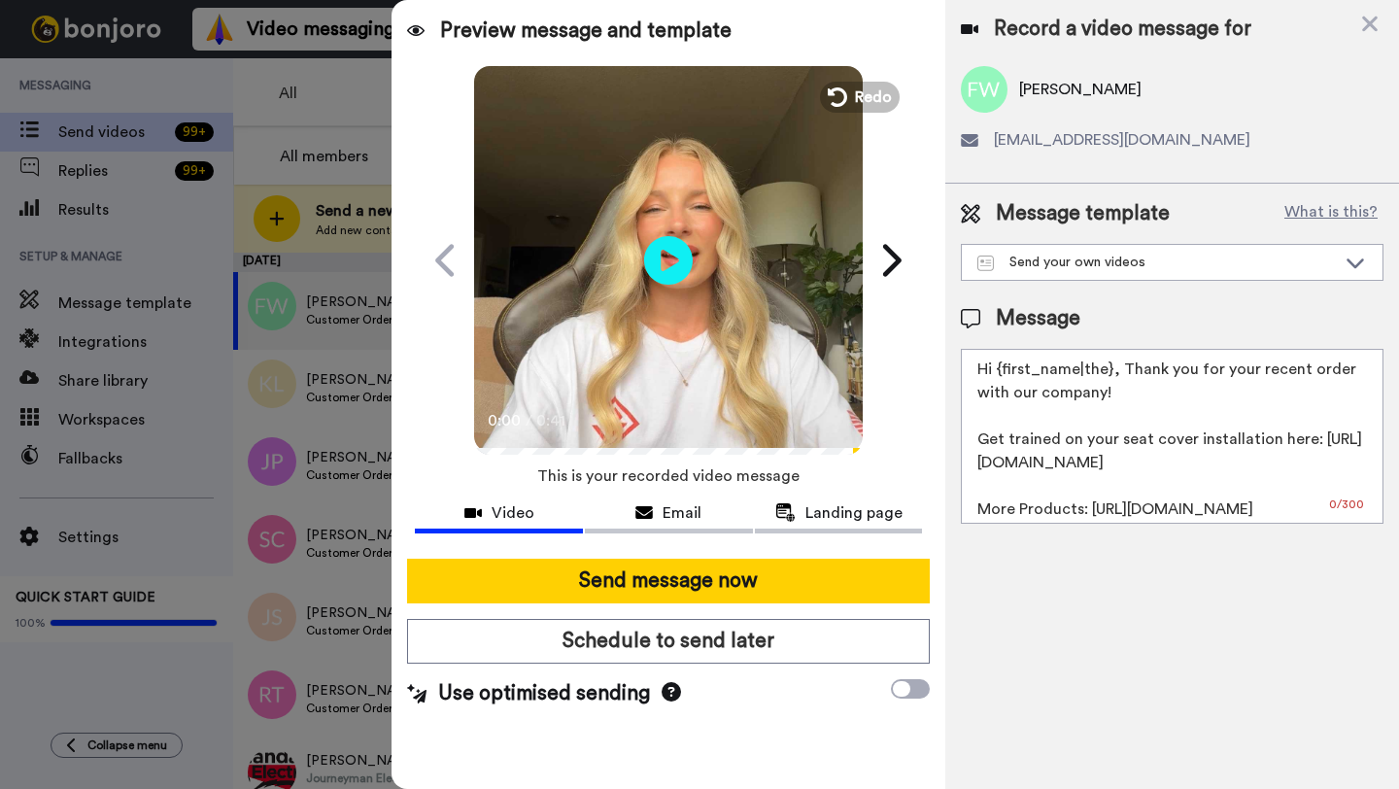
drag, startPoint x: 1110, startPoint y: 374, endPoint x: 994, endPoint y: 373, distance: 116.6
click at [994, 373] on textarea "Hi {first_name|the}, Thank you for your recent order with our company! Get trai…" at bounding box center [1172, 436] width 423 height 175
paste textarea "[PERSON_NAME]"
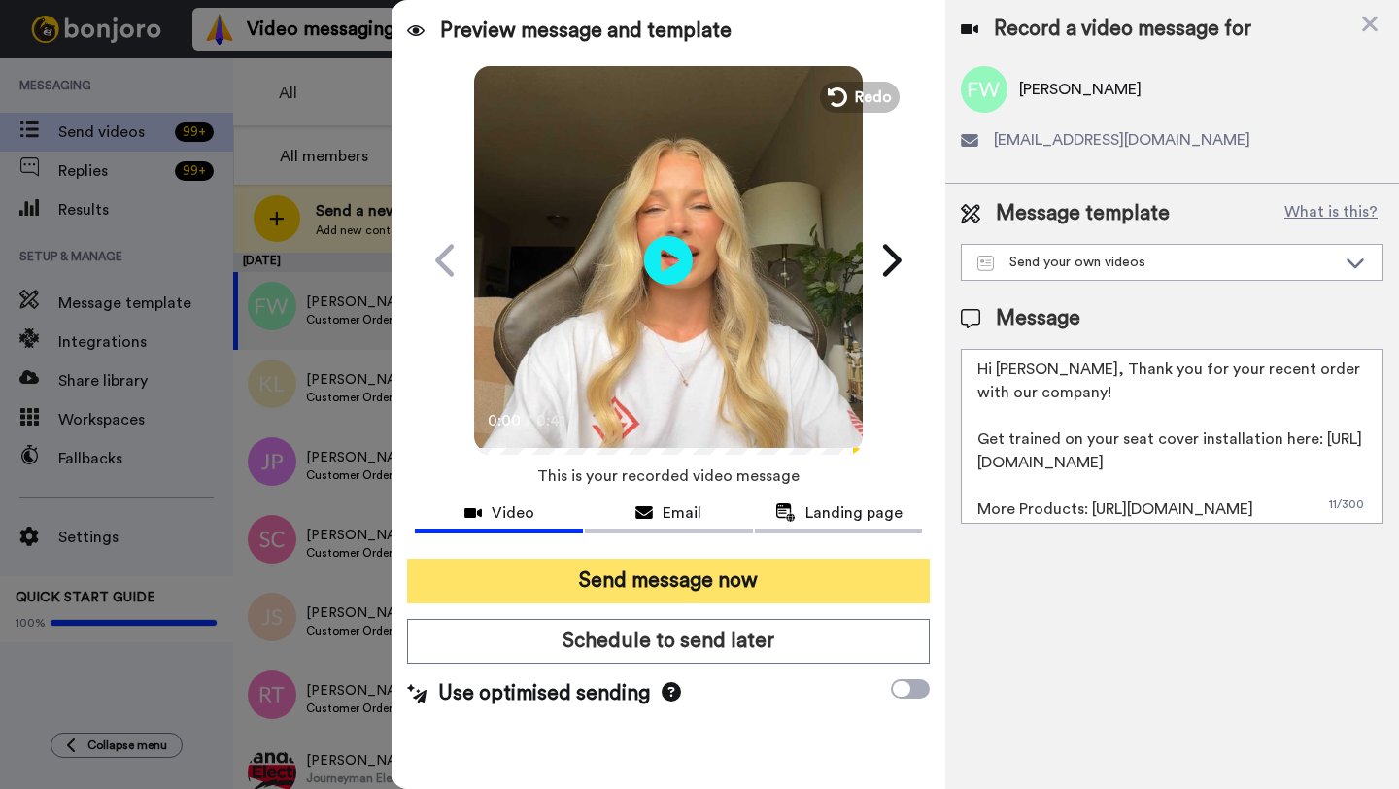
type textarea "Hi [PERSON_NAME], Thank you for your recent order with our company! Get trained…"
click at [779, 558] on button "Send message now" at bounding box center [668, 580] width 523 height 45
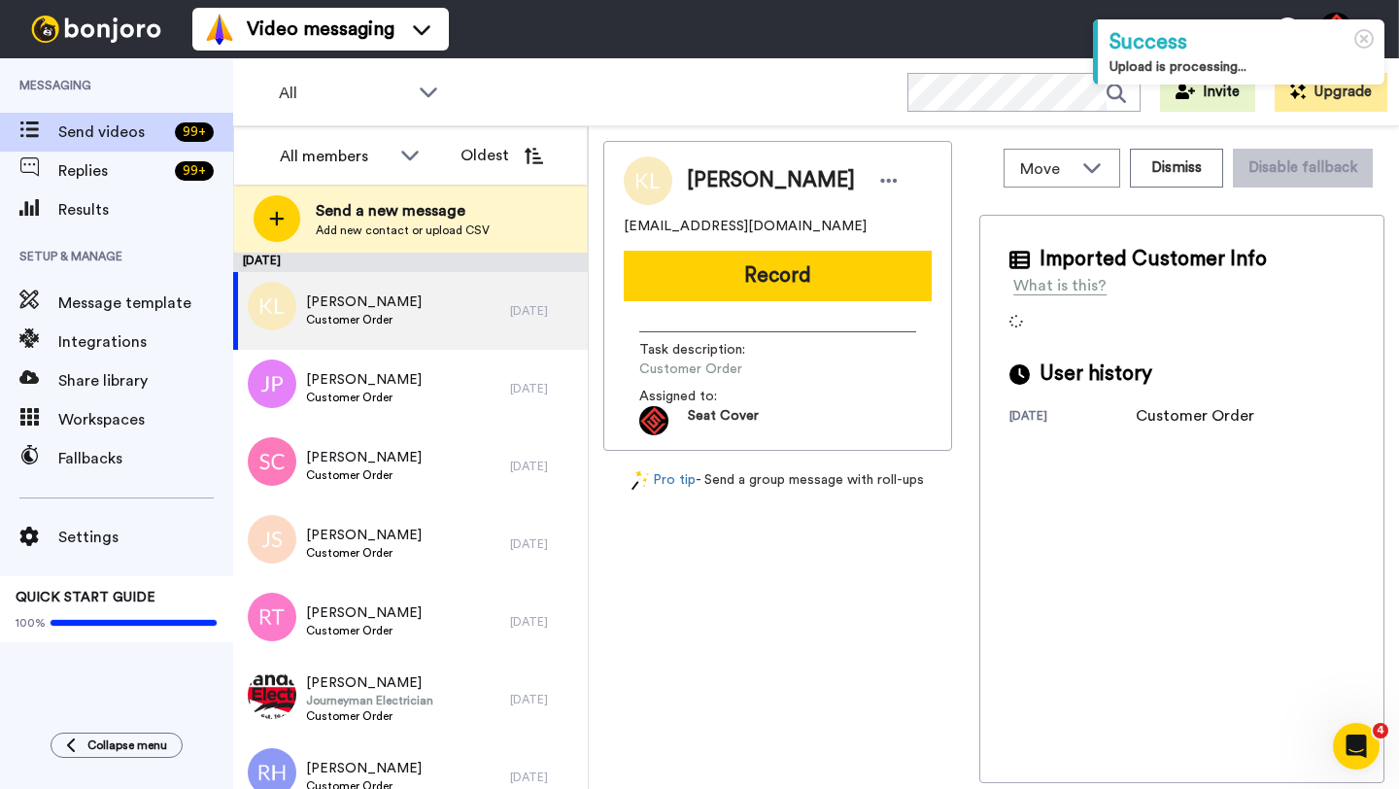
click at [705, 183] on span "[PERSON_NAME]" at bounding box center [771, 180] width 168 height 29
copy span "[PERSON_NAME]"
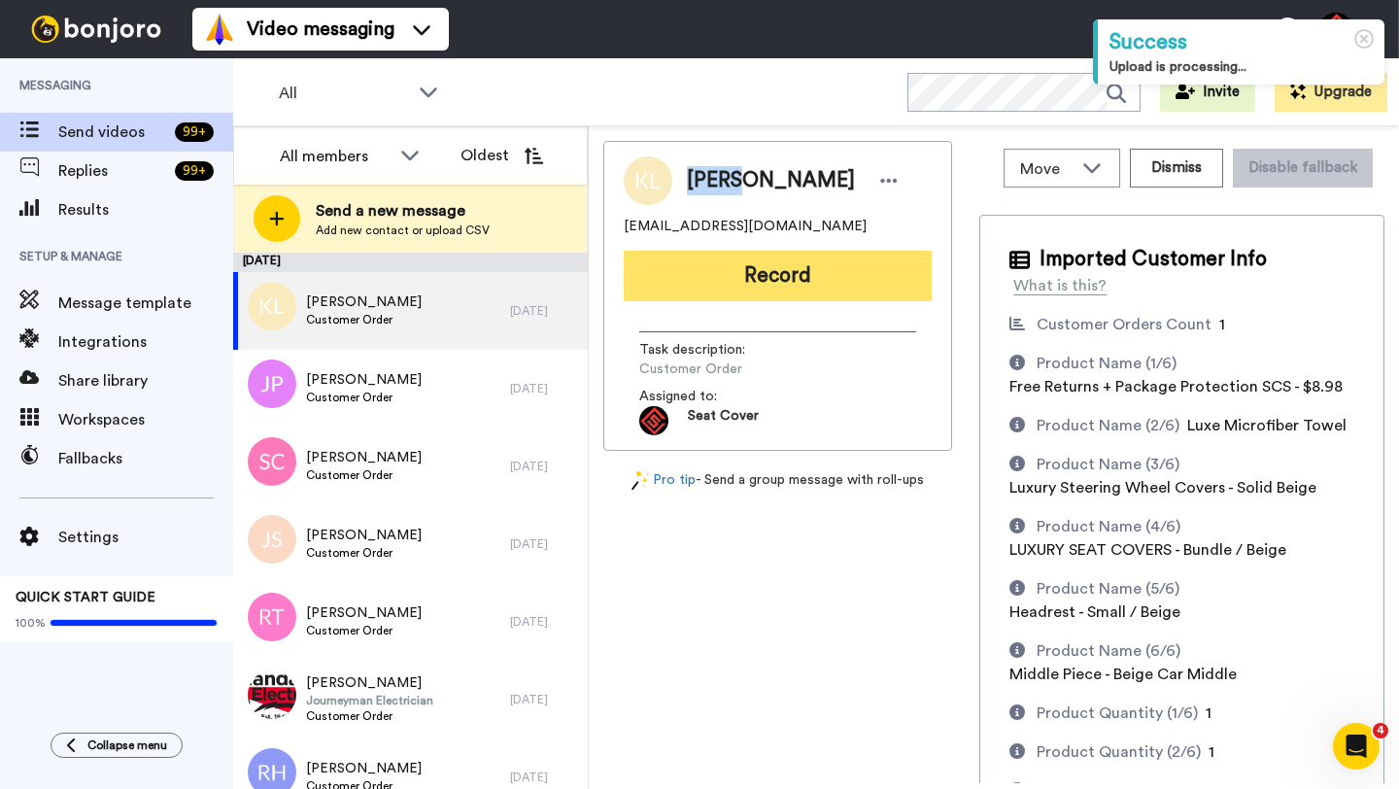
click at [826, 284] on button "Record" at bounding box center [778, 276] width 308 height 51
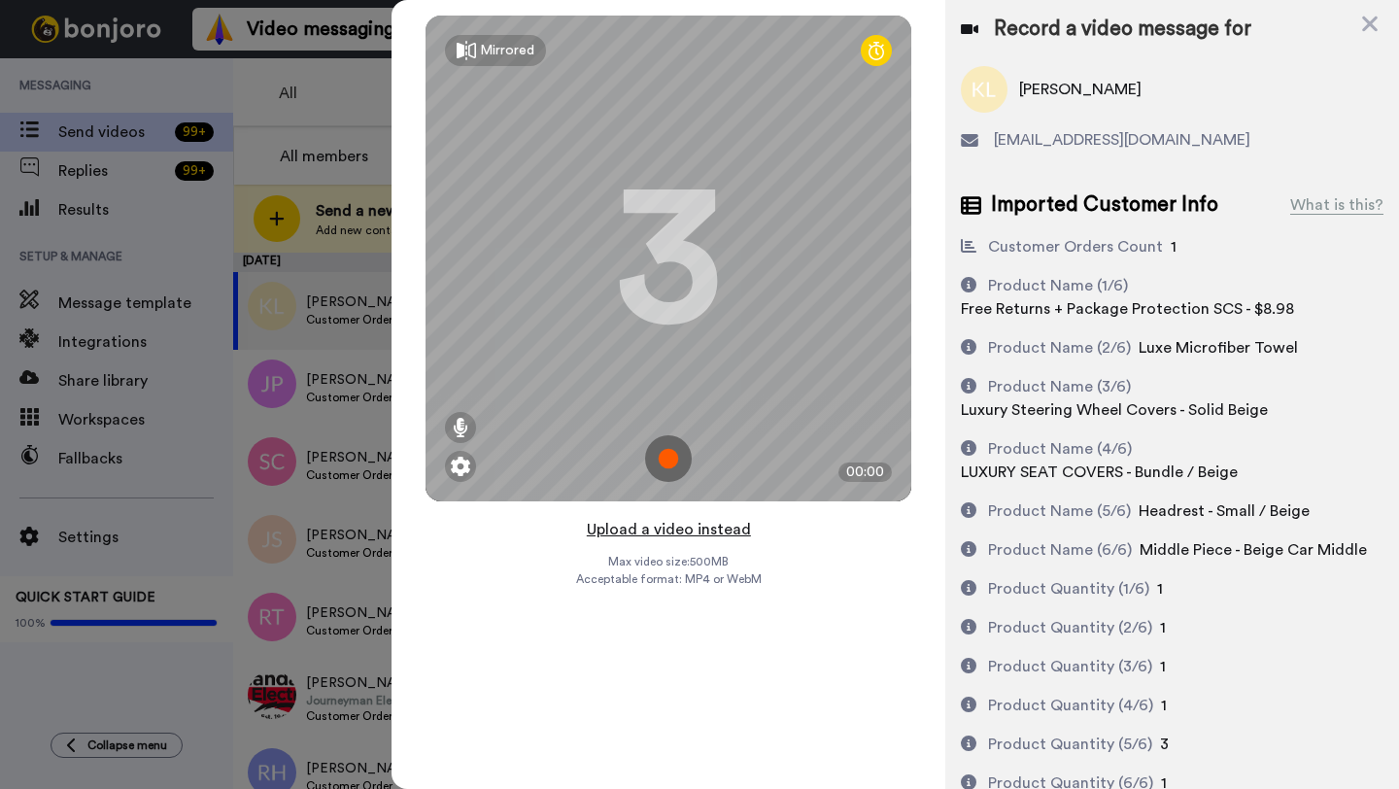
click at [653, 523] on button "Upload a video instead" at bounding box center [669, 529] width 176 height 25
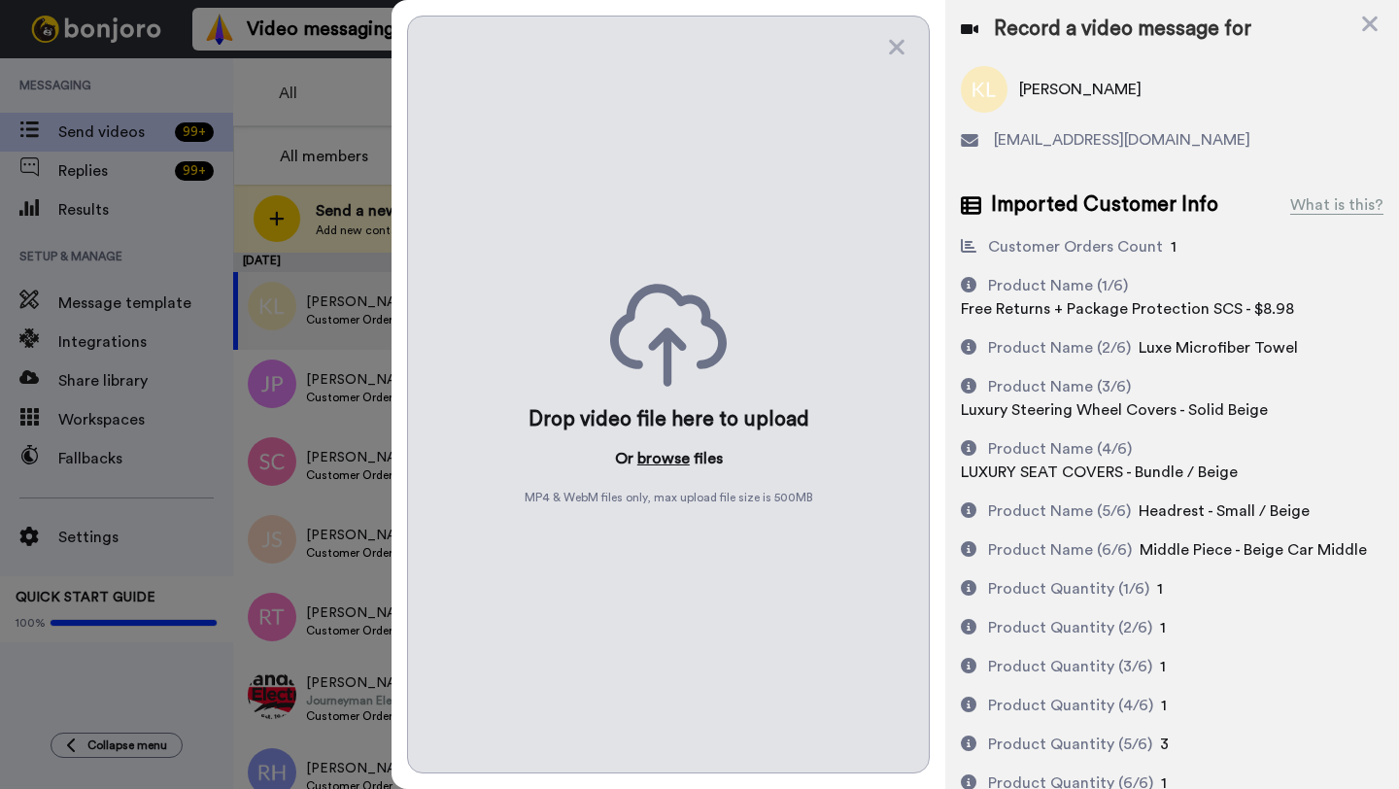
click at [646, 449] on button "browse" at bounding box center [663, 458] width 52 height 23
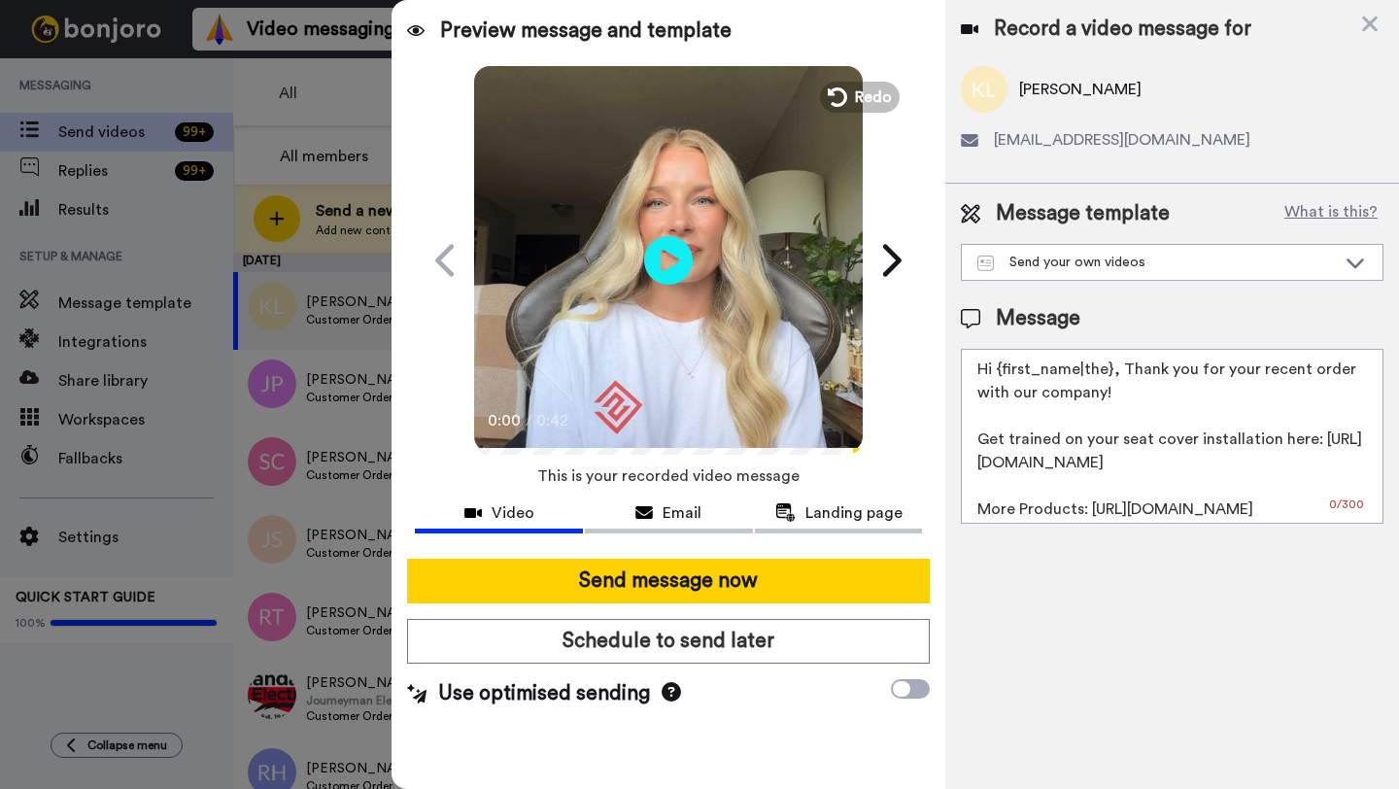
drag, startPoint x: 1108, startPoint y: 374, endPoint x: 997, endPoint y: 374, distance: 110.7
click at [997, 374] on textarea "Hi {first_name|the}, Thank you for your recent order with our company! Get trai…" at bounding box center [1172, 436] width 423 height 175
paste textarea "[PERSON_NAME]"
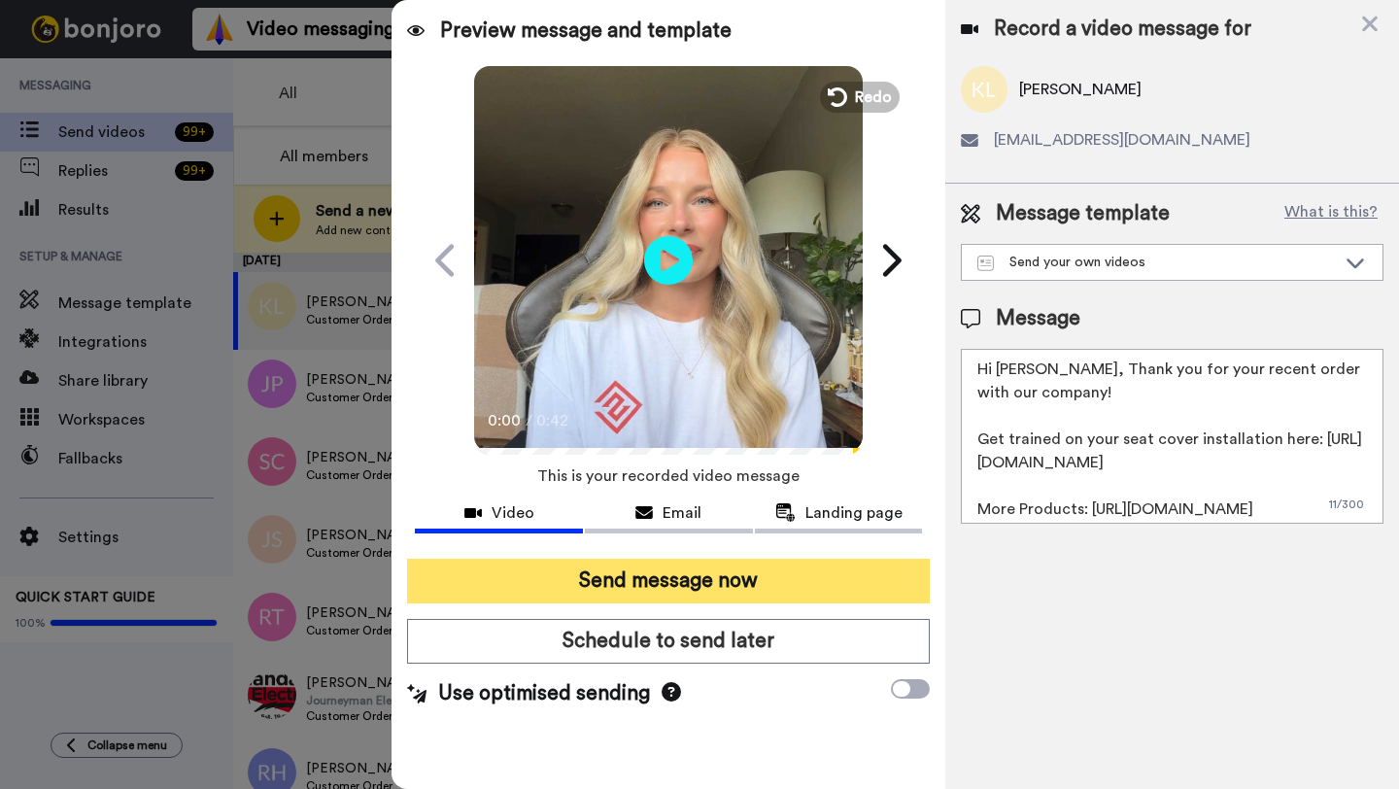
type textarea "Hi [PERSON_NAME], Thank you for your recent order with our company! Get trained…"
click at [705, 586] on button "Send message now" at bounding box center [668, 580] width 523 height 45
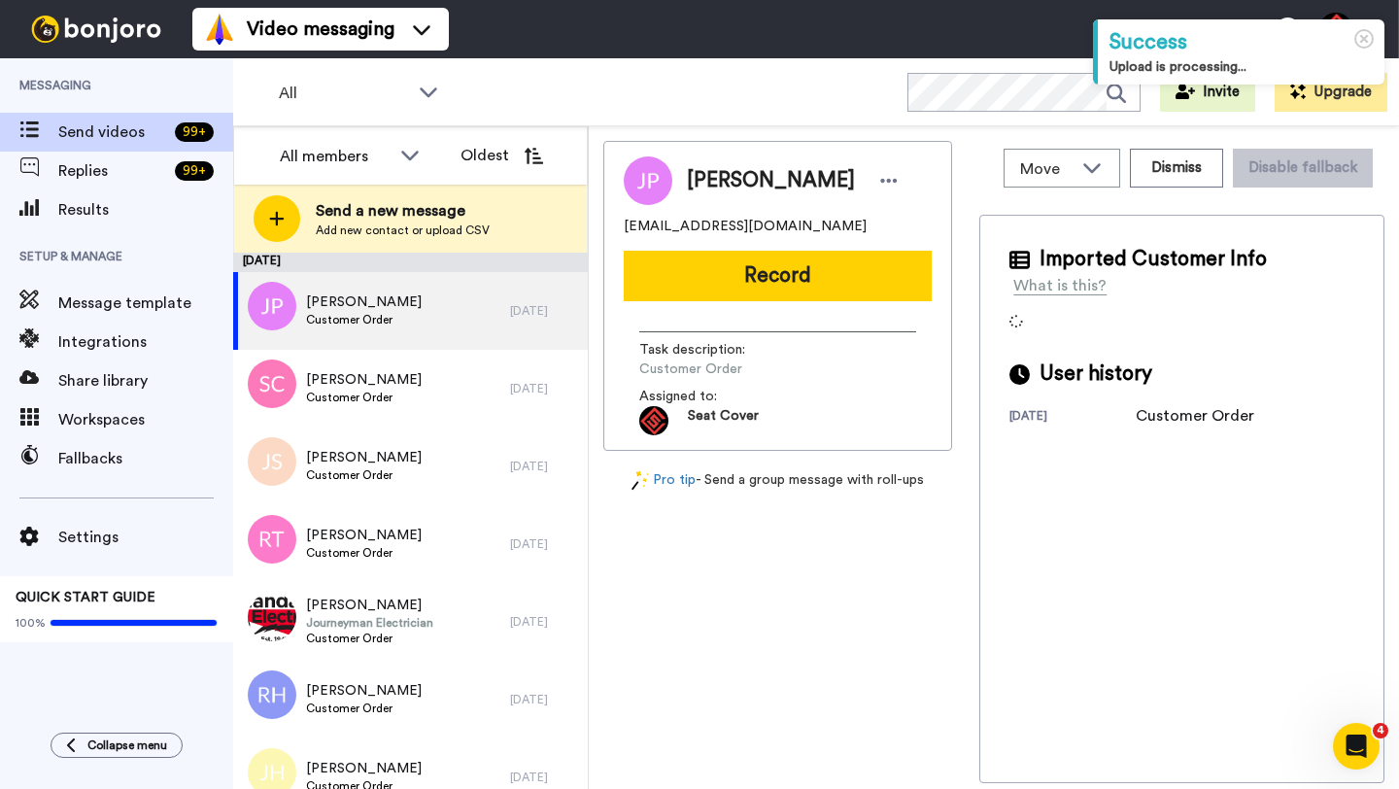
click at [701, 183] on span "[PERSON_NAME]" at bounding box center [771, 180] width 168 height 29
copy span "Jon"
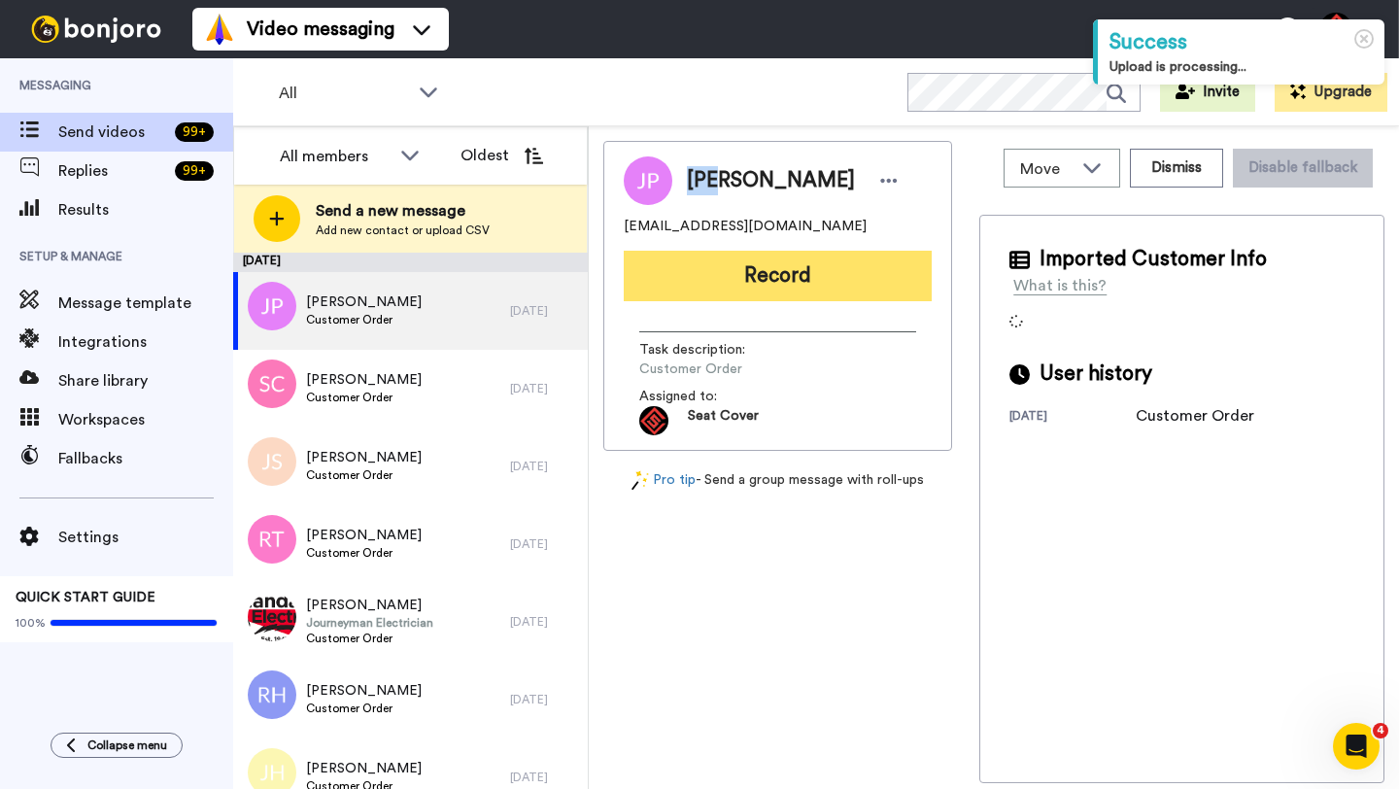
click at [742, 288] on button "Record" at bounding box center [778, 276] width 308 height 51
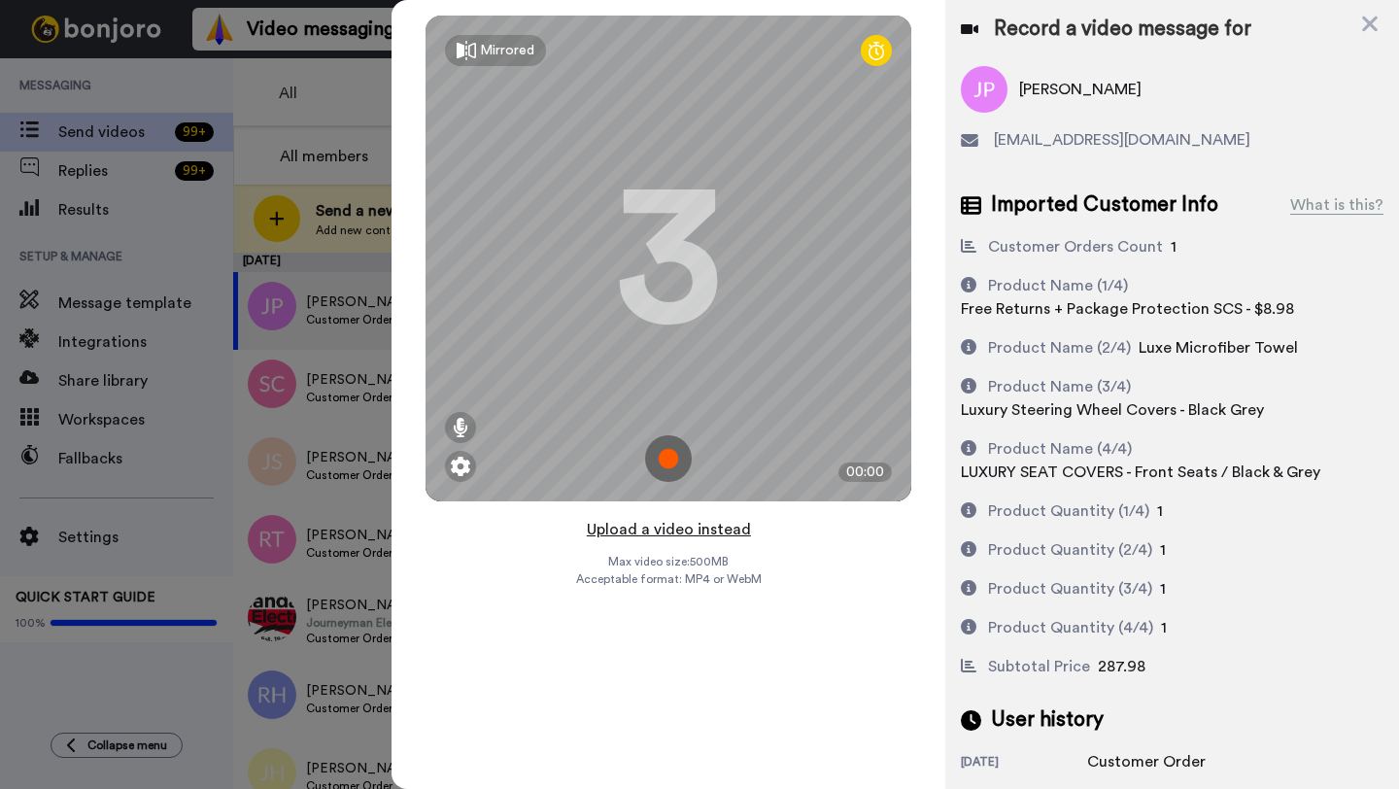
click at [662, 531] on button "Upload a video instead" at bounding box center [669, 529] width 176 height 25
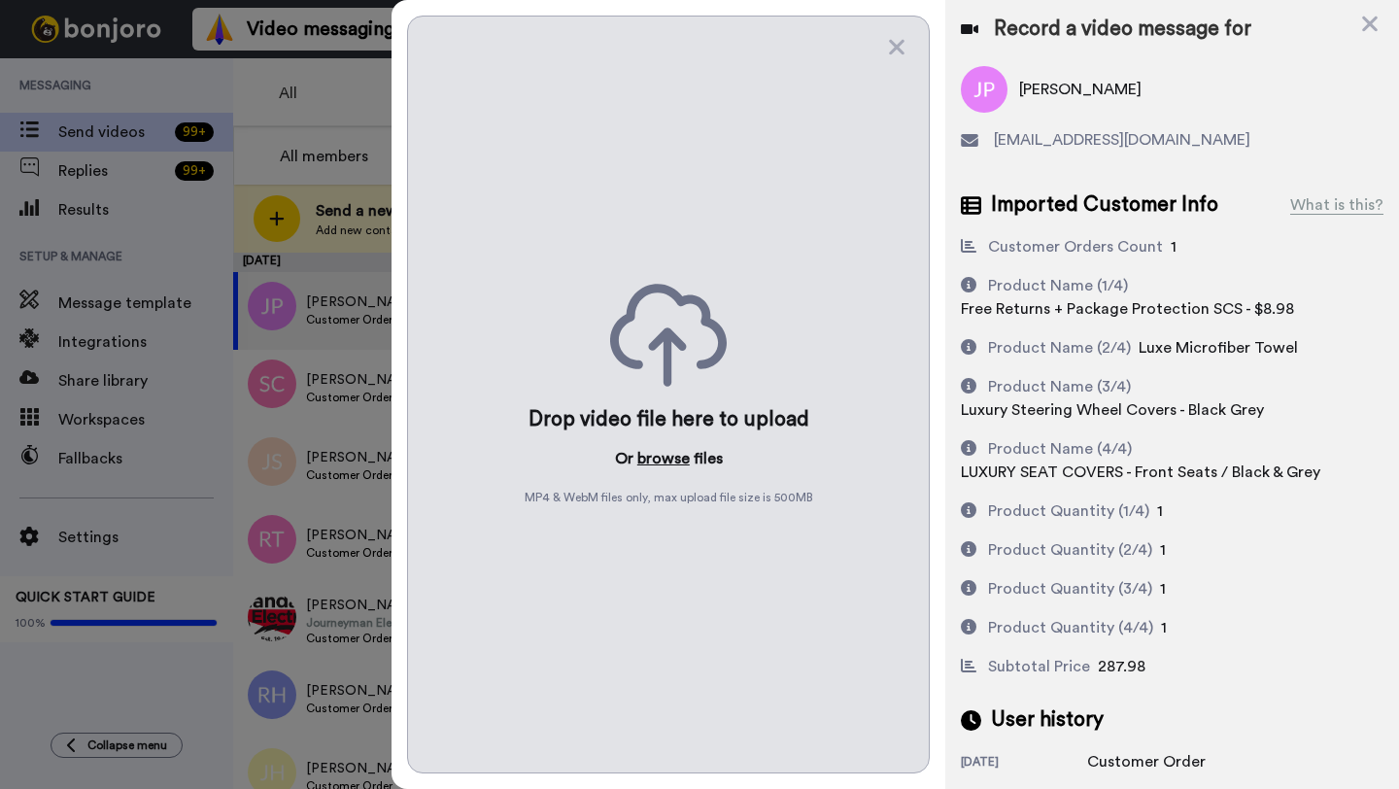
click at [657, 447] on button "browse" at bounding box center [663, 458] width 52 height 23
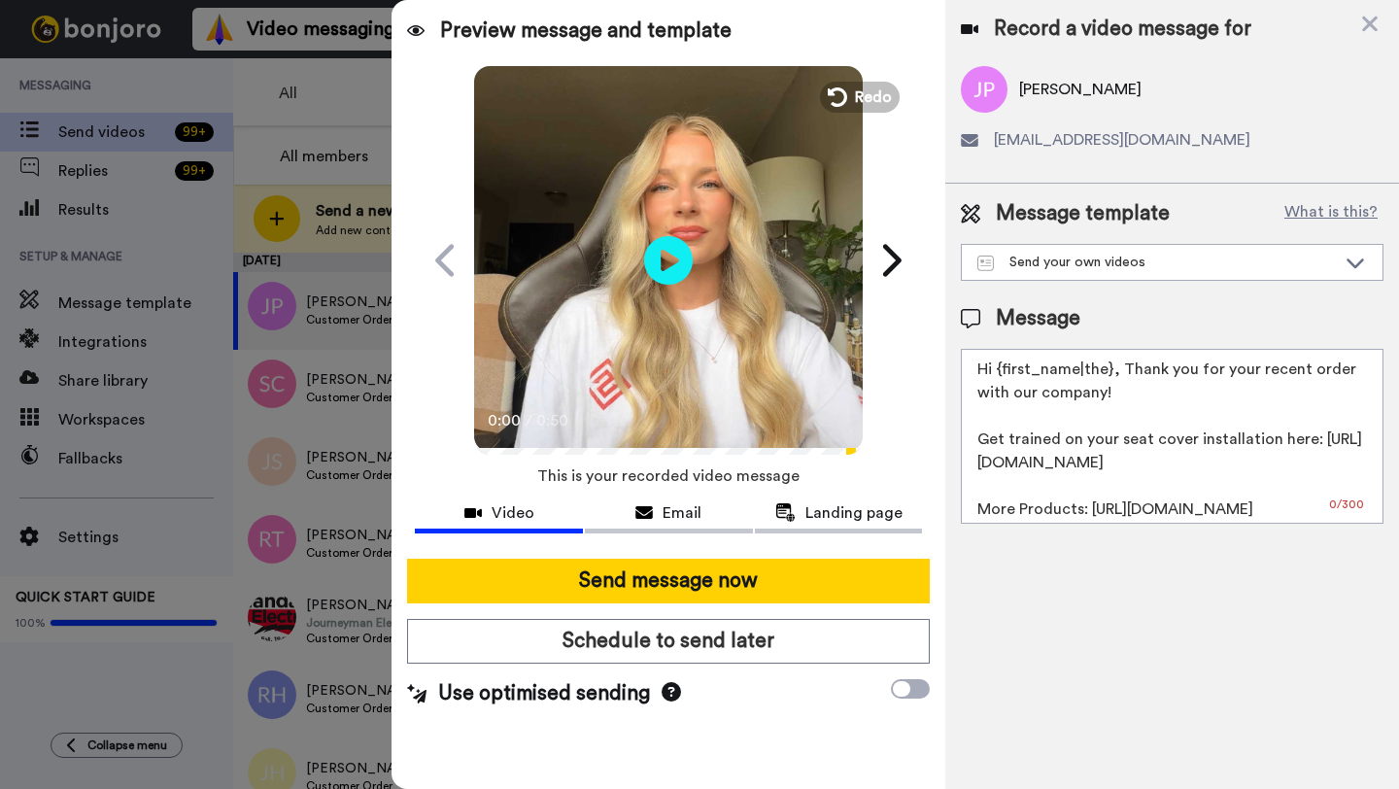
drag, startPoint x: 1106, startPoint y: 373, endPoint x: 996, endPoint y: 373, distance: 110.7
click at [996, 373] on textarea "Hi {first_name|the}, Thank you for your recent order with our company! Get trai…" at bounding box center [1172, 436] width 423 height 175
paste textarea "Jon"
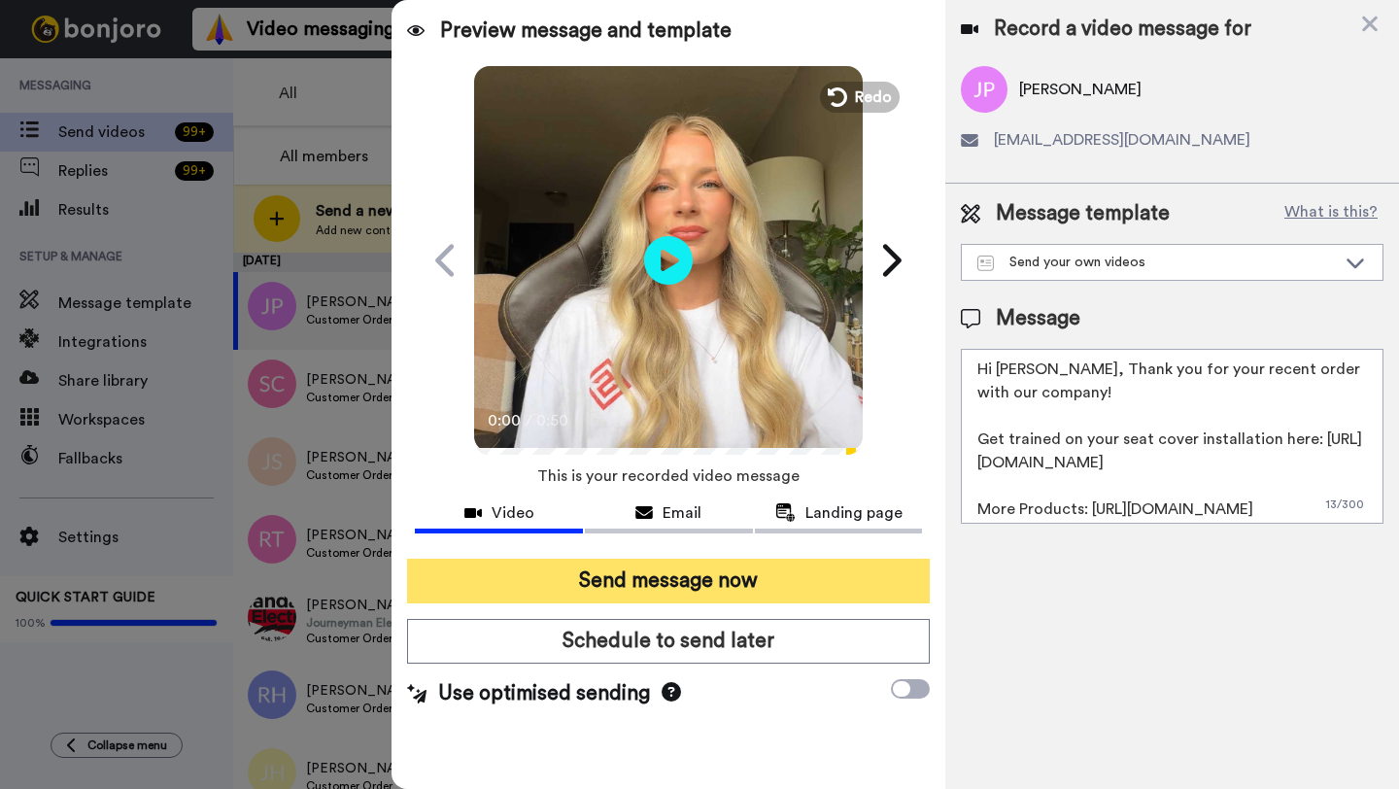
type textarea "Hi Jon, Thank you for your recent order with our company! Get trained on your s…"
click at [736, 580] on button "Send message now" at bounding box center [668, 580] width 523 height 45
